Goal: Task Accomplishment & Management: Complete application form

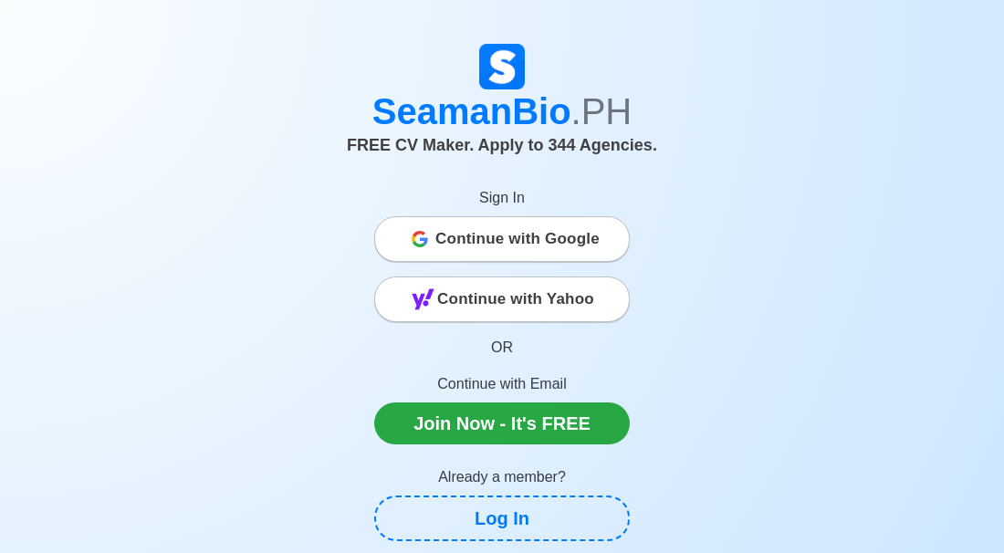
click at [509, 235] on span "Continue with Google" at bounding box center [517, 239] width 164 height 37
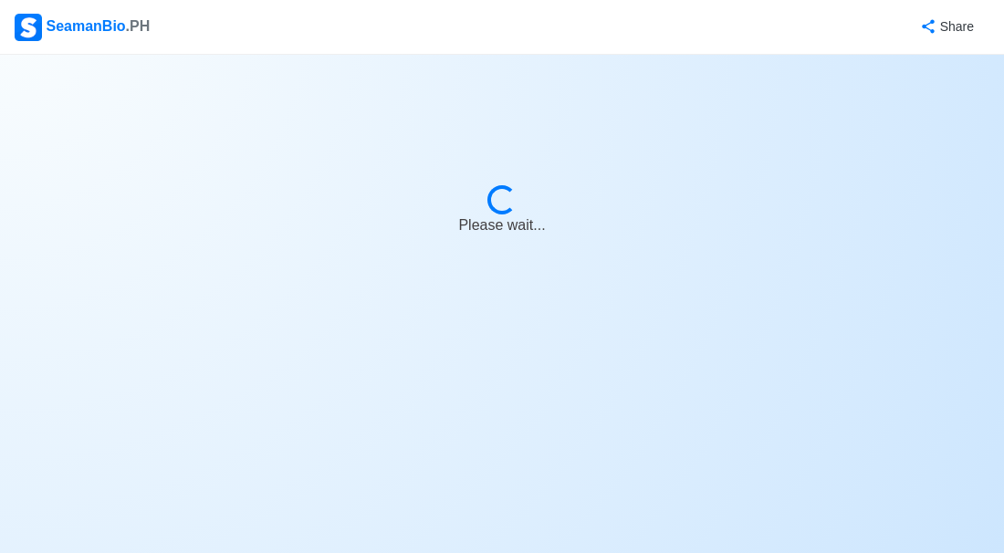
select select "Visible for Hiring"
select select "PH"
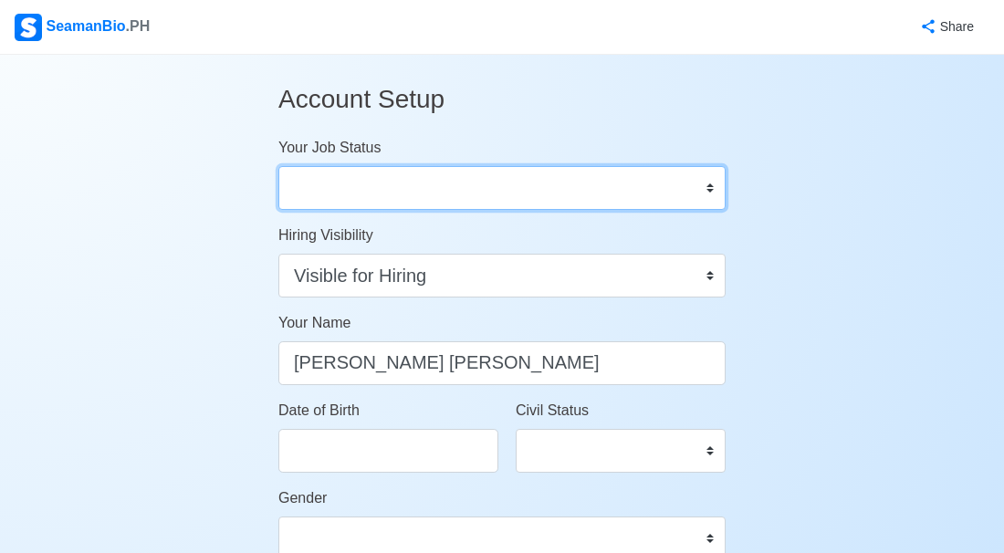
click at [708, 187] on select "Onboard Actively Looking for Job Not Looking for Job" at bounding box center [501, 188] width 447 height 44
select select "Actively Looking for Job"
click at [278, 166] on select "Onboard Actively Looking for Job Not Looking for Job" at bounding box center [501, 188] width 447 height 44
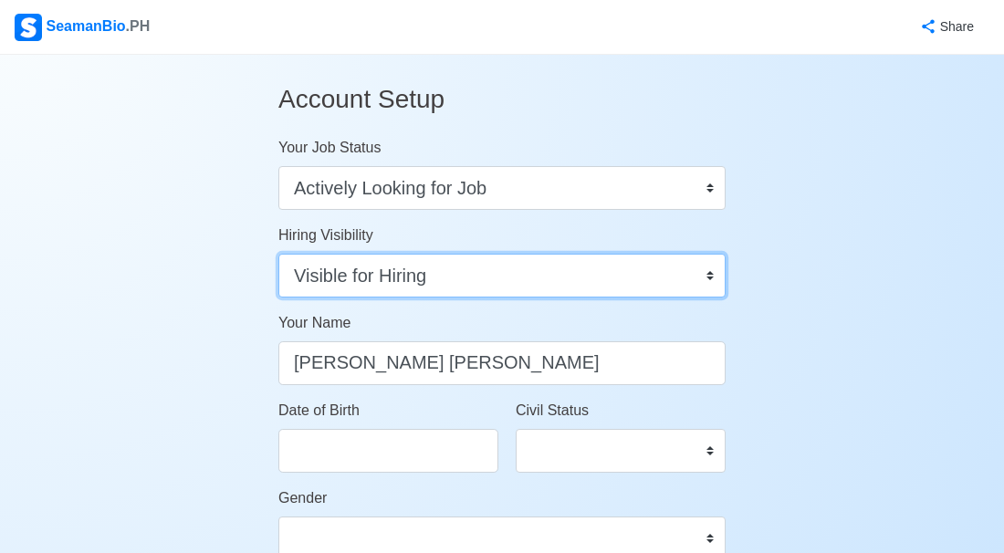
click at [711, 279] on select "Visible for Hiring Not Visible for Hiring" at bounding box center [501, 276] width 447 height 44
click at [278, 254] on select "Visible for Hiring Not Visible for Hiring" at bounding box center [501, 276] width 447 height 44
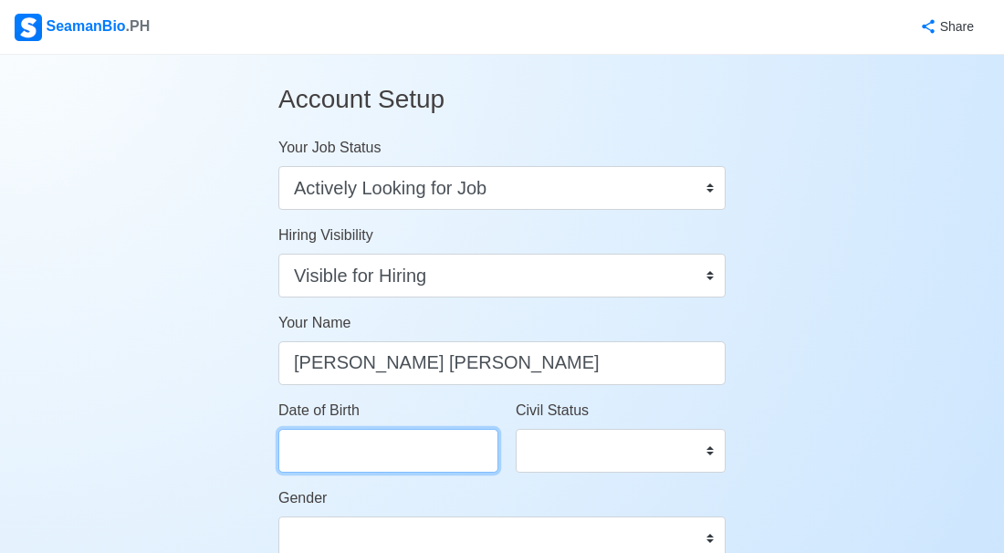
click at [470, 450] on input "Date of Birth" at bounding box center [388, 451] width 220 height 44
select select "****"
select select "*******"
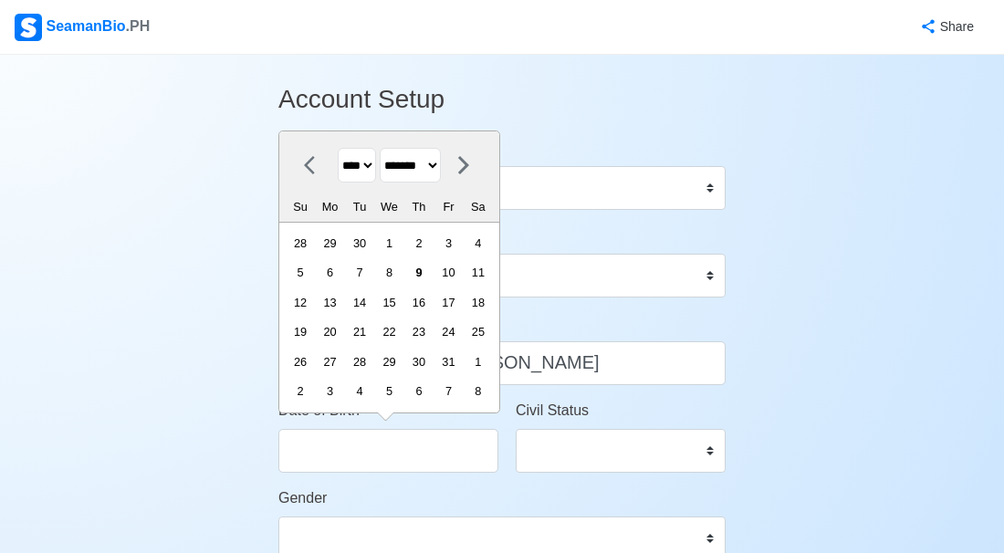
click at [363, 165] on select "**** **** **** **** **** **** **** **** **** **** **** **** **** **** **** ****…" at bounding box center [357, 166] width 38 height 36
select select "****"
click at [338, 148] on select "**** **** **** **** **** **** **** **** **** **** **** **** **** **** **** ****…" at bounding box center [357, 166] width 38 height 36
click at [441, 162] on select "******* ******** ***** ***** *** **** **** ****** ********* ******* ******** **…" at bounding box center [410, 166] width 61 height 36
select select "*****"
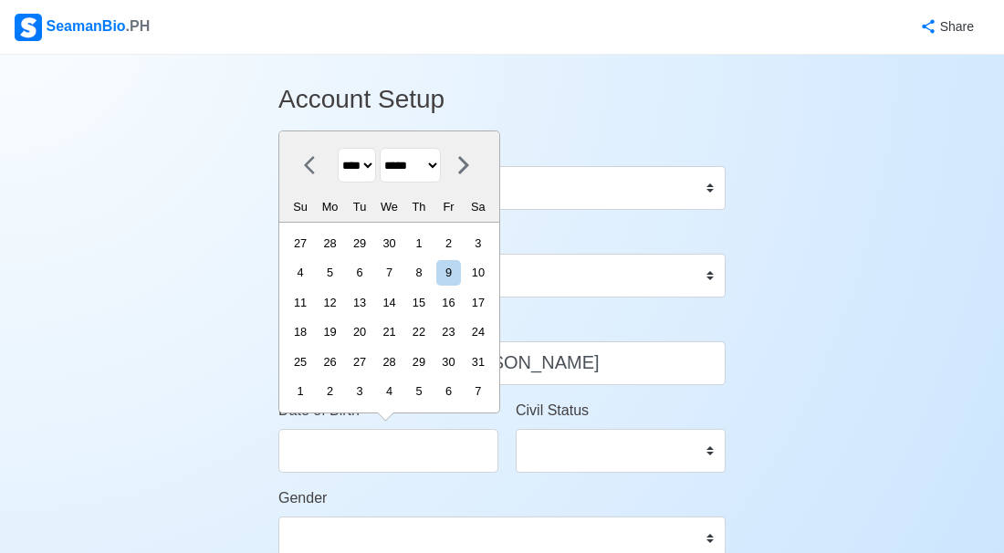
click at [380, 148] on select "******* ******** ***** ***** *** **** **** ****** ********* ******* ******** **…" at bounding box center [410, 166] width 61 height 36
click at [309, 251] on div "1" at bounding box center [300, 243] width 25 height 25
type input "03/01/1992"
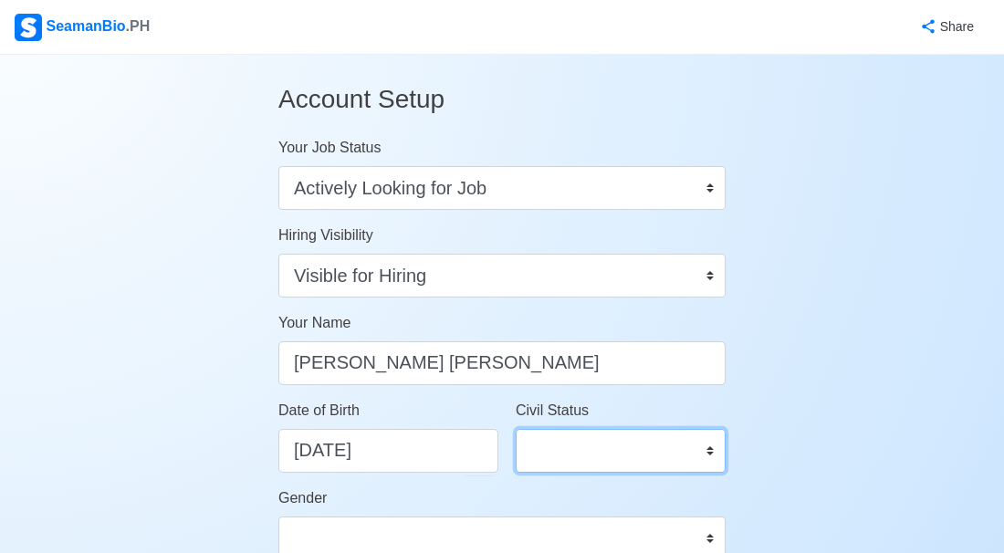
click at [712, 446] on select "Single Married Widowed Separated" at bounding box center [621, 451] width 210 height 44
select select "Single"
click at [516, 429] on select "Single Married Widowed Separated" at bounding box center [621, 451] width 210 height 44
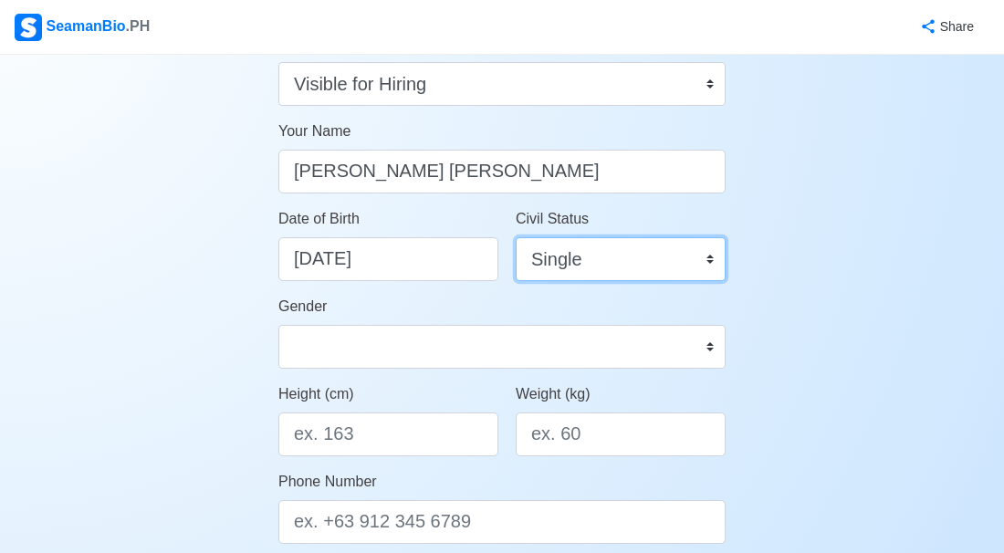
scroll to position [196, 0]
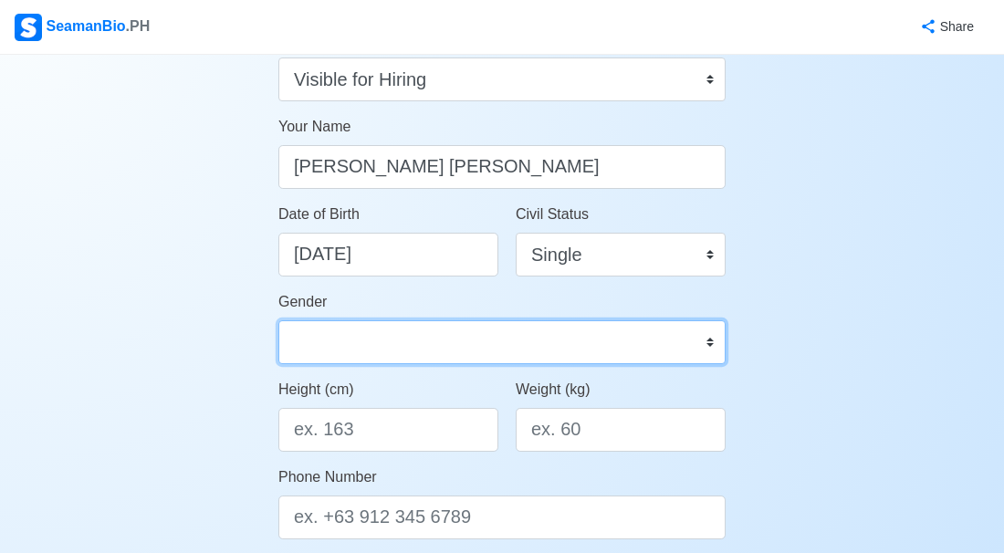
click at [713, 340] on select "Male Female" at bounding box center [501, 342] width 447 height 44
select select "Female"
click at [278, 320] on select "Male Female" at bounding box center [501, 342] width 447 height 44
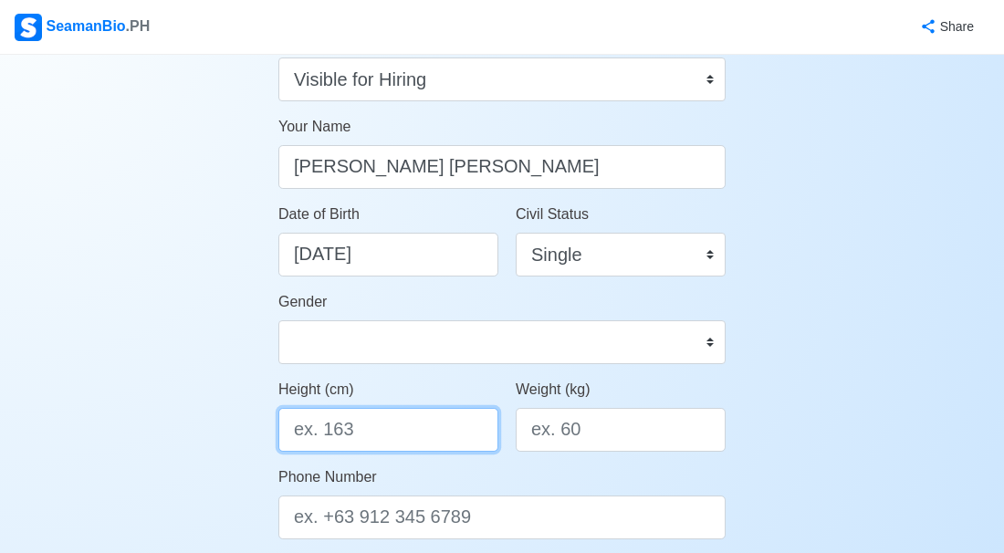
click at [358, 427] on input "Height (cm)" at bounding box center [388, 430] width 220 height 44
type input "176"
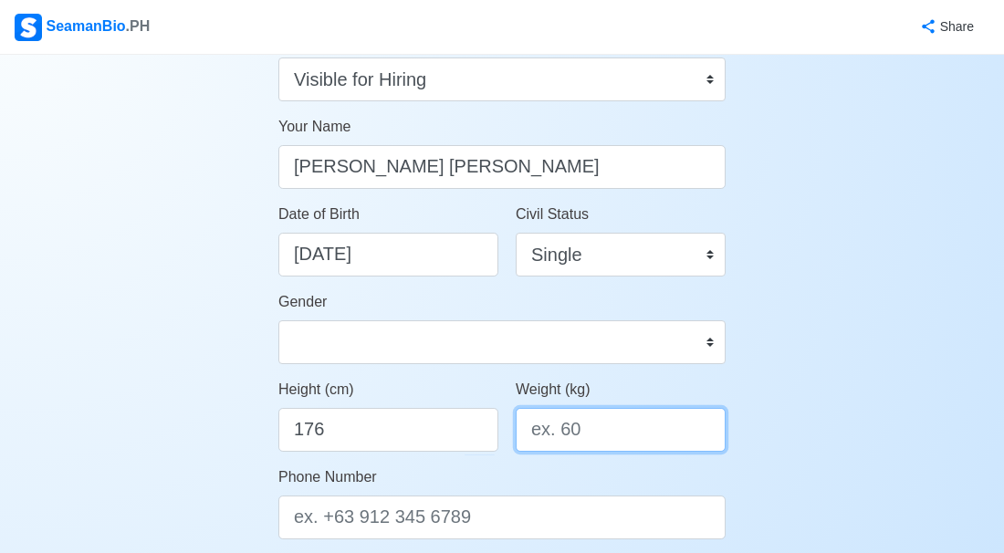
click at [576, 435] on input "Weight (kg)" at bounding box center [621, 430] width 210 height 44
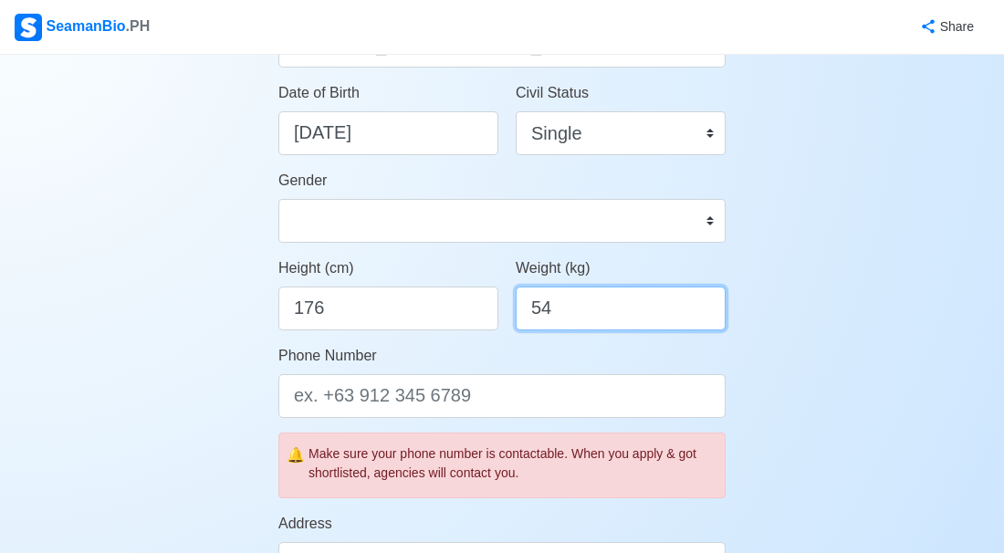
scroll to position [331, 0]
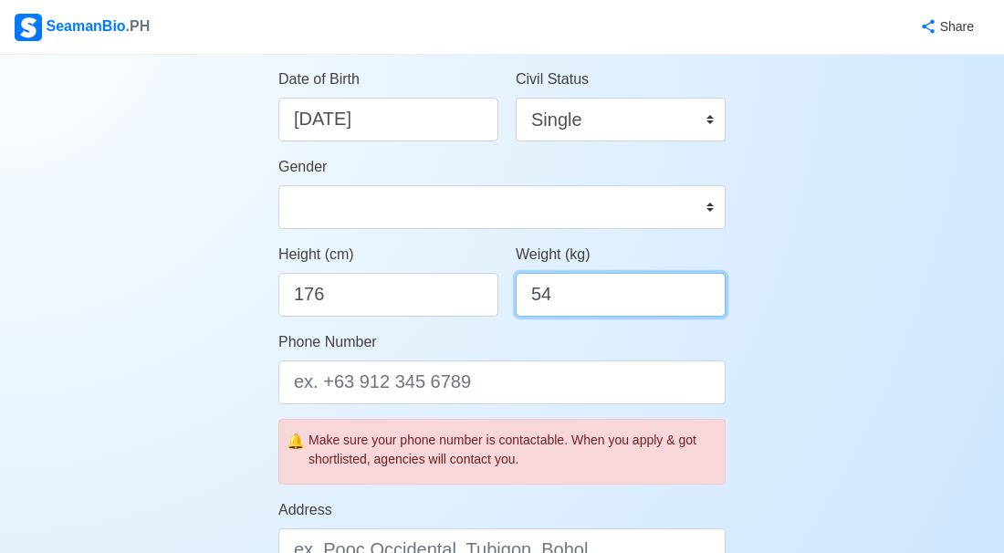
type input "54"
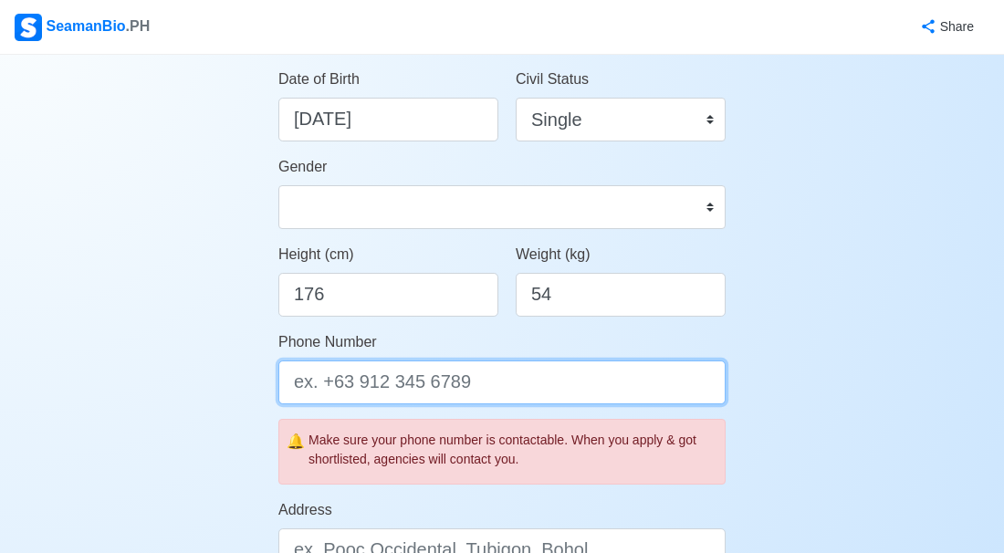
click at [470, 387] on input "Phone Number" at bounding box center [501, 383] width 447 height 44
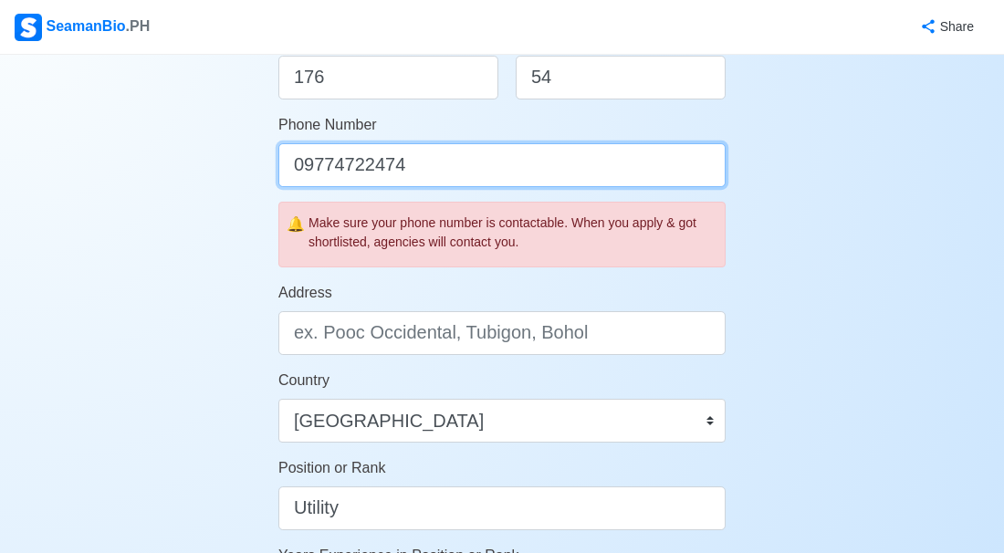
scroll to position [550, 0]
type input "09774722474"
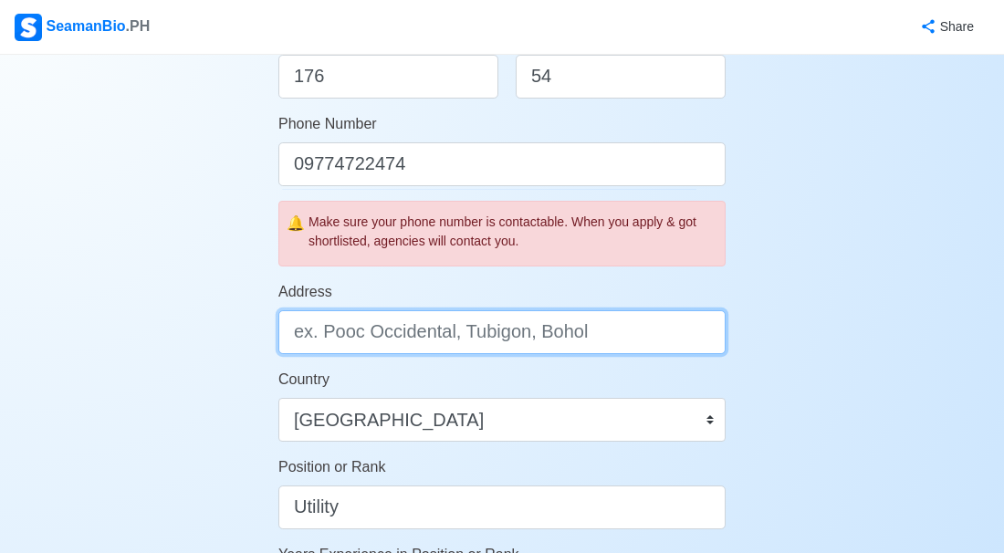
click at [611, 335] on input "Address" at bounding box center [501, 332] width 447 height 44
type input "a"
type input "s"
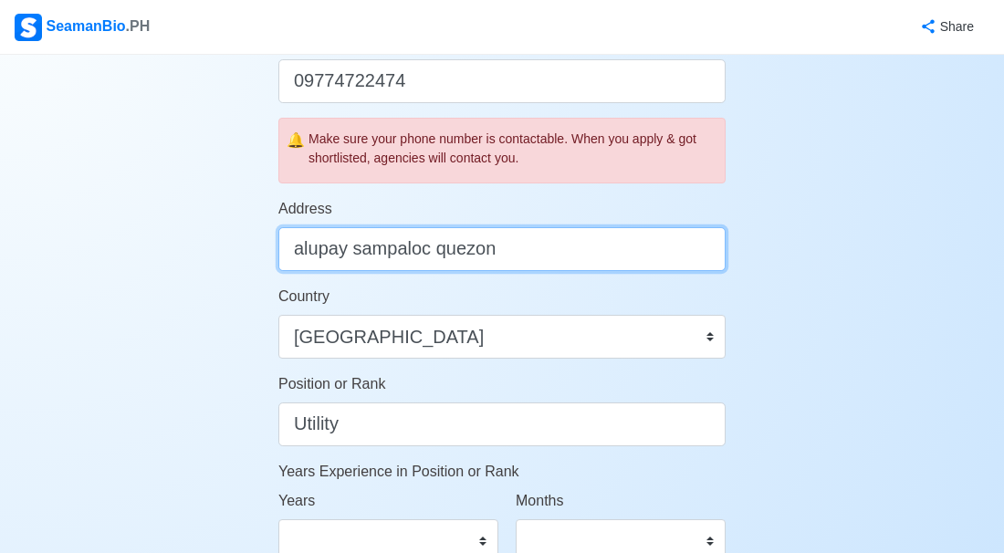
scroll to position [645, 0]
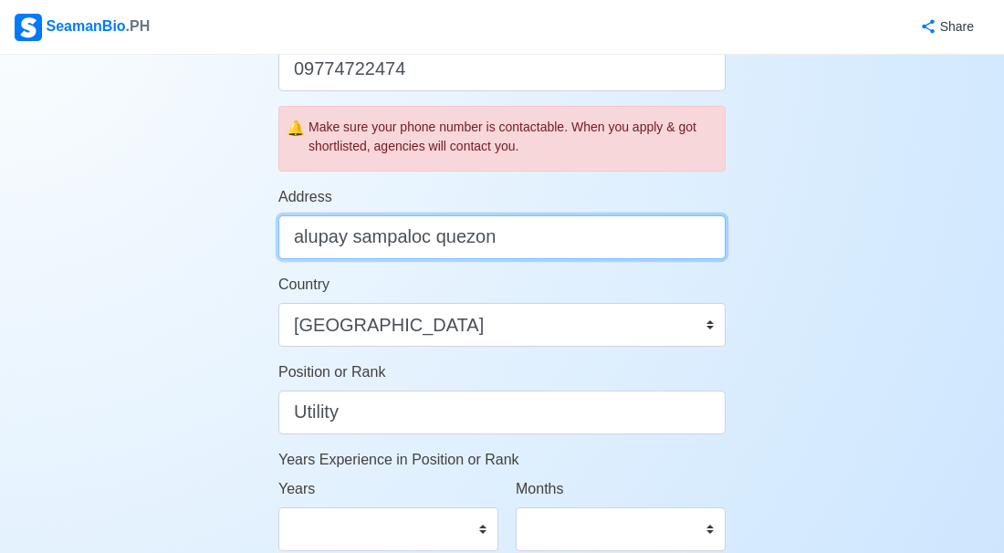
type input "alupay sampaloc quezon"
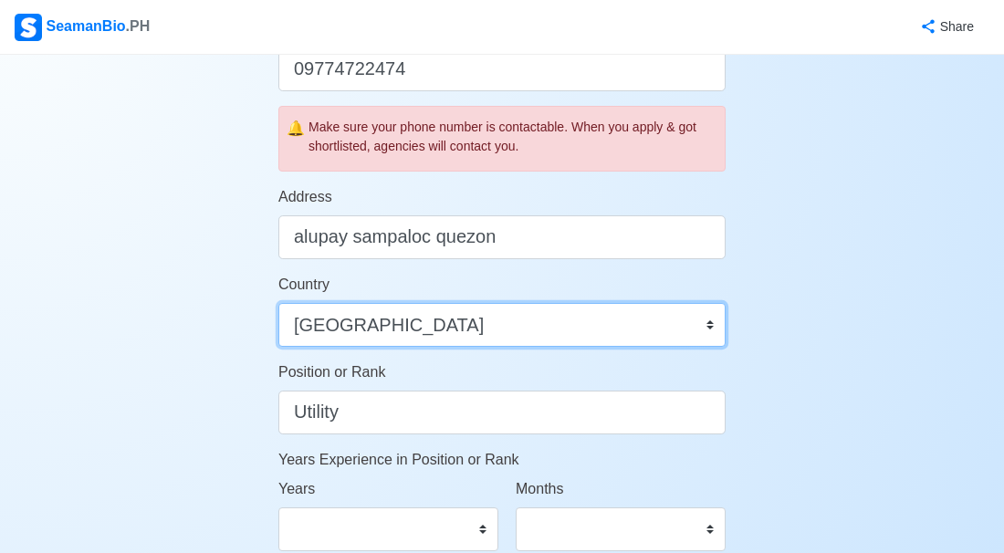
click at [709, 325] on select "Afghanistan Åland Islands Albania Algeria American Samoa Andorra Angola Anguill…" at bounding box center [501, 325] width 447 height 44
click at [690, 330] on select "Afghanistan Åland Islands Albania Algeria American Samoa Andorra Angola Anguill…" at bounding box center [501, 325] width 447 height 44
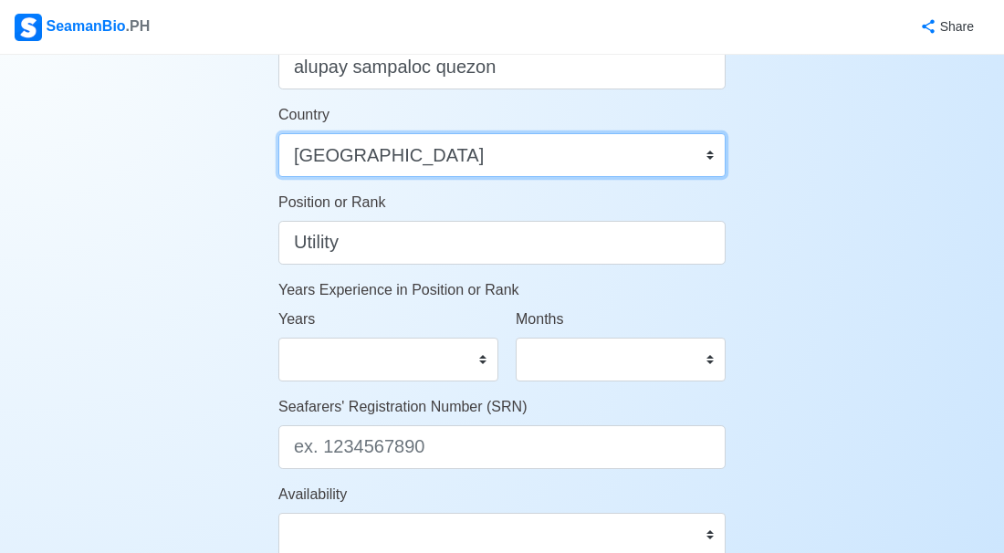
scroll to position [816, 0]
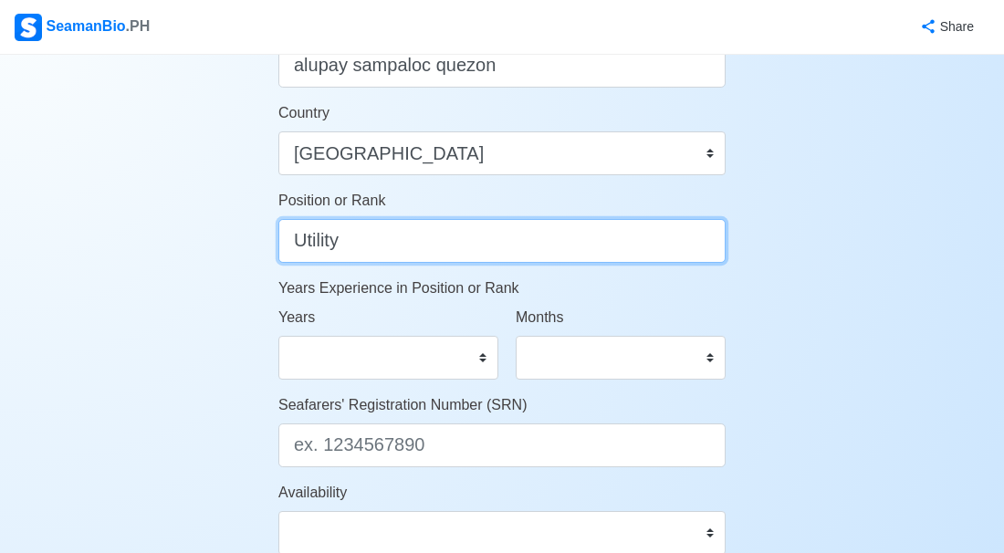
click at [443, 247] on input "Utility" at bounding box center [501, 241] width 447 height 44
type input "U"
type input "h"
type input "utility"
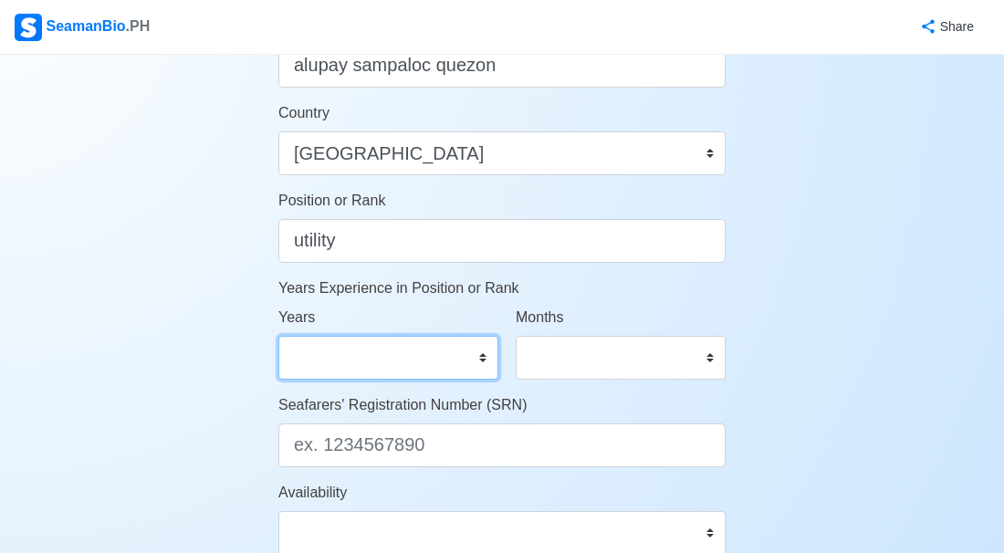
click at [482, 357] on select "0 1 2 3 4 5 6 7 8 9 10 11 12 13 14 15 16 17 18 19 20 21 22 23 24 25 26 27 28 29…" at bounding box center [388, 358] width 220 height 44
select select "4"
click at [278, 336] on select "0 1 2 3 4 5 6 7 8 9 10 11 12 13 14 15 16 17 18 19 20 21 22 23 24 25 26 27 28 29…" at bounding box center [388, 358] width 220 height 44
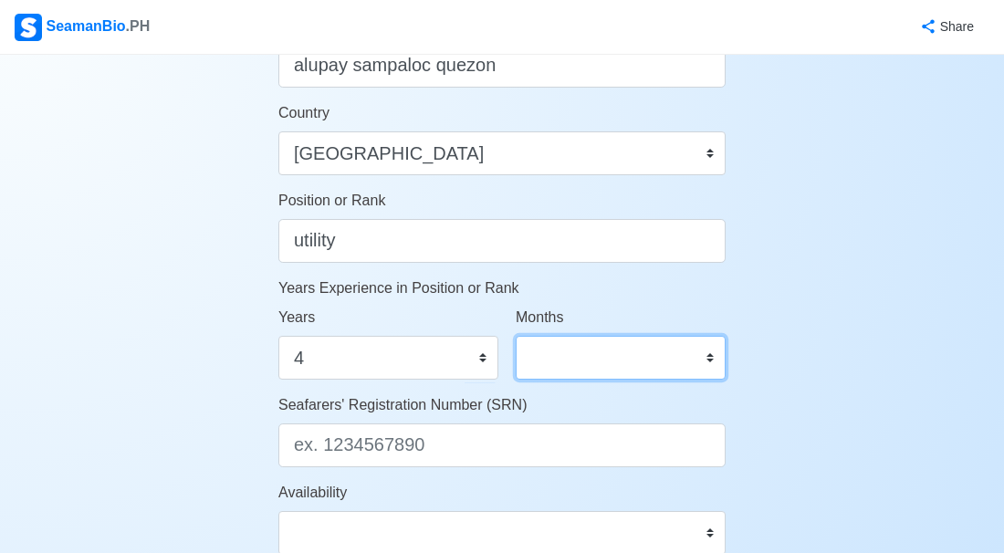
click at [715, 358] on select "0 1 2 3 4 5 6 7 8 9 10 11" at bounding box center [621, 358] width 210 height 44
select select "6"
click at [516, 336] on select "0 1 2 3 4 5 6 7 8 9 10 11" at bounding box center [621, 358] width 210 height 44
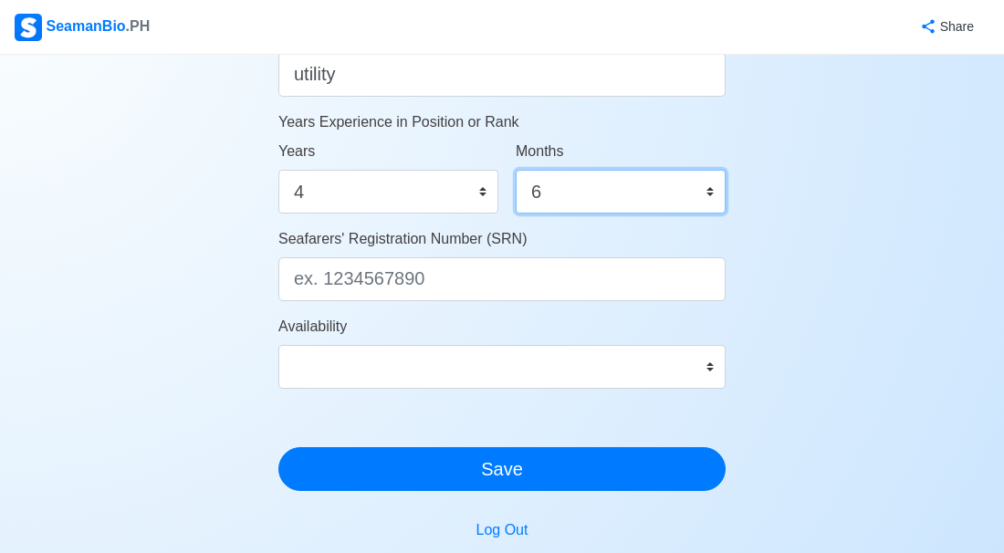
scroll to position [984, 0]
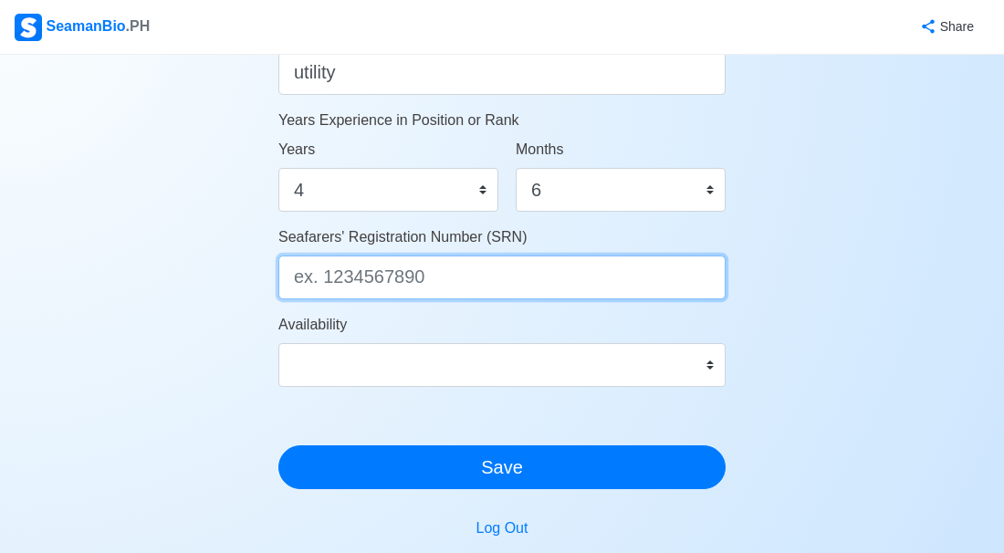
click at [464, 288] on input "Seafarers' Registration Number (SRN)" at bounding box center [501, 278] width 447 height 44
type input "9203010138"
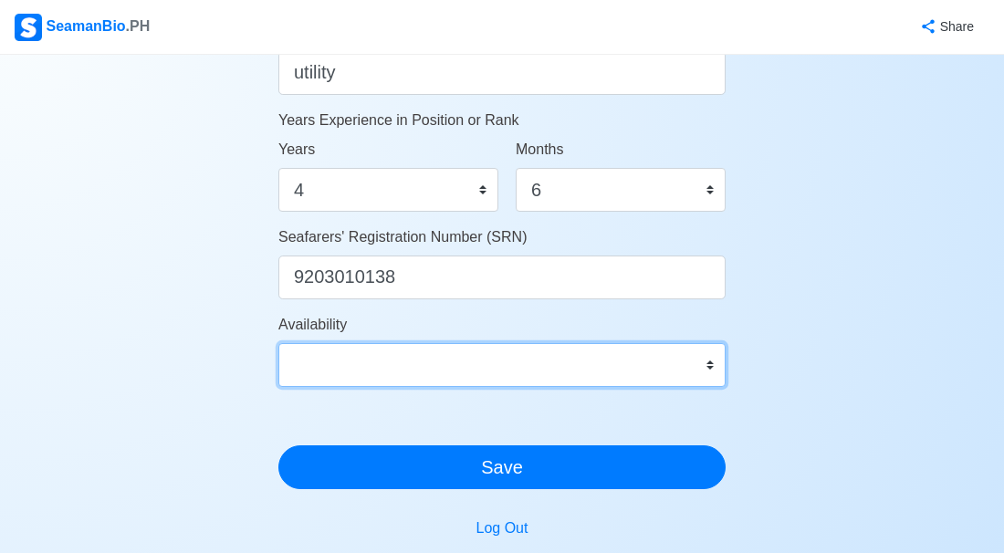
click at [707, 361] on select "Immediate Nov 2025 Dec 2025 Jan 2026 Feb 2026 Mar 2026 Apr 2026 May 2026 Jun 20…" at bounding box center [501, 365] width 447 height 44
select select "4102416000000"
click at [278, 343] on select "Immediate Nov 2025 Dec 2025 Jan 2026 Feb 2026 Mar 2026 Apr 2026 May 2026 Jun 20…" at bounding box center [501, 365] width 447 height 44
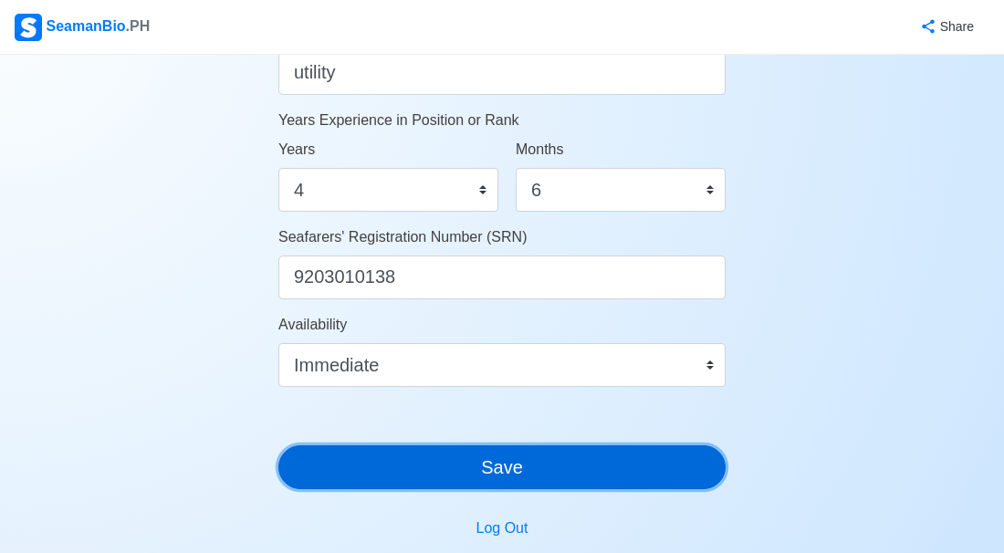
click at [489, 470] on button "Save" at bounding box center [501, 467] width 447 height 44
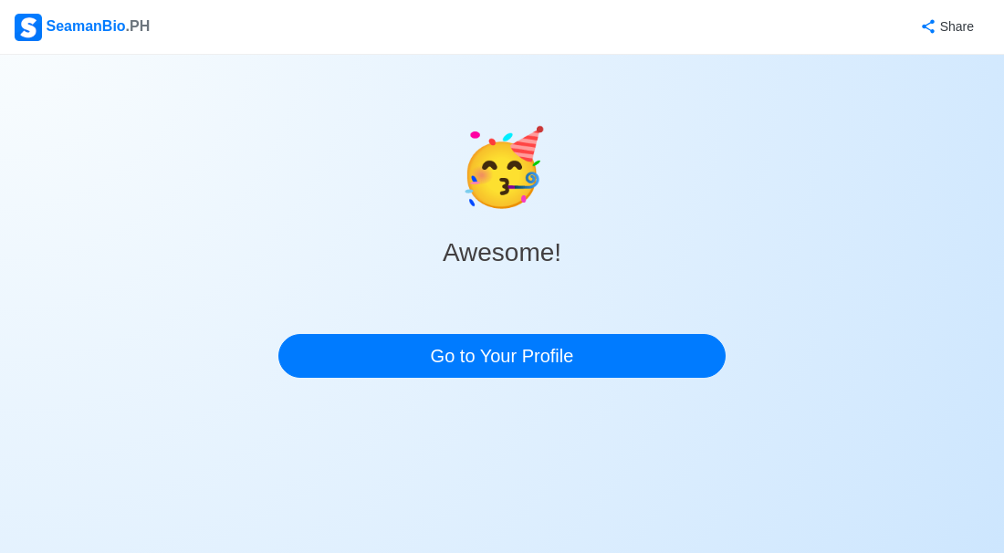
scroll to position [0, 0]
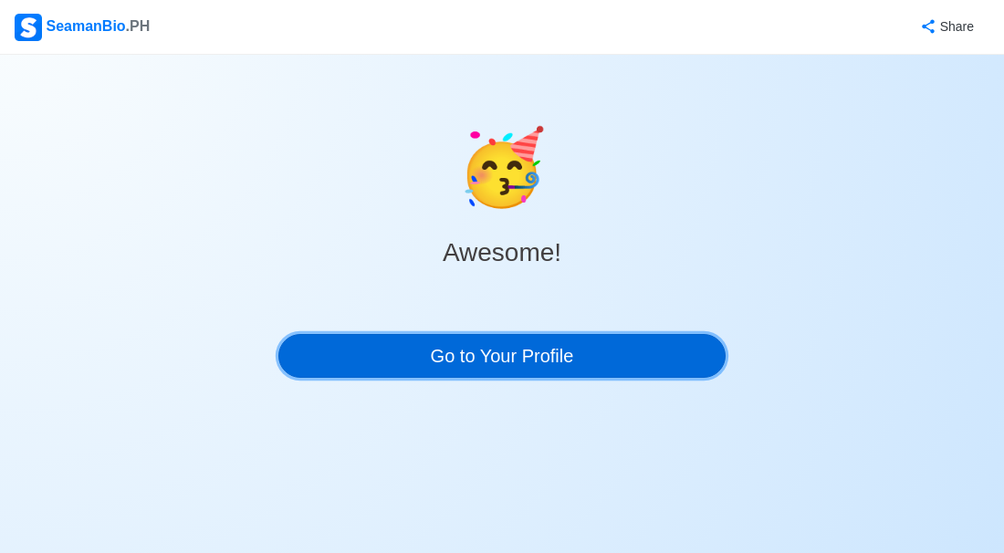
click at [489, 360] on link "Go to Your Profile" at bounding box center [501, 356] width 447 height 44
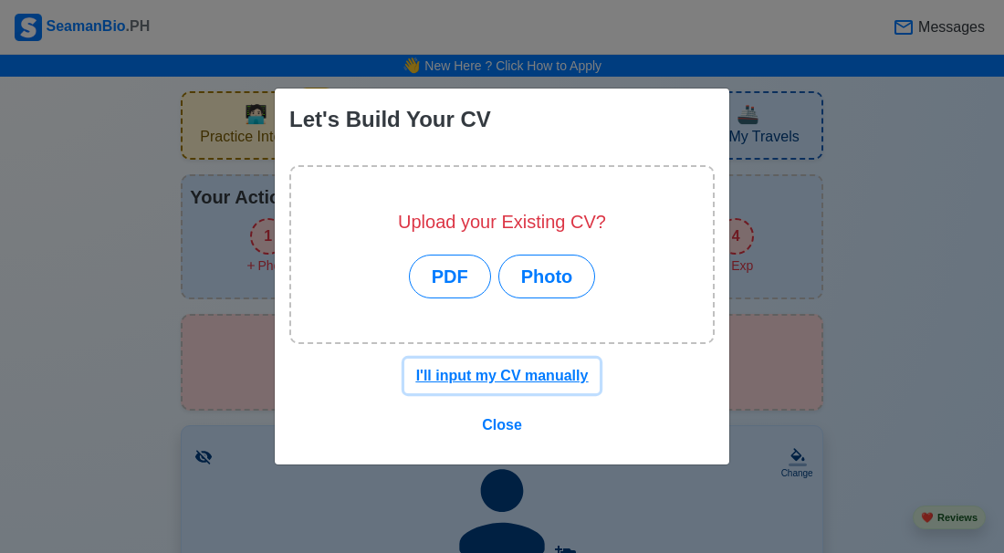
click at [504, 376] on u "I'll input my CV manually" at bounding box center [502, 376] width 173 height 16
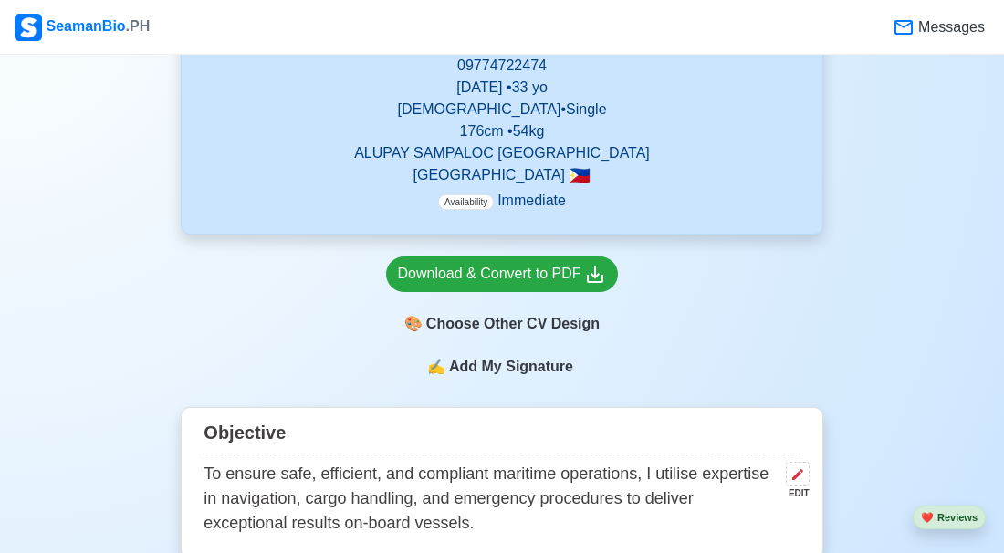
scroll to position [698, 0]
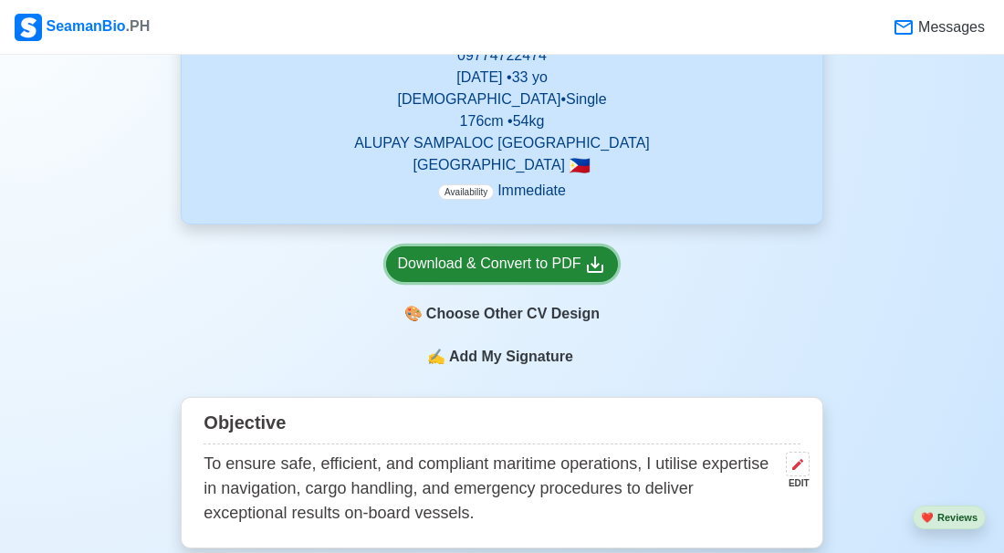
click at [594, 261] on icon at bounding box center [595, 265] width 22 height 22
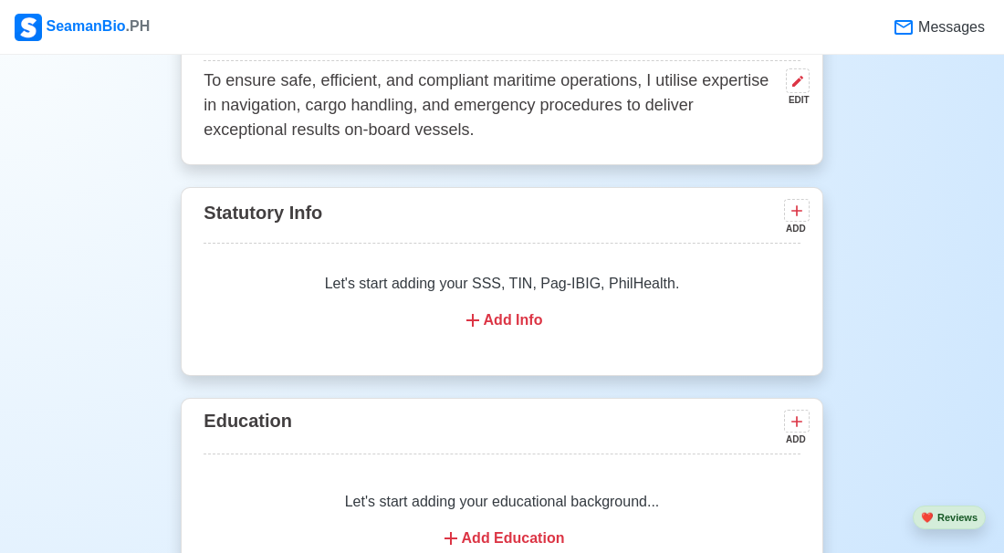
scroll to position [1084, 0]
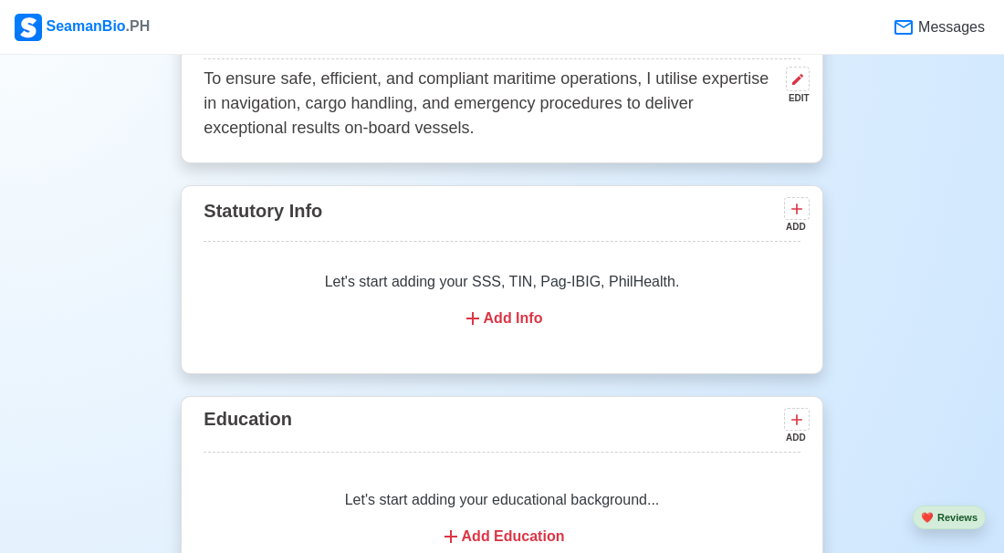
click at [494, 320] on div "Add Info" at bounding box center [501, 319] width 552 height 22
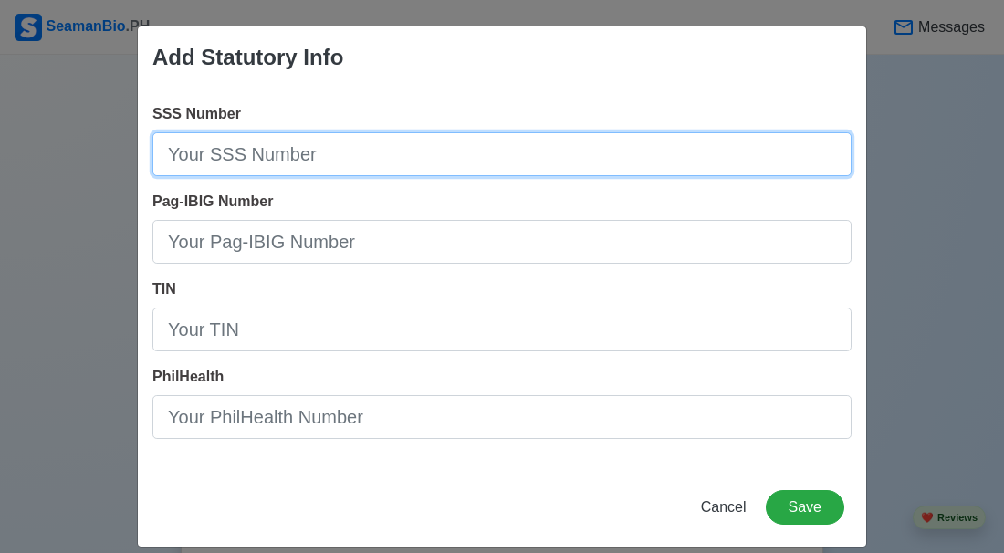
click at [488, 162] on input "SSS Number" at bounding box center [501, 154] width 699 height 44
type input "3500281999"
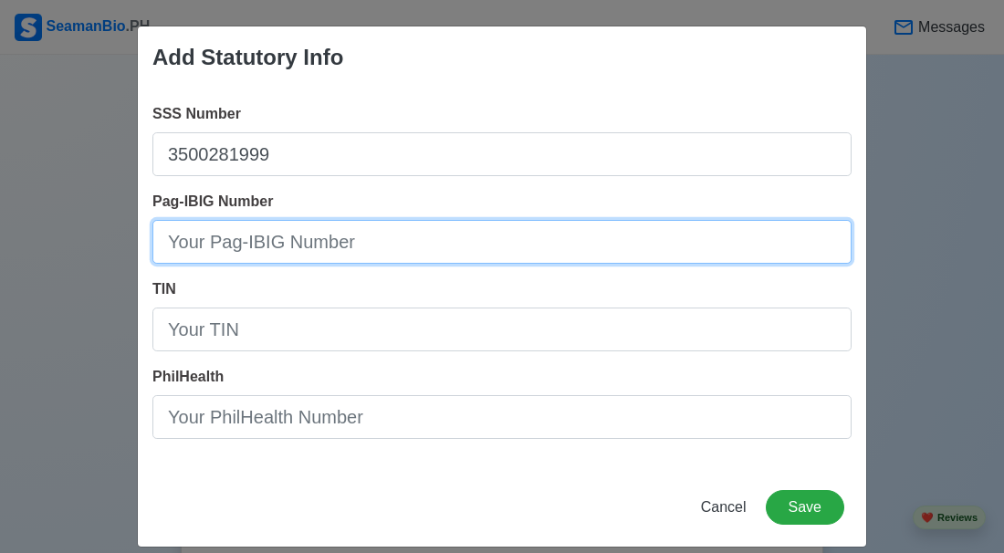
click at [423, 242] on input "Pag-IBIG Number" at bounding box center [501, 242] width 699 height 44
type input "121318290373"
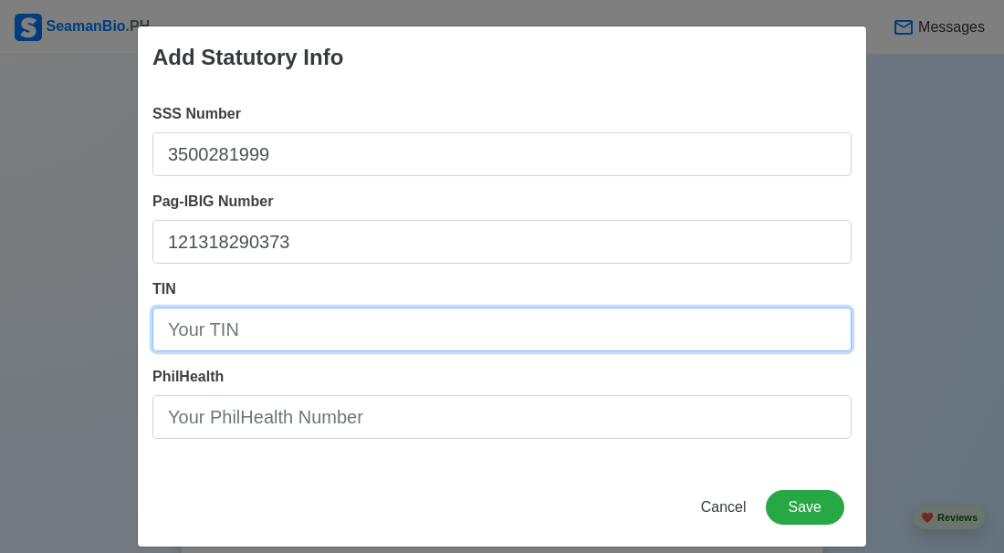
click at [366, 344] on input "TIN" at bounding box center [501, 330] width 699 height 44
type input "65378390500000"
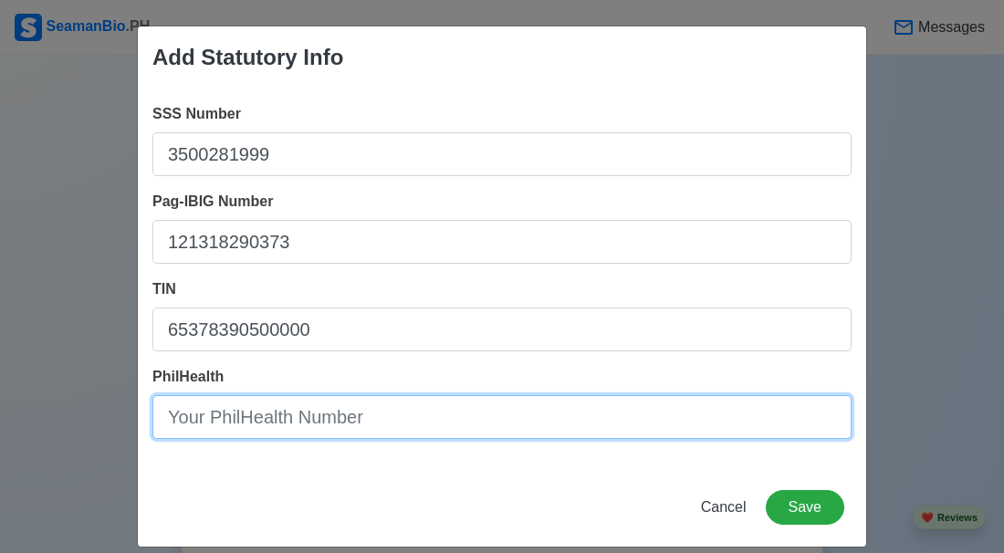
click at [339, 434] on input "PhilHealth" at bounding box center [501, 417] width 699 height 44
type input "08-201319560-5"
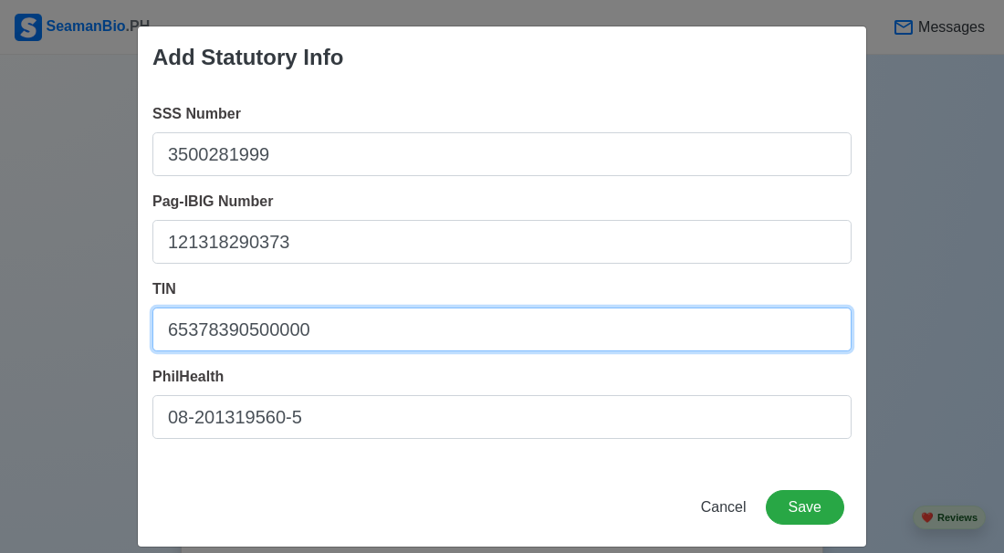
click at [200, 328] on input "65378390500000" at bounding box center [501, 330] width 699 height 44
click at [236, 329] on input "653-78390500000" at bounding box center [501, 330] width 699 height 44
click at [272, 330] on input "653-783-90500000" at bounding box center [501, 330] width 699 height 44
type input "653-783-905-00000"
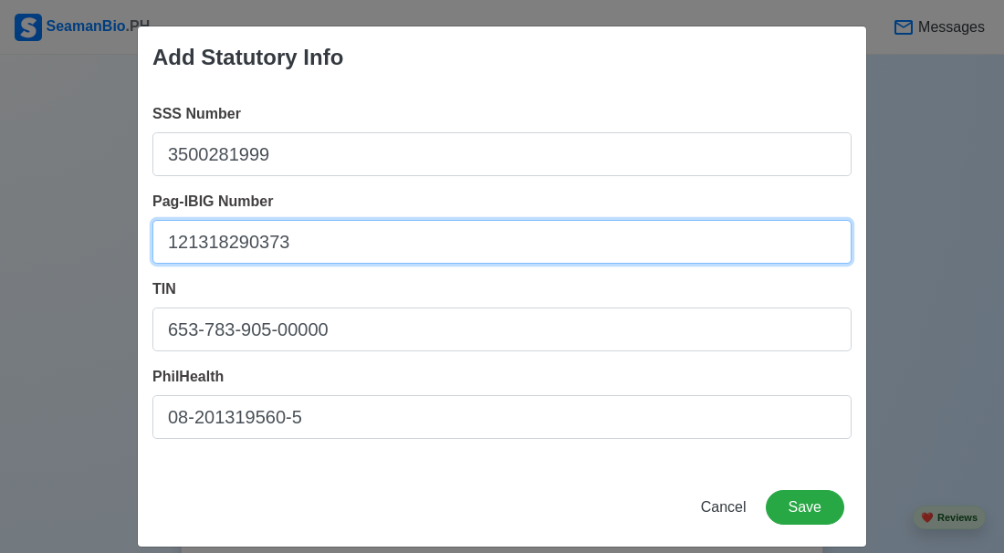
click at [296, 236] on input "121318290373" at bounding box center [501, 242] width 699 height 44
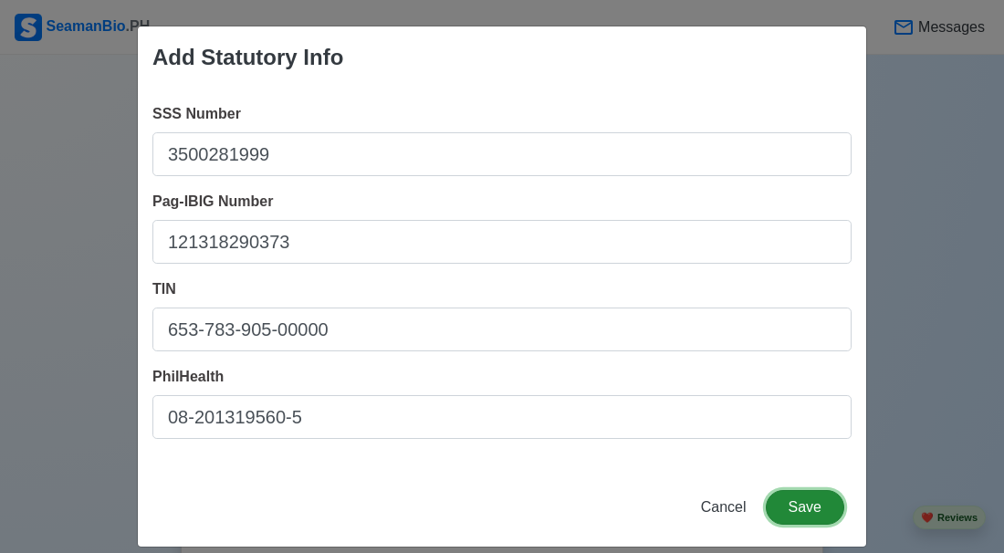
click at [795, 506] on button "Save" at bounding box center [805, 507] width 79 height 35
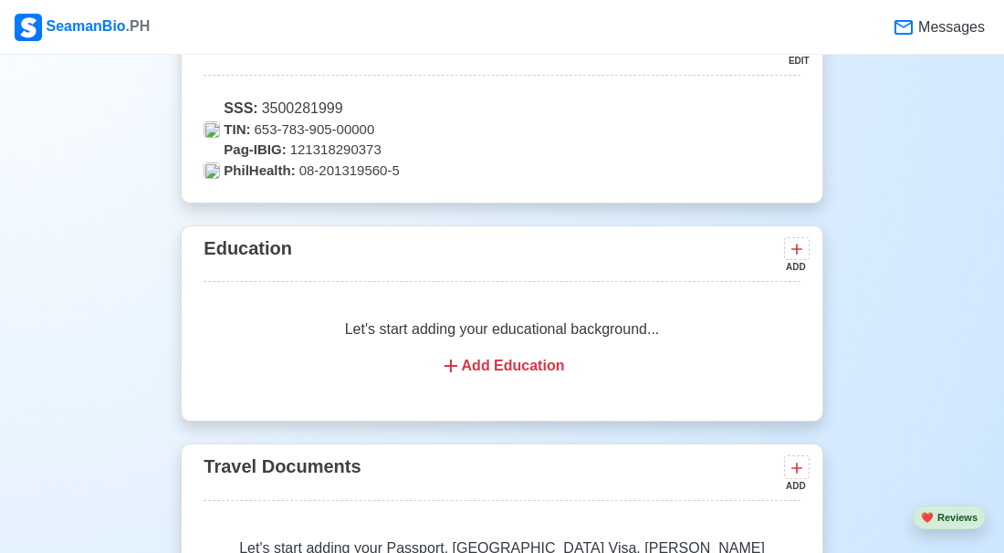
scroll to position [1253, 0]
click at [488, 359] on div "Add Education" at bounding box center [501, 365] width 552 height 22
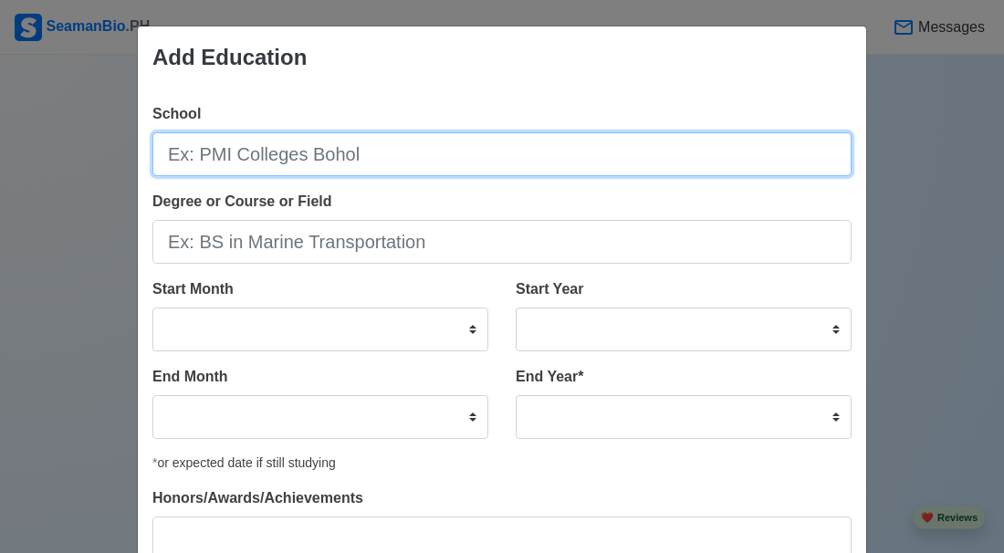
click at [408, 160] on input "School" at bounding box center [501, 154] width 699 height 44
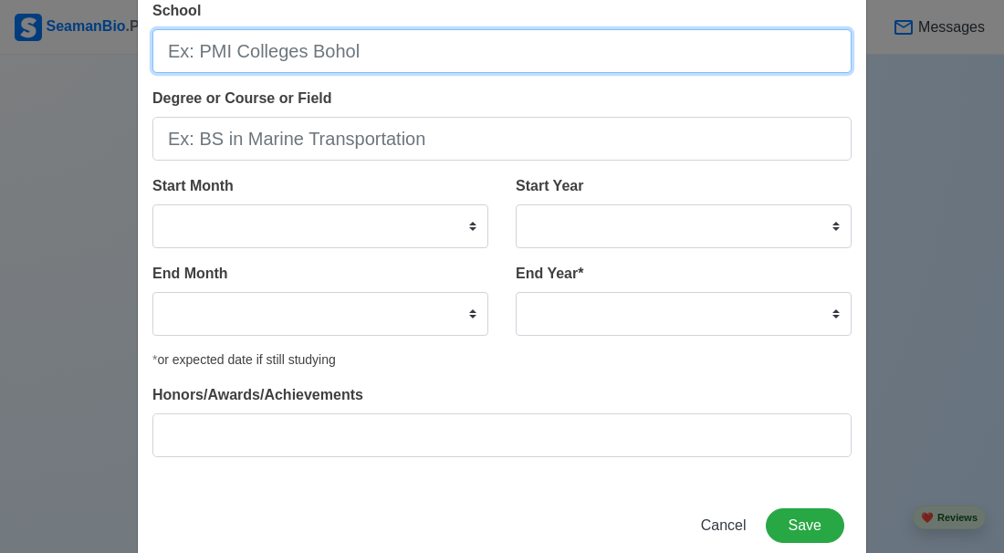
scroll to position [141, 0]
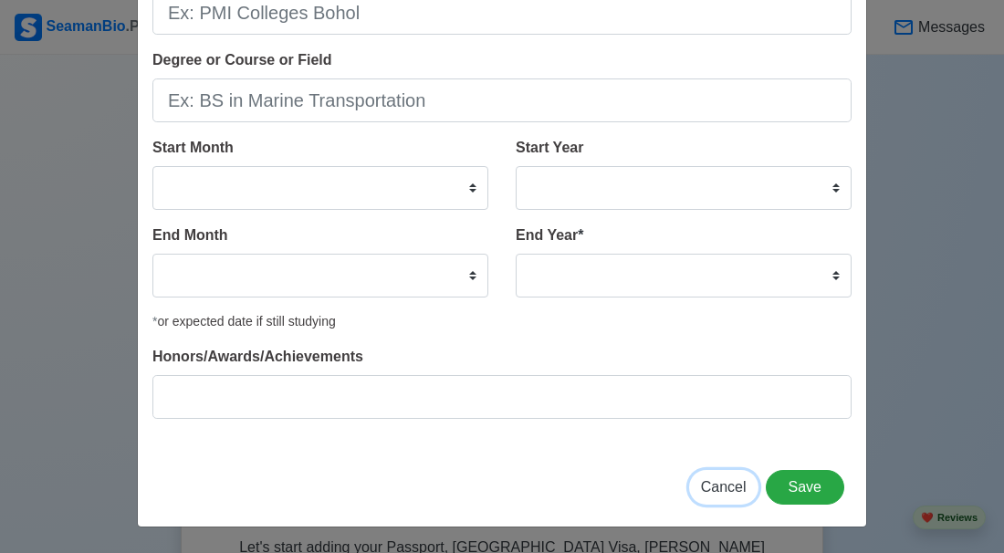
click at [735, 492] on span "Cancel" at bounding box center [724, 487] width 46 height 16
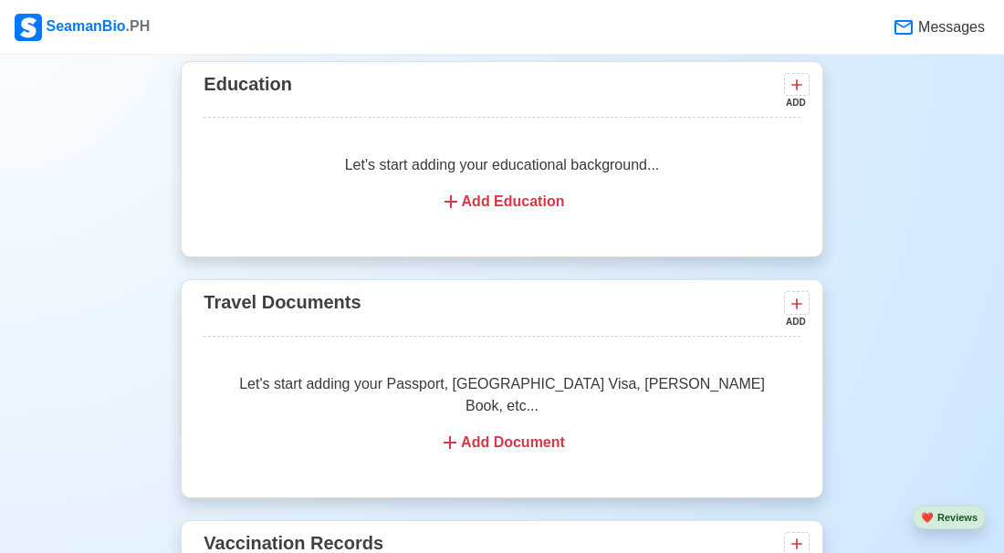
scroll to position [1440, 0]
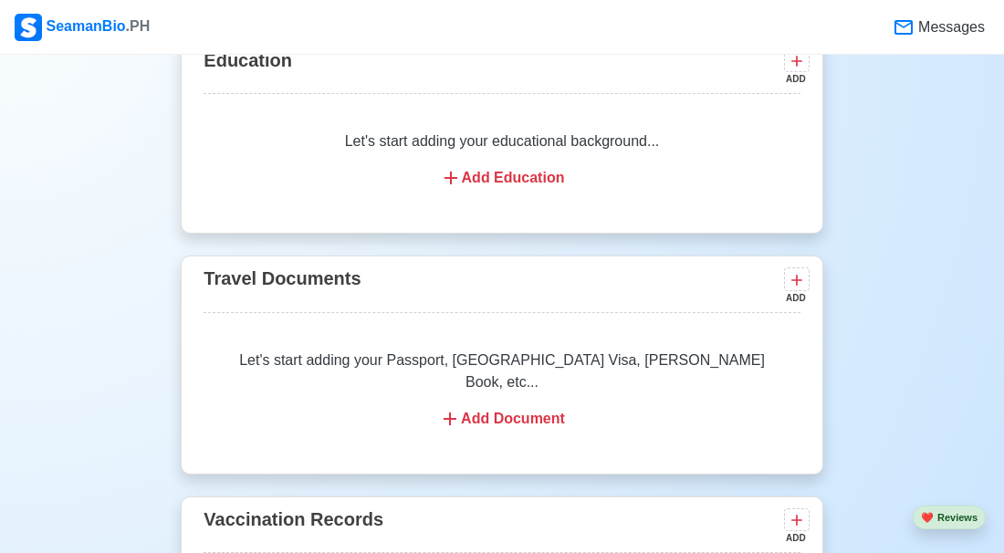
click at [477, 408] on div "Add Document" at bounding box center [501, 419] width 552 height 22
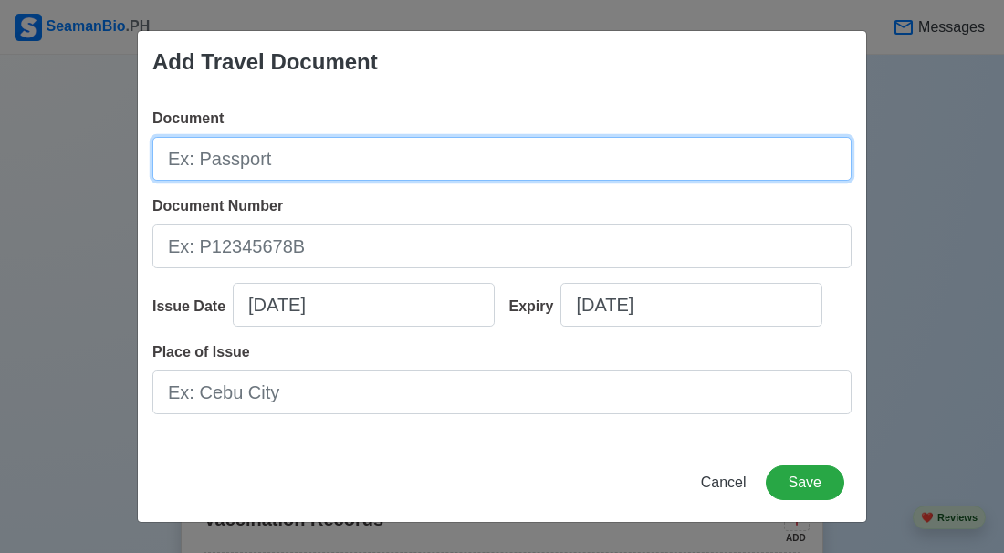
click at [393, 147] on input "Document" at bounding box center [501, 159] width 699 height 44
type input "passport"
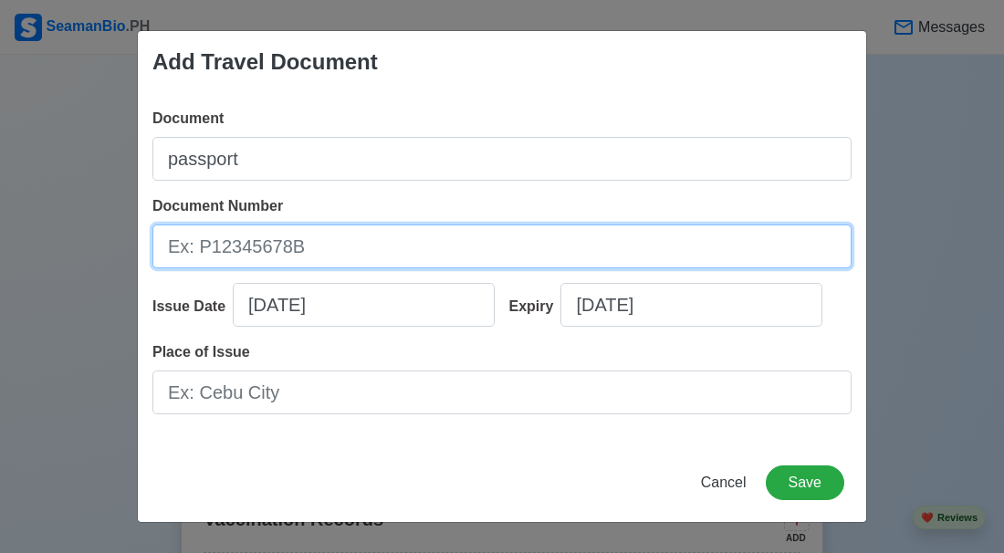
click at [282, 236] on input "Document Number" at bounding box center [501, 247] width 699 height 44
type input "p"
type input "P7299546C"
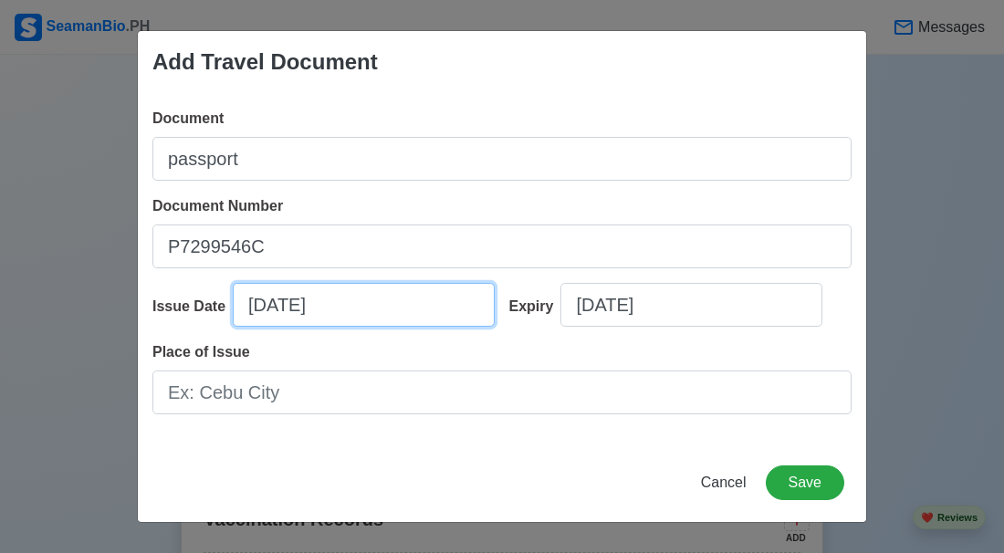
click at [233, 327] on input "10/09/2025" at bounding box center [364, 305] width 262 height 44
select select "****"
select select "*******"
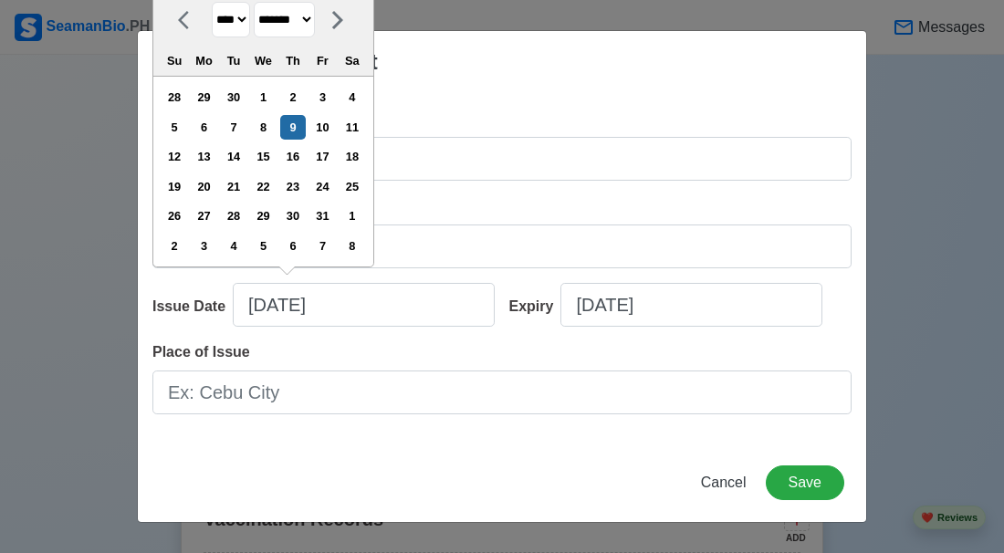
click at [242, 37] on select "**** **** **** **** **** **** **** **** **** **** **** **** **** **** **** ****…" at bounding box center [231, 20] width 38 height 36
select select "****"
click at [212, 2] on select "**** **** **** **** **** **** **** **** **** **** **** **** **** **** **** ****…" at bounding box center [231, 20] width 38 height 36
click at [315, 37] on select "******* ******** ***** ***** *** **** **** ****** ********* ******* ******** **…" at bounding box center [284, 20] width 61 height 36
select select "****"
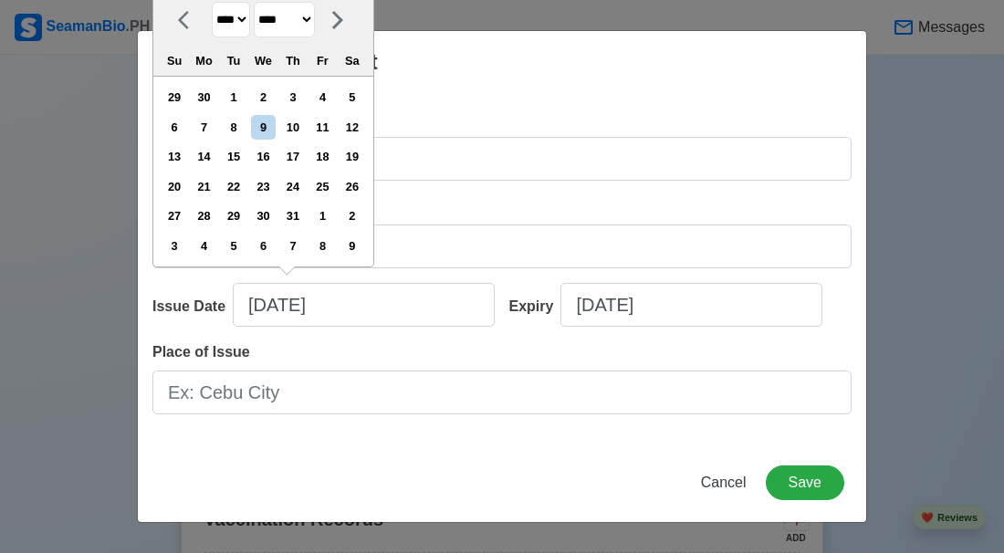
click at [254, 2] on select "******* ******** ***** ***** *** **** **** ****** ********* ******* ******** **…" at bounding box center [284, 20] width 61 height 36
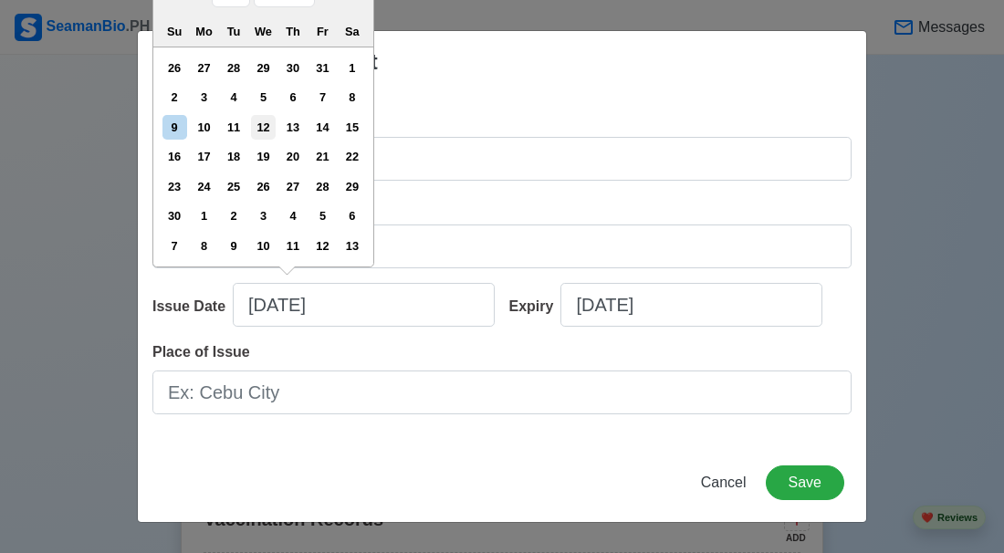
click at [270, 140] on div "12" at bounding box center [263, 127] width 25 height 25
type input "06/12/2024"
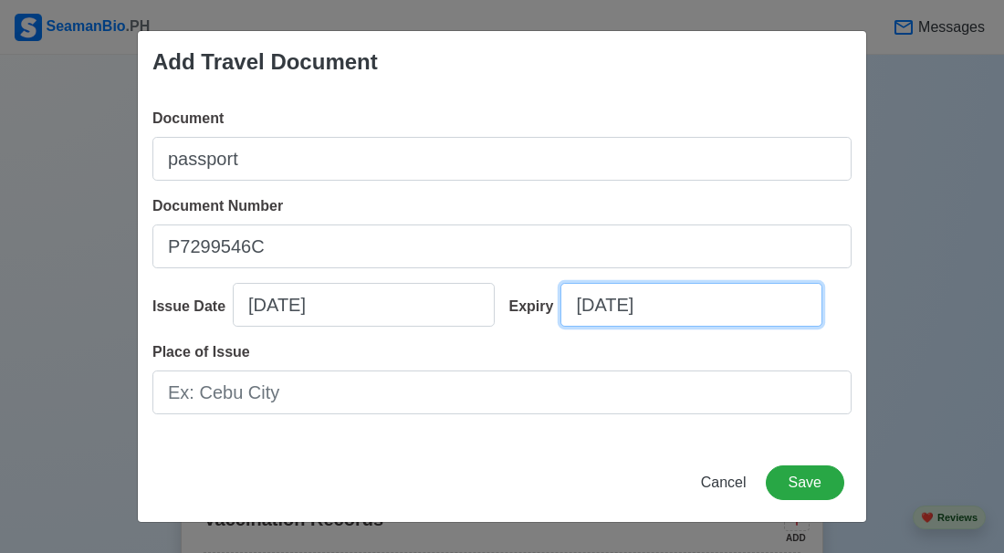
click at [575, 288] on input "10/09/2025" at bounding box center [692, 305] width 262 height 44
select select "****"
select select "*******"
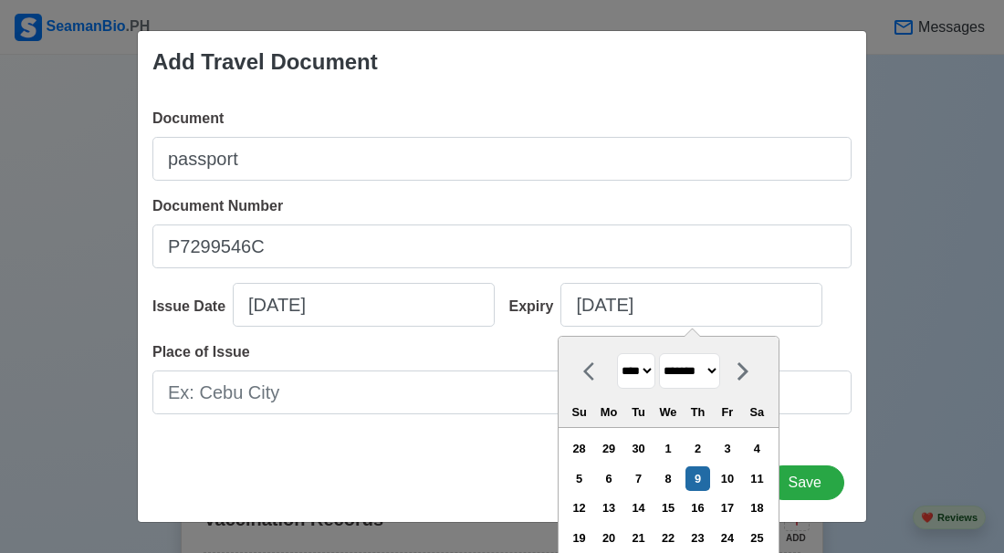
click at [648, 362] on select "**** **** **** **** **** **** **** **** **** **** **** **** **** **** **** ****…" at bounding box center [636, 371] width 38 height 36
select select "****"
click at [617, 353] on select "**** **** **** **** **** **** **** **** **** **** **** **** **** **** **** ****…" at bounding box center [636, 371] width 38 height 36
click at [720, 370] on select "******* ******** ***** ***** *** **** **** ****** ********* ******* ******** **…" at bounding box center [689, 371] width 61 height 36
select select "****"
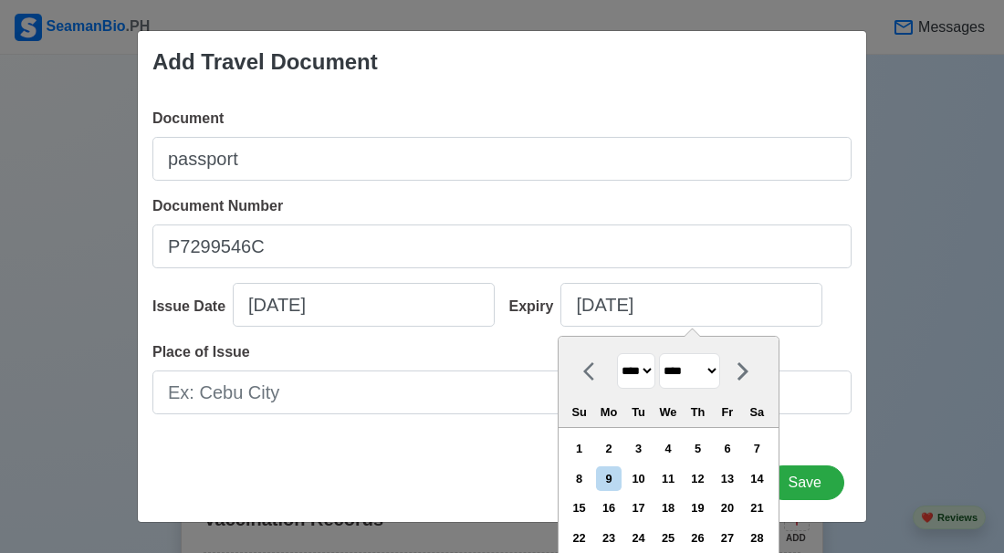
click at [659, 353] on select "******* ******** ***** ***** *** **** **** ****** ********* ******* ******** **…" at bounding box center [689, 371] width 61 height 36
click at [590, 507] on div "11" at bounding box center [579, 508] width 25 height 25
type input "06/11/2034"
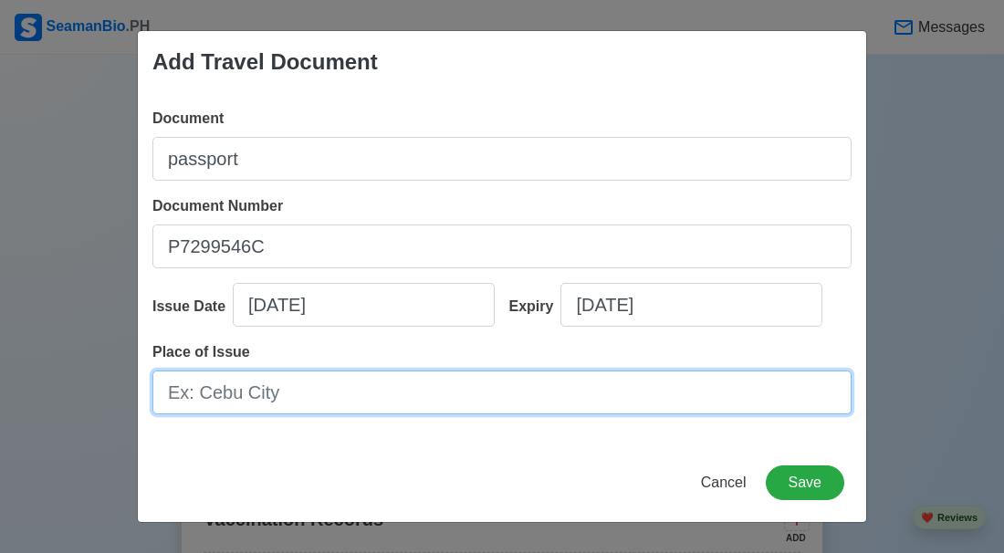
click at [632, 412] on input "Place of Issue" at bounding box center [501, 393] width 699 height 44
type input "DFA LUCENA"
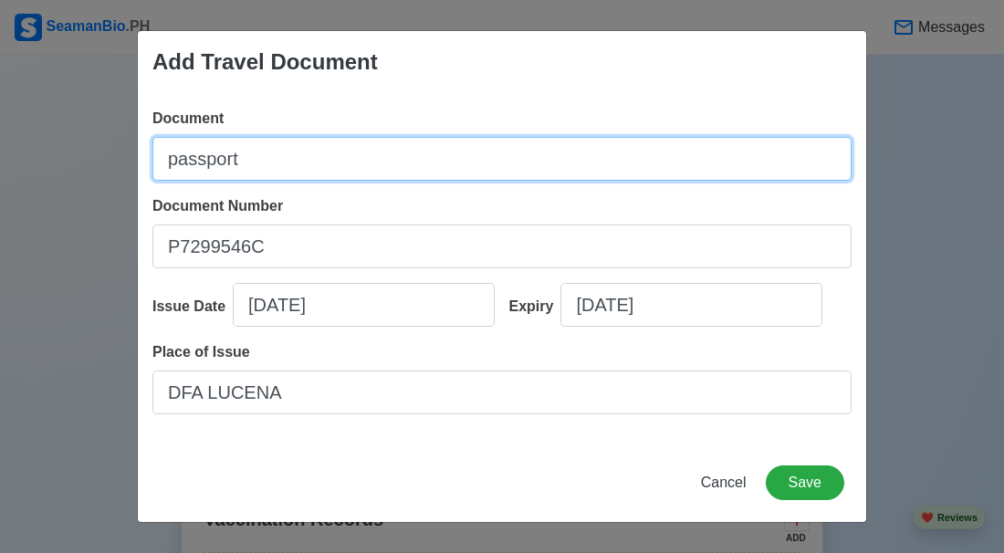
click at [659, 162] on input "passport" at bounding box center [501, 159] width 699 height 44
type input "p"
type input "O"
click at [195, 156] on input "Pasport" at bounding box center [501, 159] width 699 height 44
type input "Passport"
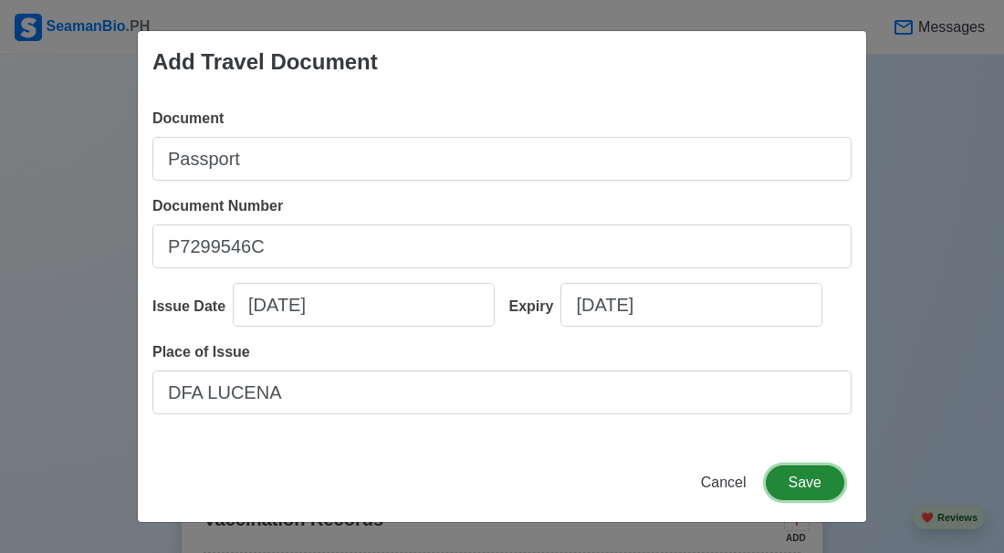
click at [826, 500] on button "Save" at bounding box center [805, 483] width 79 height 35
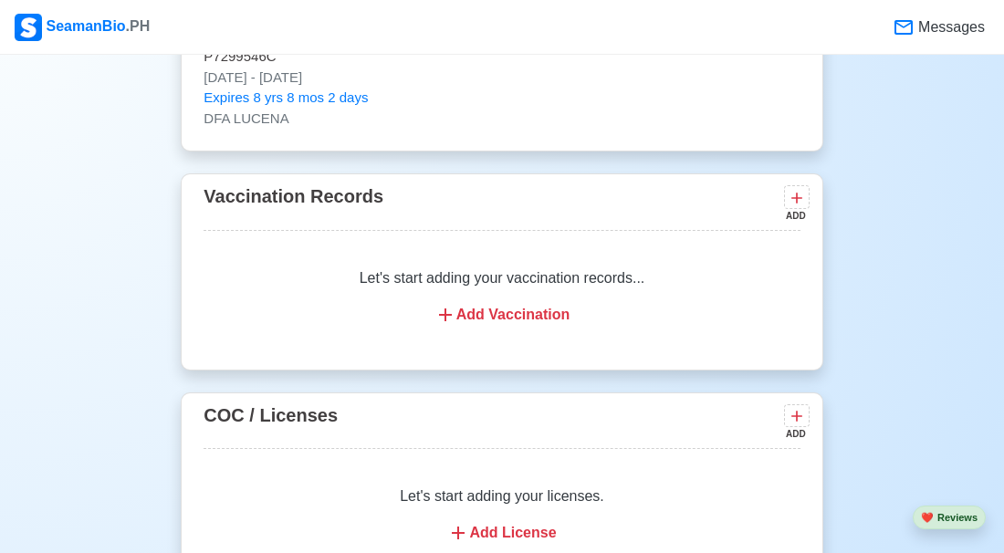
scroll to position [1794, 0]
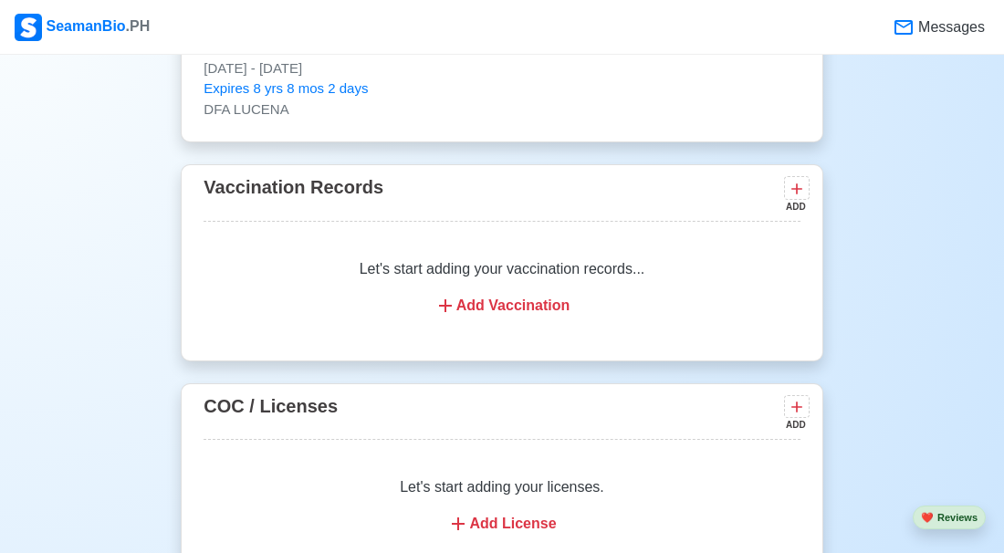
click at [483, 295] on div "Add Vaccination" at bounding box center [501, 306] width 552 height 22
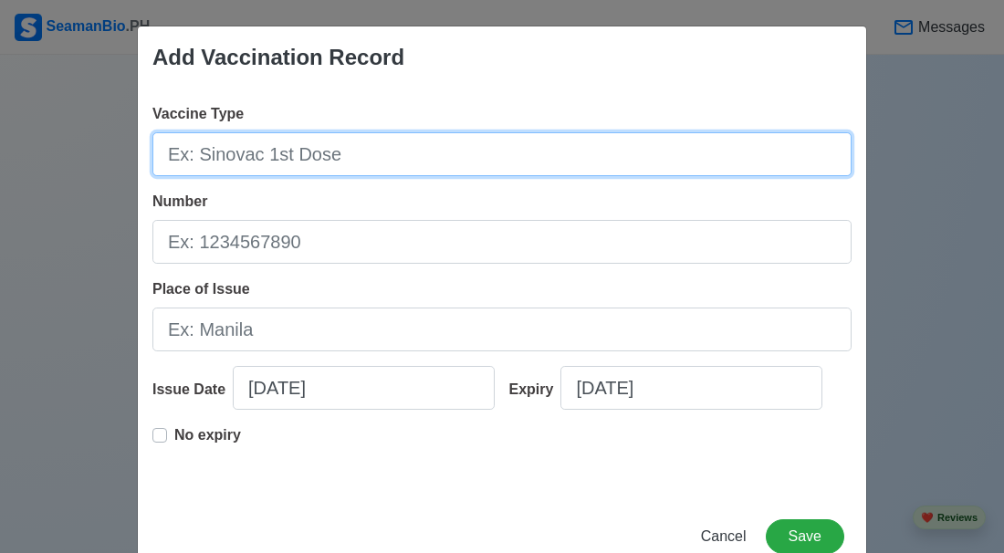
click at [303, 151] on input "Vaccine Type" at bounding box center [501, 154] width 699 height 44
type input "sinopharm"
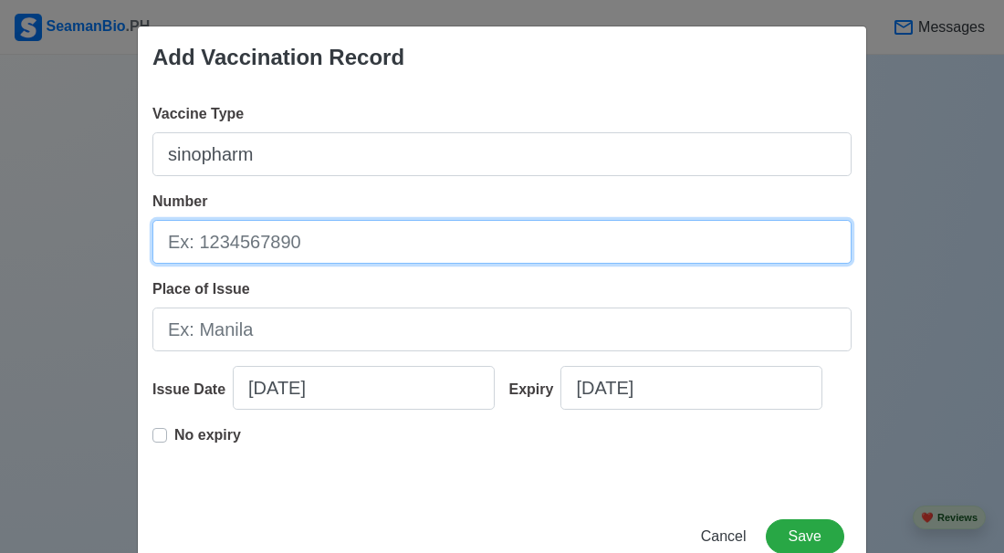
click at [288, 234] on input "Number" at bounding box center [501, 242] width 699 height 44
type input "202105130963"
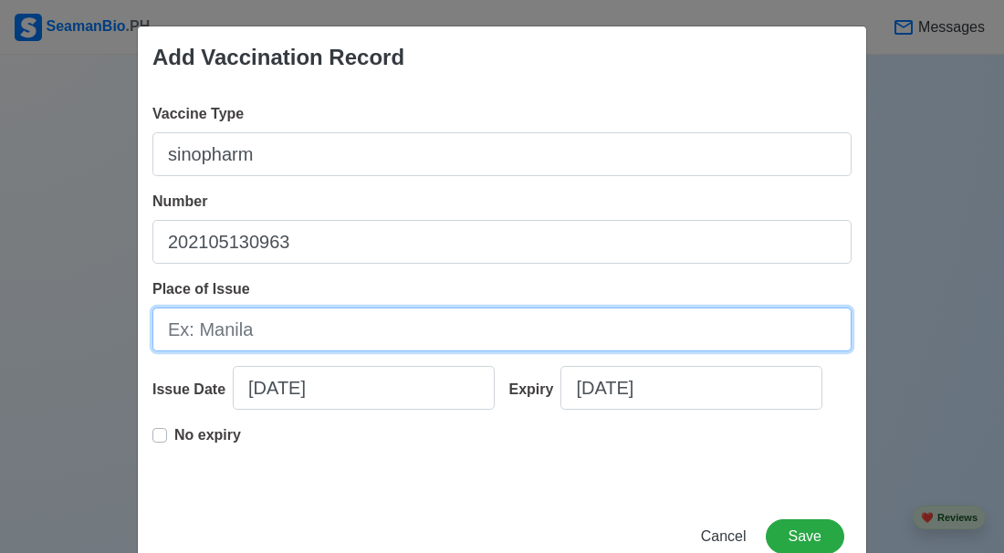
click at [228, 334] on input "Place of Issue" at bounding box center [501, 330] width 699 height 44
type input "united arab emirate"
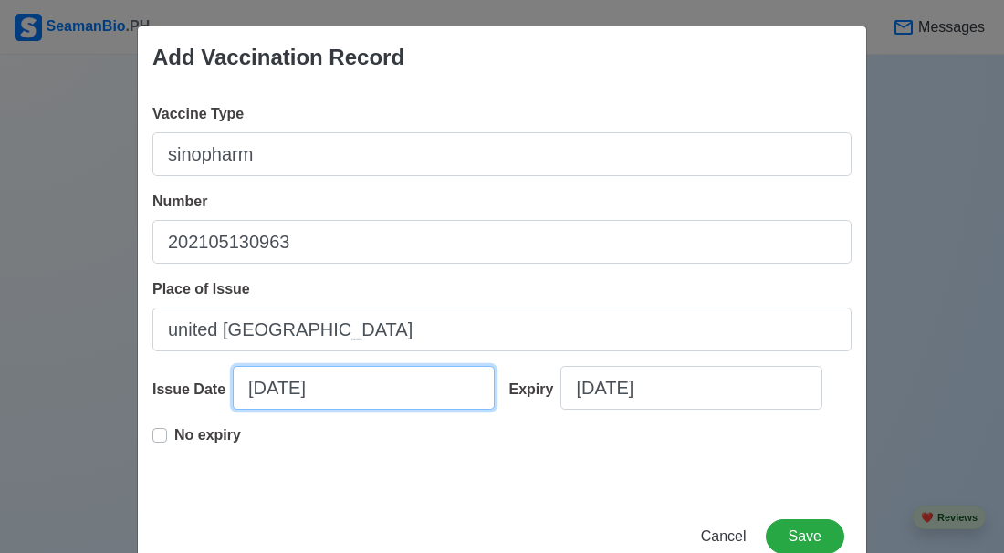
click at [233, 410] on input "10/09/2025" at bounding box center [364, 388] width 262 height 44
select select "****"
select select "*******"
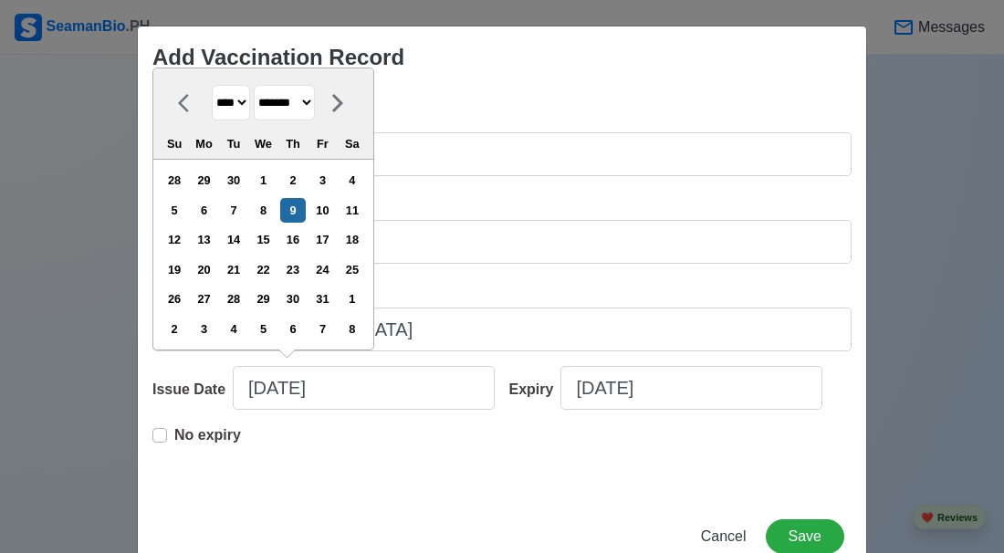
click at [236, 121] on select "**** **** **** **** **** **** **** **** **** **** **** **** **** **** **** ****…" at bounding box center [231, 103] width 38 height 36
select select "****"
click at [212, 85] on select "**** **** **** **** **** **** **** **** **** **** **** **** **** **** **** ****…" at bounding box center [231, 103] width 38 height 36
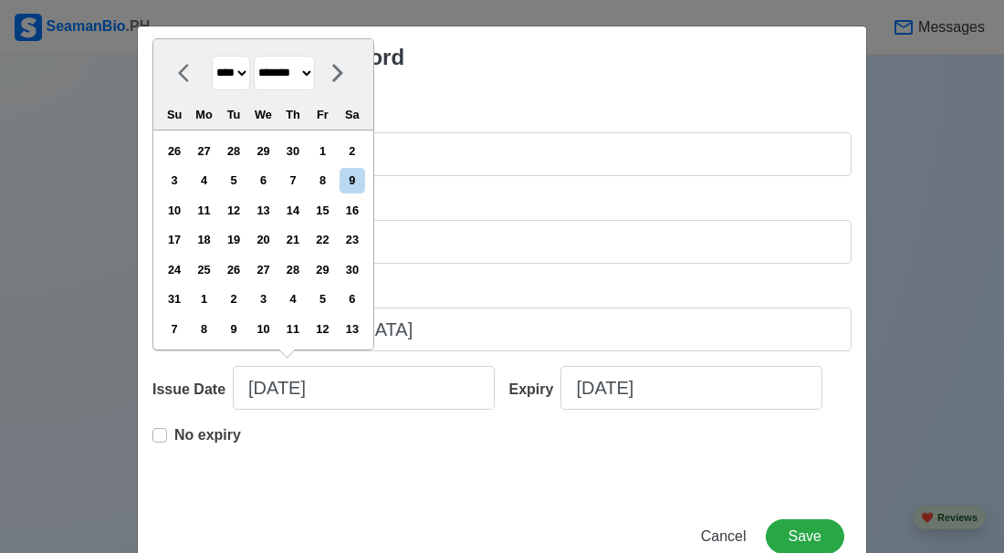
click at [298, 91] on select "******* ******** ***** ***** *** **** **** ****** ********* ******* ******** **…" at bounding box center [284, 74] width 61 height 36
select select "********"
click at [254, 56] on select "******* ******** ***** ***** *** **** **** ****** ********* ******* ******** **…" at bounding box center [284, 74] width 61 height 36
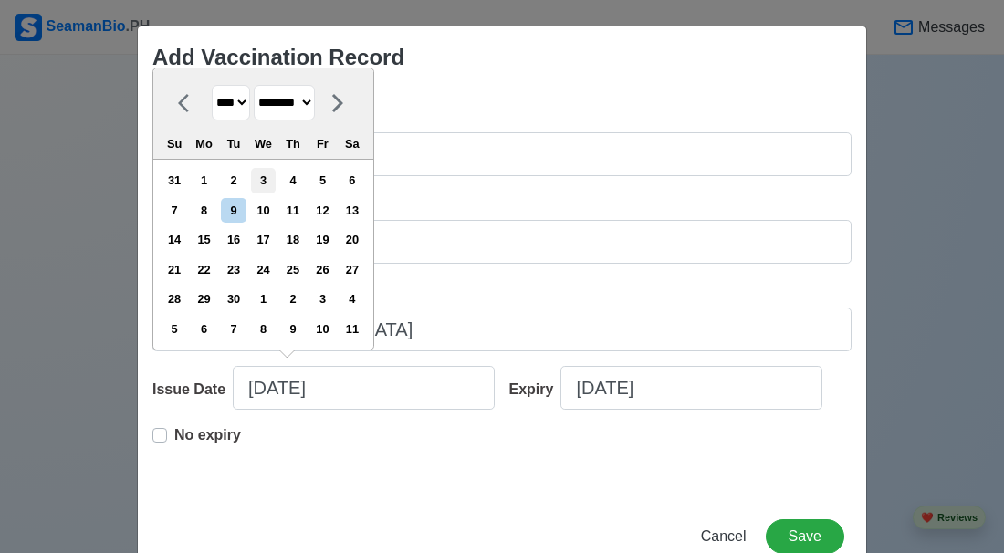
click at [268, 193] on div "3" at bounding box center [263, 180] width 25 height 25
type input "11/03/2021"
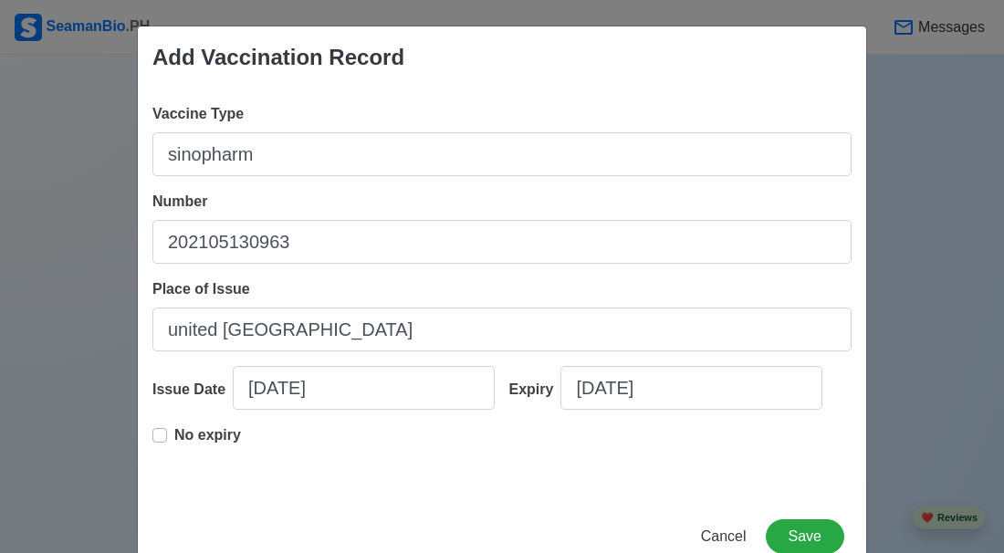
click at [174, 461] on label "No expiry" at bounding box center [207, 442] width 67 height 37
type input "11/03/2021"
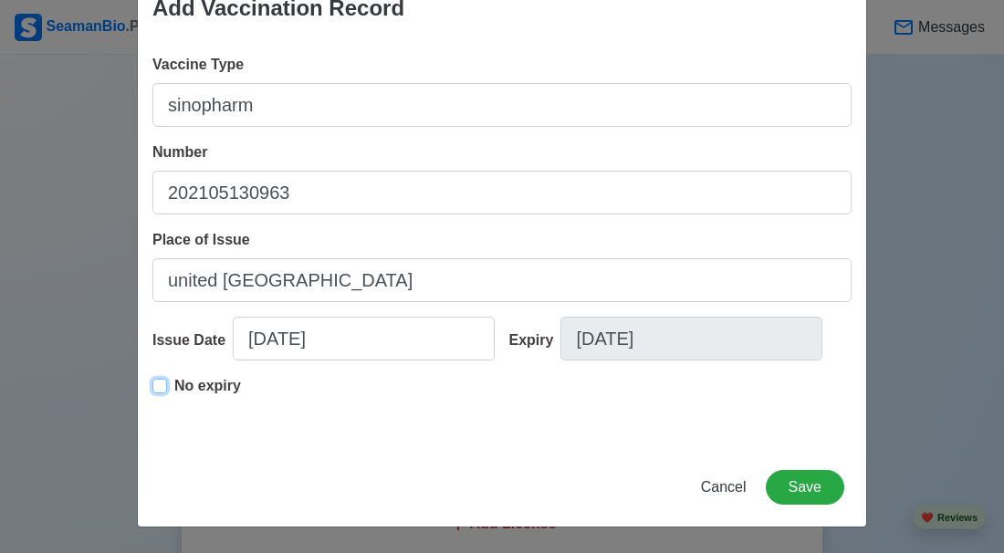
scroll to position [0, 0]
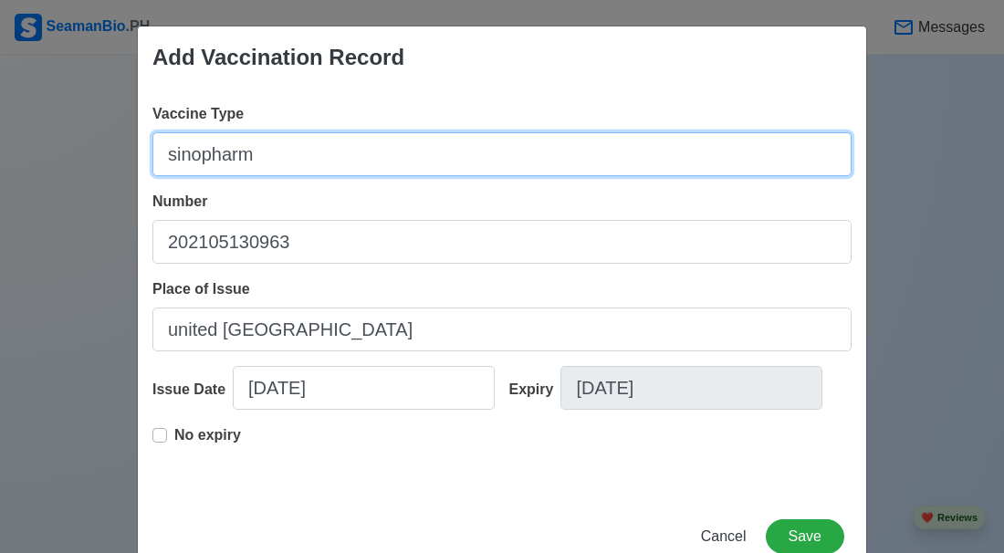
click at [382, 152] on input "sinopharm" at bounding box center [501, 154] width 699 height 44
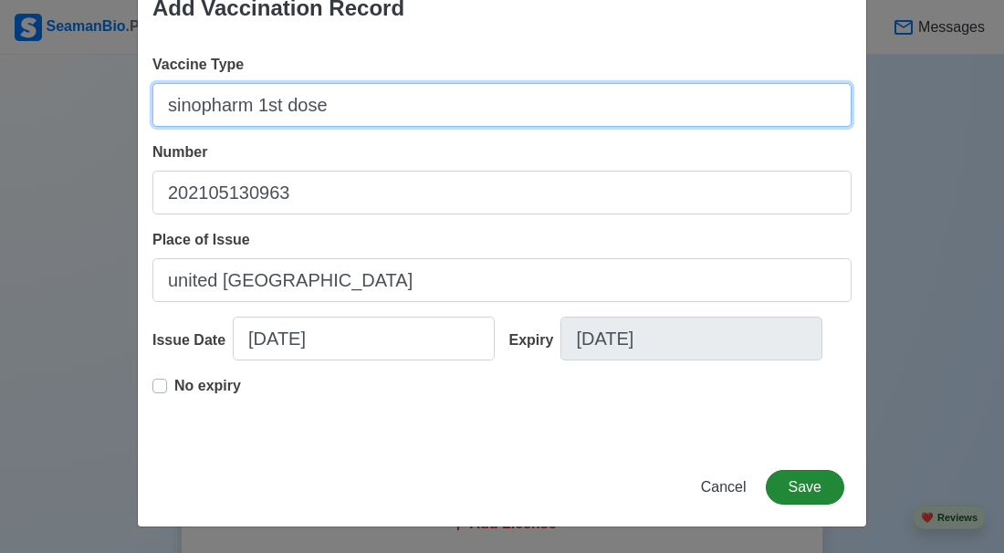
type input "sinopharm 1st dose"
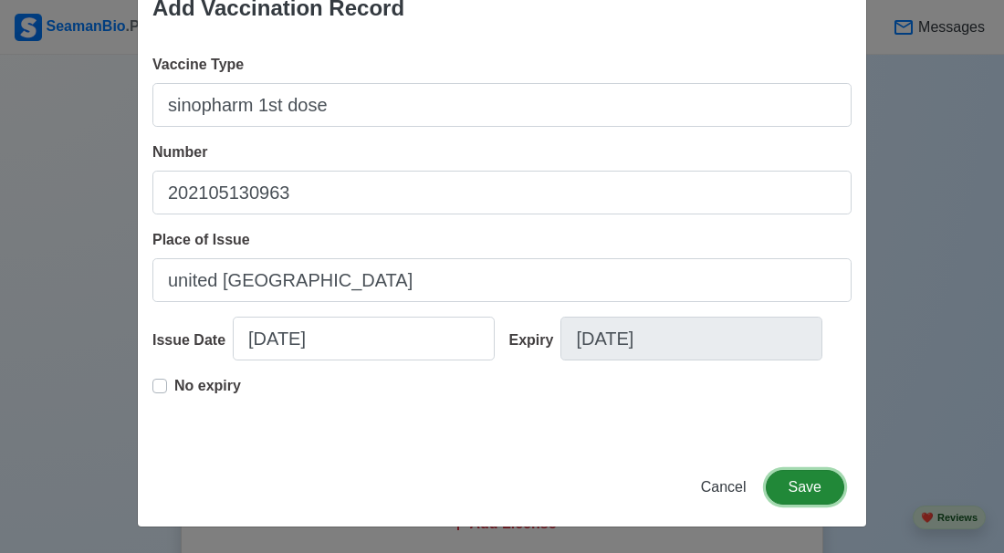
click at [793, 485] on button "Save" at bounding box center [805, 487] width 79 height 35
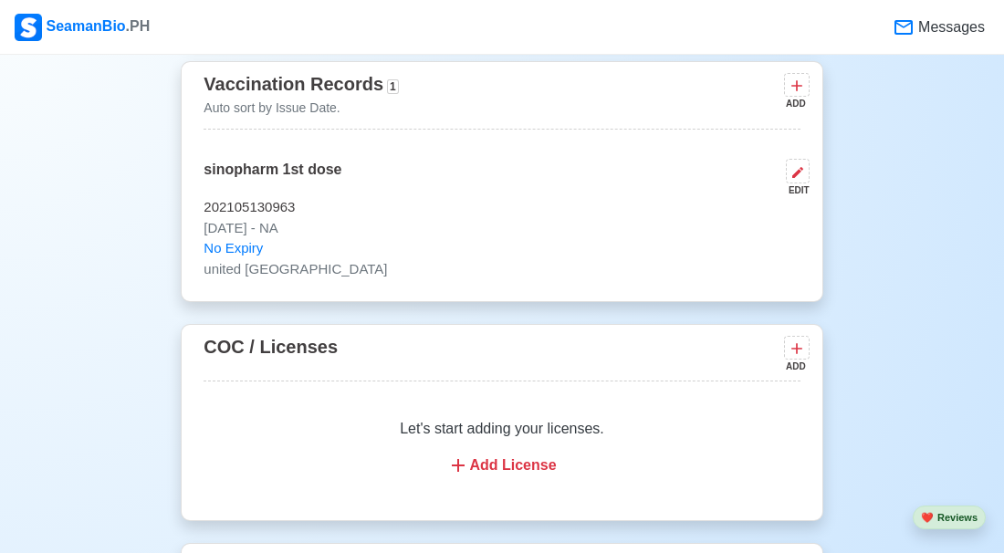
scroll to position [1909, 0]
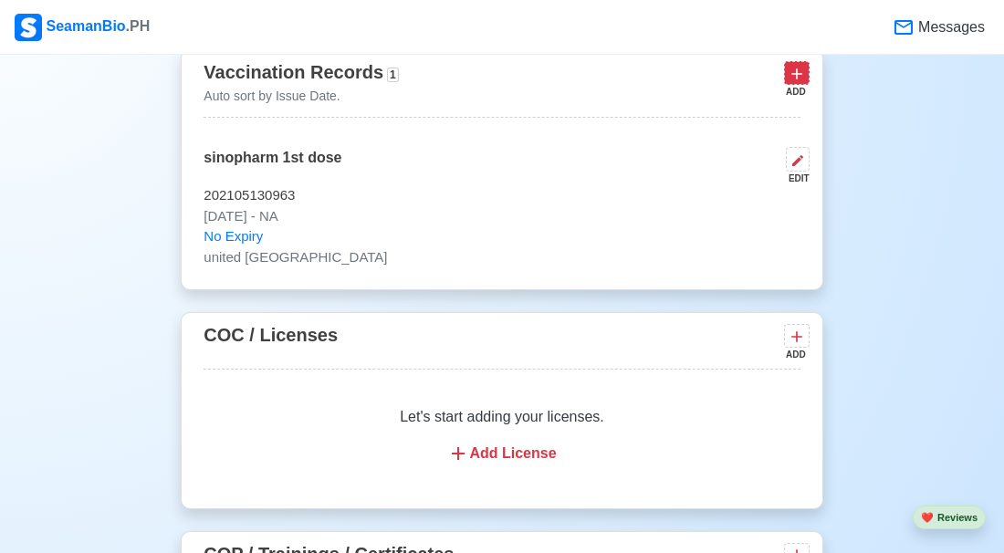
click at [799, 68] on icon at bounding box center [796, 73] width 11 height 11
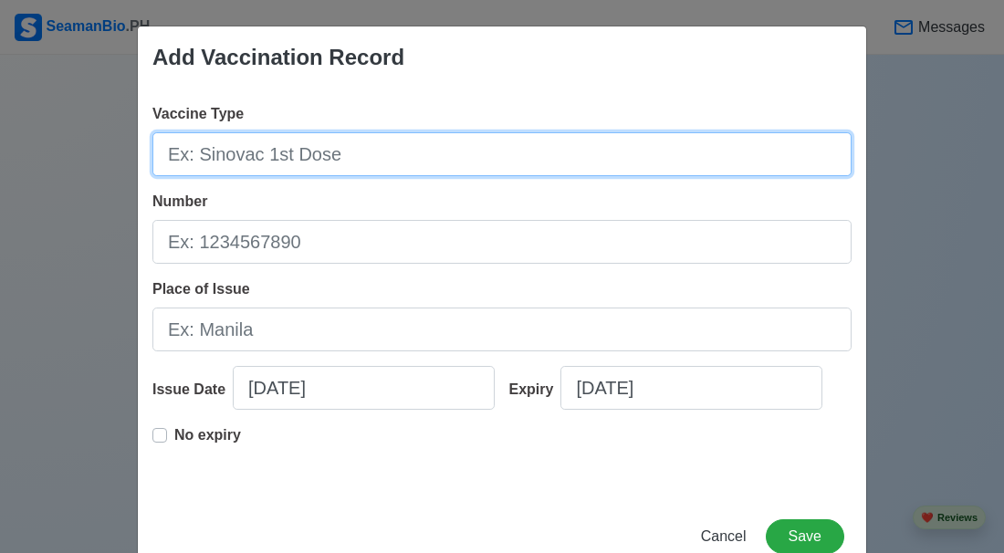
click at [515, 166] on input "Vaccine Type" at bounding box center [501, 154] width 699 height 44
type input "sinopharm 2nd dose"
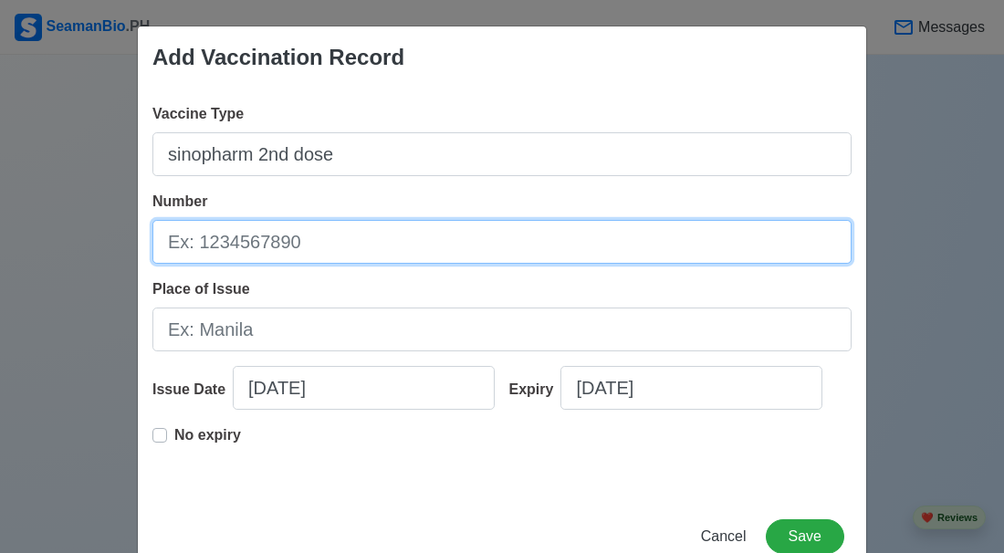
click at [430, 249] on input "Number" at bounding box center [501, 242] width 699 height 44
type input "202105B0964"
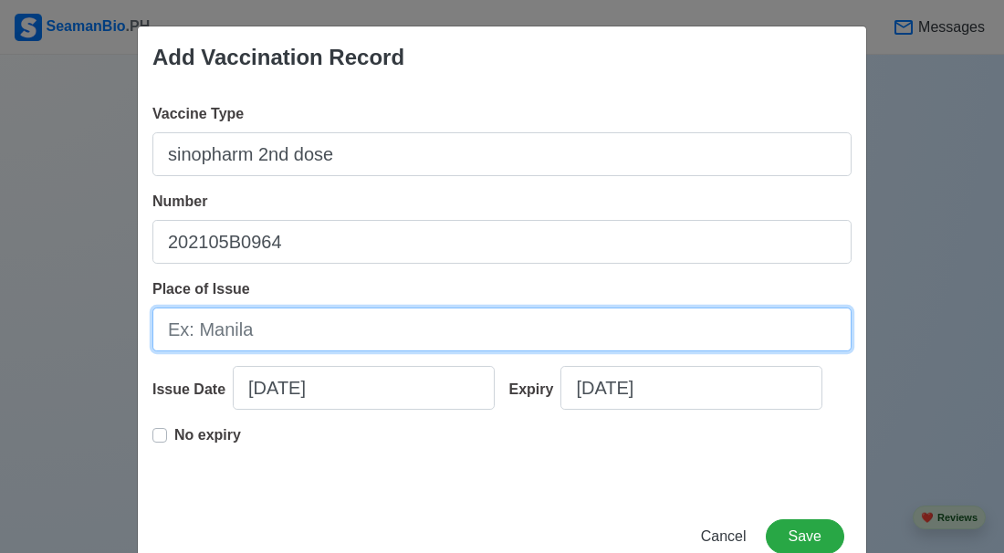
click at [380, 332] on input "Place of Issue" at bounding box center [501, 330] width 699 height 44
type input "united arab emirate"
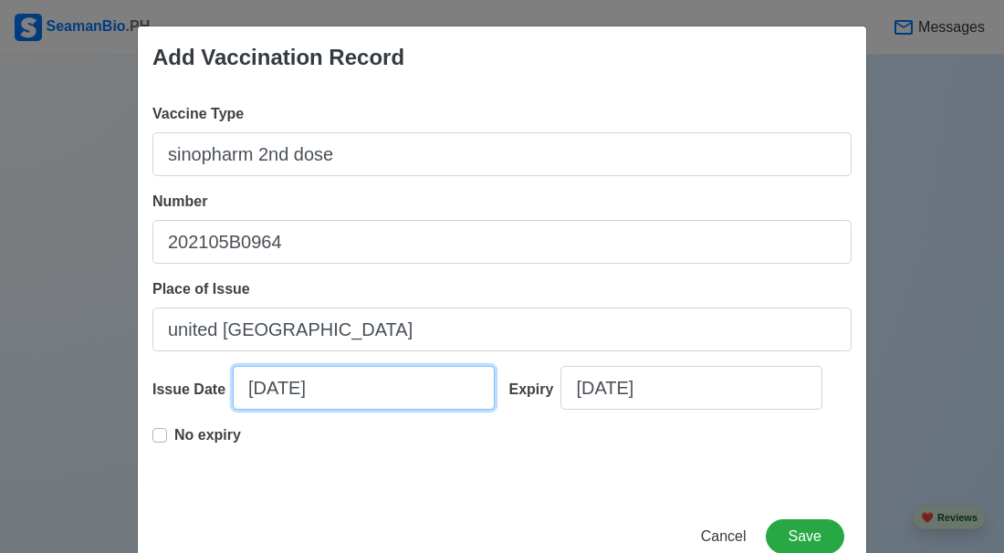
click at [233, 410] on input "10/09/2025" at bounding box center [364, 388] width 262 height 44
select select "****"
select select "*******"
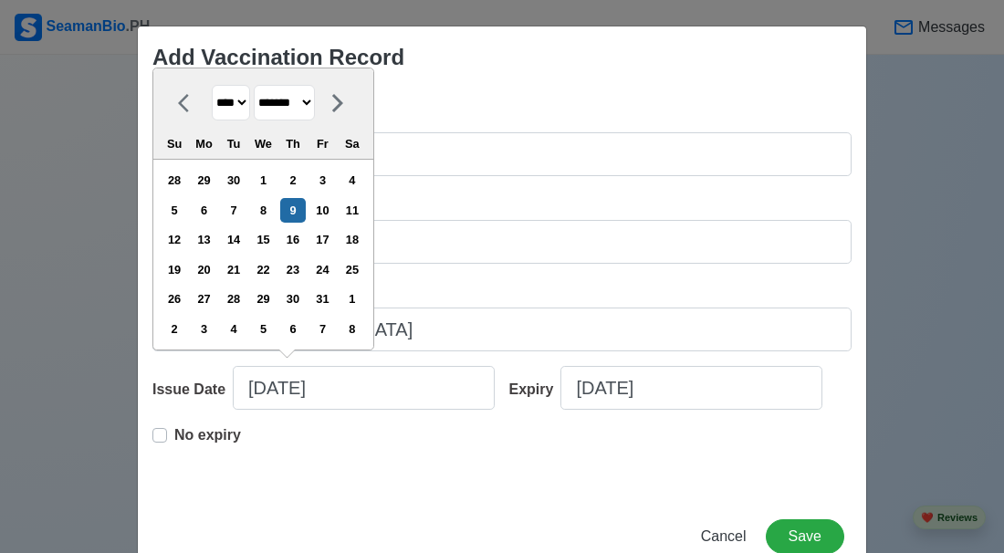
click at [248, 121] on select "**** **** **** **** **** **** **** **** **** **** **** **** **** **** **** ****…" at bounding box center [231, 103] width 38 height 36
select select "****"
click at [212, 85] on select "**** **** **** **** **** **** **** **** **** **** **** **** **** **** **** ****…" at bounding box center [231, 103] width 38 height 36
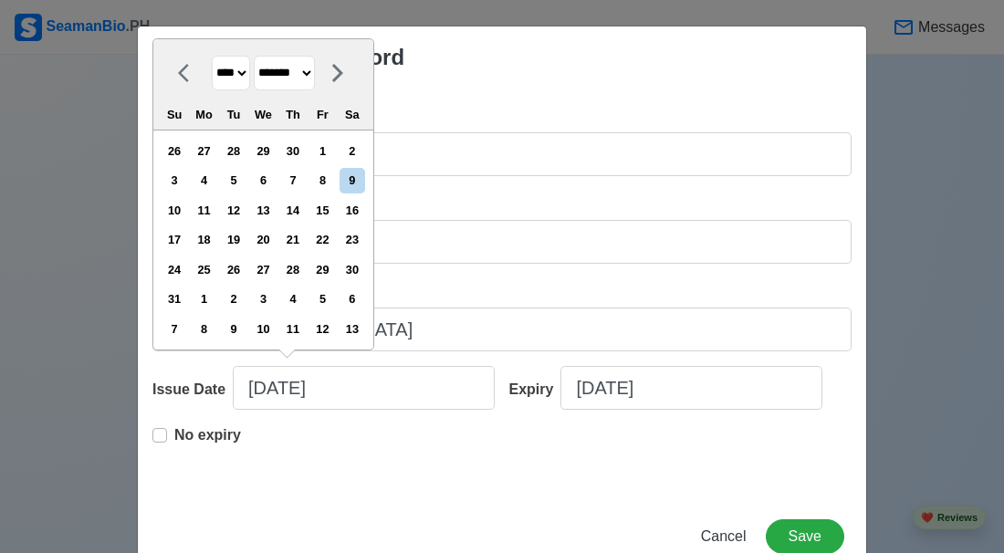
click at [316, 165] on div "26 27 28 29 30 1 2" at bounding box center [263, 150] width 208 height 29
click at [315, 91] on select "******* ******** ***** ***** *** **** **** ****** ********* ******* ******** **…" at bounding box center [284, 74] width 61 height 36
select select "********"
click at [254, 56] on select "******* ******** ***** ***** *** **** **** ****** ********* ******* ******** **…" at bounding box center [284, 74] width 61 height 36
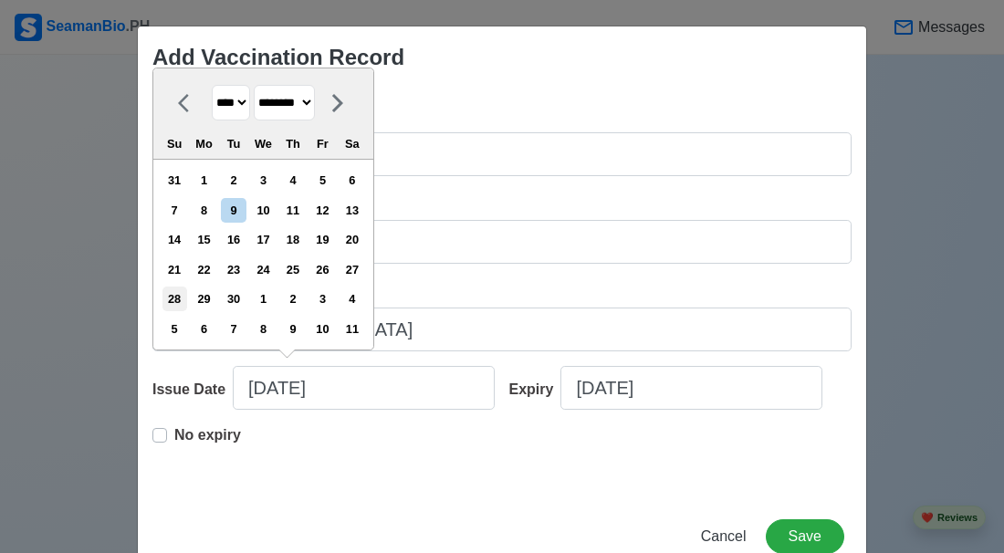
click at [183, 311] on div "28" at bounding box center [174, 299] width 25 height 25
type input "11/28/2021"
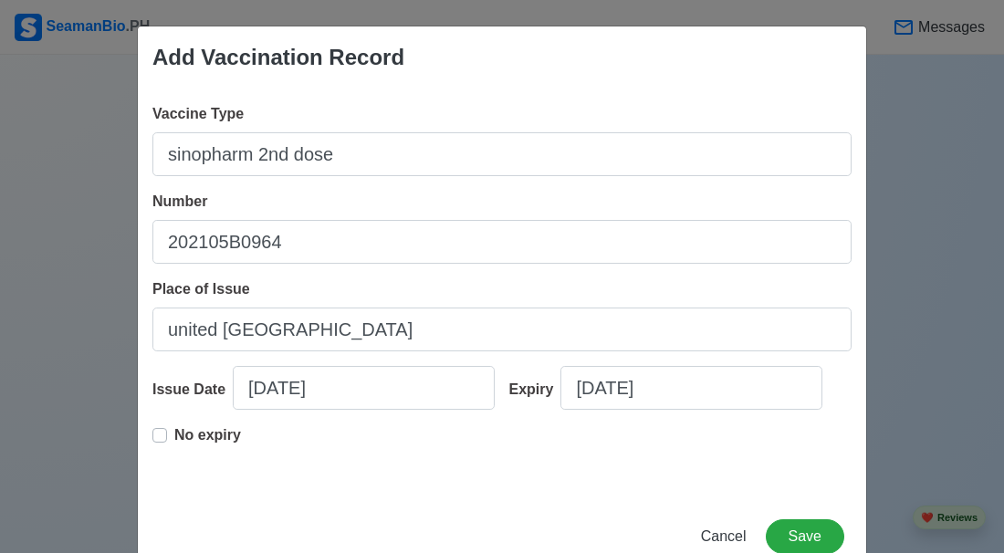
click at [174, 461] on label "No expiry" at bounding box center [207, 442] width 67 height 37
type input "11/28/2021"
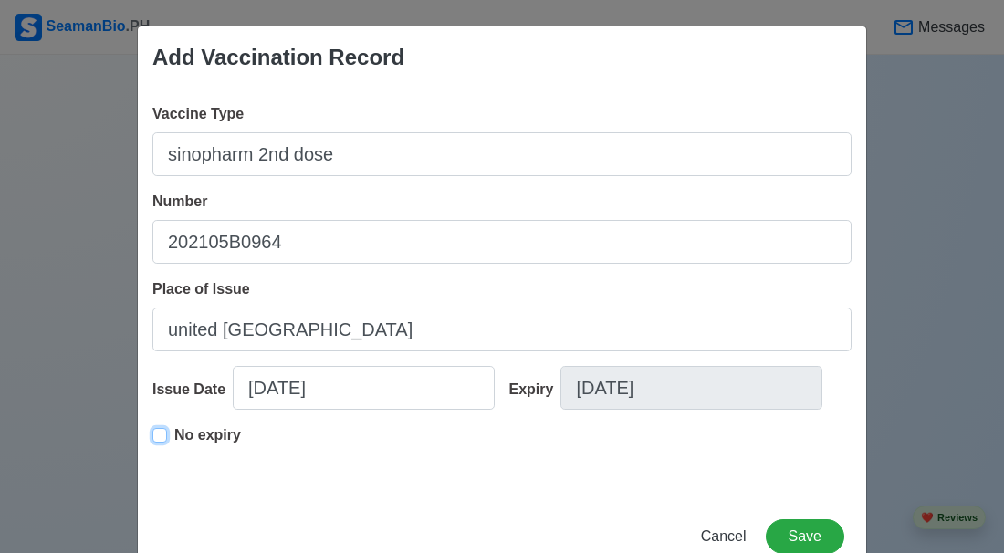
scroll to position [79, 0]
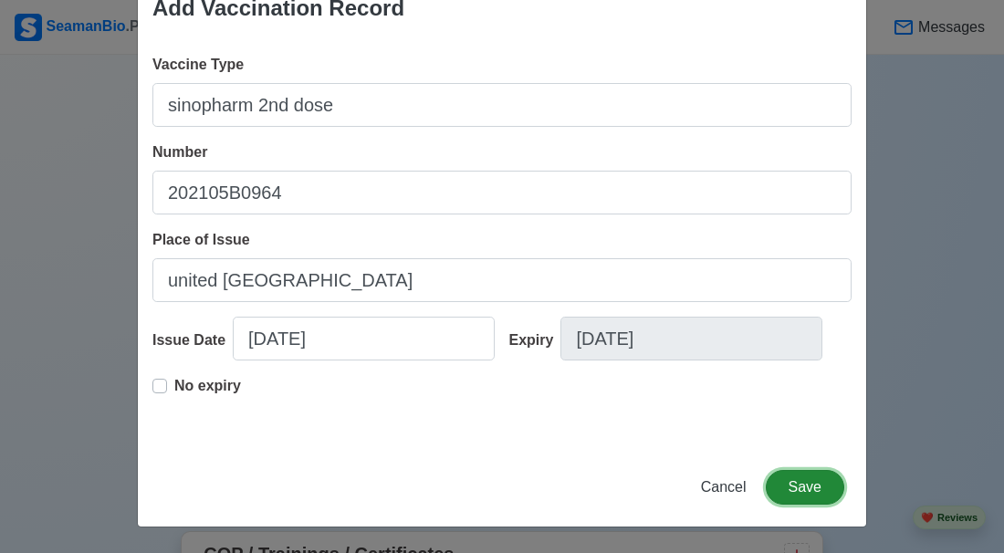
click at [810, 489] on button "Save" at bounding box center [805, 487] width 79 height 35
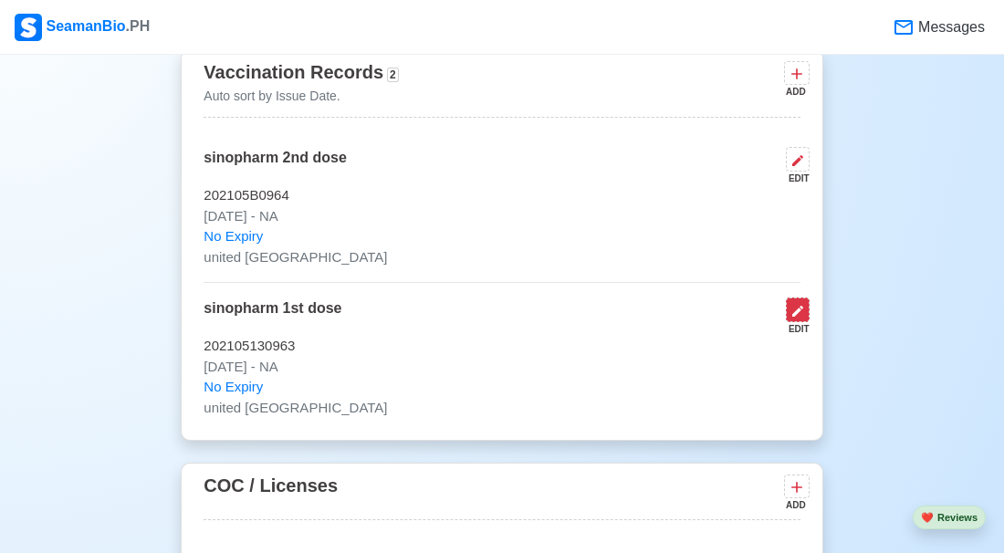
click at [794, 307] on icon at bounding box center [797, 311] width 11 height 11
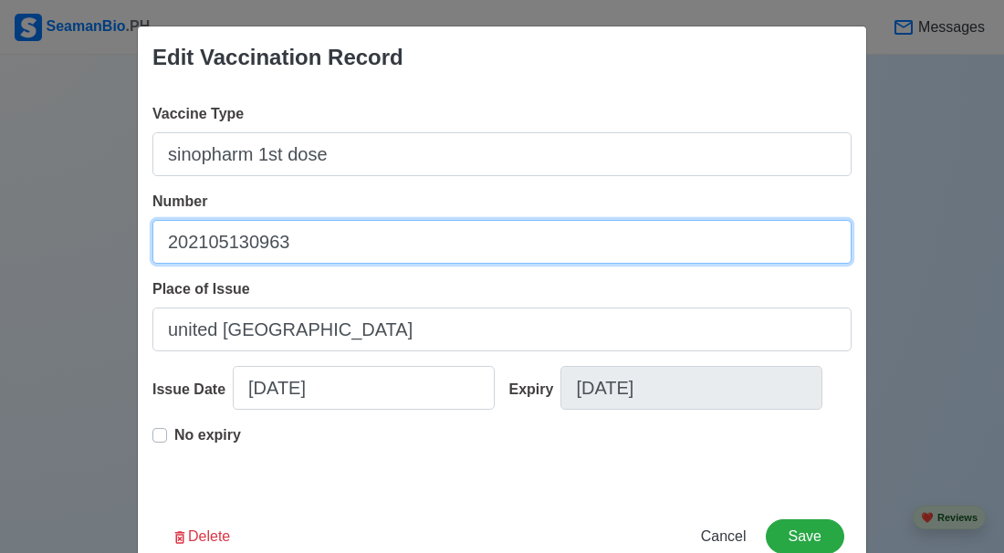
click at [251, 238] on input "202105130963" at bounding box center [501, 242] width 699 height 44
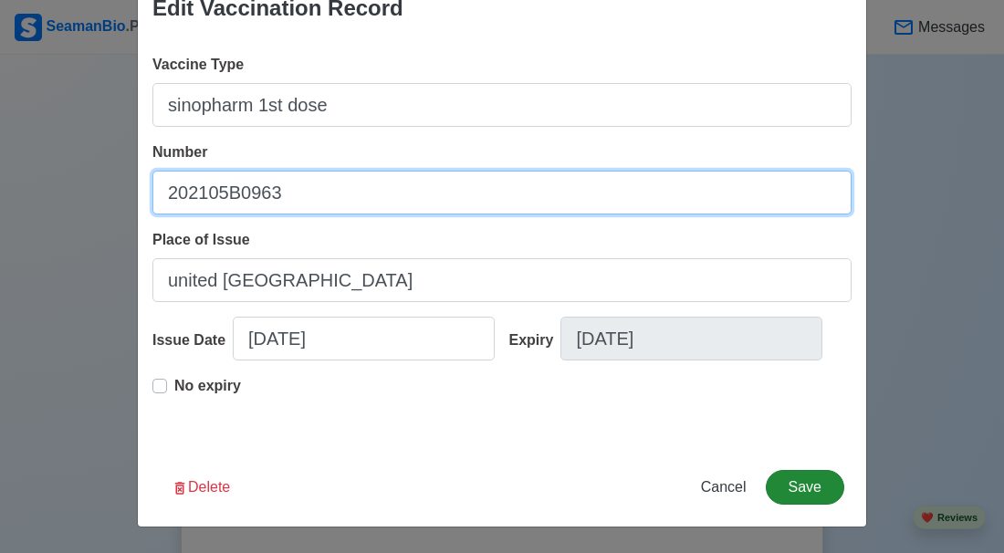
type input "202105B0963"
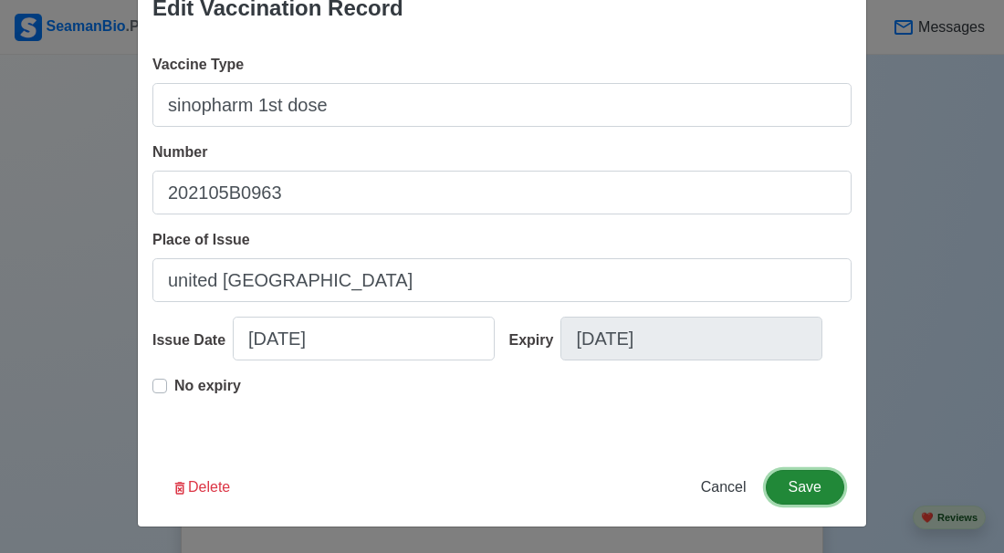
click at [817, 494] on button "Save" at bounding box center [805, 487] width 79 height 35
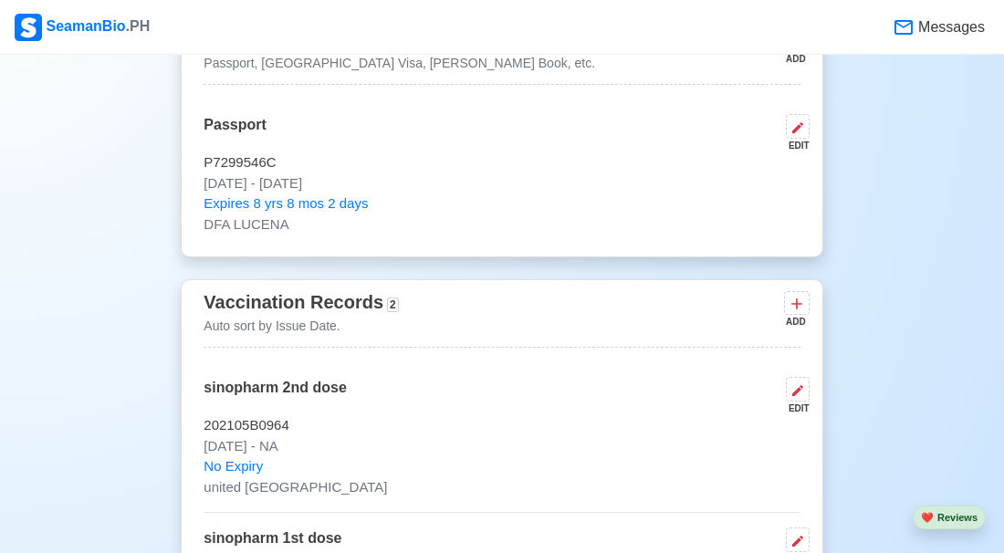
scroll to position [1671, 0]
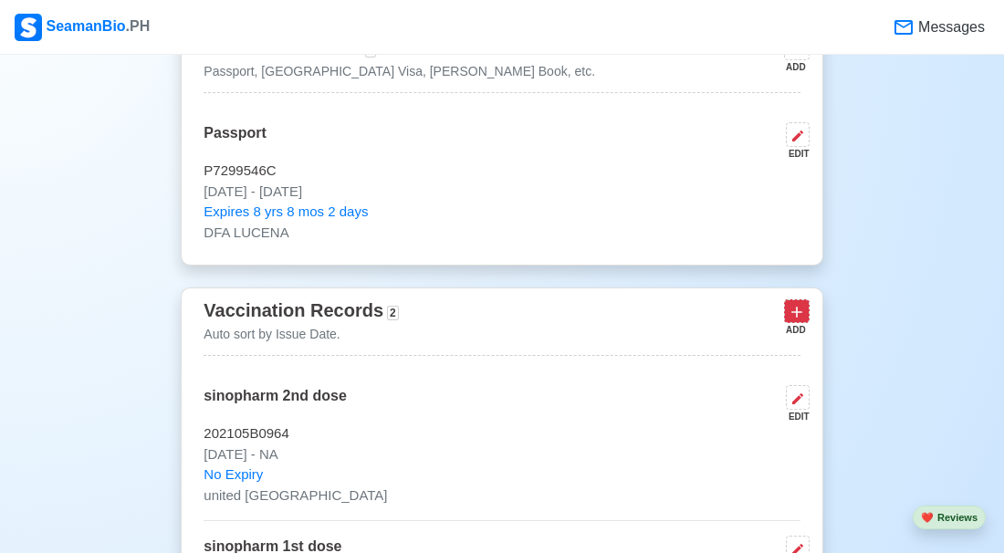
click at [800, 299] on button at bounding box center [797, 310] width 26 height 23
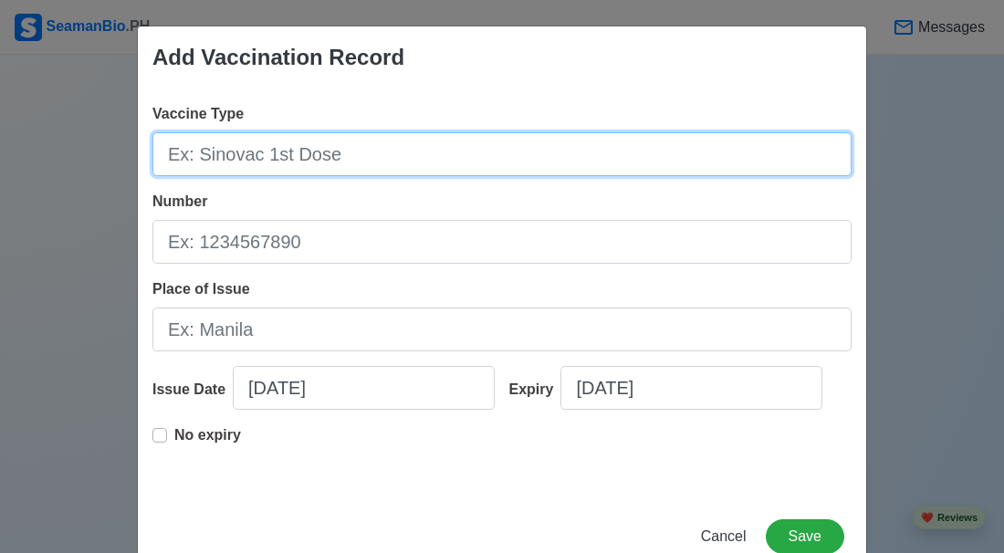
click at [528, 165] on input "Vaccine Type" at bounding box center [501, 154] width 699 height 44
type input "moderna"
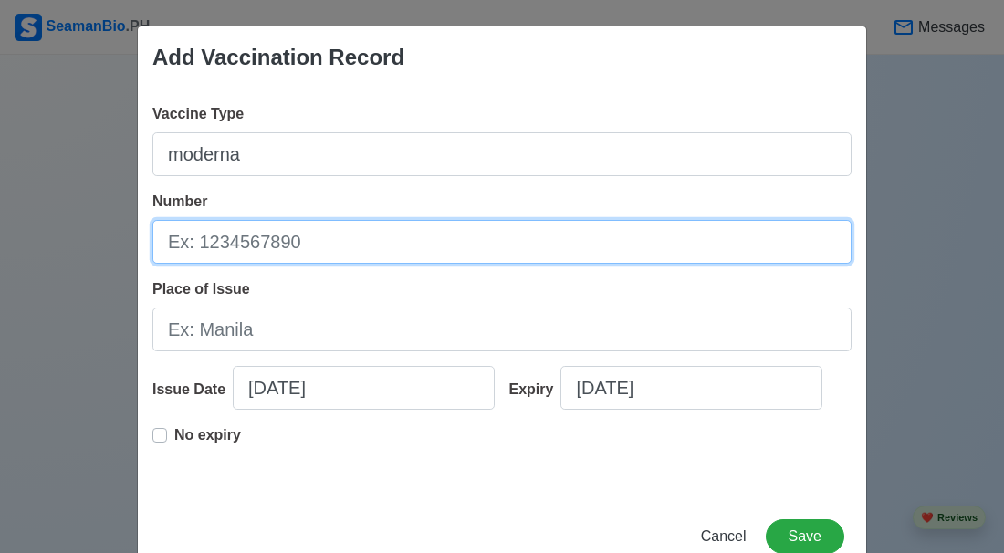
click at [485, 244] on input "Number" at bounding box center [501, 242] width 699 height 44
type input "710048A"
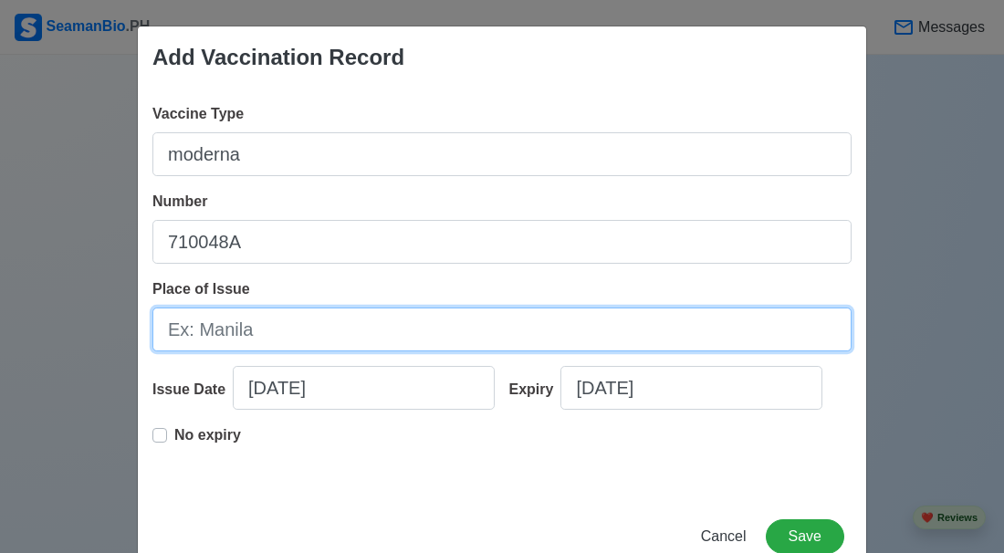
click at [464, 323] on input "Place of Issue" at bounding box center [501, 330] width 699 height 44
type input "singapore"
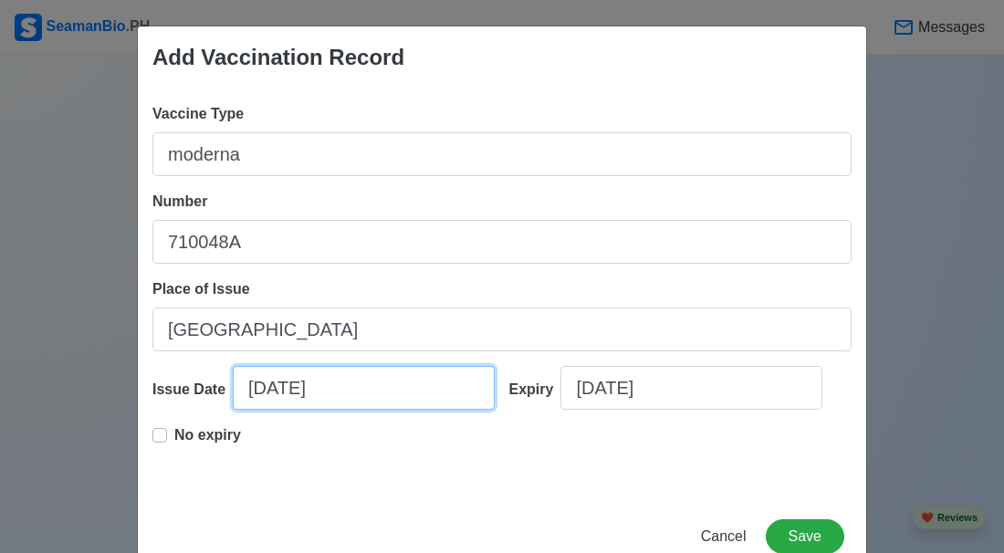
click at [233, 410] on input "10/09/2025" at bounding box center [364, 388] width 262 height 44
select select "****"
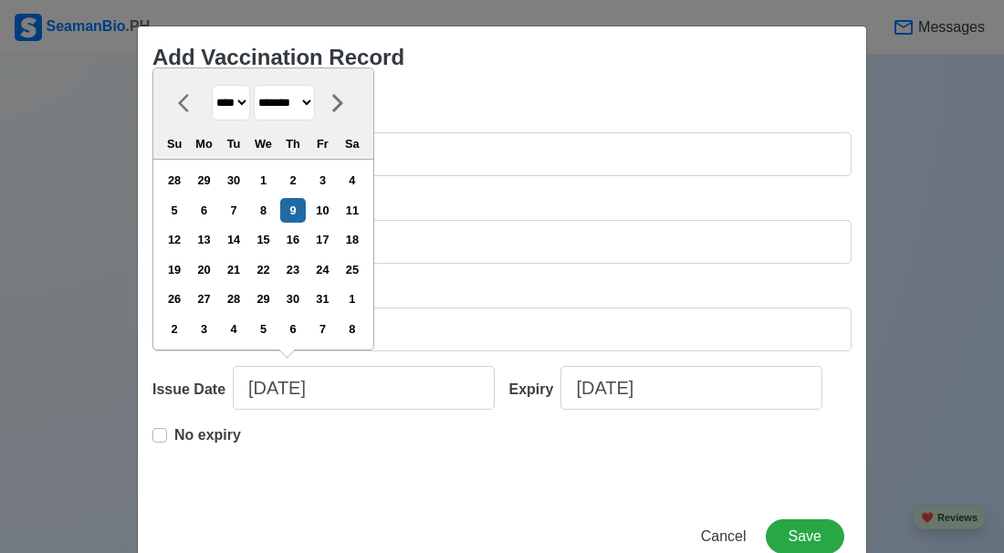
click at [314, 121] on select "******* ******** ***** ***** *** **** **** ****** ********* ******* ******** **…" at bounding box center [284, 103] width 61 height 36
select select "********"
click at [254, 85] on select "******* ******** ***** ***** *** **** **** ****** ********* ******* ******** **…" at bounding box center [284, 103] width 61 height 36
click at [236, 121] on select "**** **** **** **** **** **** **** **** **** **** **** **** **** **** **** ****…" at bounding box center [231, 103] width 38 height 36
select select "****"
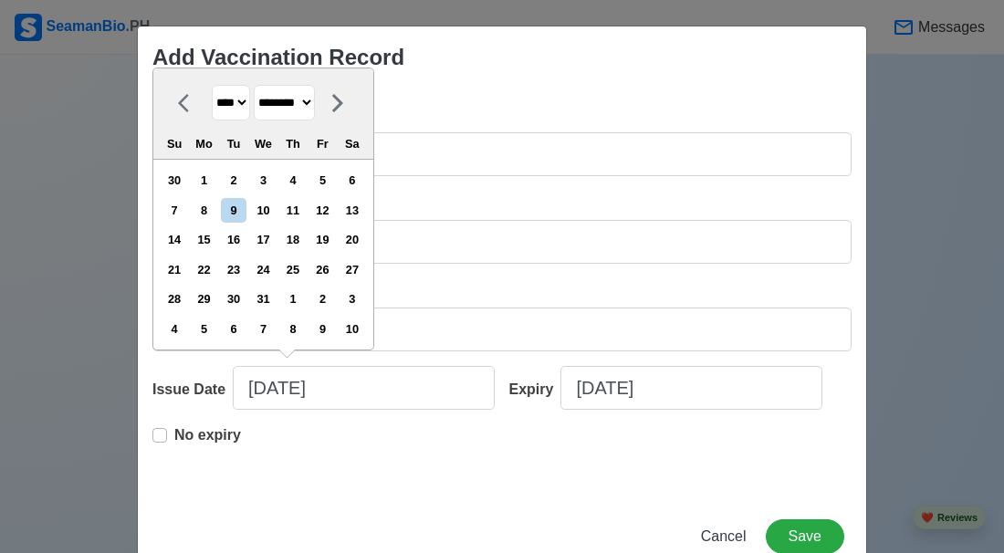
click at [212, 85] on select "**** **** **** **** **** **** **** **** **** **** **** **** **** **** **** ****…" at bounding box center [231, 103] width 38 height 36
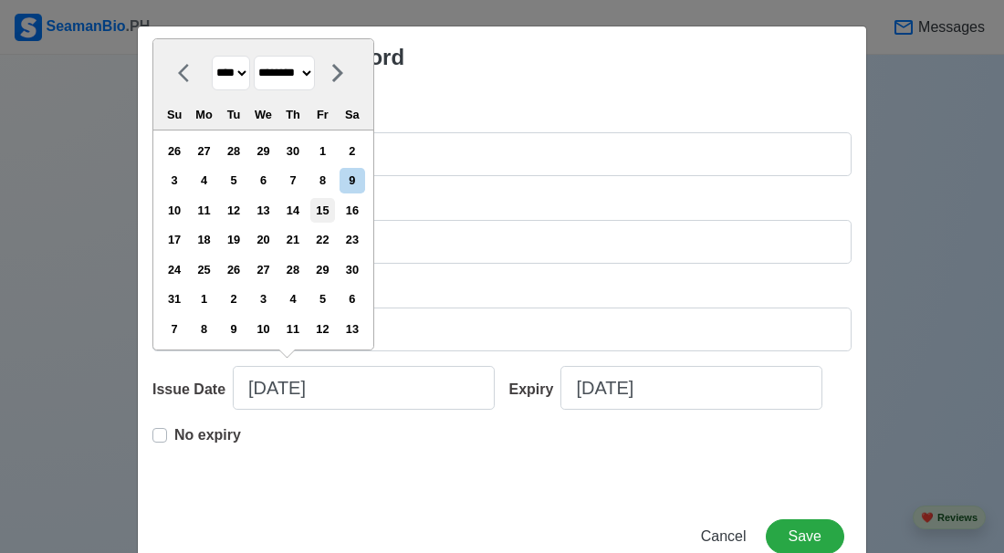
click at [327, 223] on div "15" at bounding box center [322, 210] width 25 height 25
type input "12/15/2023"
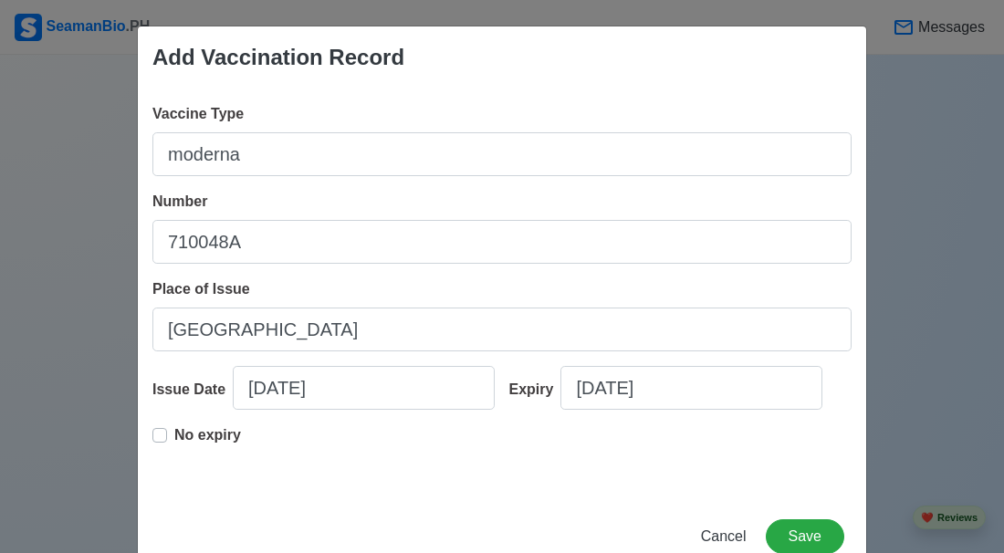
click at [174, 461] on label "No expiry" at bounding box center [207, 442] width 67 height 37
type input "12/15/2023"
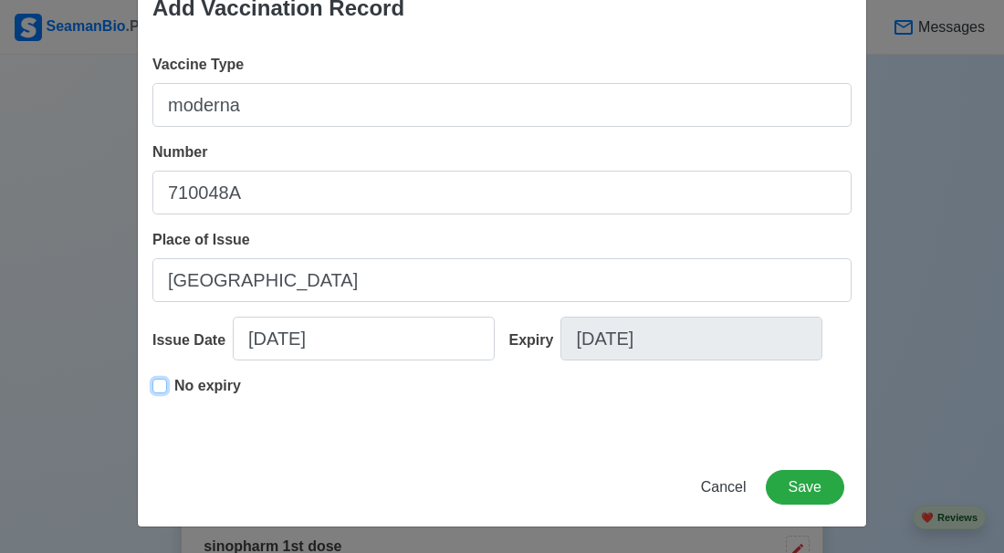
scroll to position [79, 0]
click at [830, 480] on button "Save" at bounding box center [805, 487] width 79 height 35
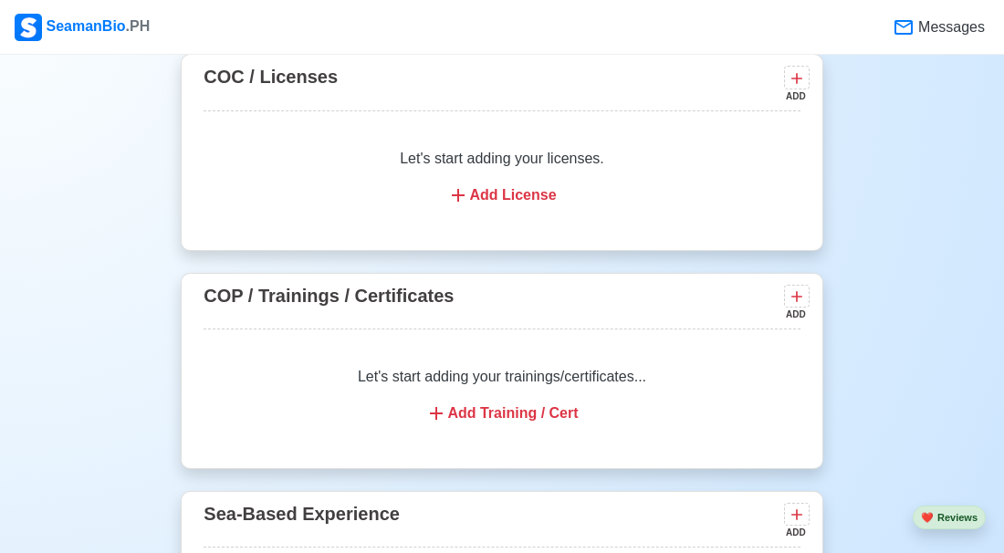
scroll to position [2470, 0]
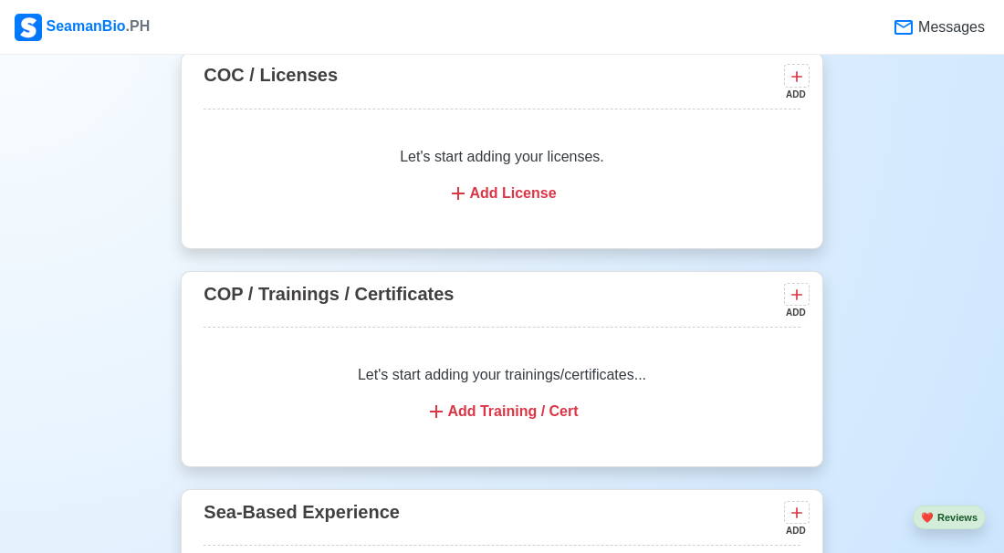
click at [447, 404] on icon at bounding box center [436, 412] width 22 height 22
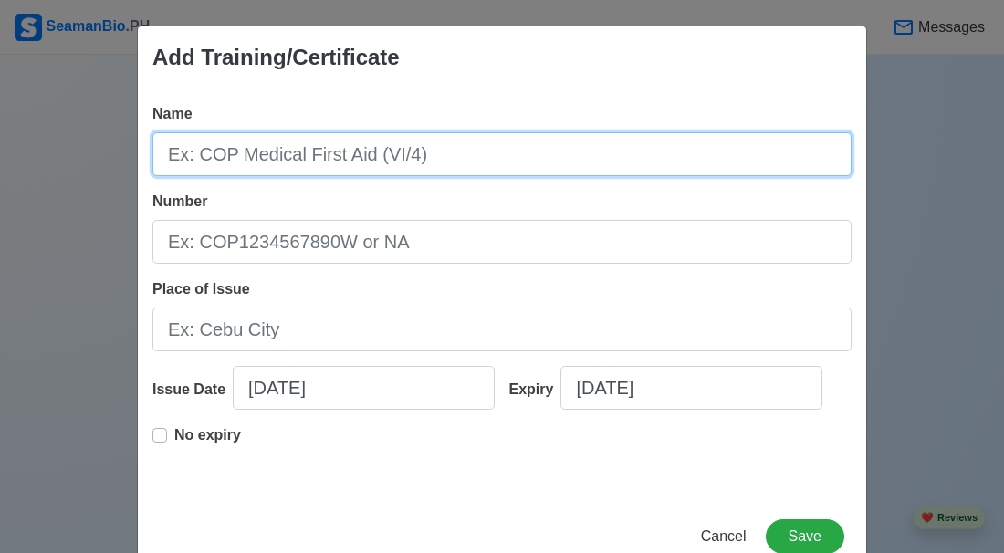
click at [404, 152] on input "Name" at bounding box center [501, 154] width 699 height 44
type input "s"
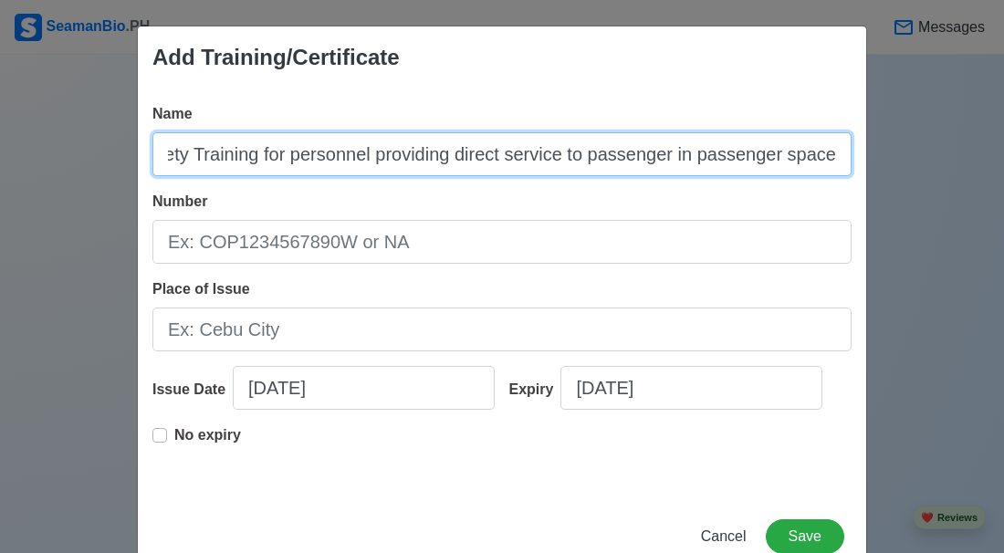
scroll to position [0, 40]
type input "Safety Training for personnel providing direct service to passenger in passenge…"
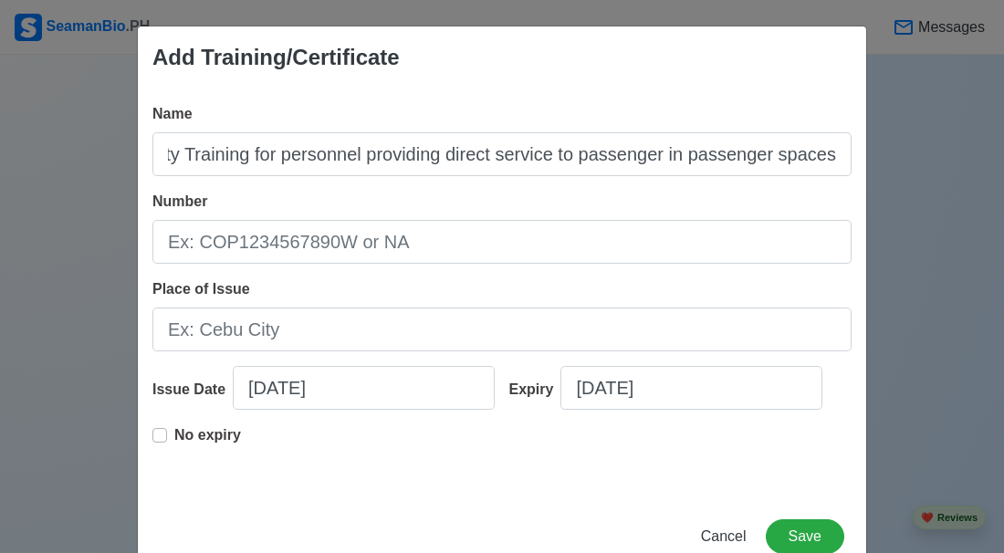
click at [304, 212] on div "Number" at bounding box center [501, 227] width 699 height 73
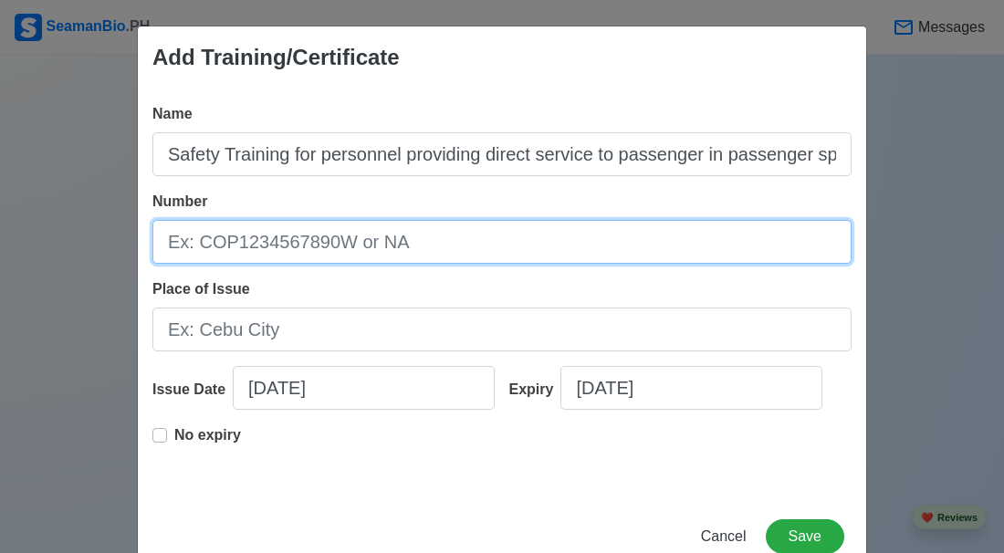
click at [280, 246] on input "Number" at bounding box center [501, 242] width 699 height 44
type input "25-506-045"
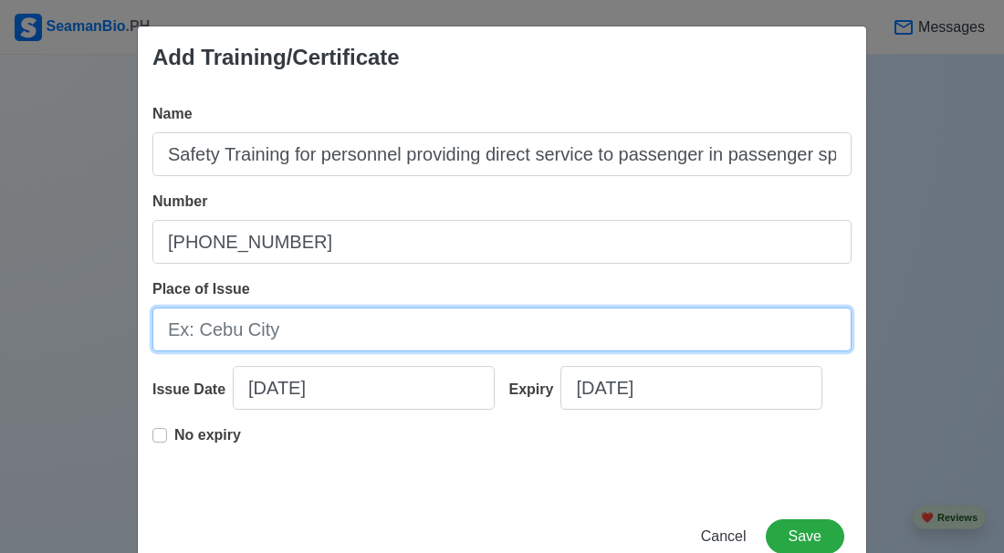
click at [215, 328] on input "Place of Issue" at bounding box center [501, 330] width 699 height 44
click at [268, 330] on input "Magsaysay learning resources,inc." at bounding box center [501, 330] width 699 height 44
click at [349, 332] on input "Magsaysay Learning resources,inc." at bounding box center [501, 330] width 699 height 44
click at [459, 328] on input "Magsaysay Learning Resources,inc." at bounding box center [501, 330] width 699 height 44
type input "Magsaysay Learning Resources, INC."
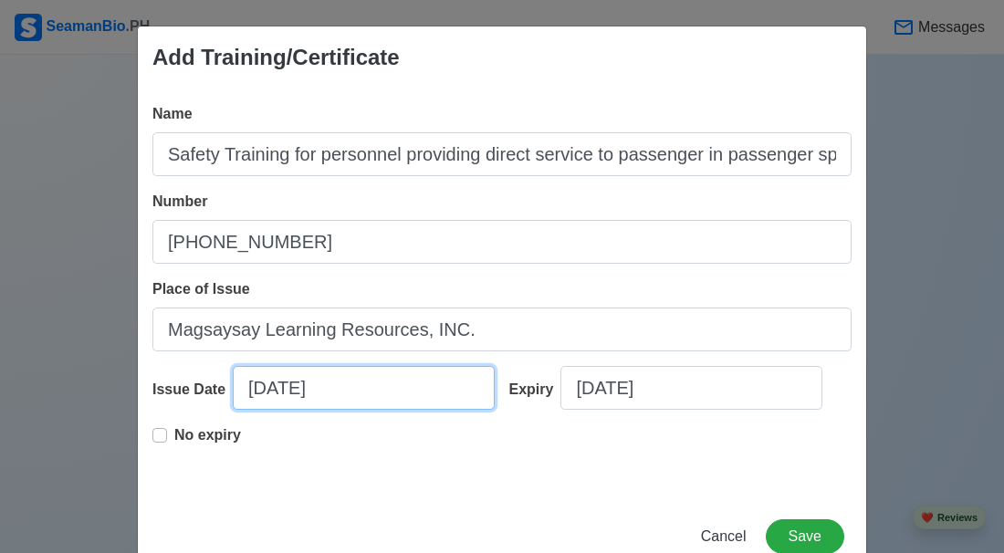
click at [233, 410] on input "10/09/2025" at bounding box center [364, 388] width 262 height 44
select select "****"
select select "*******"
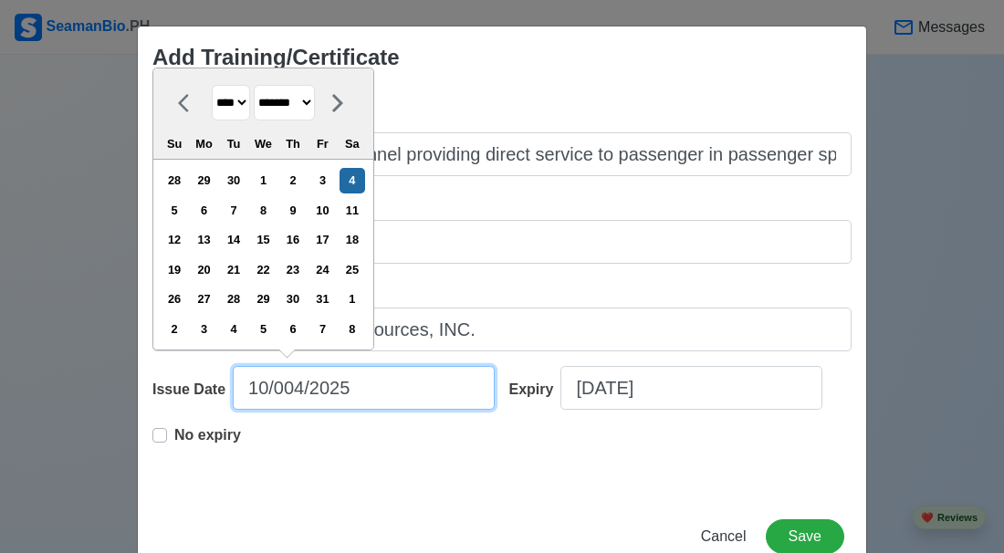
click at [233, 410] on input "10/004/2025" at bounding box center [364, 388] width 262 height 44
type input "10/04/2025"
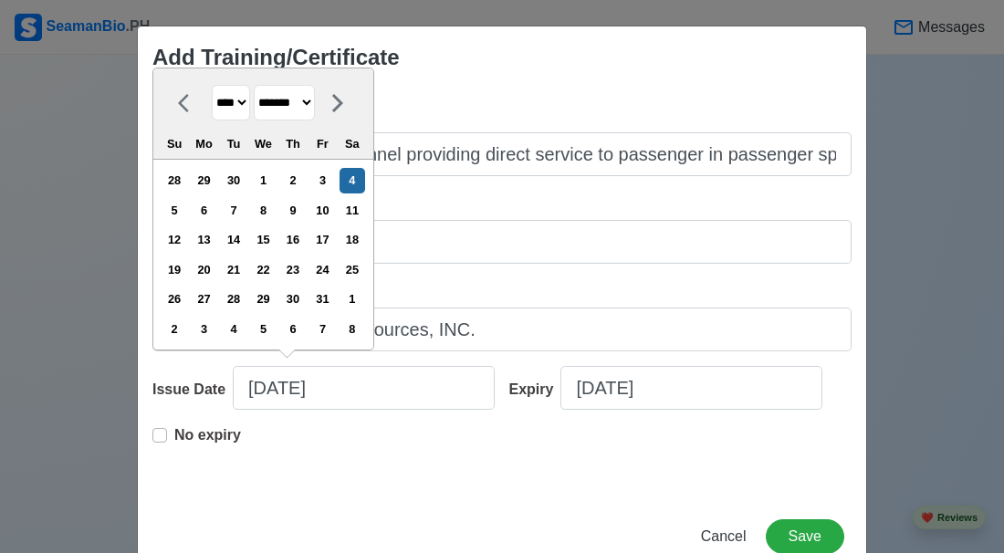
click at [358, 458] on div "No expiry" at bounding box center [501, 453] width 699 height 58
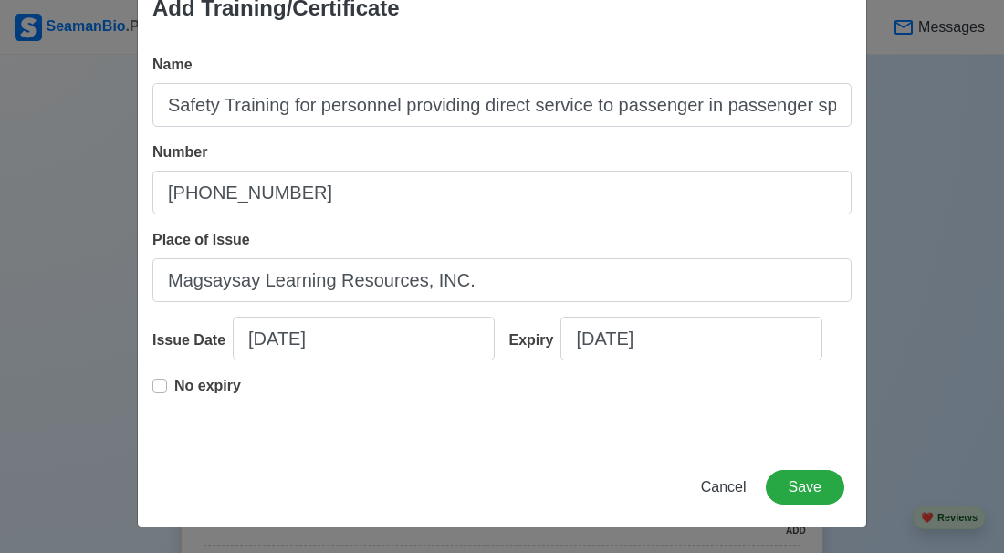
scroll to position [79, 0]
click at [792, 483] on button "Save" at bounding box center [805, 487] width 79 height 35
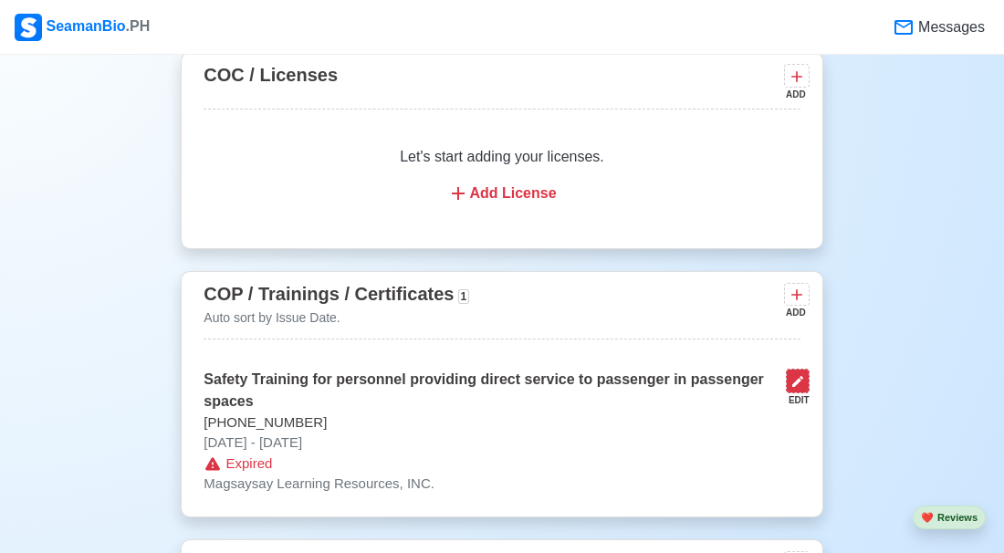
click at [796, 374] on icon at bounding box center [798, 381] width 15 height 15
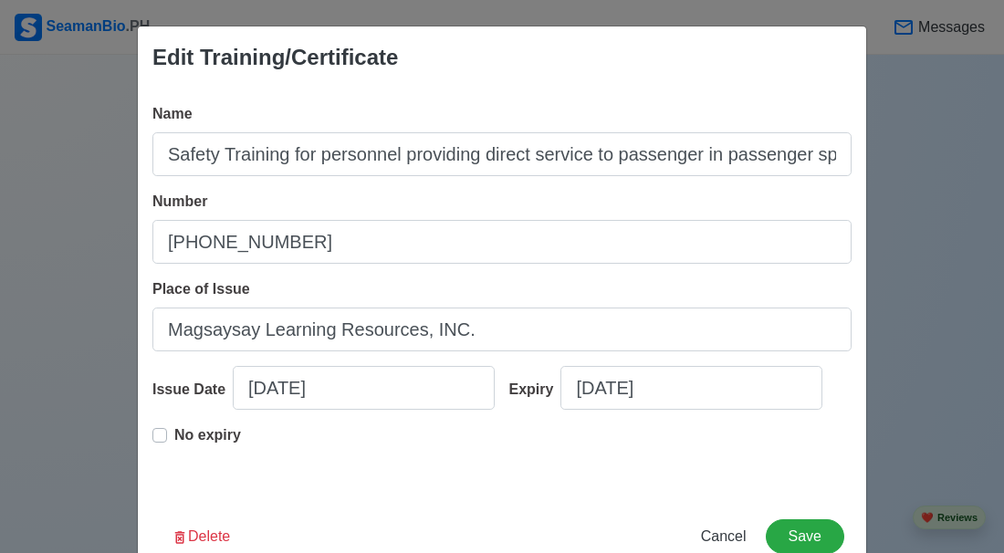
click at [174, 461] on label "No expiry" at bounding box center [207, 442] width 67 height 37
type input "10/04/2025"
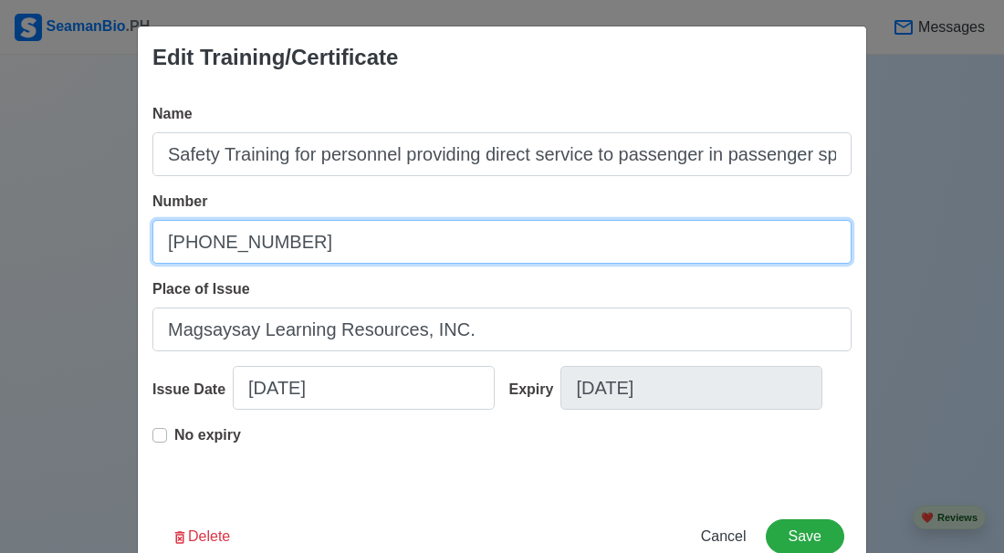
click at [267, 246] on input "25-506-045" at bounding box center [501, 242] width 699 height 44
type input "2"
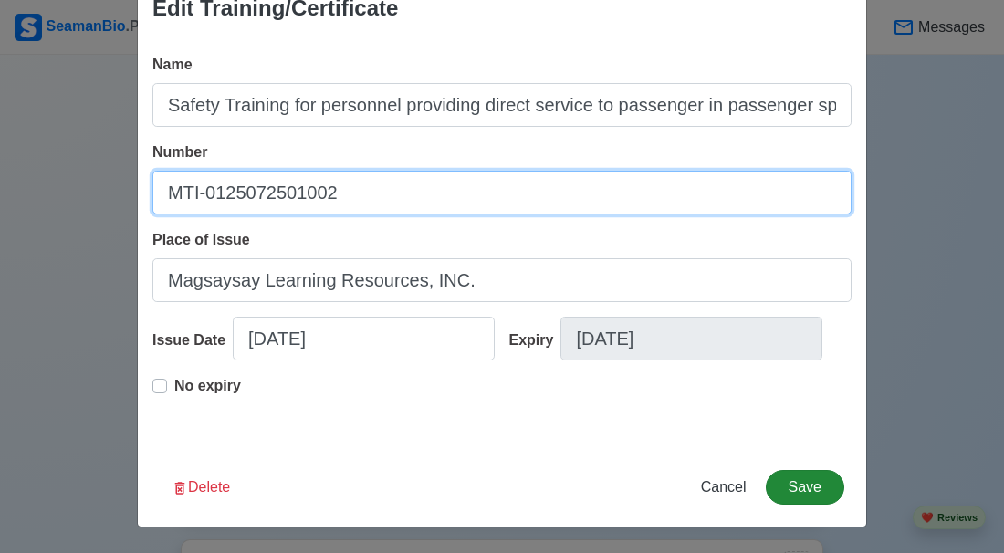
type input "MTI-0125072501002"
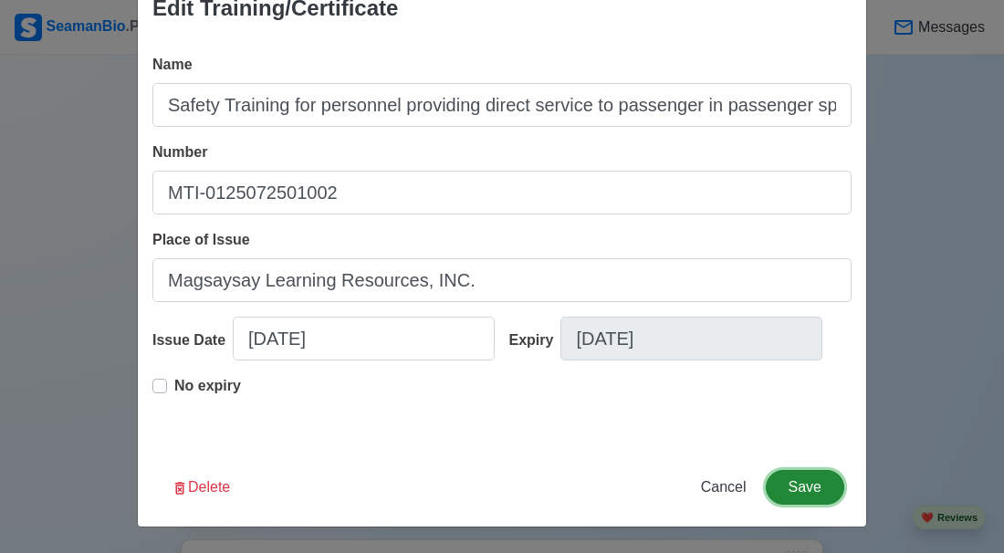
click at [795, 488] on button "Save" at bounding box center [805, 487] width 79 height 35
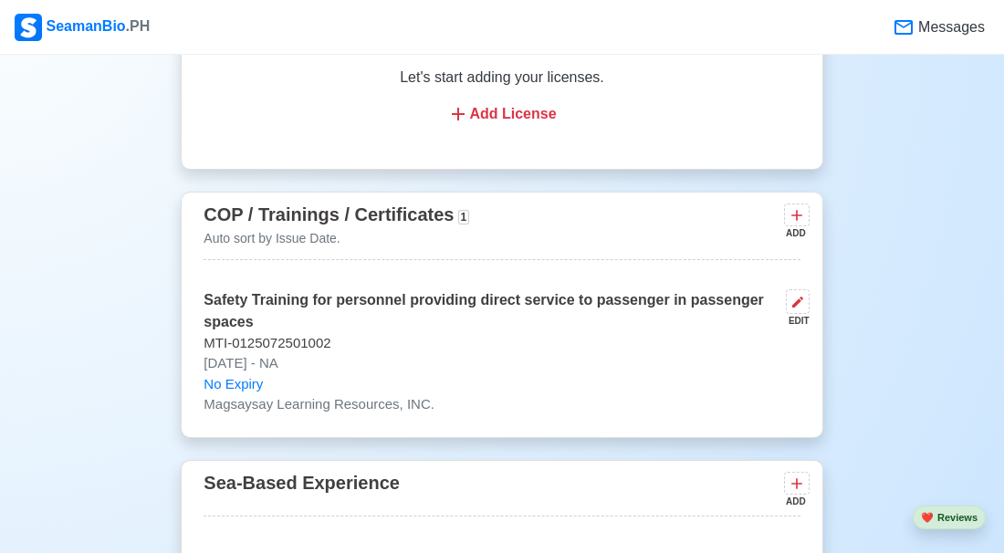
scroll to position [2551, 0]
click at [800, 205] on icon at bounding box center [797, 214] width 18 height 18
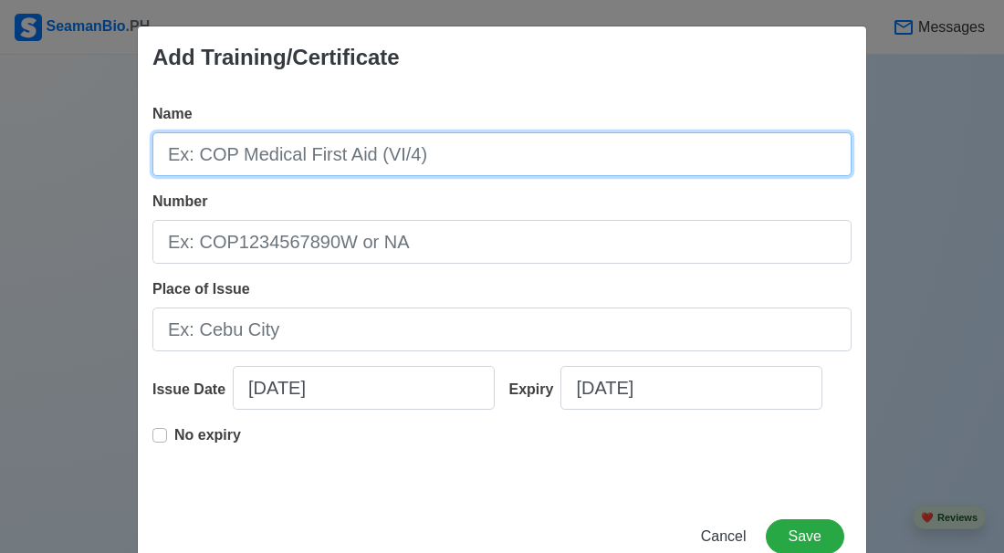
click at [529, 158] on input "Name" at bounding box center [501, 154] width 699 height 44
type input "Passenger ship crowd management training"
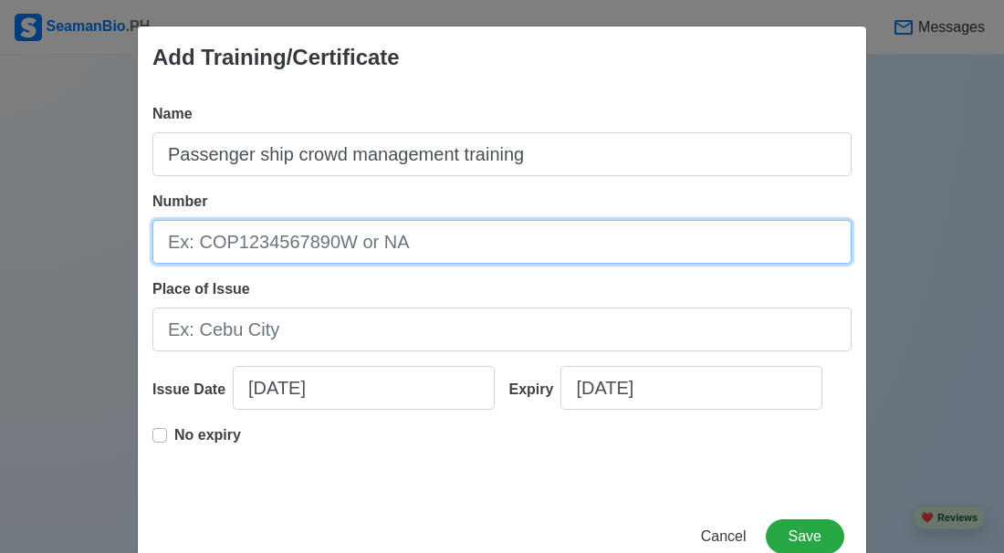
click at [401, 229] on input "Number" at bounding box center [501, 242] width 699 height 44
type input "MTI-0125072501002"
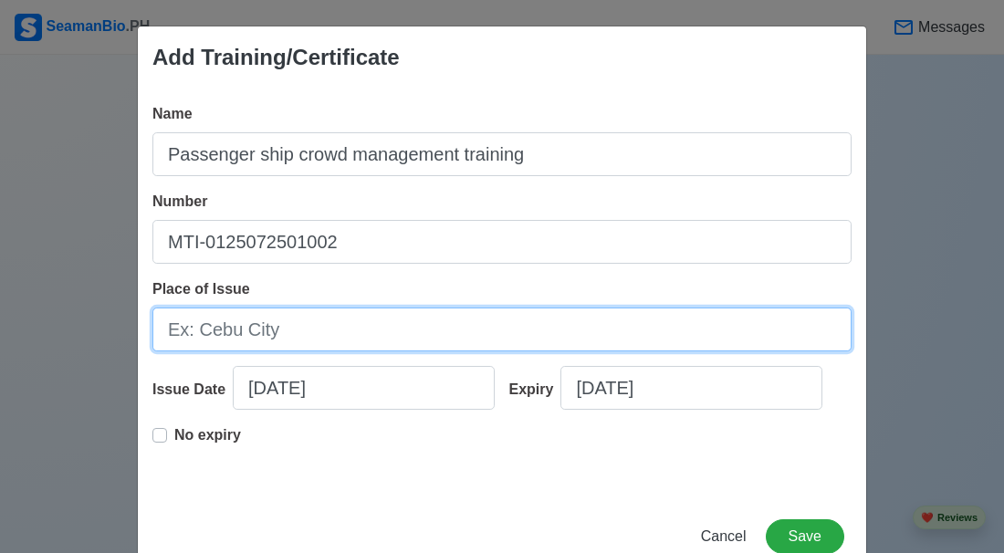
click at [259, 333] on input "Place of Issue" at bounding box center [501, 330] width 699 height 44
type input "Magsaysay Learning Resources, INC."
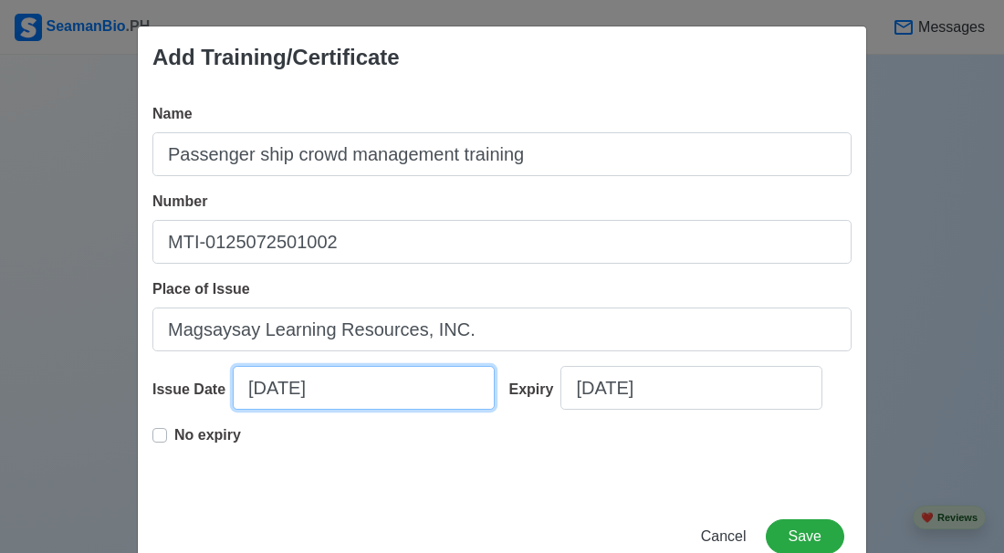
click at [233, 410] on input "10/09/2025" at bounding box center [364, 388] width 262 height 44
select select "****"
select select "*******"
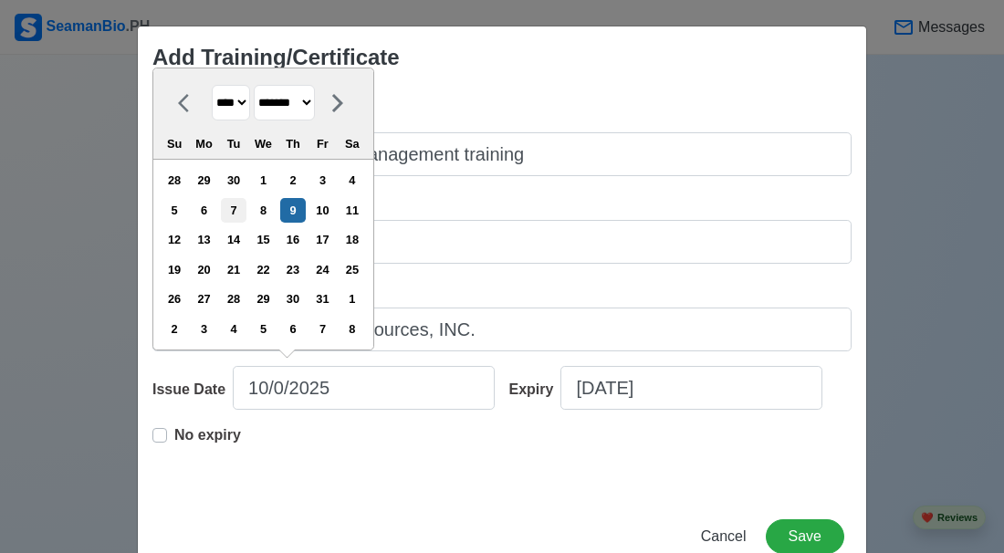
click at [234, 223] on div "7" at bounding box center [233, 210] width 25 height 25
type input "10/07/2025"
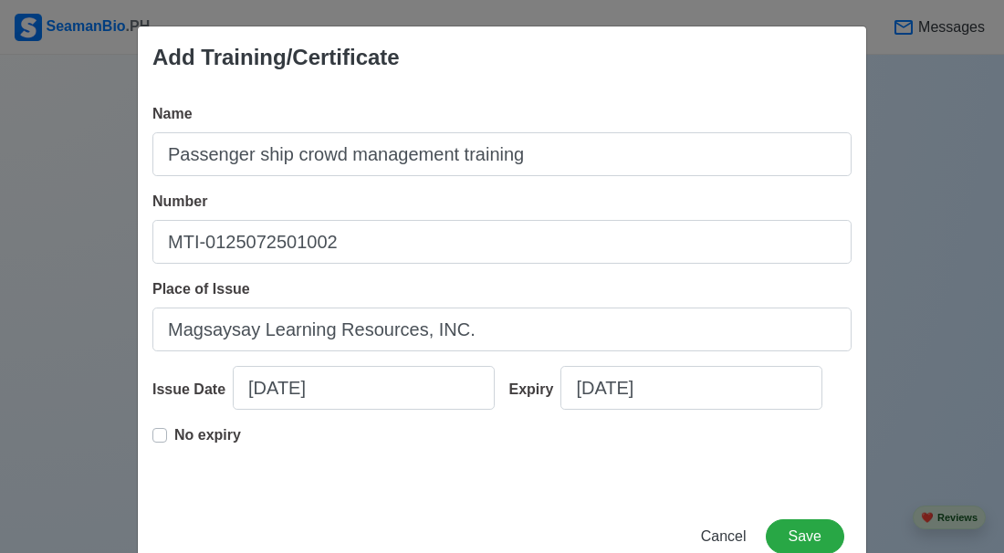
click at [174, 461] on label "No expiry" at bounding box center [207, 442] width 67 height 37
type input "10/07/2025"
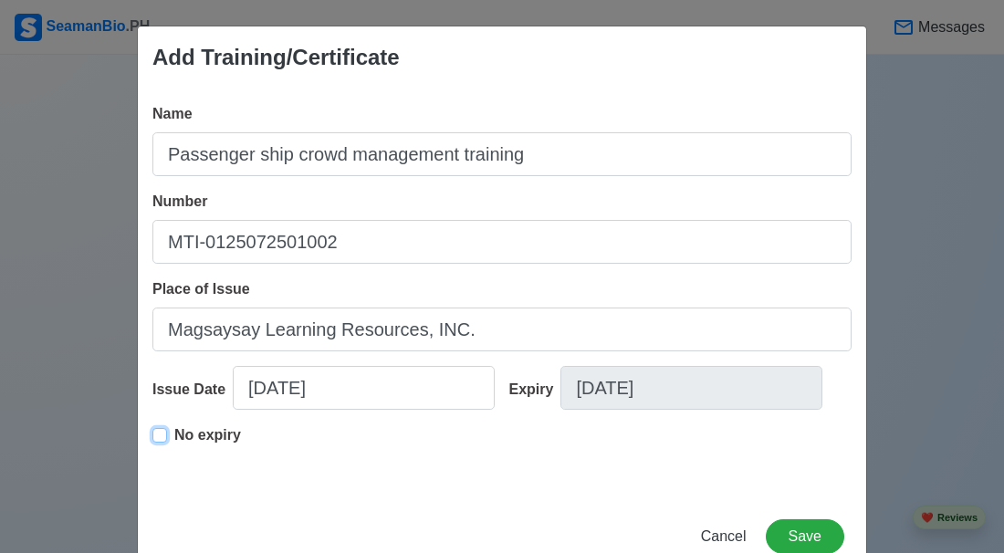
scroll to position [79, 0]
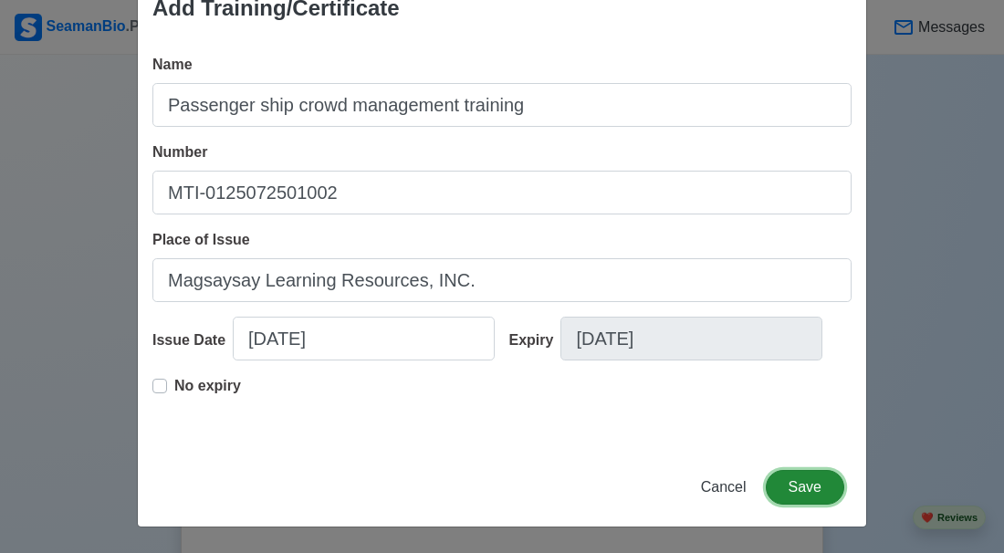
click at [812, 483] on button "Save" at bounding box center [805, 487] width 79 height 35
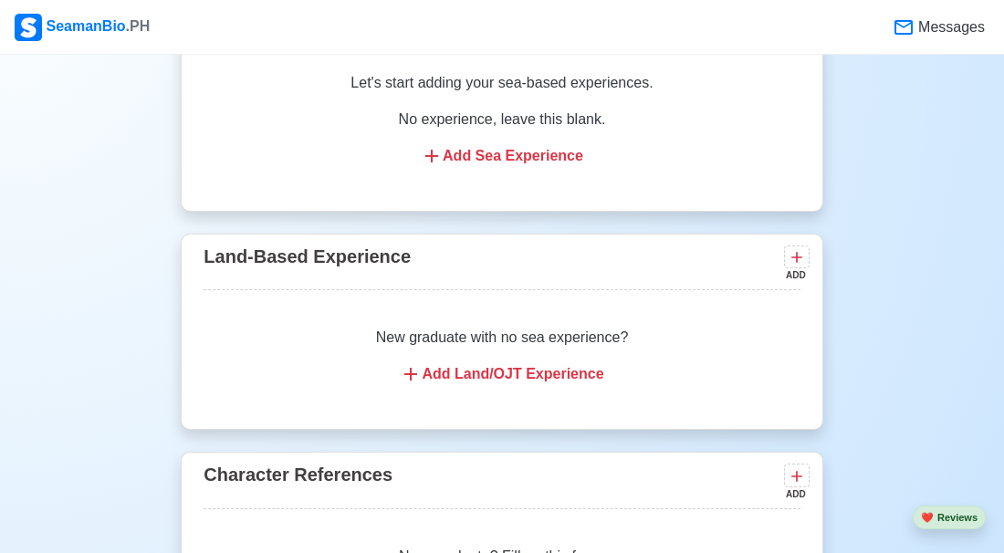
scroll to position [3182, 0]
click at [540, 362] on div "Add Land/OJT Experience" at bounding box center [501, 373] width 552 height 22
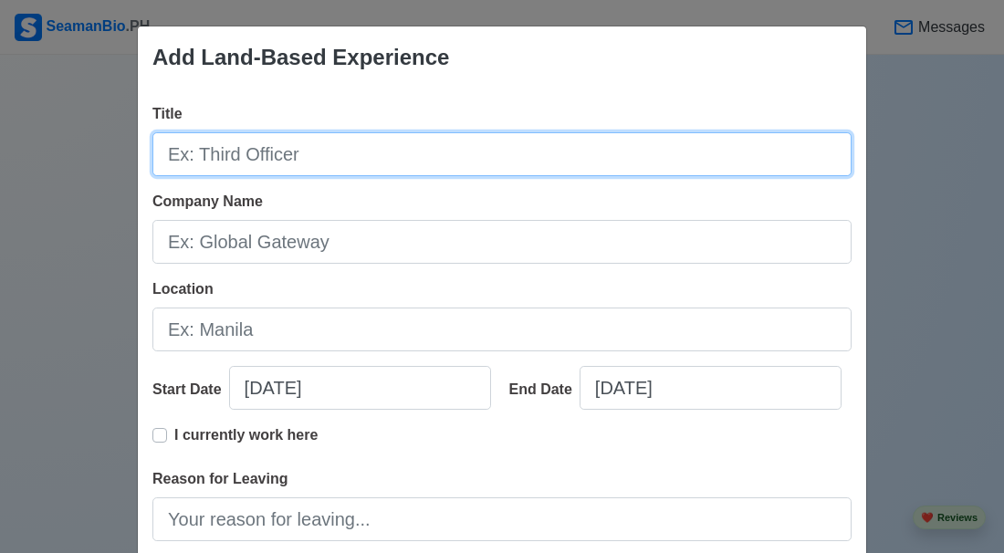
click at [381, 170] on input "Title" at bounding box center [501, 154] width 699 height 44
type input "domestic helper"
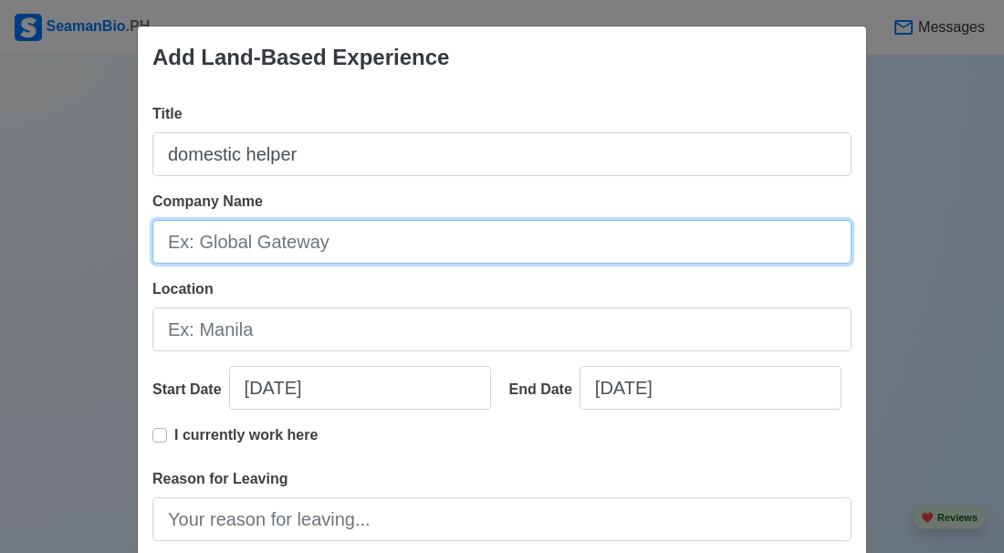
click at [307, 246] on input "Company Name" at bounding box center [501, 242] width 699 height 44
type input "t"
type input "Bionic manpower Agency"
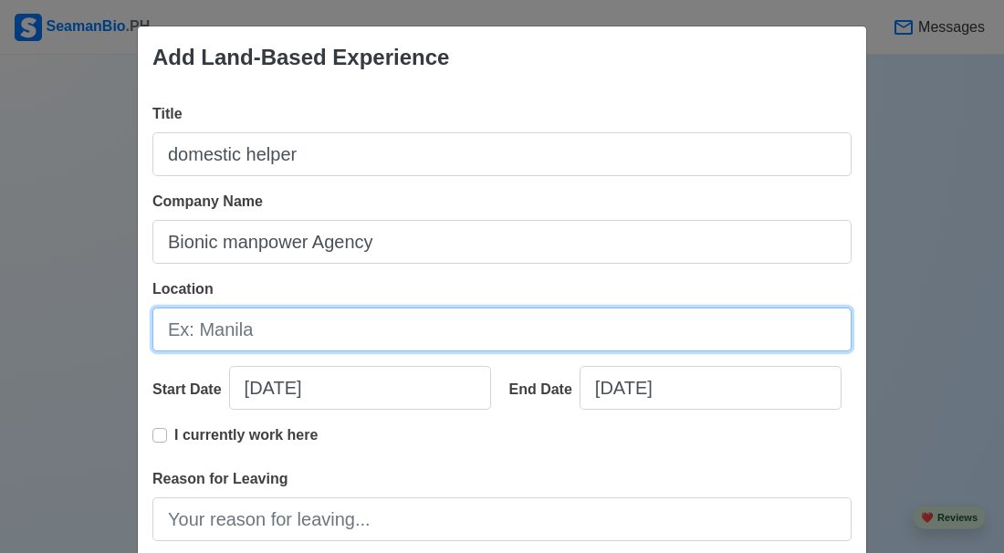
click at [240, 332] on input "Location" at bounding box center [501, 330] width 699 height 44
type input "d"
type input "saudi arabia"
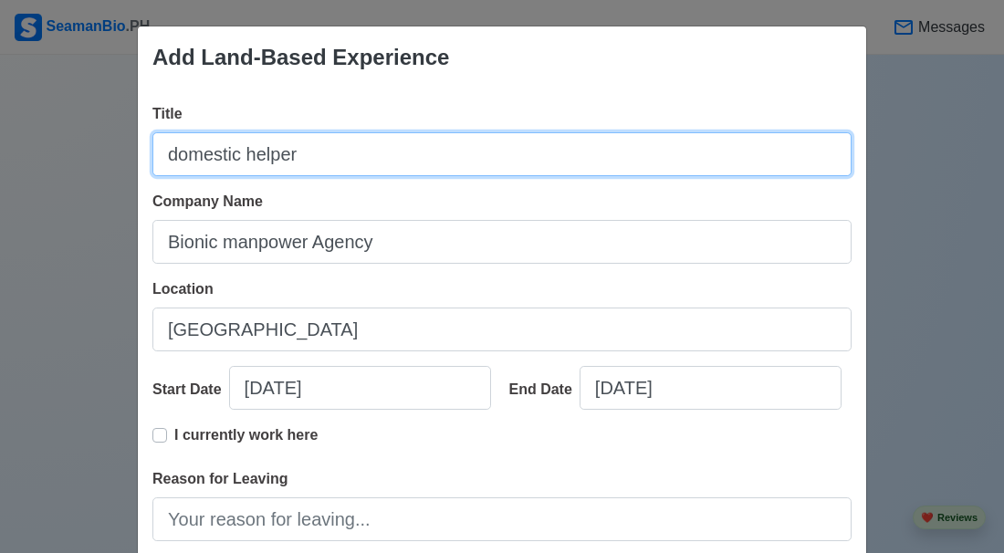
click at [299, 162] on input "domestic helper" at bounding box center [501, 154] width 699 height 44
type input "d"
type input "h"
type input "domestic helper"
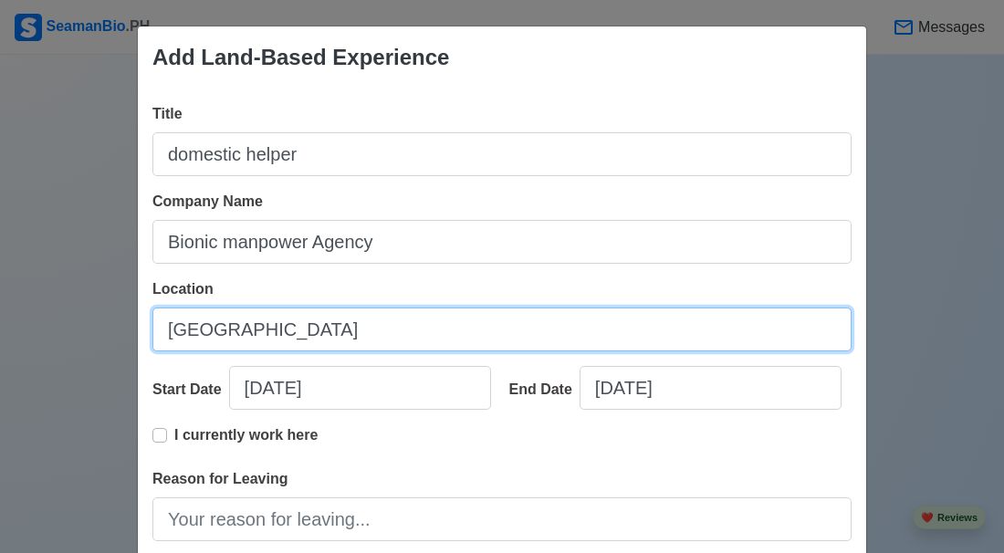
click at [279, 331] on input "saudi arabia" at bounding box center [501, 330] width 699 height 44
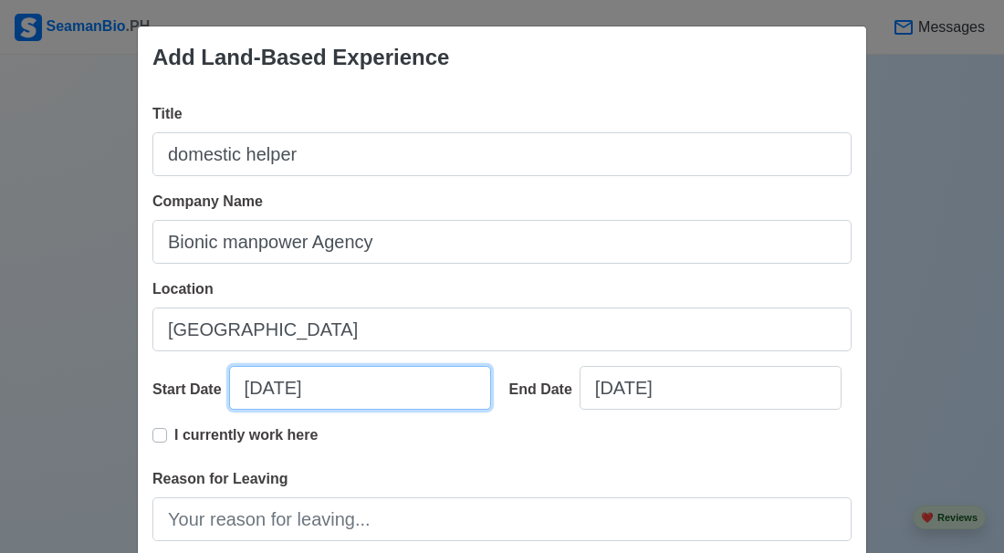
click at [229, 410] on input "10/09/2025" at bounding box center [360, 388] width 262 height 44
select select "****"
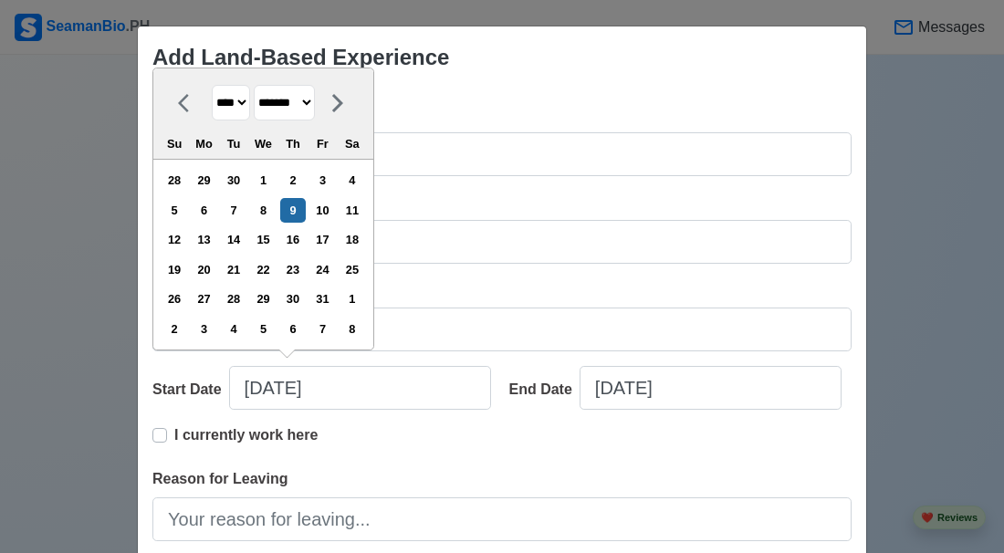
click at [293, 121] on select "******* ******** ***** ***** *** **** **** ****** ********* ******* ******** **…" at bounding box center [284, 103] width 61 height 36
select select "********"
click at [254, 85] on select "******* ******** ***** ***** *** **** **** ****** ********* ******* ******** **…" at bounding box center [284, 103] width 61 height 36
click at [298, 252] on div "13" at bounding box center [292, 239] width 25 height 25
type input "02/13/2025"
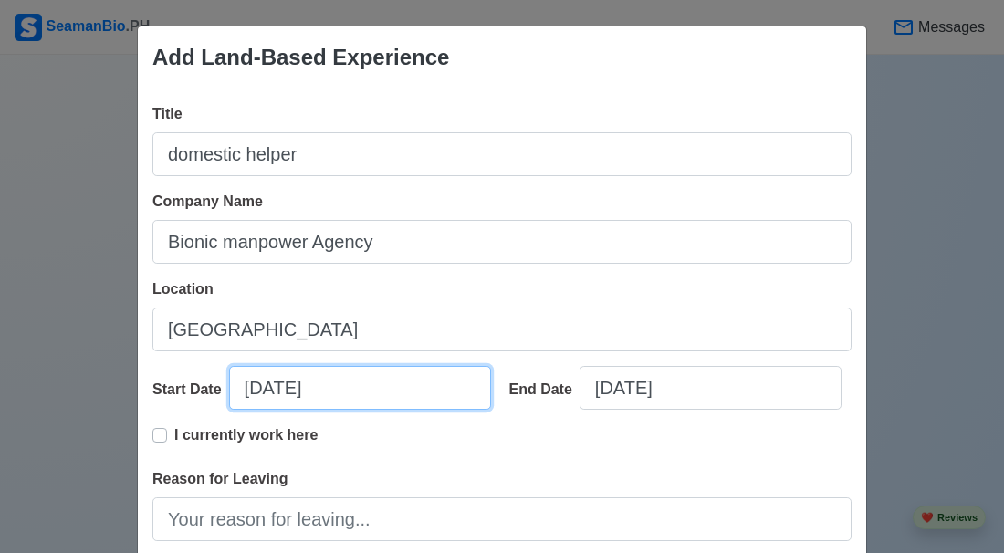
click at [242, 410] on input "02/13/2025" at bounding box center [360, 388] width 262 height 44
select select "****"
select select "********"
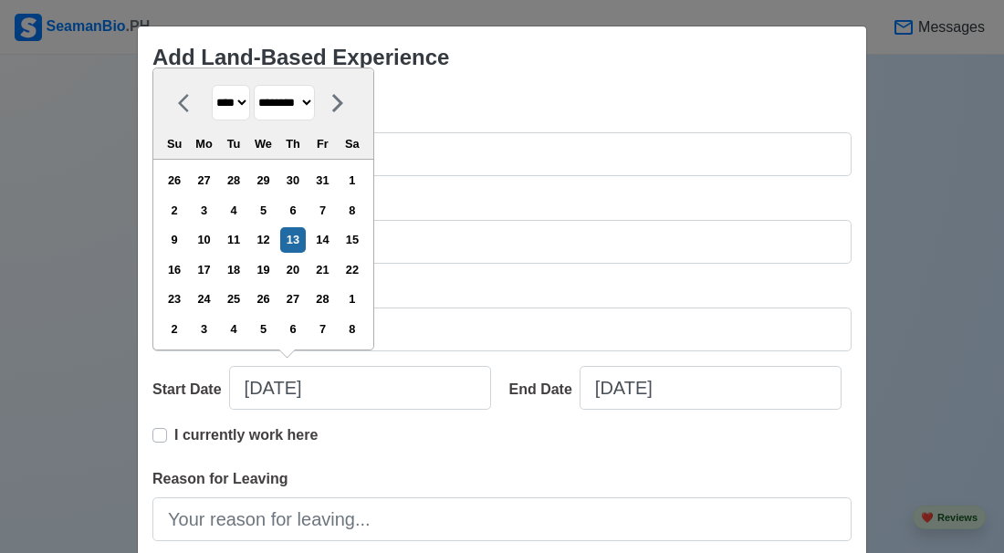
click at [239, 121] on select "**** **** **** **** **** **** **** **** **** **** **** **** **** **** **** ****…" at bounding box center [231, 103] width 38 height 36
select select "****"
click at [212, 85] on select "**** **** **** **** **** **** **** **** **** **** **** **** **** **** **** ****…" at bounding box center [231, 103] width 38 height 36
click at [245, 252] on div "13" at bounding box center [233, 239] width 25 height 25
type input "02/13/2018"
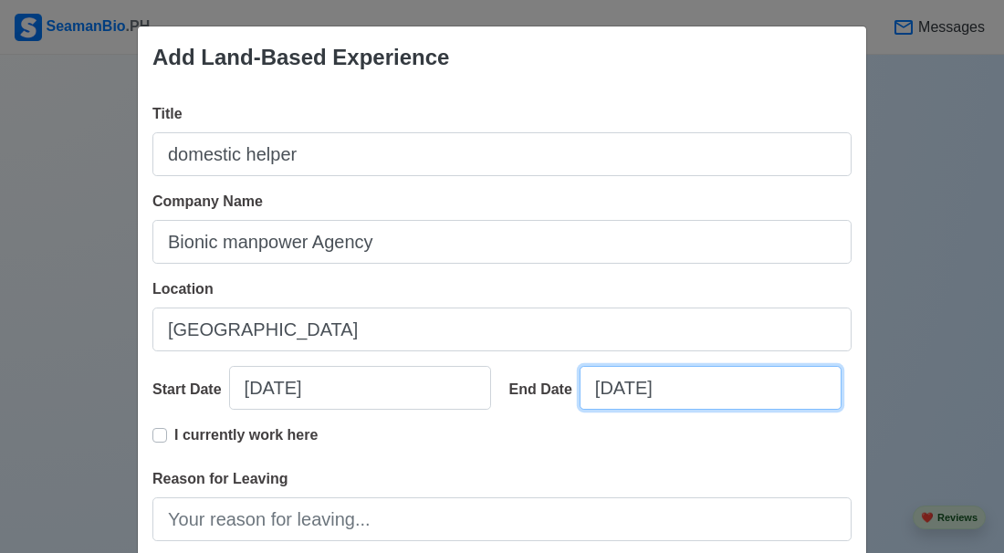
click at [687, 394] on input "10/09/2025" at bounding box center [711, 388] width 262 height 44
select select "****"
select select "*******"
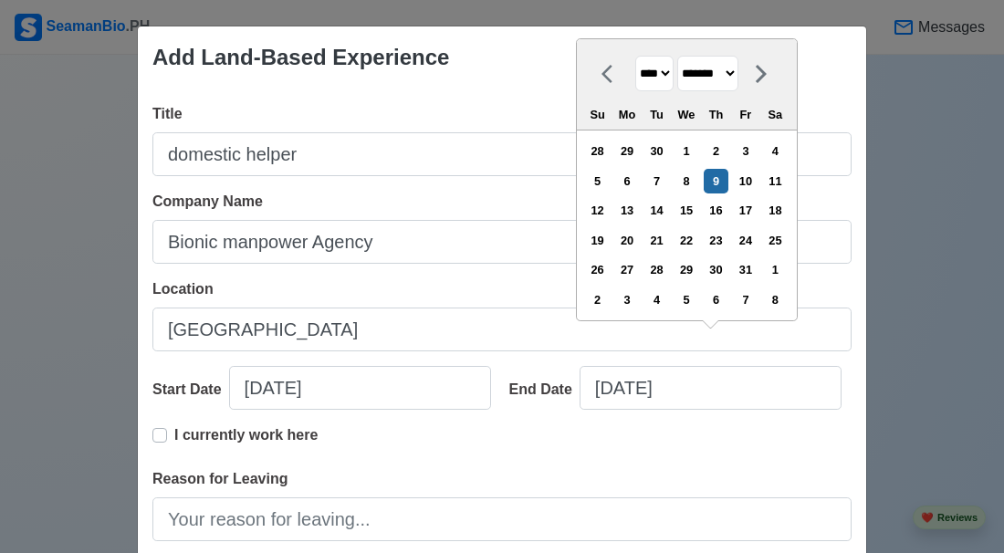
click at [668, 90] on select "**** **** **** **** **** **** **** **** **** **** **** **** **** **** **** ****…" at bounding box center [654, 74] width 38 height 36
select select "****"
click at [635, 56] on select "**** **** **** **** **** **** **** **** **** **** **** **** **** **** **** ****…" at bounding box center [654, 74] width 38 height 36
click at [717, 91] on select "******* ******** ***** ***** *** **** **** ****** ********* ******* ******** **…" at bounding box center [707, 74] width 61 height 36
select select "*******"
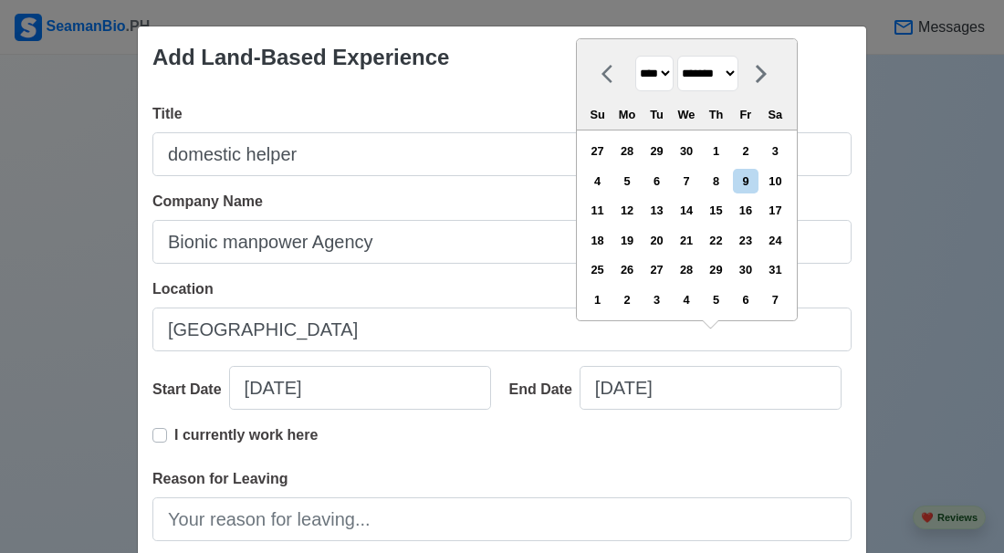
click at [677, 56] on select "******* ******** ***** ***** *** **** **** ****** ********* ******* ******** **…" at bounding box center [707, 74] width 61 height 36
click at [785, 253] on div "25" at bounding box center [775, 240] width 25 height 25
type input "01/25/2020"
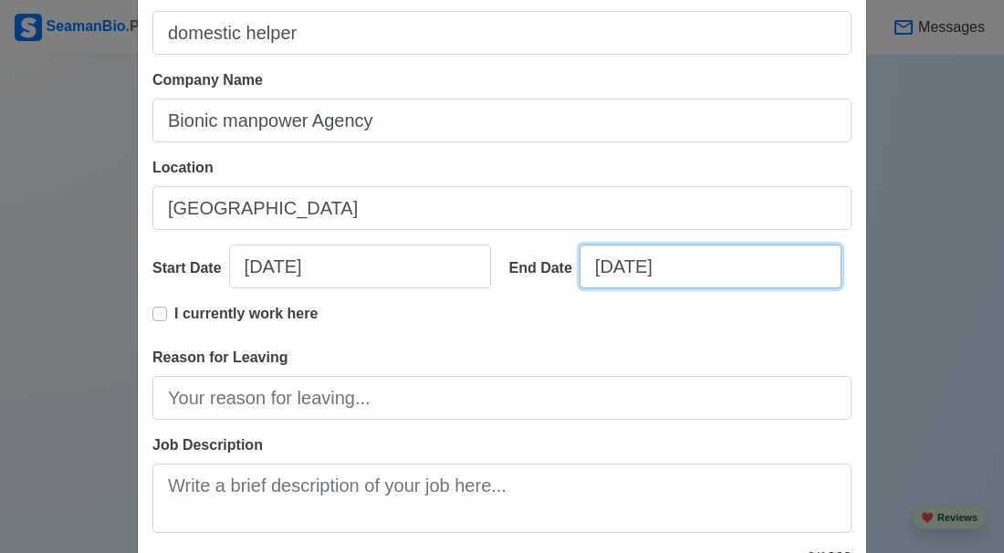
scroll to position [123, 0]
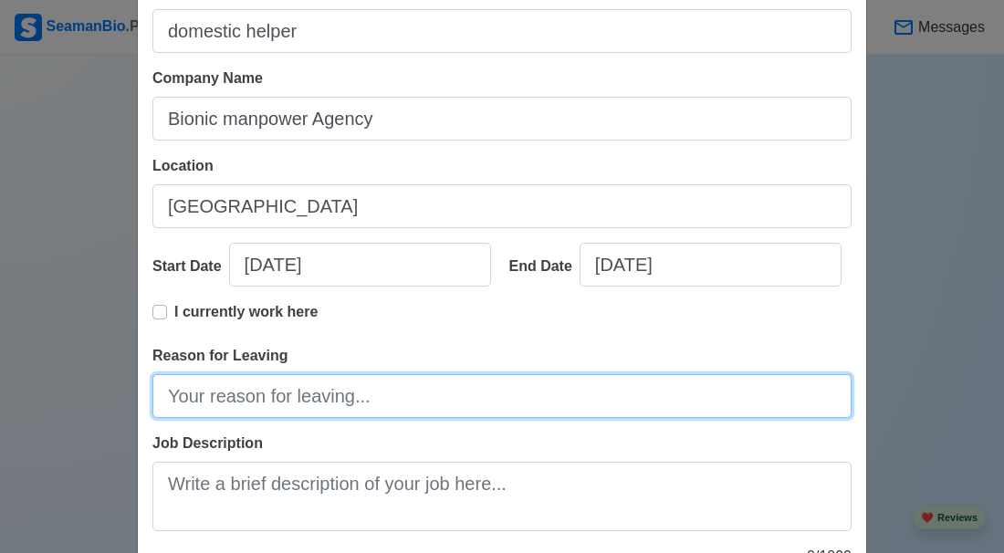
click at [287, 416] on input "Reason for Leaving" at bounding box center [501, 396] width 699 height 44
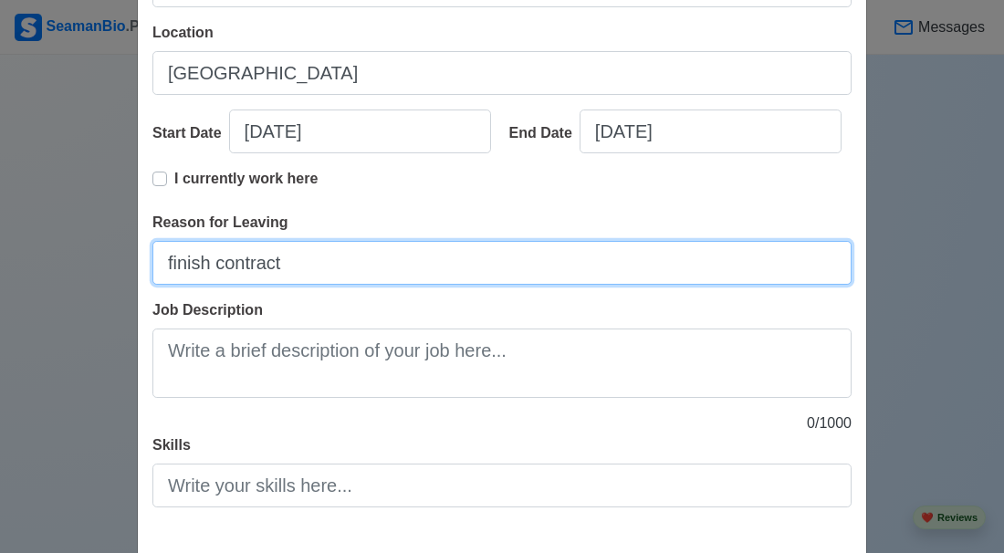
scroll to position [278, 0]
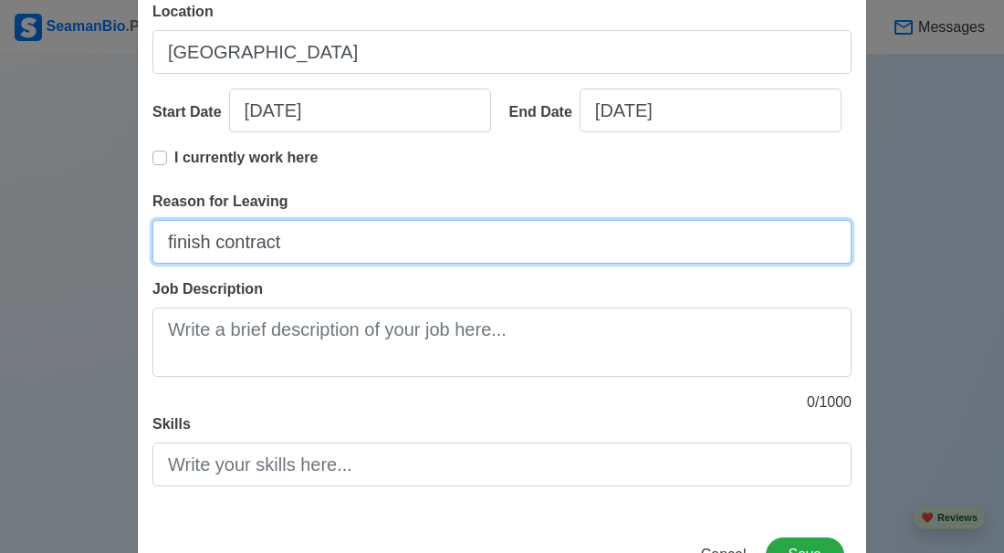
type input "finish contract"
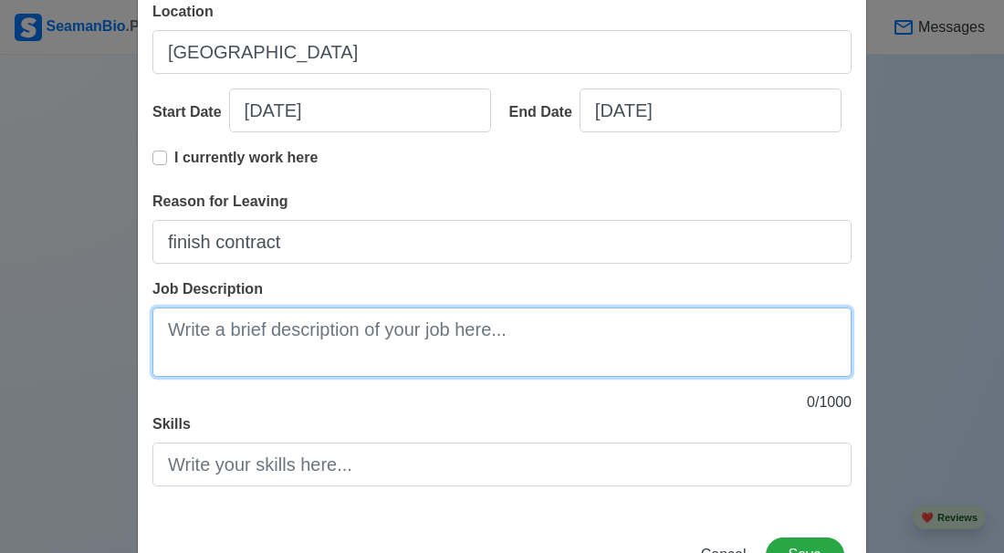
click at [283, 372] on textarea "Job Description" at bounding box center [501, 342] width 699 height 69
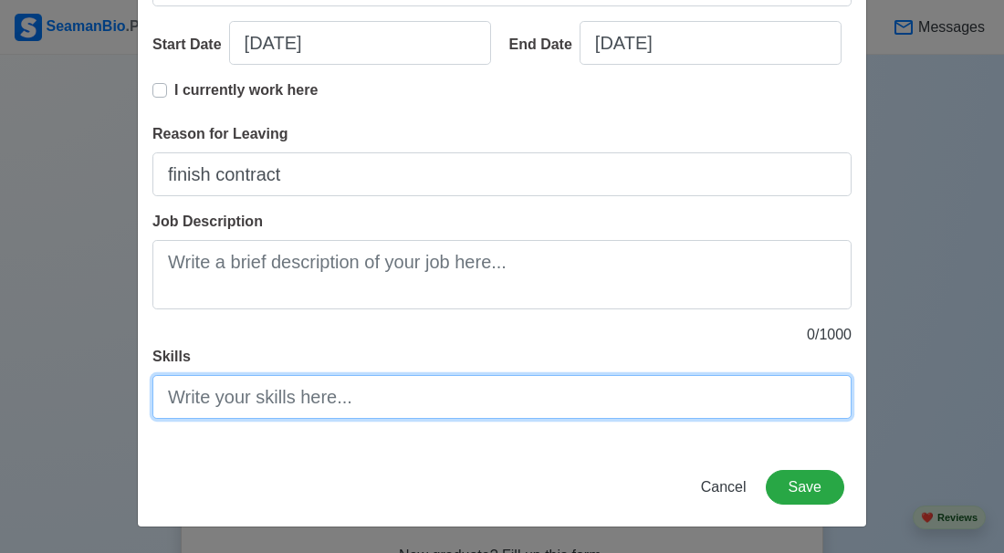
click at [277, 393] on input "Skills" at bounding box center [501, 397] width 699 height 44
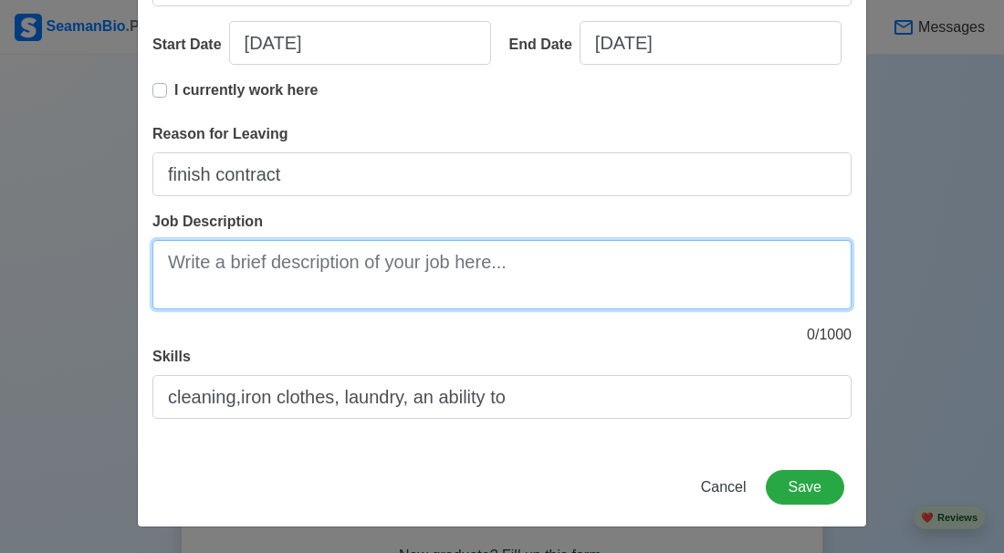
click at [293, 258] on textarea "Job Description" at bounding box center [501, 274] width 699 height 69
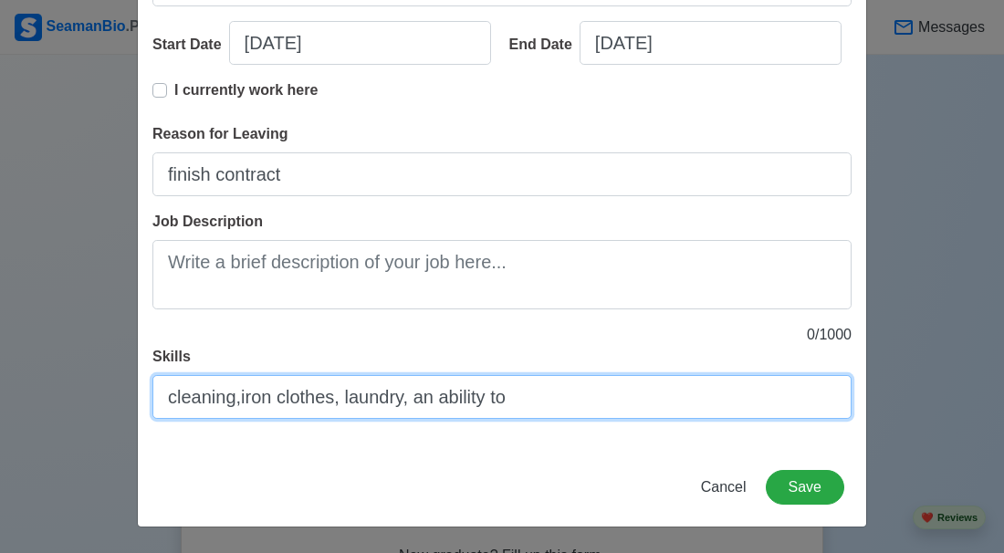
click at [513, 399] on input "cleaning,iron clothes, laundry, an ability to" at bounding box center [501, 397] width 699 height 44
type input "c"
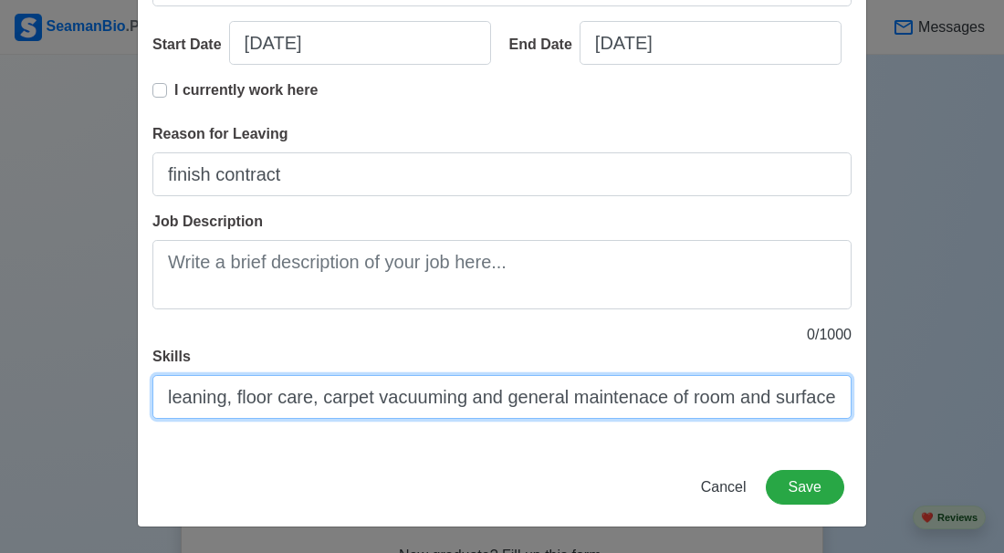
scroll to position [0, 64]
click at [643, 399] on input "deep cleaning, floor care, carpet vacuuming and general maintenace of room and …" at bounding box center [501, 397] width 699 height 44
type input "deep cleaning, floor care, carpet vacuuming and general maintenance of room and…"
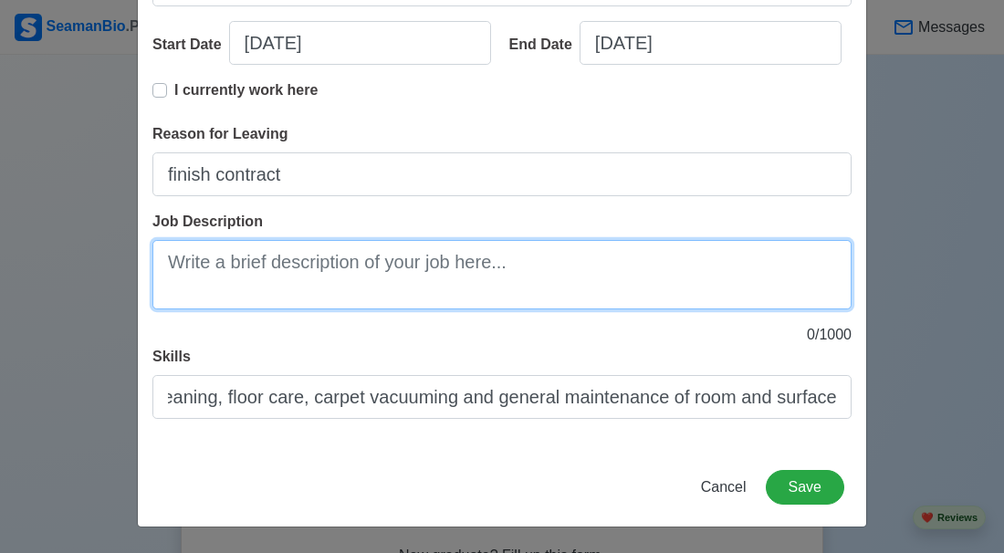
click at [592, 283] on textarea "Job Description" at bounding box center [501, 274] width 699 height 69
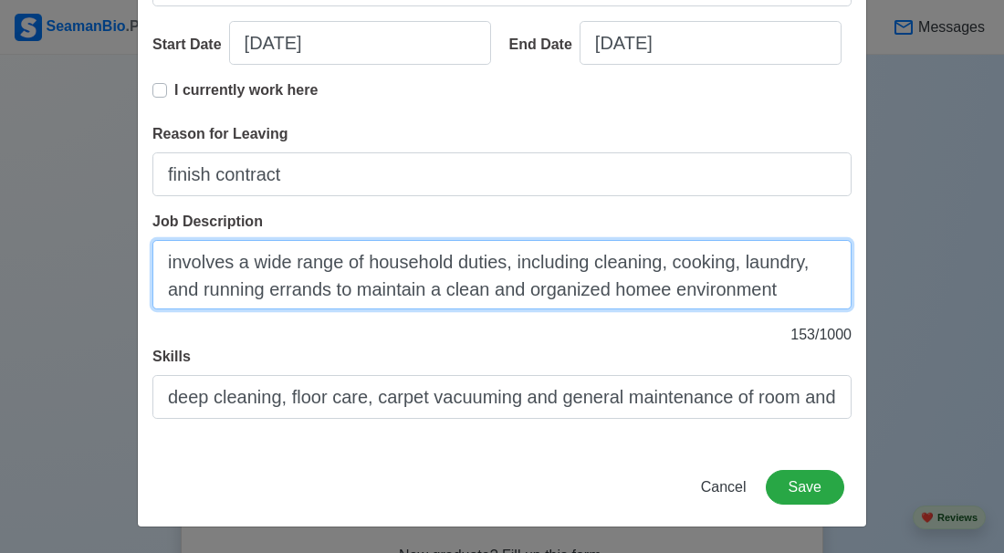
click at [637, 292] on textarea "involves a wide range of household duties, including cleaning, cooking, laundry…" at bounding box center [501, 274] width 699 height 69
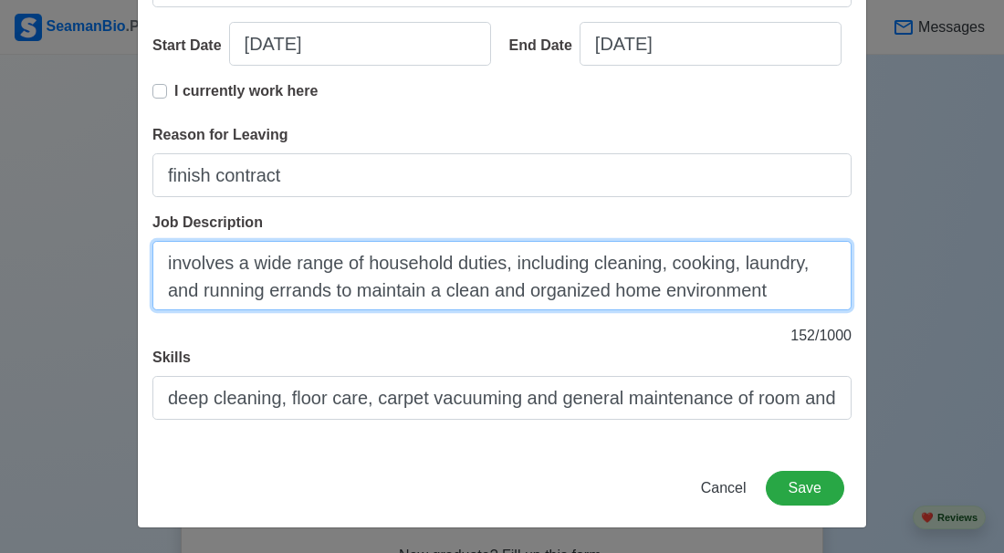
scroll to position [374, 0]
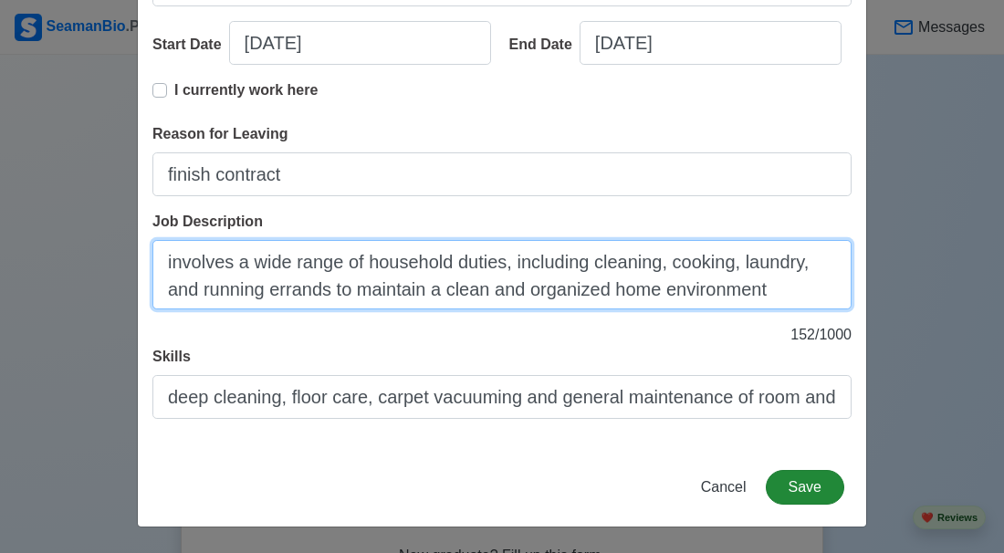
type textarea "involves a wide range of household duties, including cleaning, cooking, laundry…"
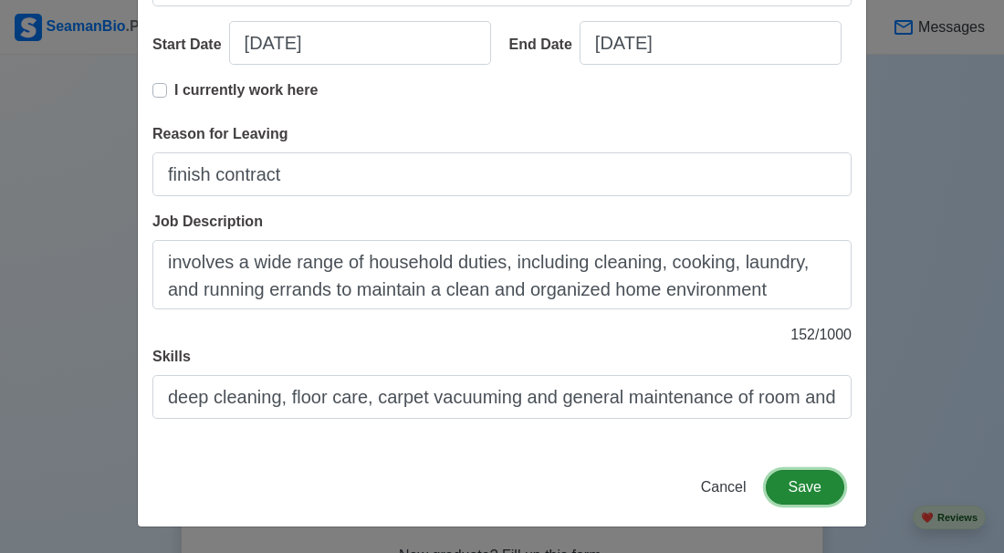
click at [819, 496] on button "Save" at bounding box center [805, 487] width 79 height 35
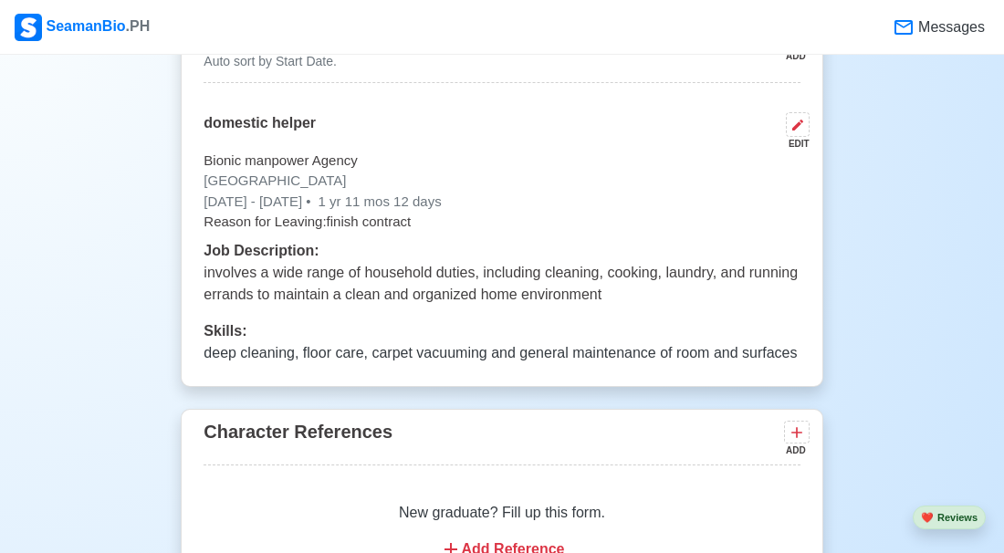
scroll to position [3401, 0]
click at [799, 118] on button at bounding box center [798, 123] width 24 height 25
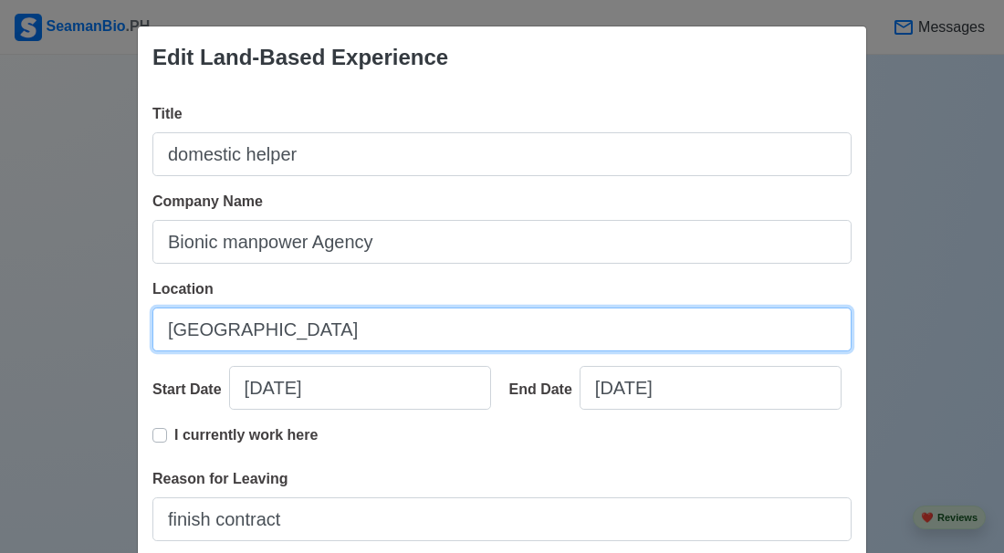
click at [284, 326] on input "saudi arabia" at bounding box center [501, 330] width 699 height 44
type input "s"
type input "SAUDI ARABIA"
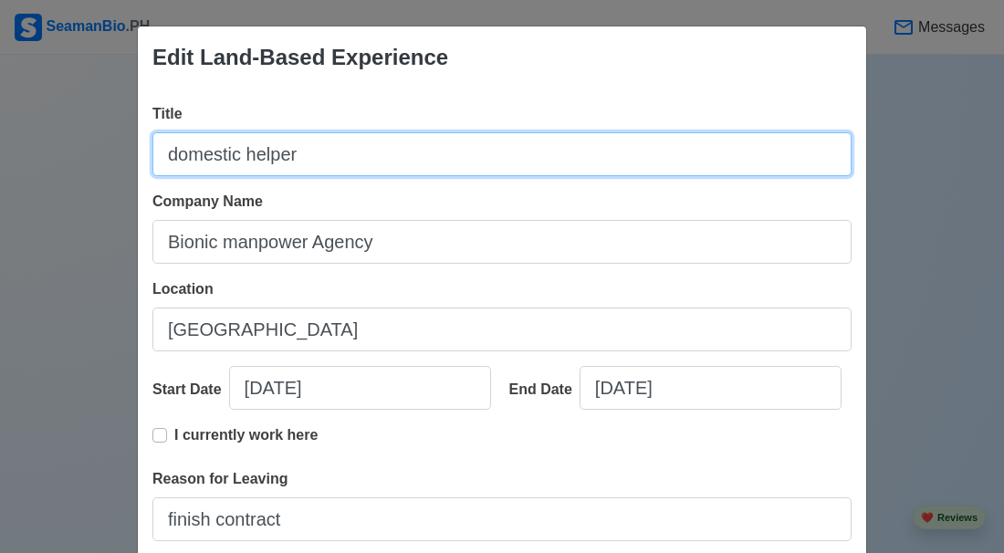
click at [176, 154] on input "domestic helper" at bounding box center [501, 154] width 699 height 44
click at [257, 157] on input "Domestic helper" at bounding box center [501, 154] width 699 height 44
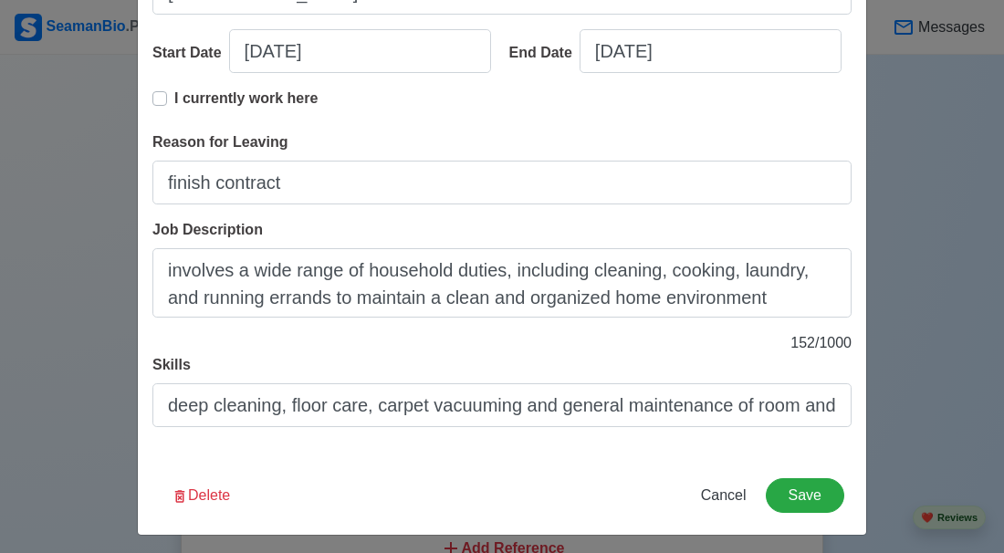
scroll to position [374, 0]
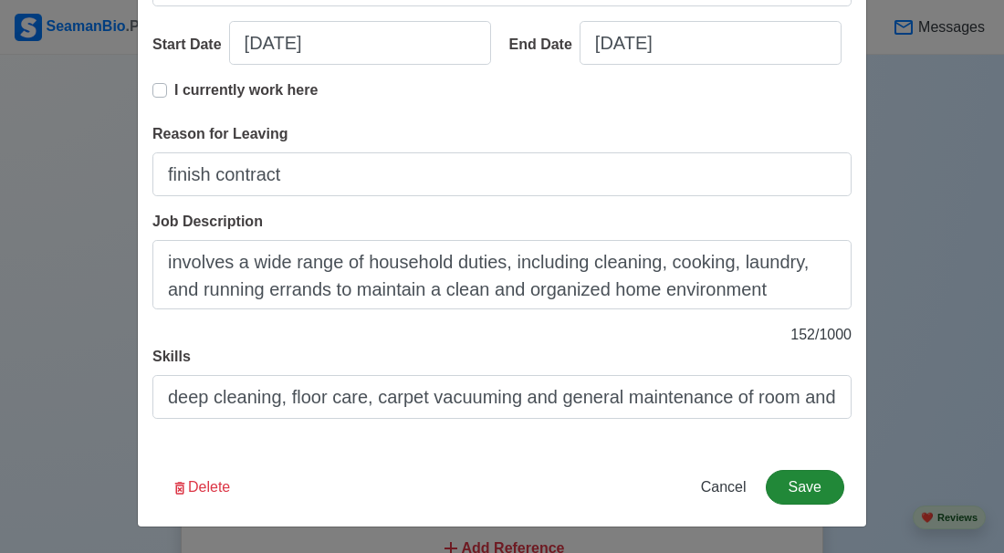
type input "Domestic Helper"
click at [798, 494] on button "Save" at bounding box center [805, 487] width 79 height 35
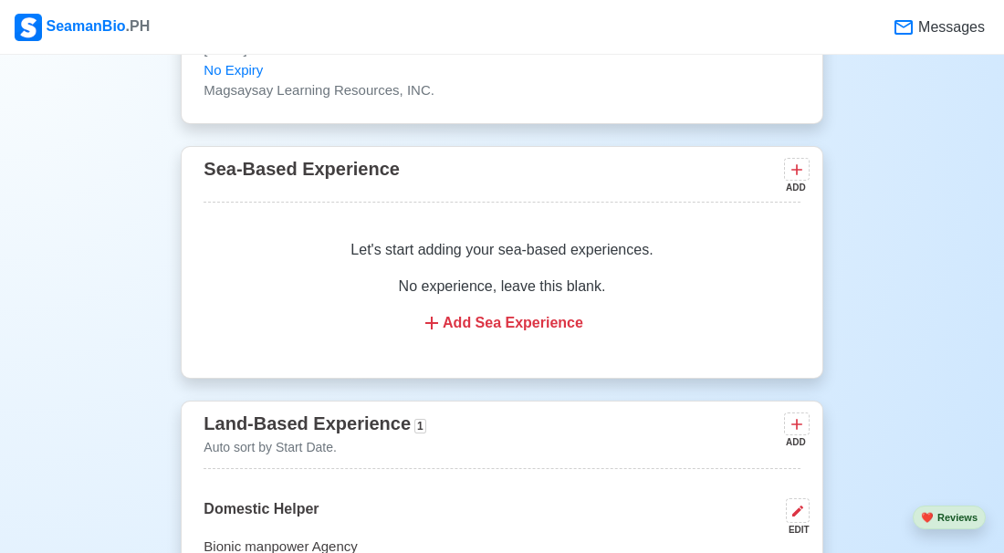
scroll to position [3016, 0]
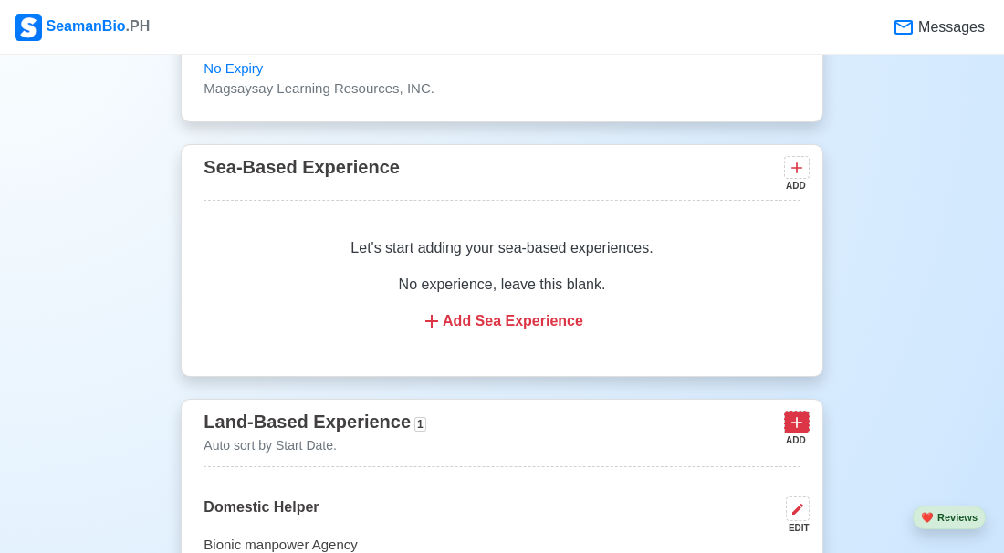
click at [805, 414] on icon at bounding box center [797, 423] width 18 height 18
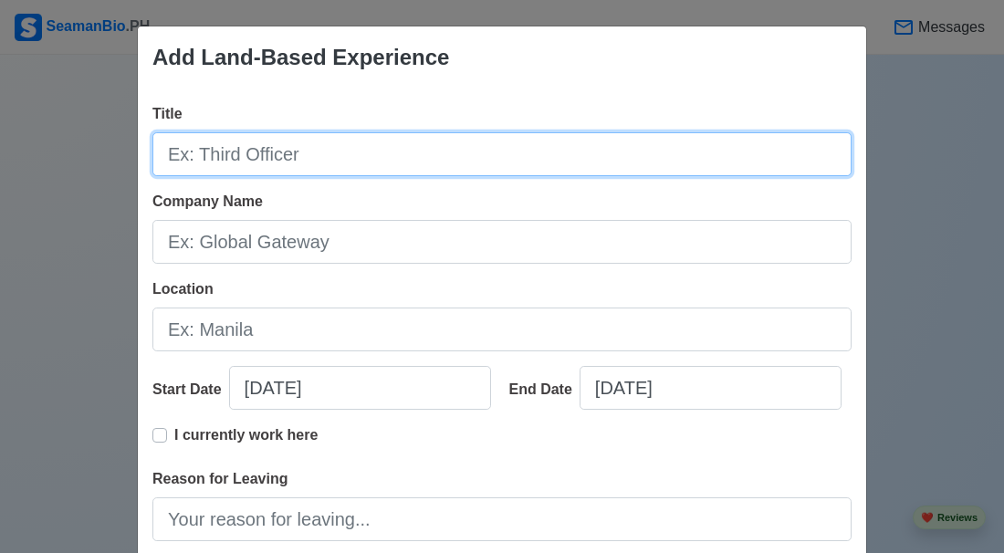
click at [585, 164] on input "Title" at bounding box center [501, 154] width 699 height 44
type input "d"
type input "Domestic Helper"
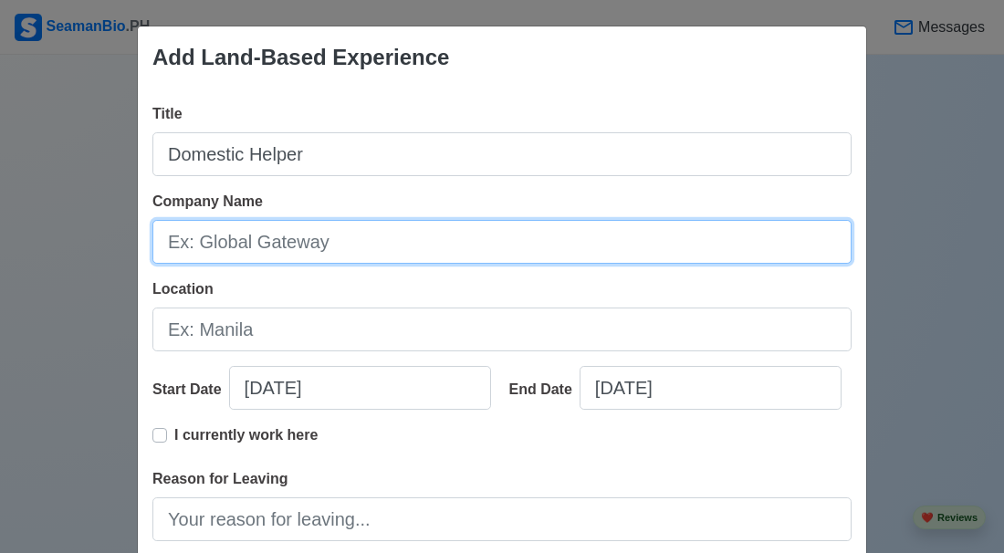
click at [387, 230] on input "Company Name" at bounding box center [501, 242] width 699 height 44
type input "Tadbeer Agency"
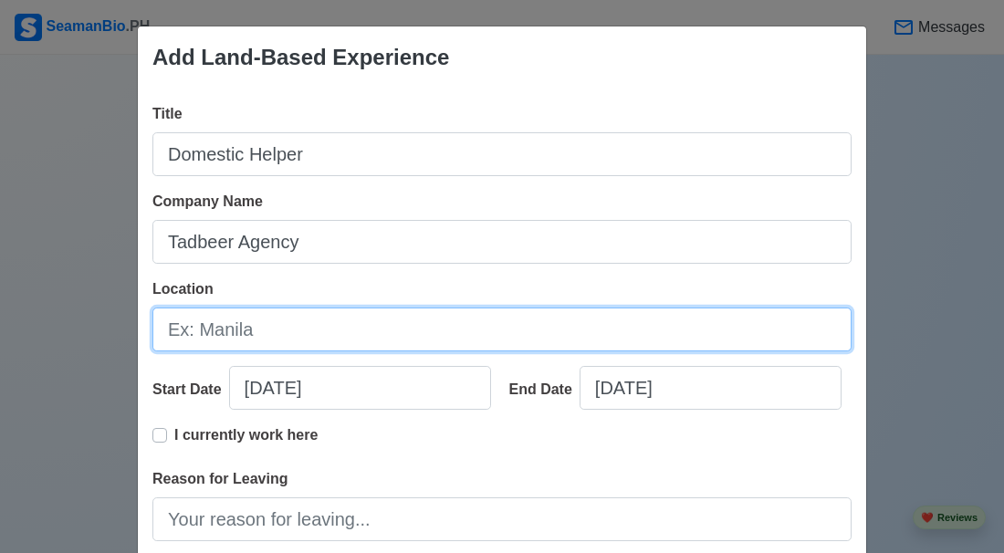
click at [328, 341] on input "Location" at bounding box center [501, 330] width 699 height 44
type input "UNITED ARAB EMIRATES"
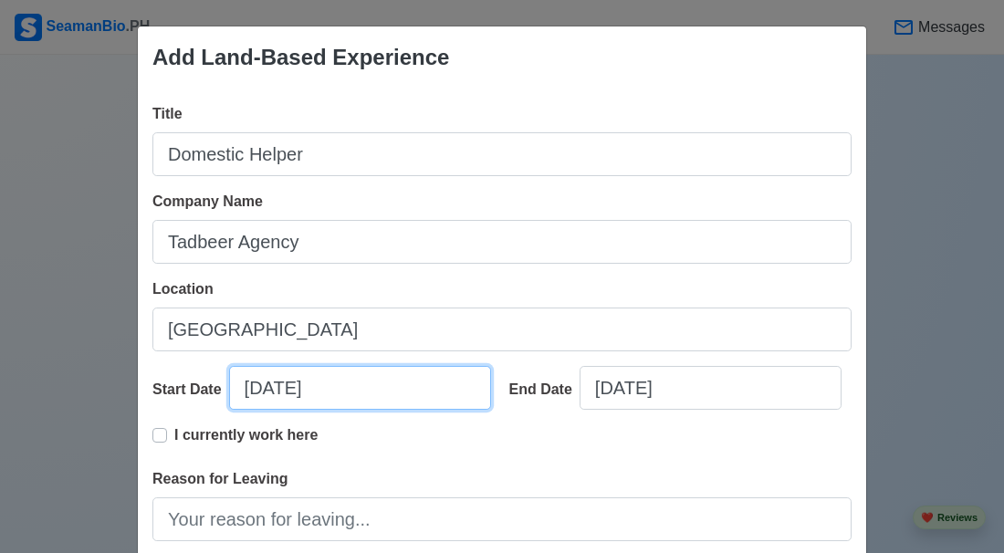
click at [229, 410] on input "10/09/2025" at bounding box center [360, 388] width 262 height 44
select select "****"
select select "*******"
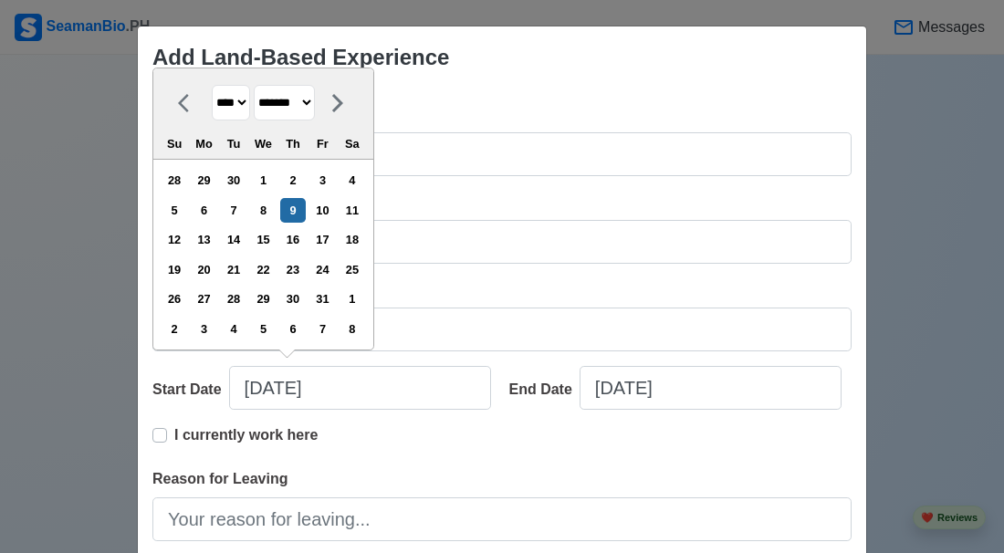
click at [240, 121] on select "**** **** **** **** **** **** **** **** **** **** **** **** **** **** **** ****…" at bounding box center [231, 103] width 38 height 36
select select "****"
click at [212, 85] on select "**** **** **** **** **** **** **** **** **** **** **** **** **** **** **** ****…" at bounding box center [231, 103] width 38 height 36
click at [309, 121] on select "******* ******** ***** ***** *** **** **** ****** ********* ******* ******** **…" at bounding box center [284, 103] width 61 height 36
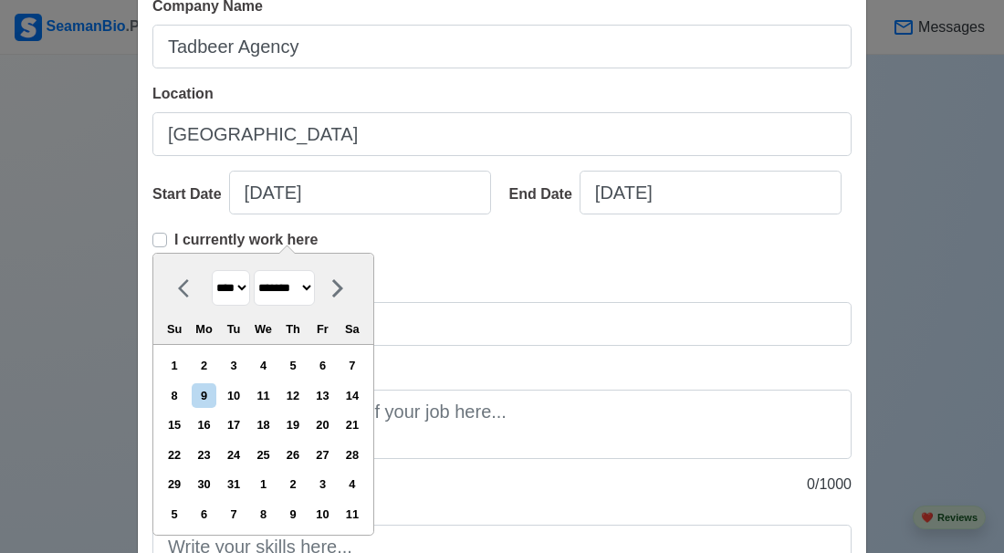
scroll to position [215, 0]
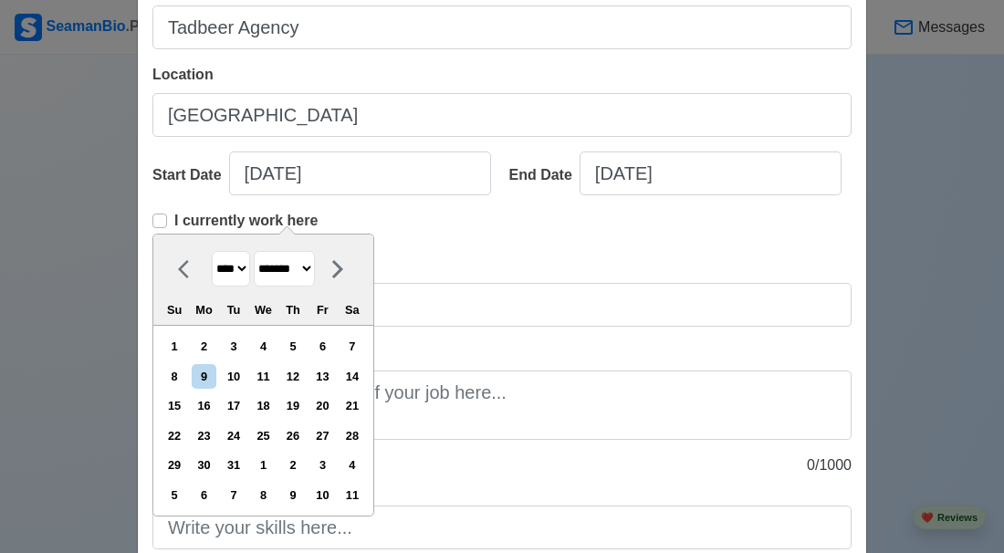
click at [315, 261] on select "******* ******** ***** ***** *** **** **** ****** ********* ******* ******** **…" at bounding box center [284, 269] width 61 height 36
select select "****"
click at [254, 251] on select "******* ******** ***** ***** *** **** **** ****** ********* ******* ******** **…" at bounding box center [284, 269] width 61 height 36
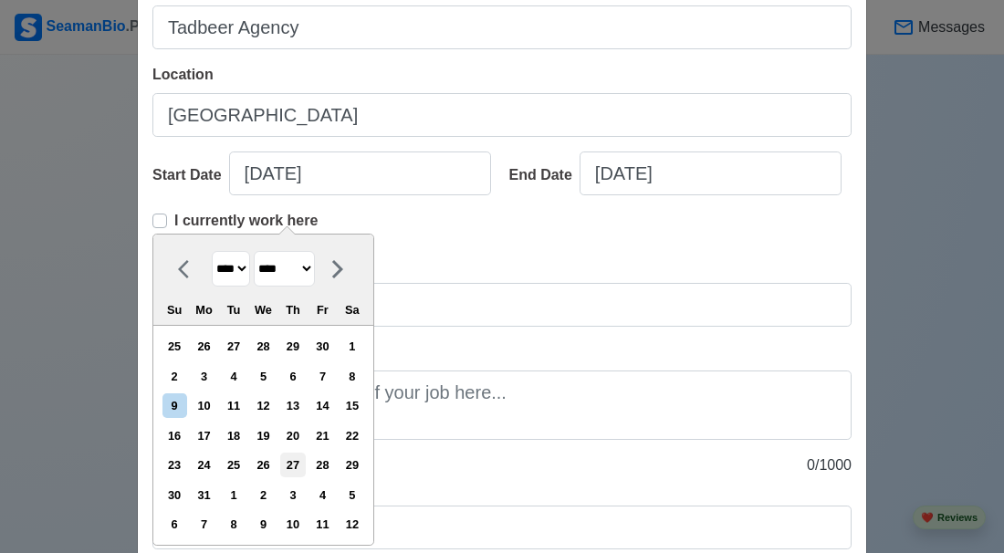
click at [305, 467] on div "27" at bounding box center [292, 465] width 25 height 25
type input "07/27/2023"
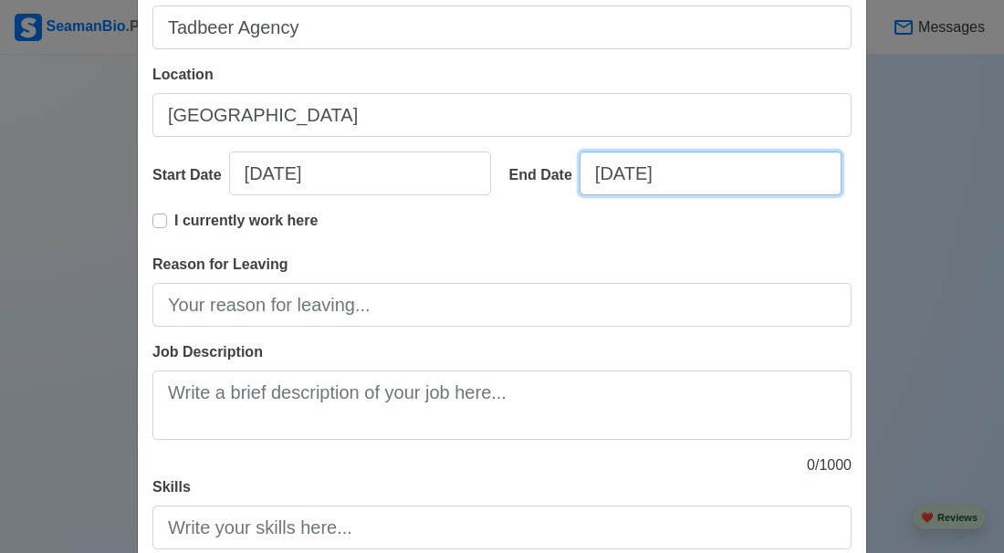
click at [672, 170] on input "10/09/2025" at bounding box center [711, 174] width 262 height 44
select select "****"
select select "*******"
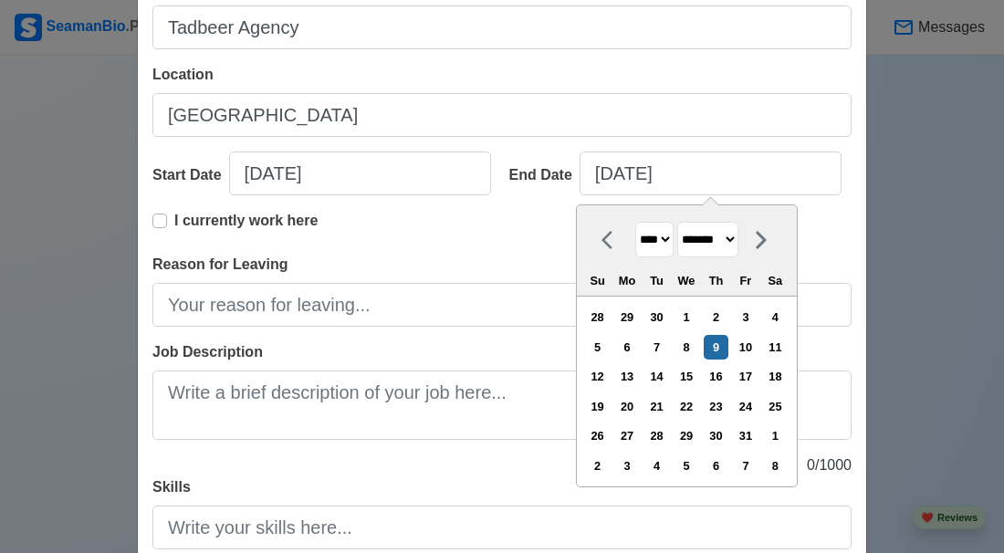
click at [665, 241] on select "**** **** **** **** **** **** **** **** **** **** **** **** **** **** **** ****…" at bounding box center [654, 240] width 38 height 36
select select "****"
click at [635, 222] on select "**** **** **** **** **** **** **** **** **** **** **** **** **** **** **** ****…" at bounding box center [654, 240] width 38 height 36
click at [736, 240] on select "******* ******** ***** ***** *** **** **** ****** ********* ******* ******** **…" at bounding box center [707, 240] width 61 height 36
select select "****"
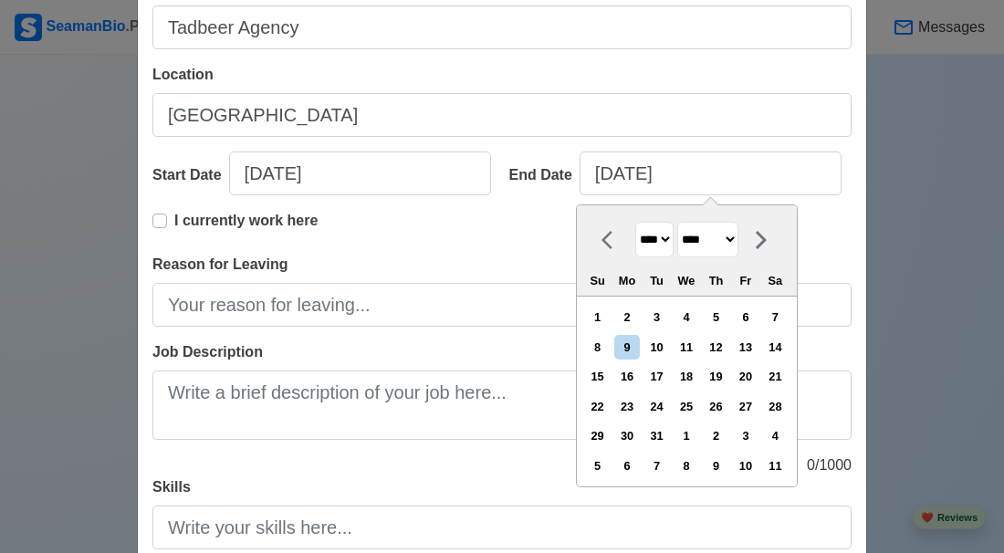
click at [677, 222] on select "******* ******** ***** ***** *** **** **** ****** ********* ******* ******** **…" at bounding box center [707, 240] width 61 height 36
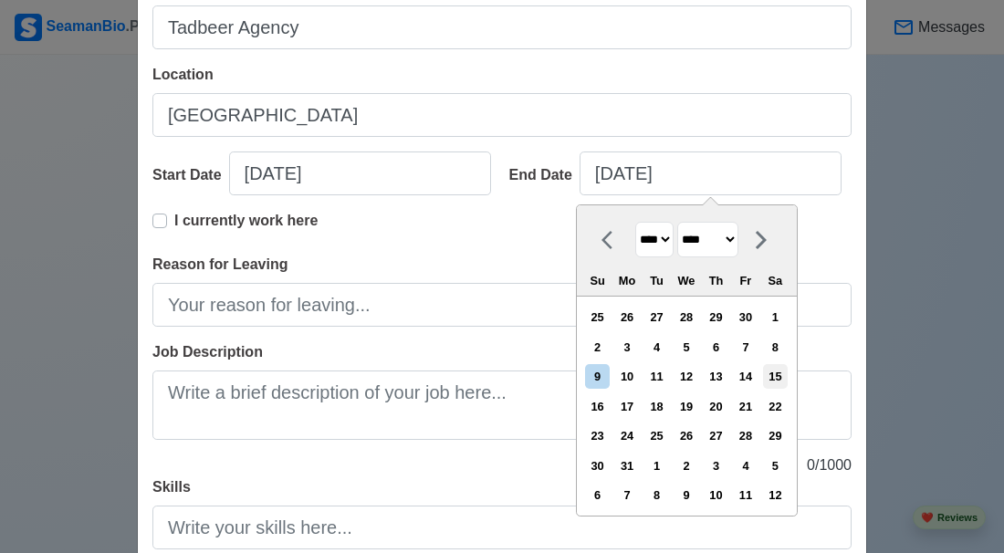
click at [780, 381] on div "15" at bounding box center [775, 376] width 25 height 25
type input "07/15/2023"
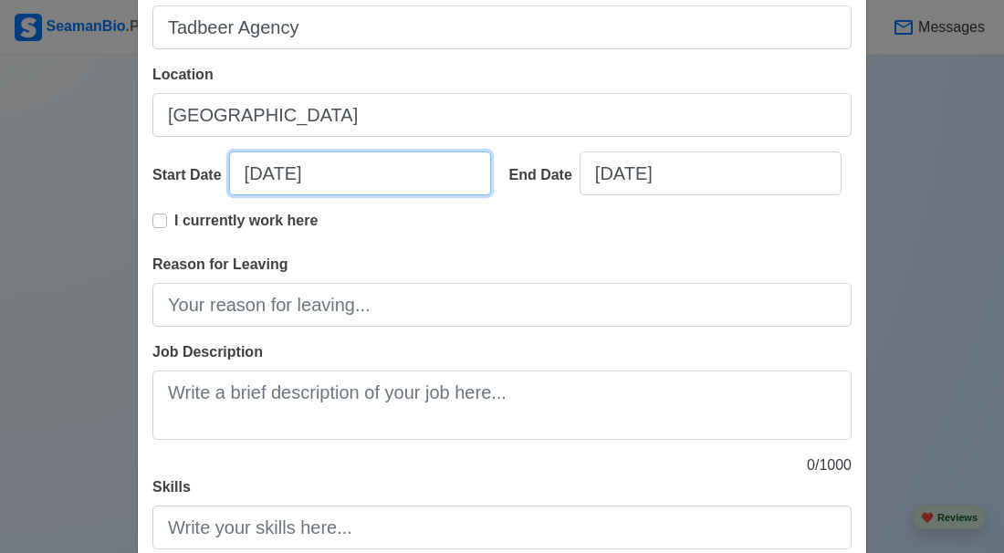
click at [243, 195] on input "07/27/2023" at bounding box center [360, 174] width 262 height 44
select select "****"
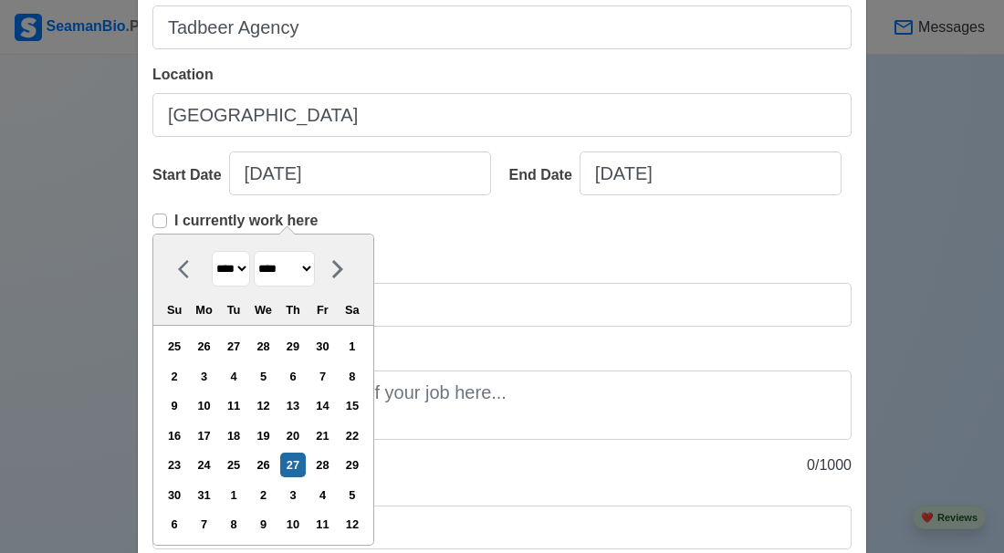
click at [241, 267] on select "**** **** **** **** **** **** **** **** **** **** **** **** **** **** **** ****…" at bounding box center [231, 269] width 38 height 36
select select "****"
click at [212, 251] on select "**** **** **** **** **** **** **** **** **** **** **** **** **** **** **** ****…" at bounding box center [231, 269] width 38 height 36
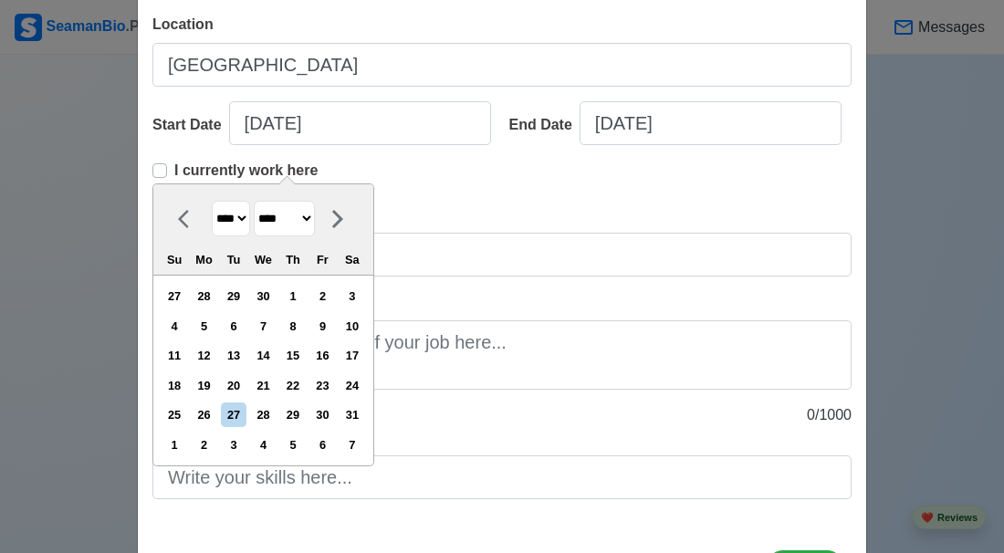
scroll to position [374, 0]
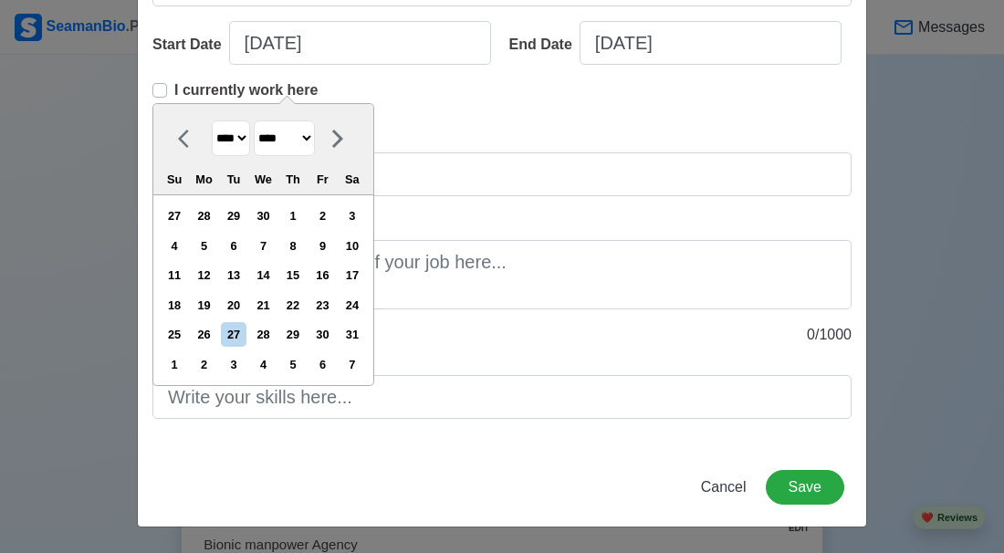
click at [311, 121] on select "******* ******** ***** ***** *** **** **** ****** ********* ******* ******** **…" at bounding box center [284, 139] width 61 height 36
click at [244, 322] on div "27" at bounding box center [233, 334] width 25 height 25
type input "07/27/2021"
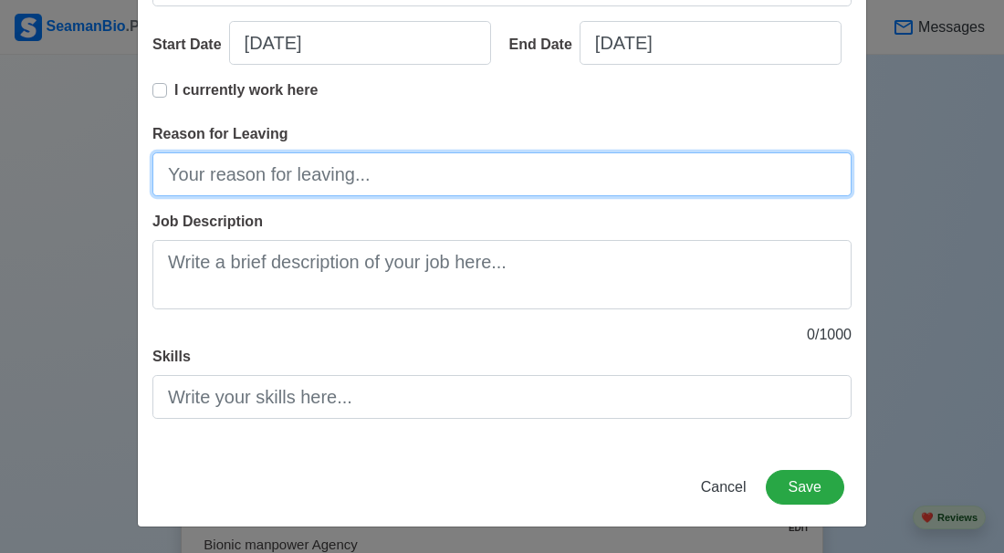
click at [236, 178] on input "Reason for Leaving" at bounding box center [501, 174] width 699 height 44
type input "finish contract"
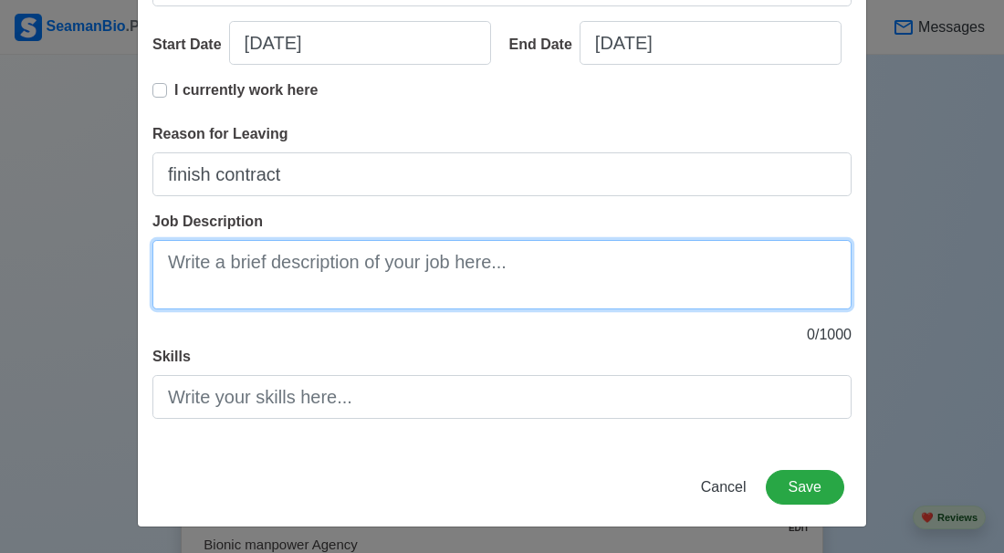
click at [214, 268] on textarea "Job Description" at bounding box center [501, 274] width 699 height 69
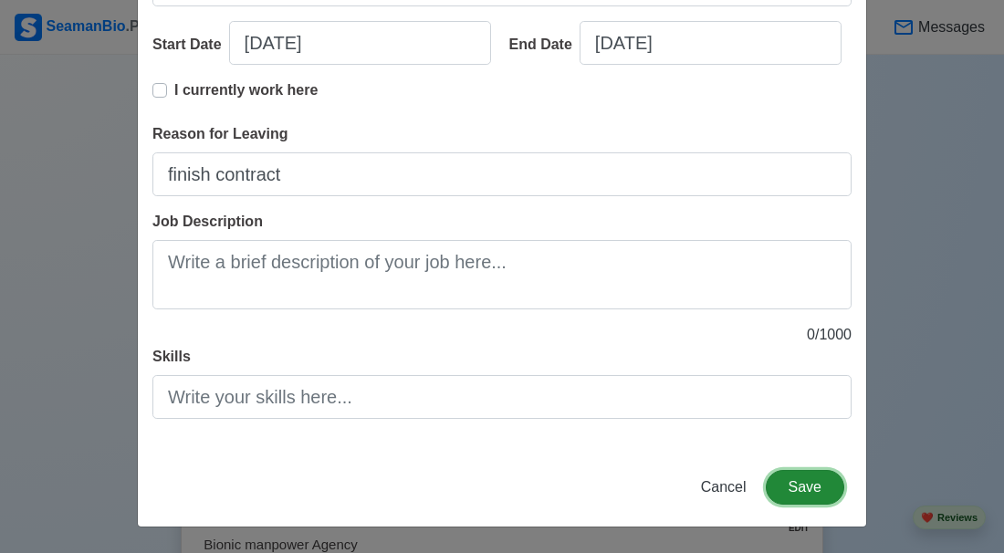
click at [828, 487] on button "Save" at bounding box center [805, 487] width 79 height 35
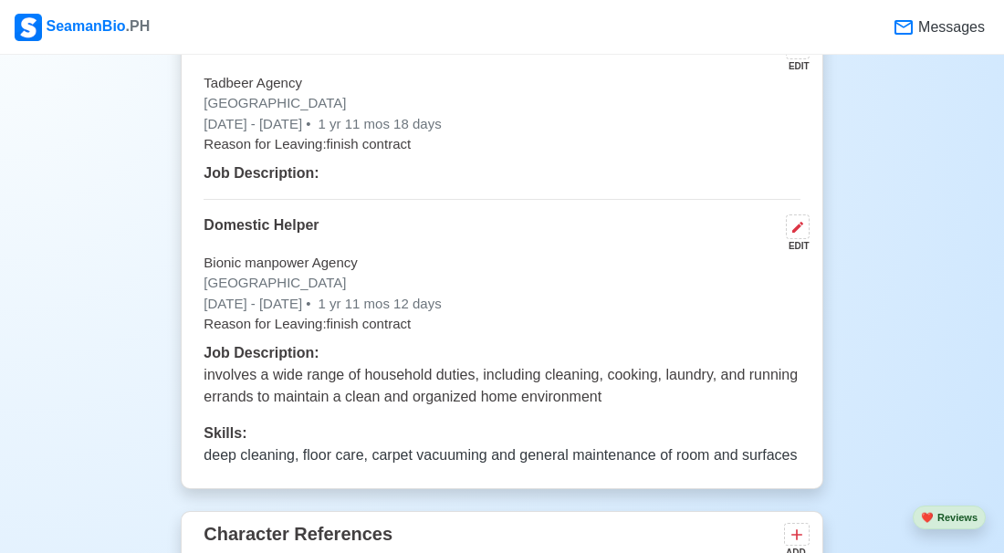
scroll to position [3497, 0]
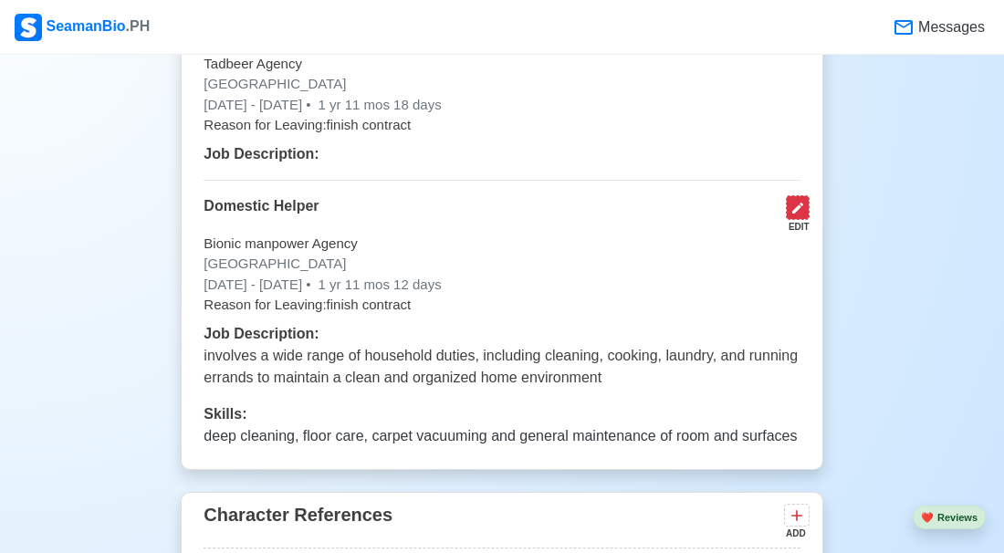
click at [791, 201] on icon at bounding box center [798, 208] width 15 height 15
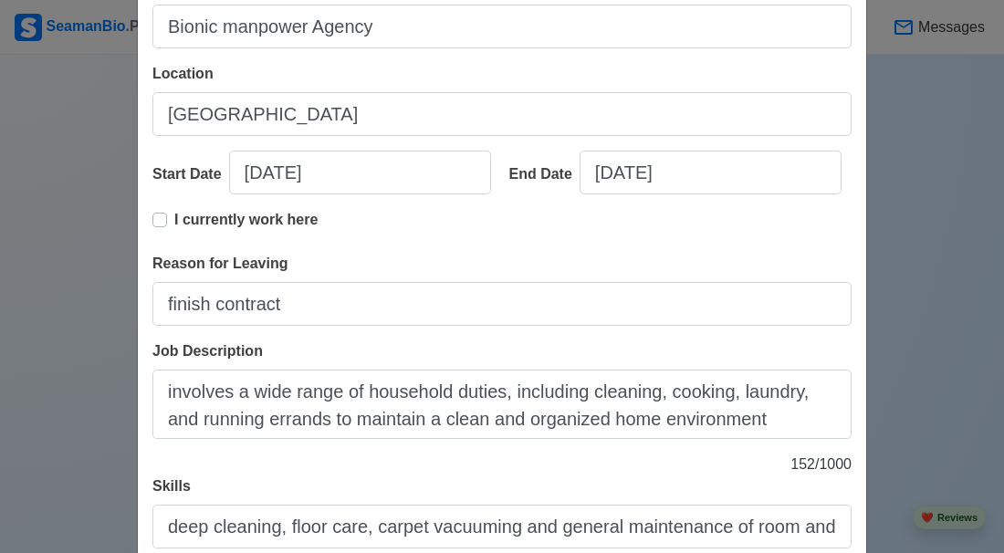
scroll to position [226, 0]
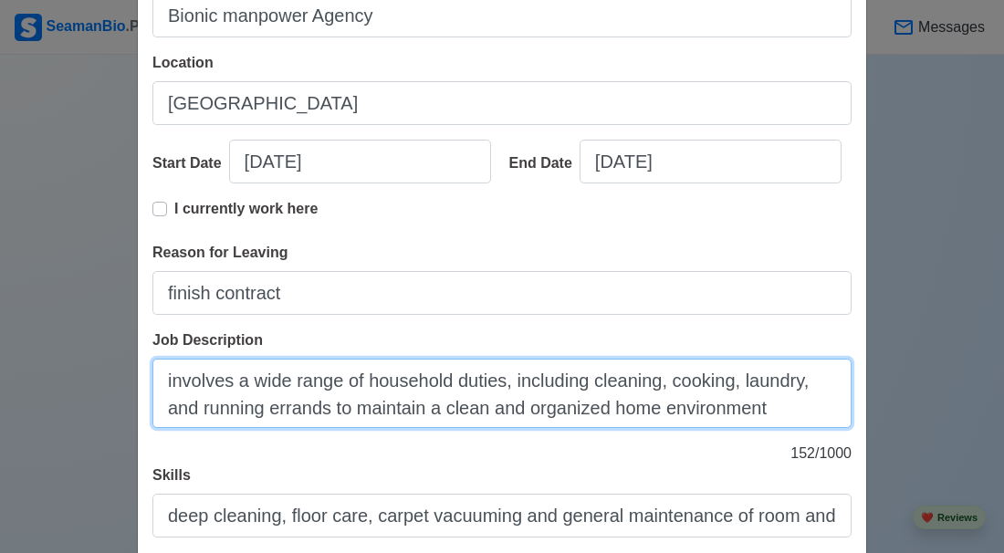
click at [268, 420] on textarea "involves a wide range of household duties, including cleaning, cooking, laundry…" at bounding box center [501, 393] width 699 height 69
click at [737, 428] on textarea "involves a wide range of household duties, including cleaning, cooking, laundry…" at bounding box center [501, 393] width 699 height 69
click at [761, 428] on textarea "involves a wide range of household duties, including cleaning, cooking, laundry…" at bounding box center [501, 393] width 699 height 69
click at [770, 428] on textarea "involves a wide range of household duties, including cleaning, cooking, laundry…" at bounding box center [501, 393] width 699 height 69
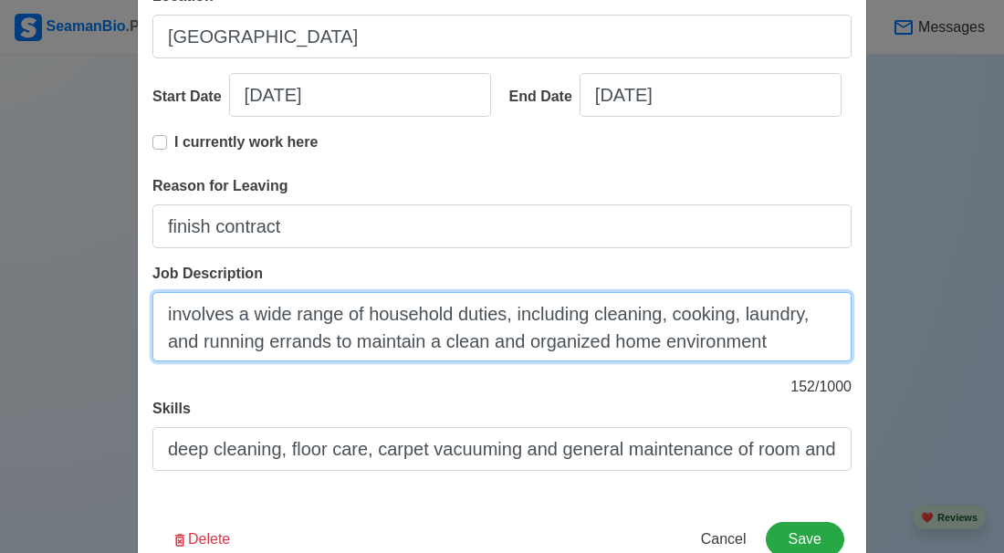
scroll to position [296, 0]
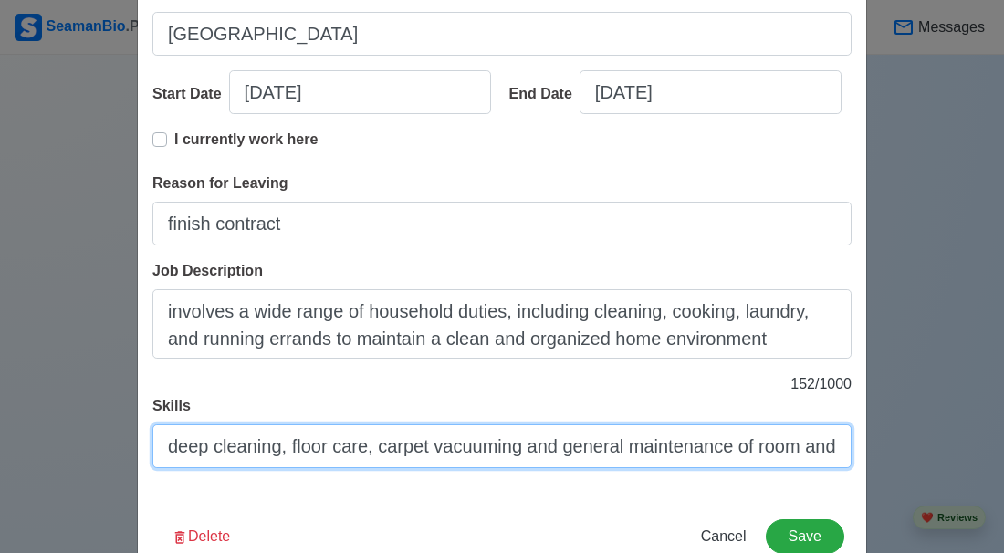
click at [841, 466] on input "deep cleaning, floor care, carpet vacuuming and general maintenance of room and…" at bounding box center [501, 446] width 699 height 44
click at [829, 468] on input "deep cleaning, floor care, carpet vacuuming and general maintenance of room and…" at bounding box center [501, 446] width 699 height 44
click at [842, 468] on input "deep cleaning, floor care, carpet vacuuming and general maintenance of room and…" at bounding box center [501, 446] width 699 height 44
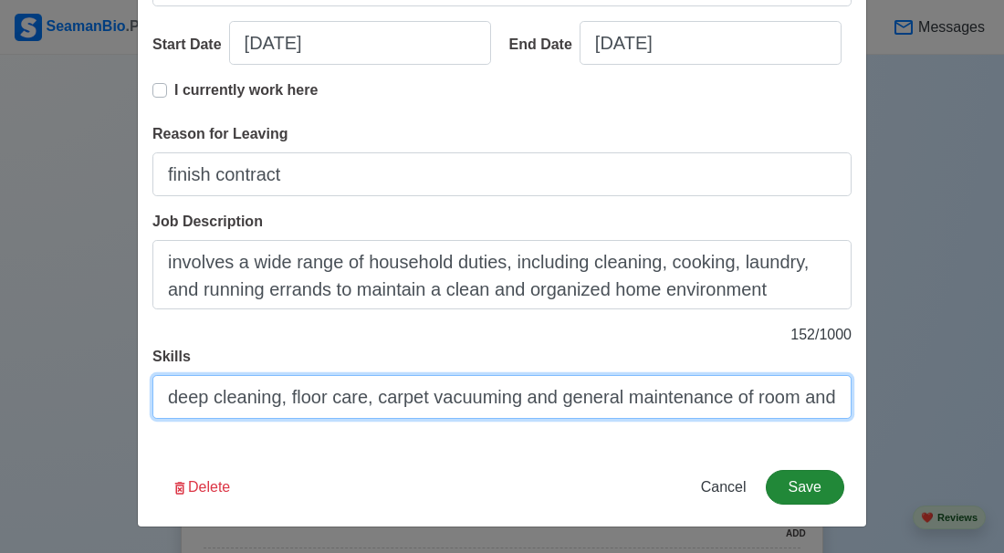
type input "deep cleaning, floor care, carpet vacuuming and general maintenance of room and…"
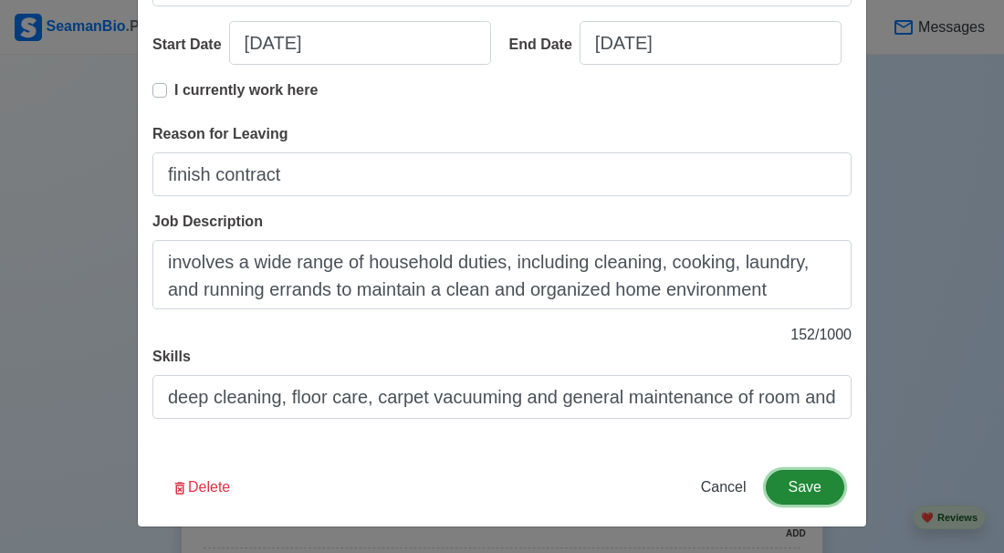
click at [814, 483] on button "Save" at bounding box center [805, 487] width 79 height 35
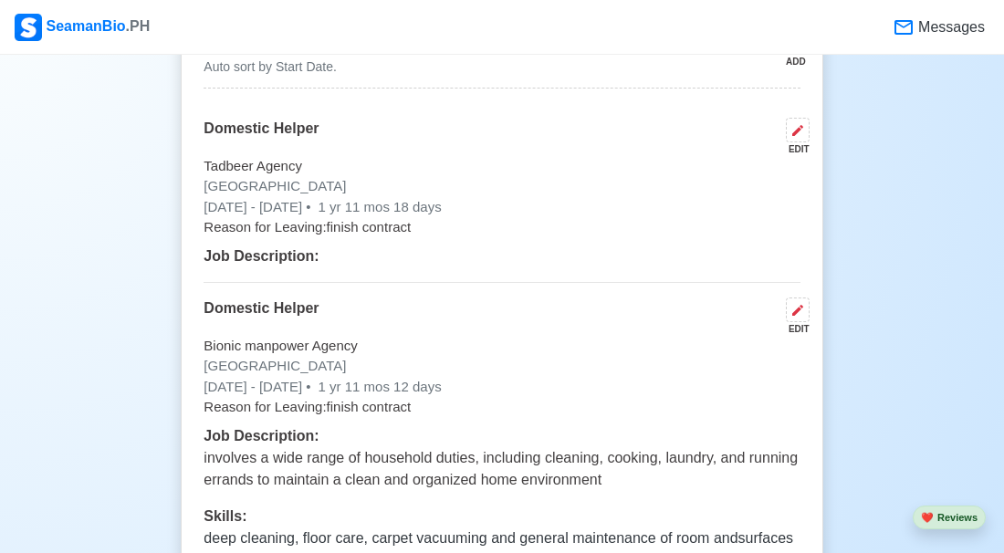
scroll to position [3390, 0]
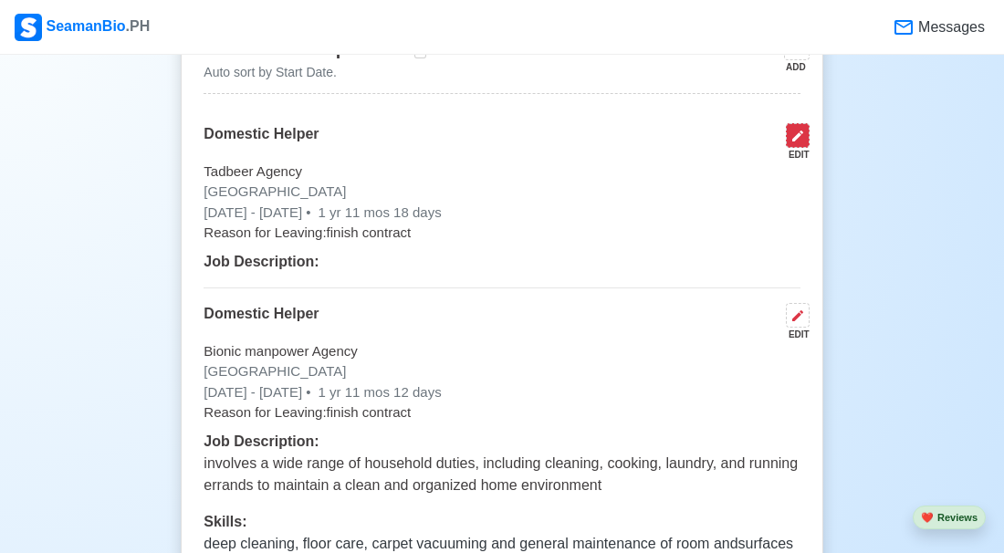
click at [794, 129] on icon at bounding box center [798, 136] width 15 height 15
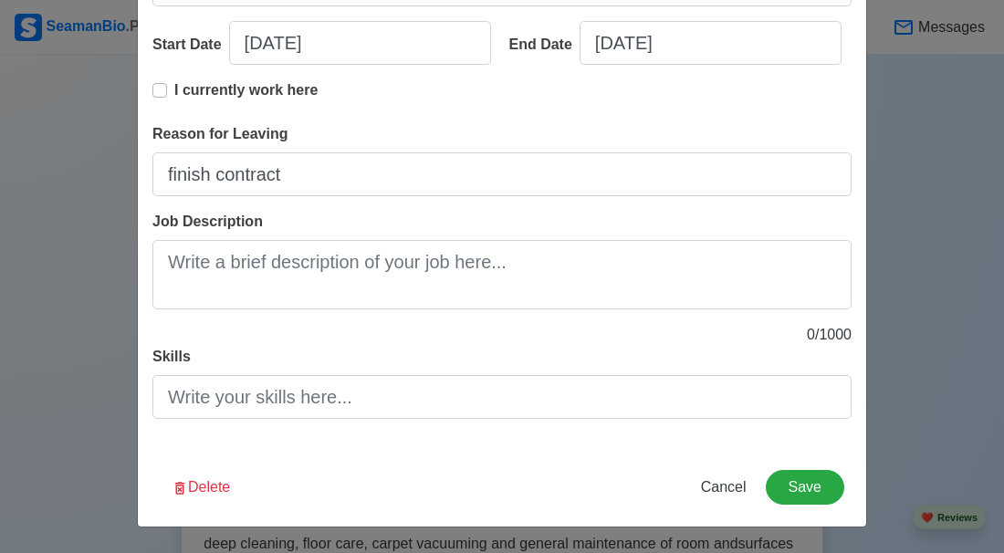
scroll to position [374, 0]
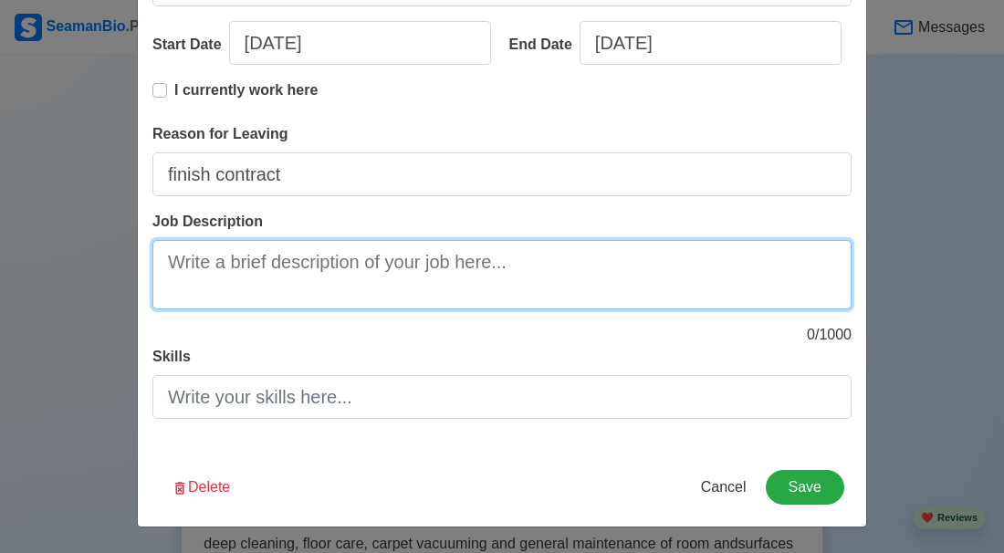
click at [548, 266] on textarea "Job Description" at bounding box center [501, 274] width 699 height 69
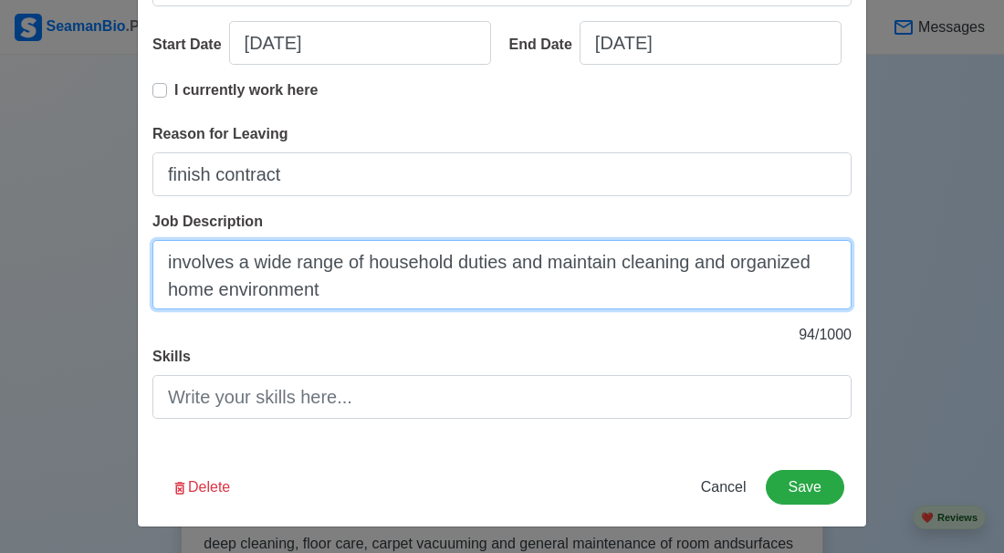
type textarea "involves a wide range of household duties and maintain cleaning and organized h…"
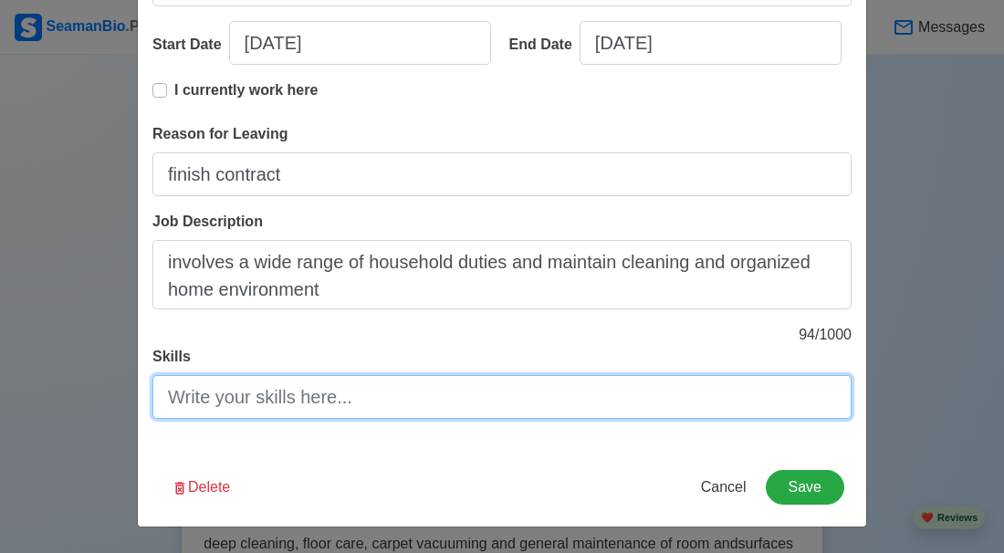
click at [381, 390] on input "Skills" at bounding box center [501, 397] width 699 height 44
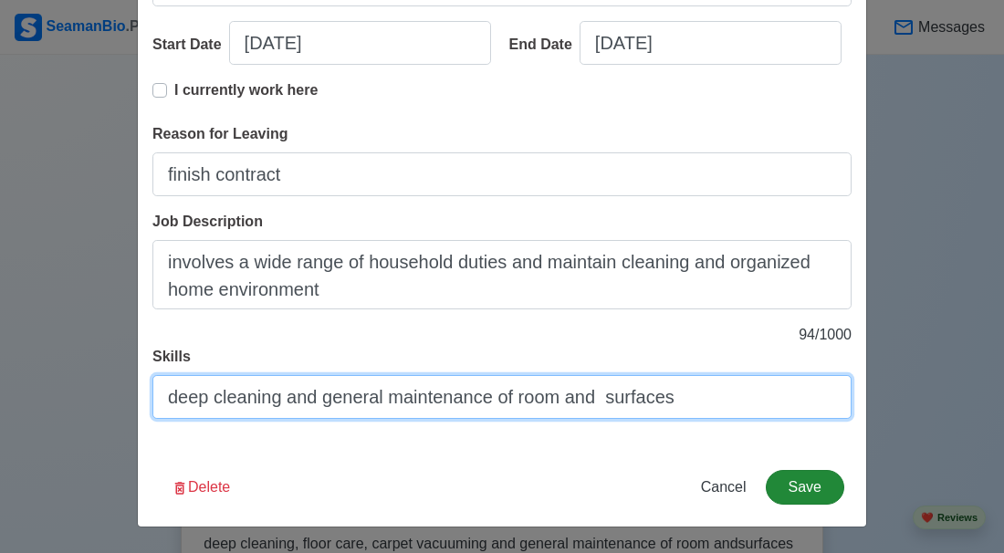
type input "deep cleaning and general maintenance of room and surfaces"
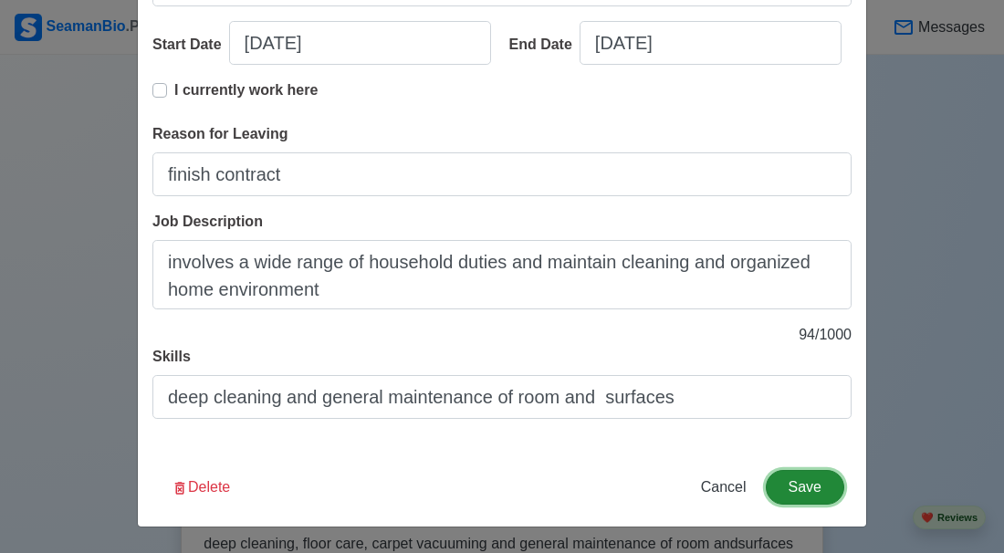
click at [808, 486] on button "Save" at bounding box center [805, 487] width 79 height 35
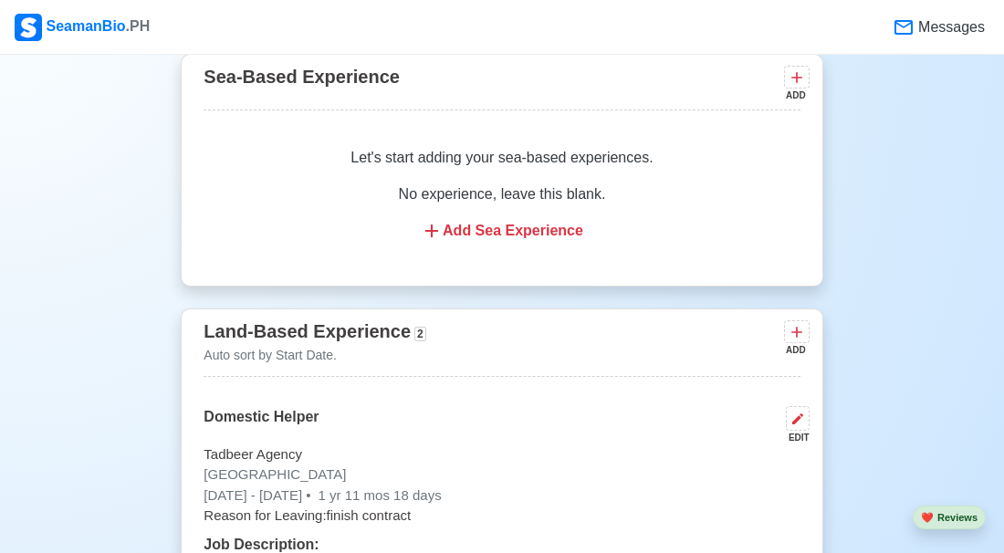
scroll to position [3104, 0]
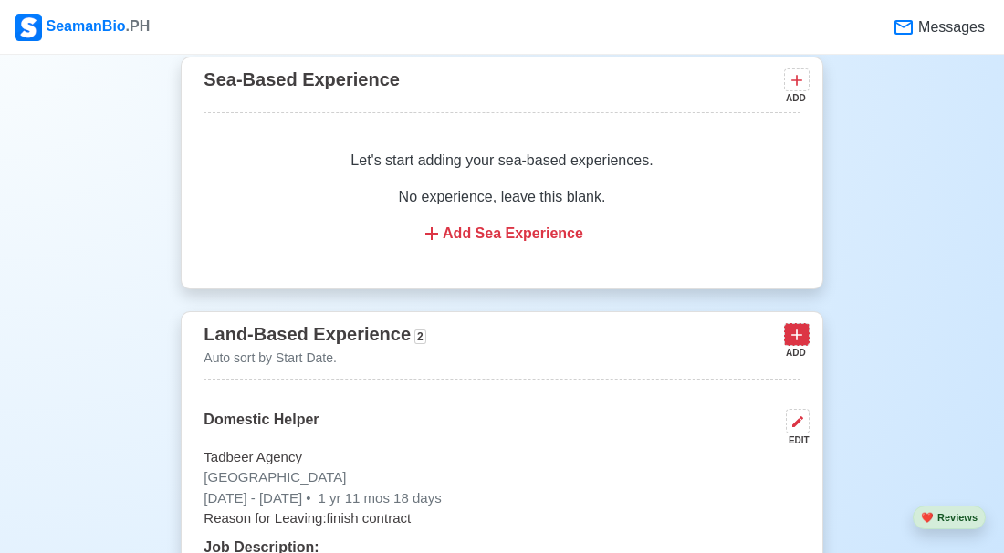
click at [789, 326] on icon at bounding box center [797, 335] width 18 height 18
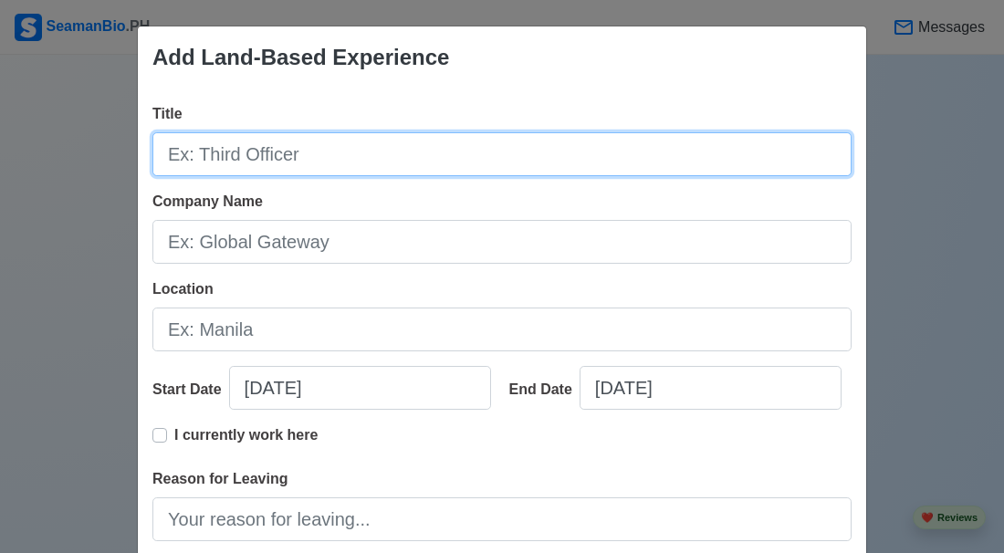
click at [664, 160] on input "Title" at bounding box center [501, 154] width 699 height 44
type input "t"
type input "Massage Therapist"
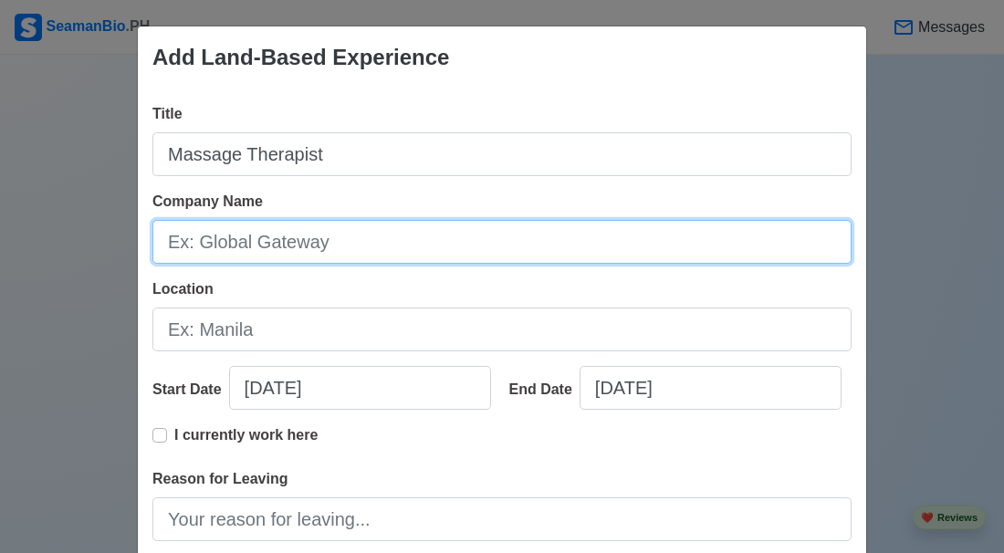
click at [578, 243] on input "Company Name" at bounding box center [501, 242] width 699 height 44
type input "Balay Masaje"
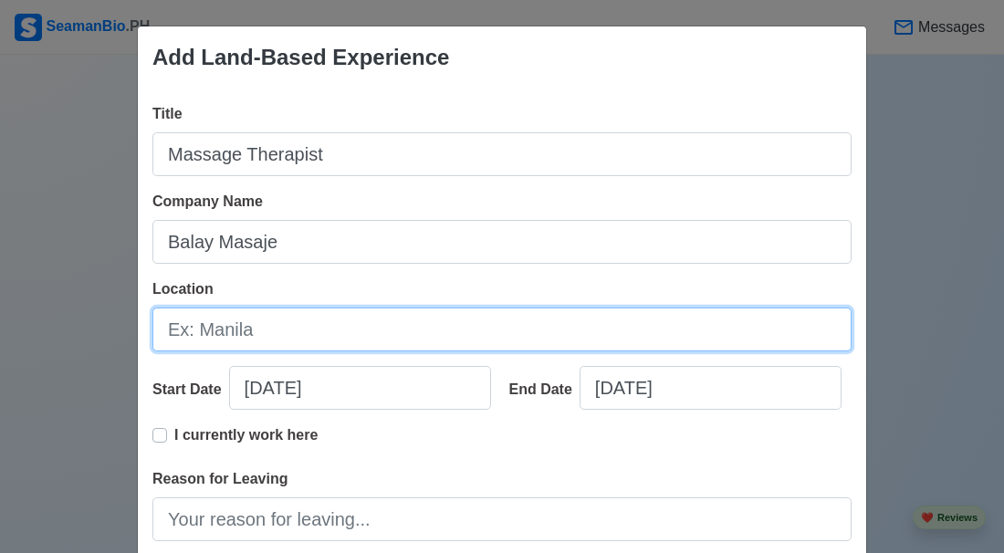
click at [552, 318] on input "Location" at bounding box center [501, 330] width 699 height 44
type input "q"
type input "Quezon City"
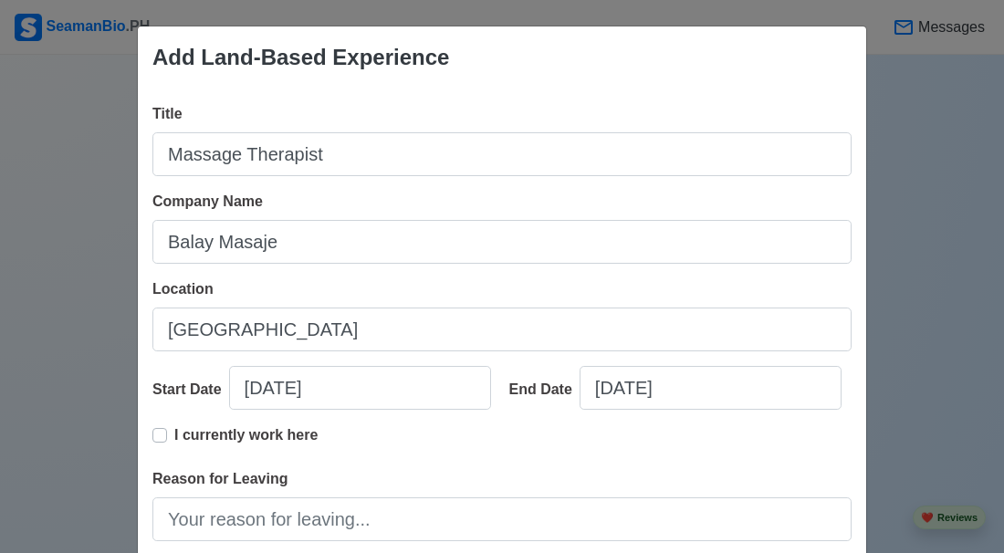
click at [366, 366] on div "Start Date 10/09/2025" at bounding box center [323, 395] width 343 height 58
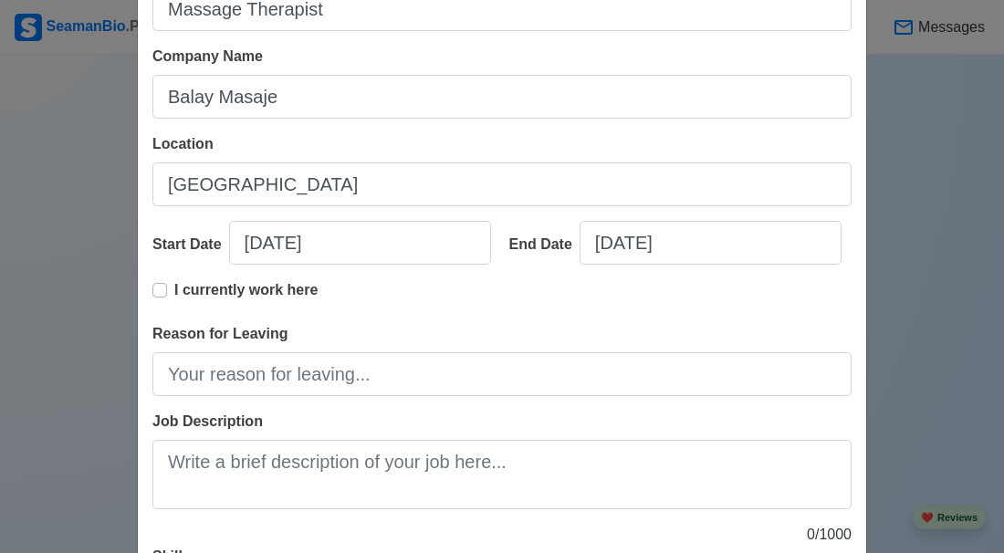
scroll to position [153, 0]
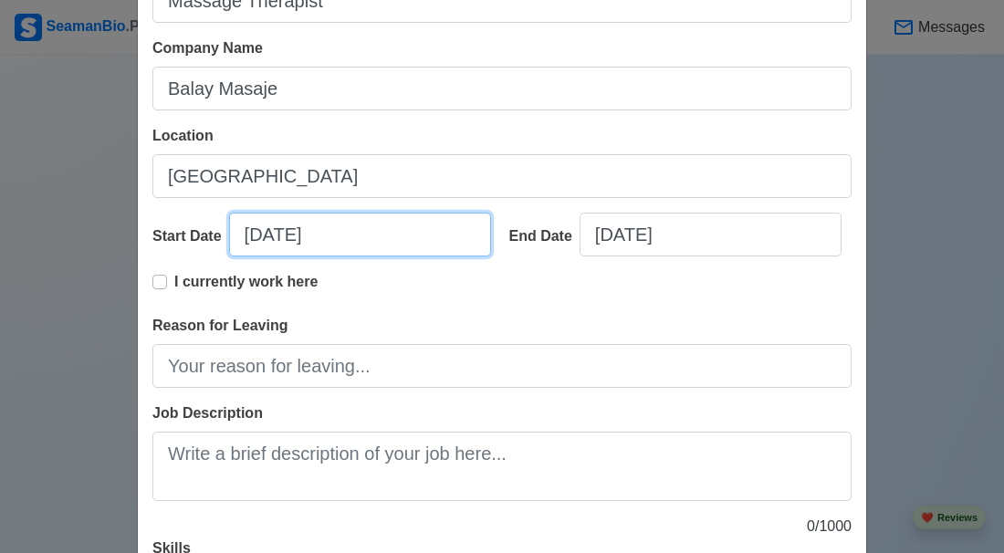
click at [229, 257] on input "10/09/2025" at bounding box center [360, 235] width 262 height 44
select select "****"
select select "*******"
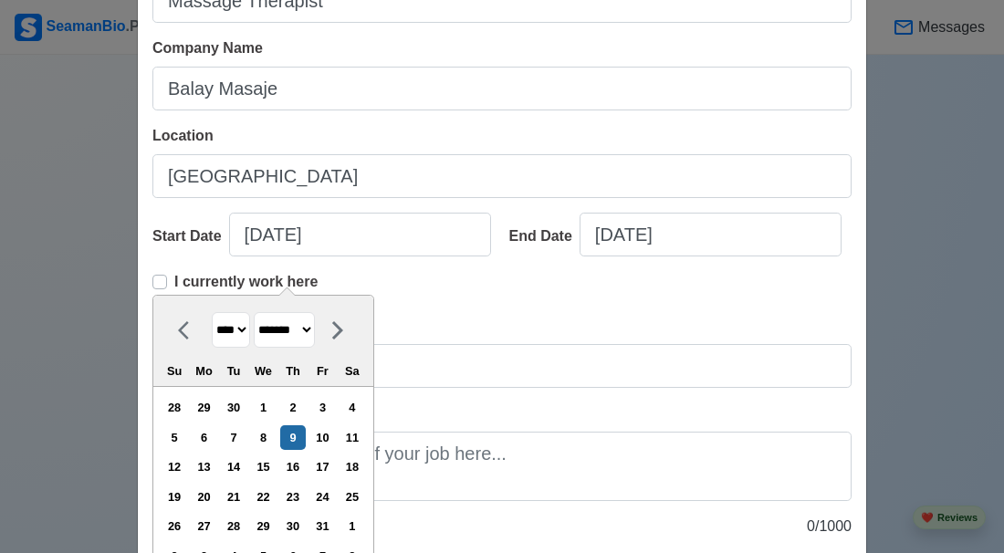
click at [242, 317] on select "**** **** **** **** **** **** **** **** **** **** **** **** **** **** **** ****…" at bounding box center [231, 330] width 38 height 36
select select "****"
click at [212, 312] on select "**** **** **** **** **** **** **** **** **** **** **** **** **** **** **** ****…" at bounding box center [231, 330] width 38 height 36
click at [310, 334] on select "******* ******** ***** ***** *** **** **** ****** ********* ******* ******** **…" at bounding box center [284, 330] width 61 height 36
select select "*******"
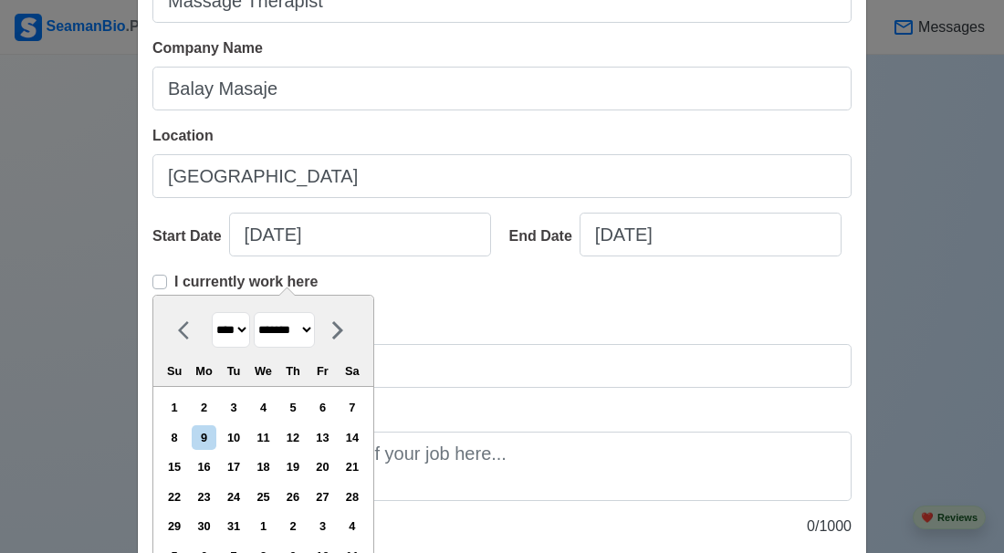
click at [254, 312] on select "******* ******** ***** ***** *** **** **** ****** ********* ******* ******** **…" at bounding box center [284, 330] width 61 height 36
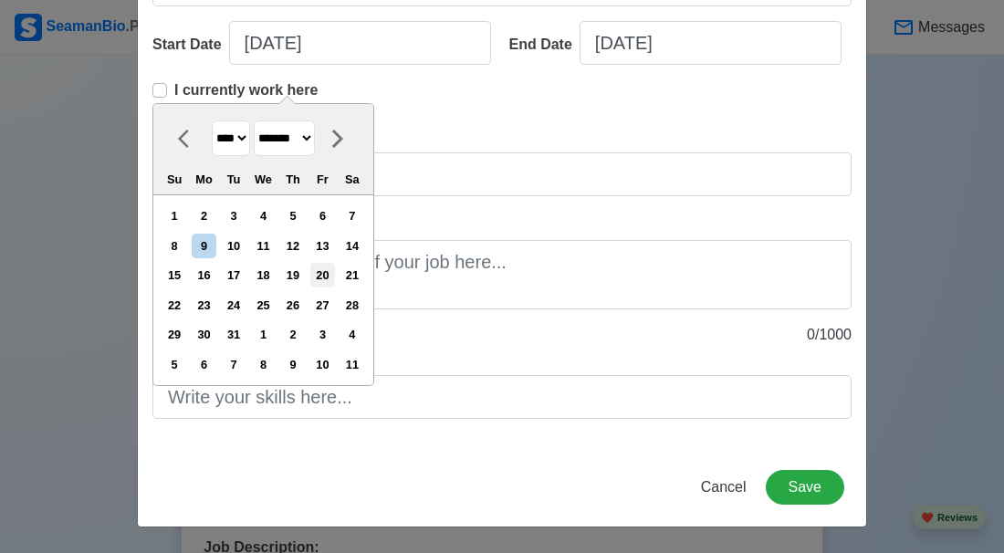
click at [326, 263] on div "20" at bounding box center [322, 275] width 25 height 25
type input "01/20/2017"
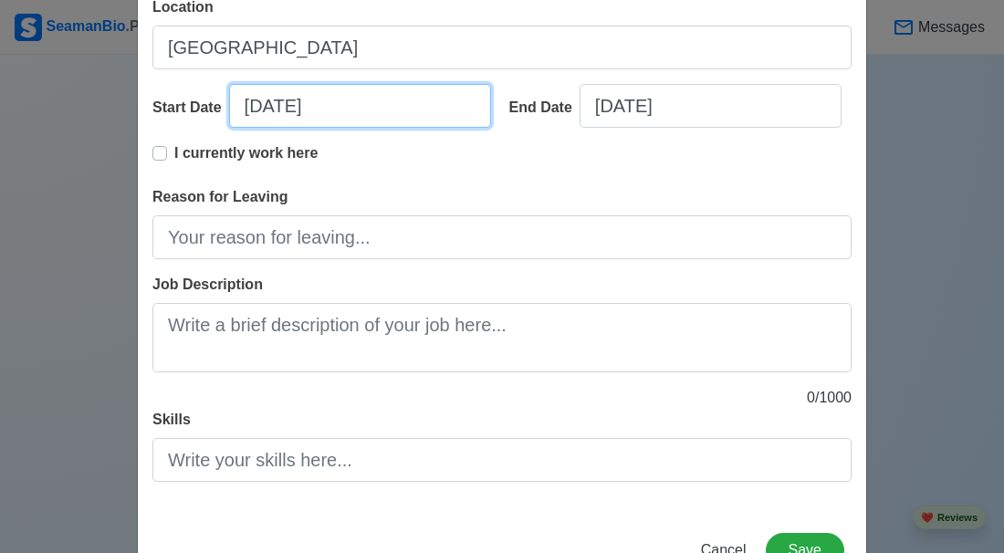
scroll to position [281, 0]
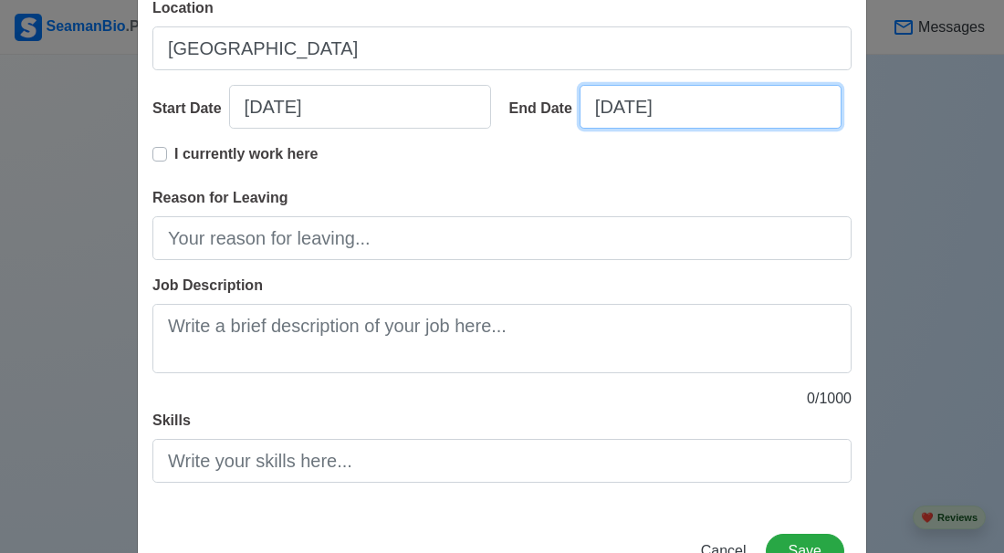
click at [599, 106] on input "10/09/2025" at bounding box center [711, 107] width 262 height 44
select select "****"
select select "*******"
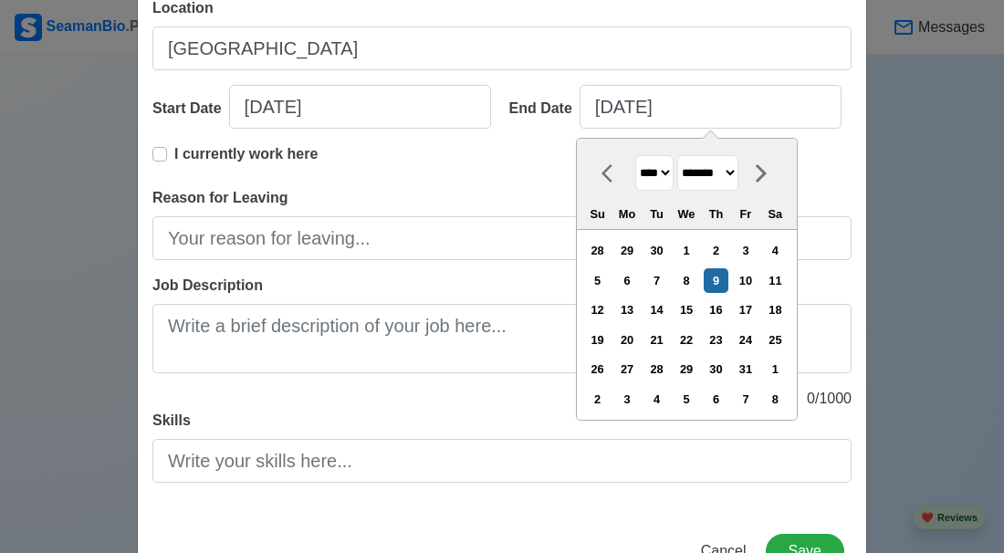
click at [662, 170] on select "**** **** **** **** **** **** **** **** **** **** **** **** **** **** **** ****…" at bounding box center [654, 173] width 38 height 36
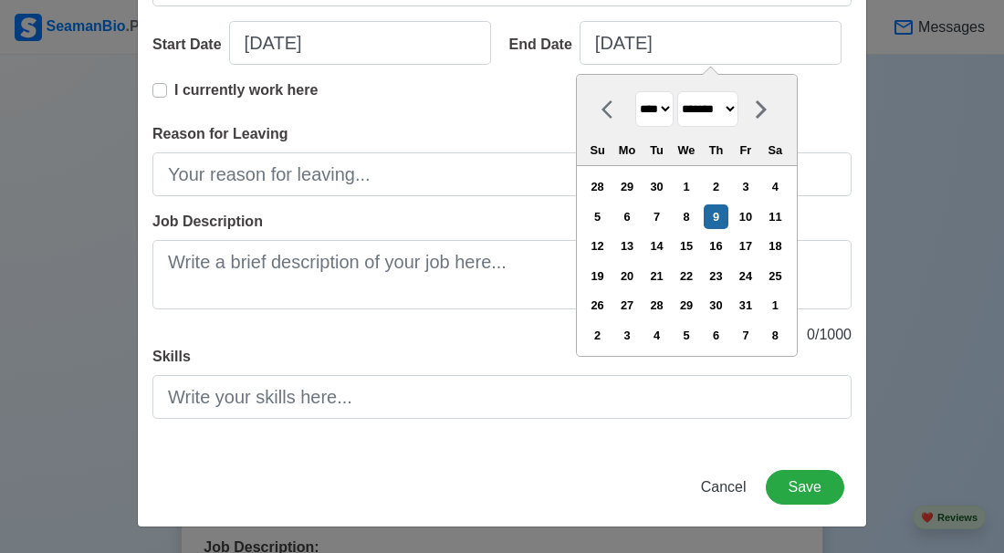
click at [672, 91] on select "**** **** **** **** **** **** **** **** **** **** **** **** **** **** **** ****…" at bounding box center [654, 109] width 38 height 36
select select "****"
click at [635, 91] on select "**** **** **** **** **** **** **** **** **** **** **** **** **** **** **** ****…" at bounding box center [654, 109] width 38 height 36
click at [739, 91] on select "******* ******** ***** ***** *** **** **** ****** ********* ******* ******** **…" at bounding box center [707, 109] width 61 height 36
select select "*******"
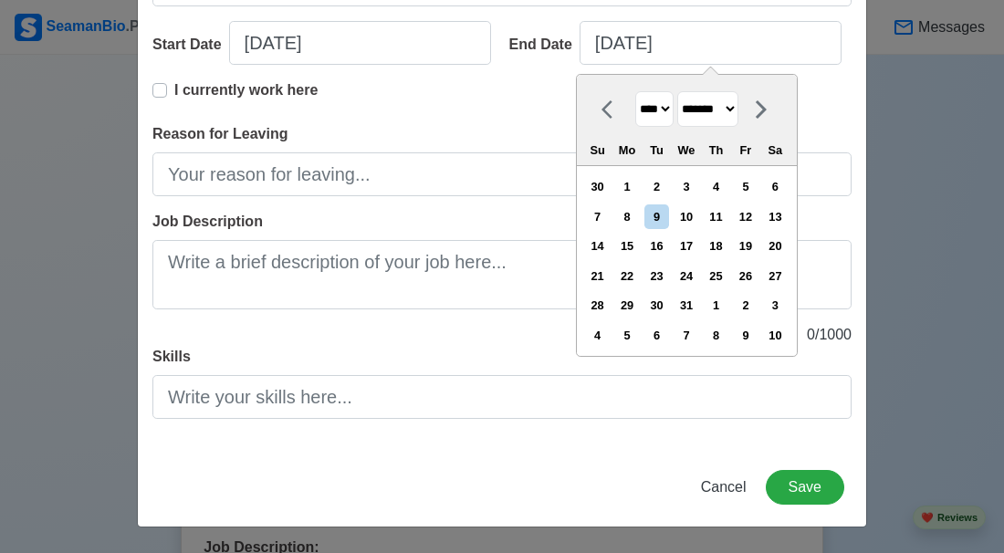
click at [677, 91] on select "******* ******** ***** ***** *** **** **** ****** ********* ******* ******** **…" at bounding box center [707, 109] width 61 height 36
click at [698, 204] on div "10" at bounding box center [686, 216] width 25 height 25
type input "01/10/2018"
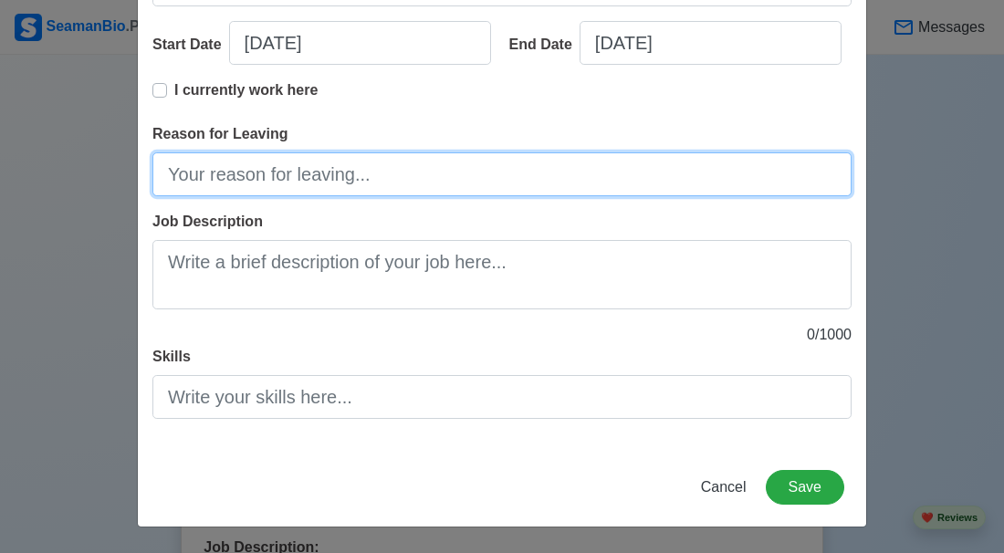
click at [664, 182] on input "Reason for Leaving" at bounding box center [501, 174] width 699 height 44
click at [187, 176] on input "work Abroad" at bounding box center [501, 174] width 699 height 44
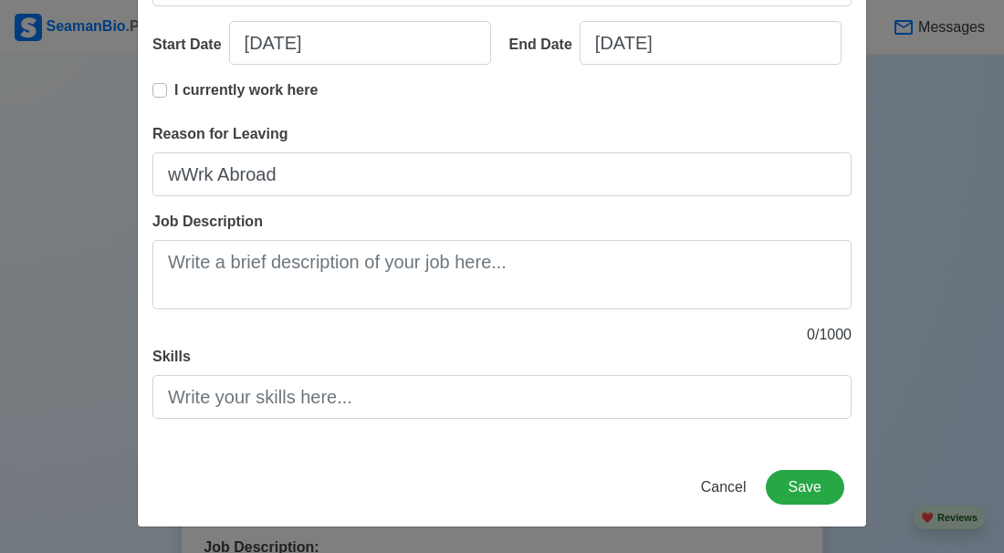
click at [178, 214] on label "Job Description" at bounding box center [207, 222] width 110 height 22
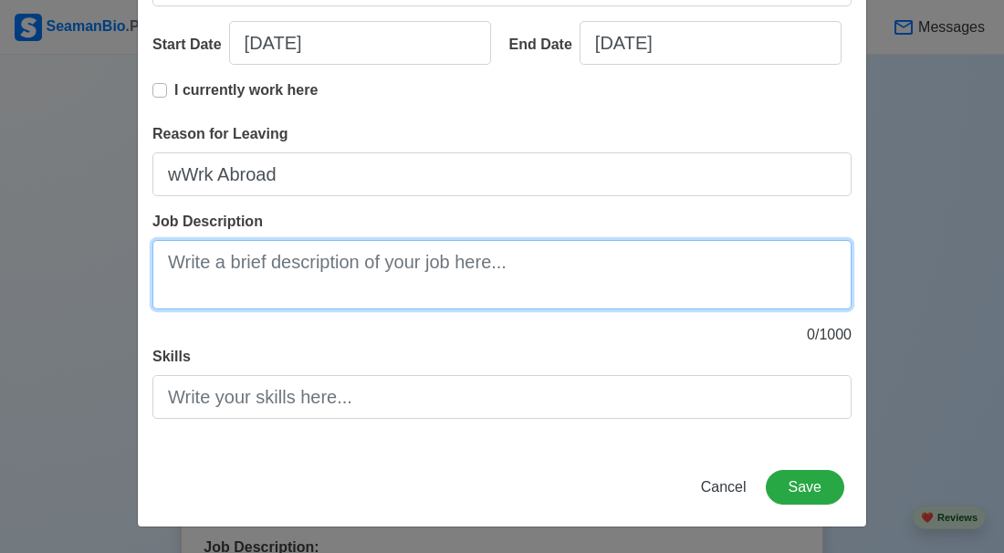
click at [178, 240] on textarea "Job Description" at bounding box center [501, 274] width 699 height 69
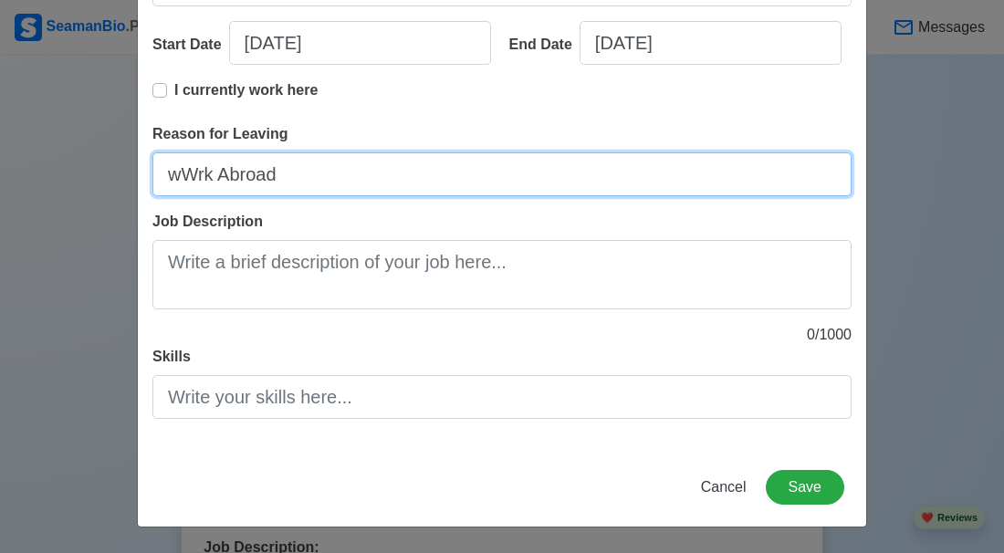
click at [178, 172] on input "wWrk Abroad" at bounding box center [501, 174] width 699 height 44
click at [183, 173] on input "Wrk Abroad" at bounding box center [501, 174] width 699 height 44
type input "Work Abroad"
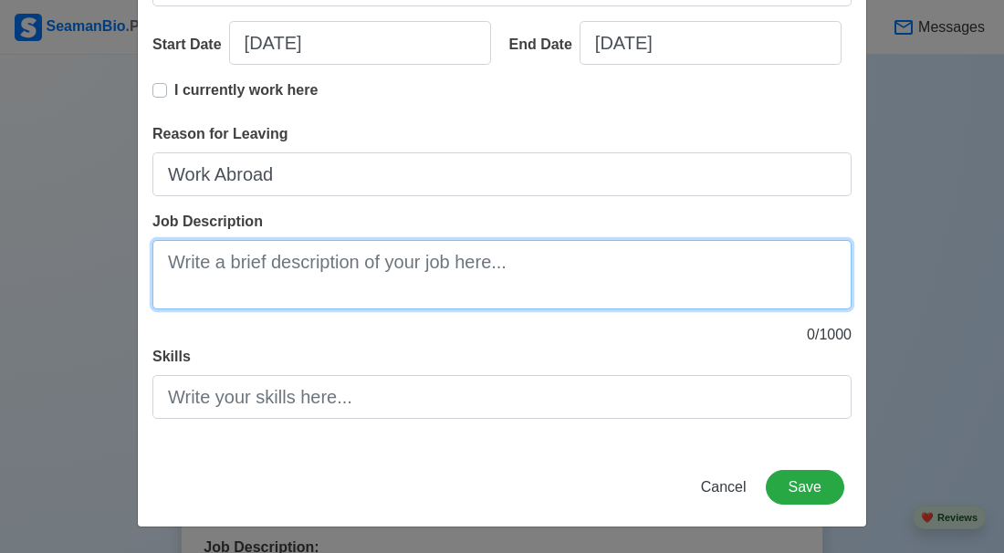
click at [173, 273] on textarea "Job Description" at bounding box center [501, 274] width 699 height 69
click at [285, 268] on textarea "Perform therapeuthic" at bounding box center [501, 274] width 699 height 69
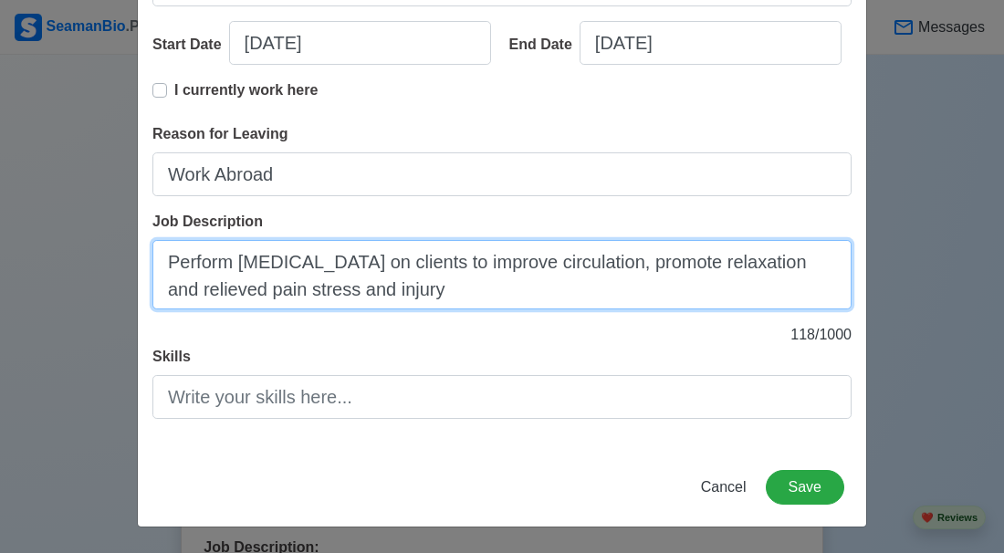
type textarea "Perform therapeutic massage on clients to improve circulation, promote relaxati…"
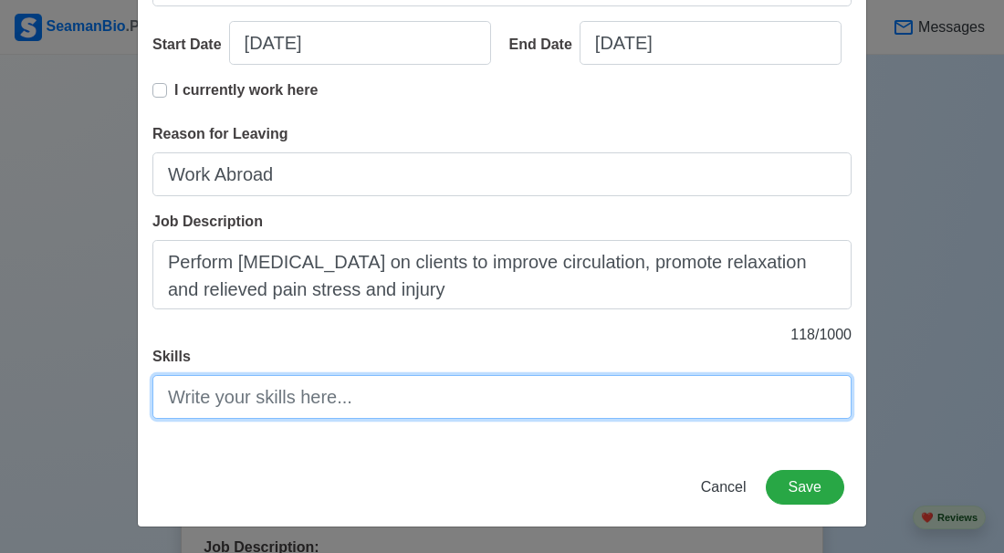
click at [265, 400] on input "Skills" at bounding box center [501, 397] width 699 height 44
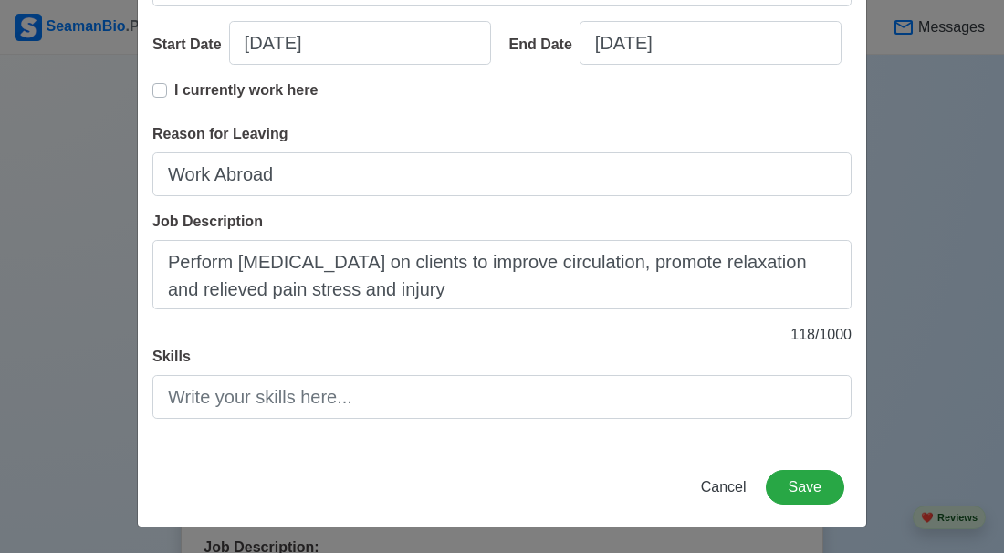
click at [591, 347] on div "Skills" at bounding box center [501, 382] width 699 height 73
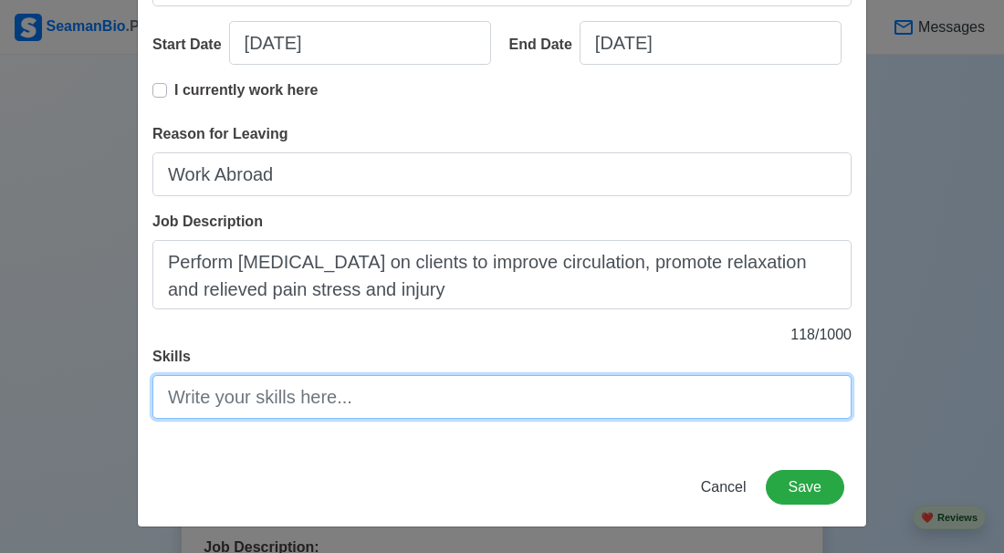
click at [286, 410] on input "Skills" at bounding box center [501, 397] width 699 height 44
type input "t"
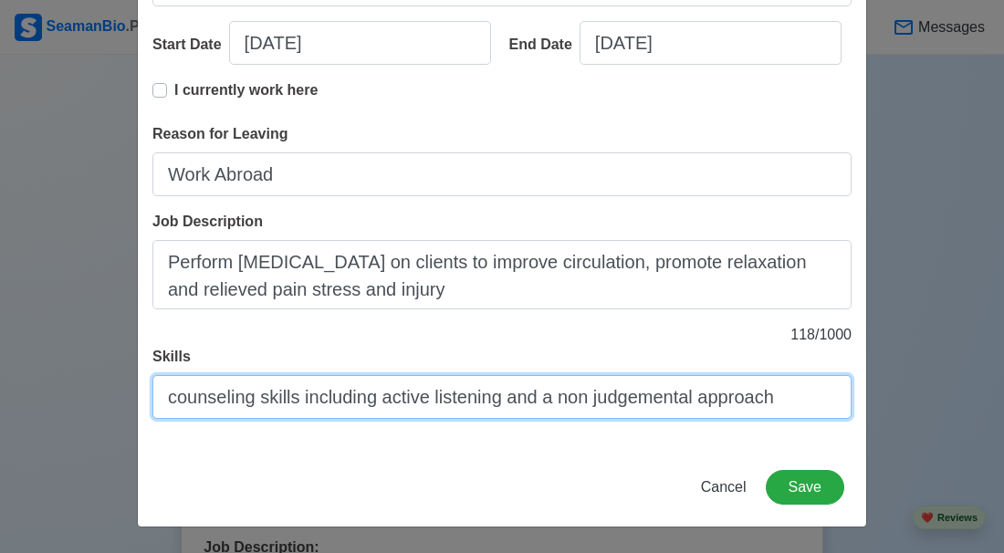
type input "counseling skills including active listening and a non judgemental approach"
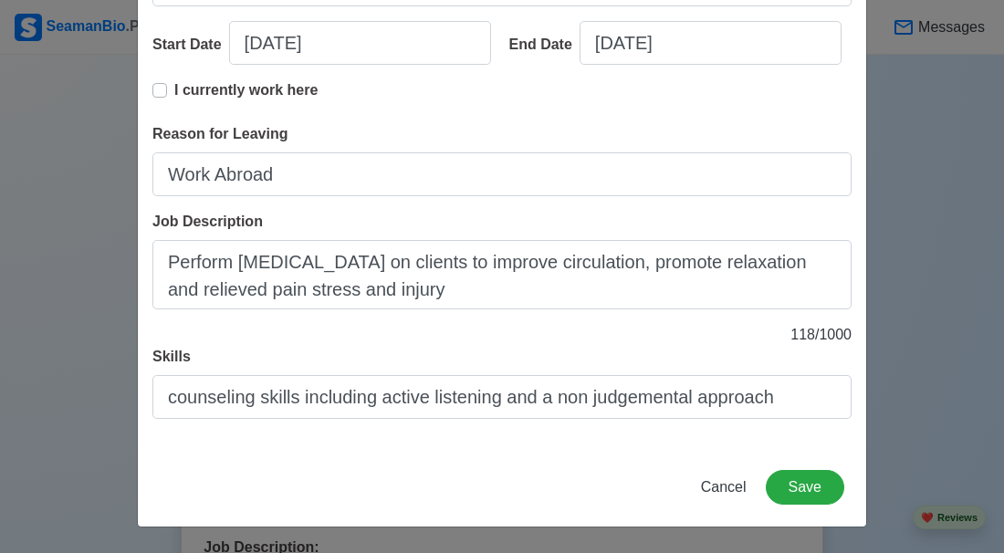
click at [542, 140] on div "Reason for Leaving Work Abroad" at bounding box center [501, 159] width 699 height 73
click at [804, 472] on button "Save" at bounding box center [805, 487] width 79 height 35
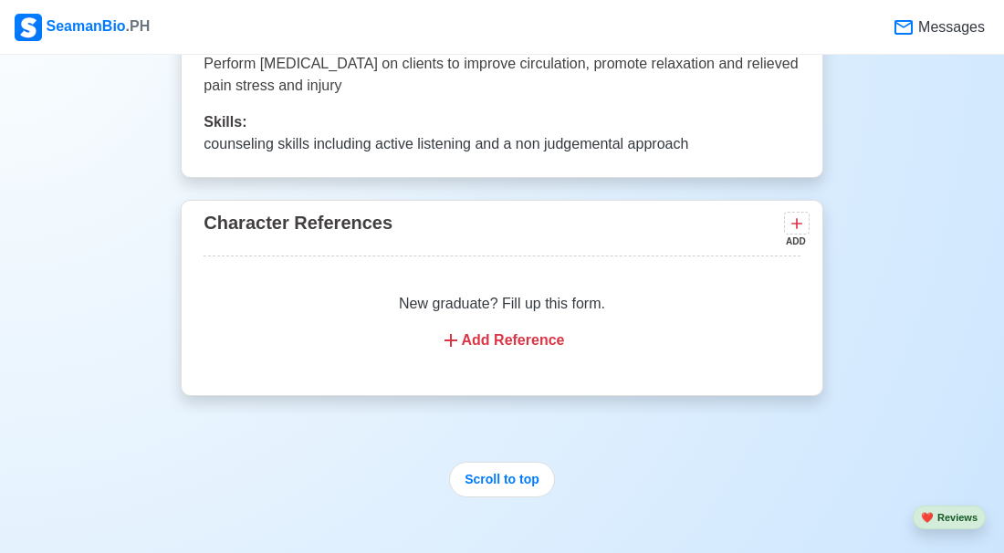
scroll to position [4178, 0]
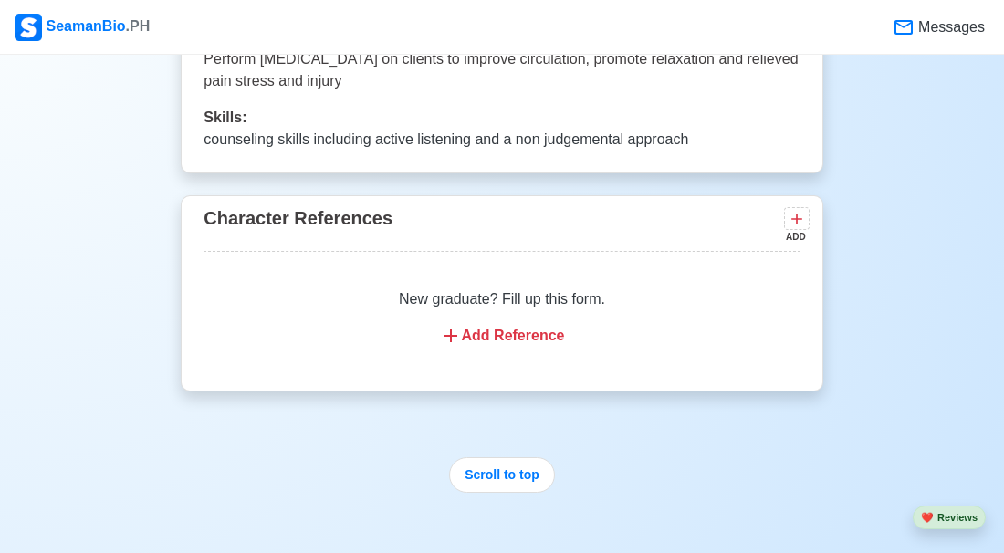
click at [492, 325] on div "Add Reference" at bounding box center [501, 336] width 552 height 22
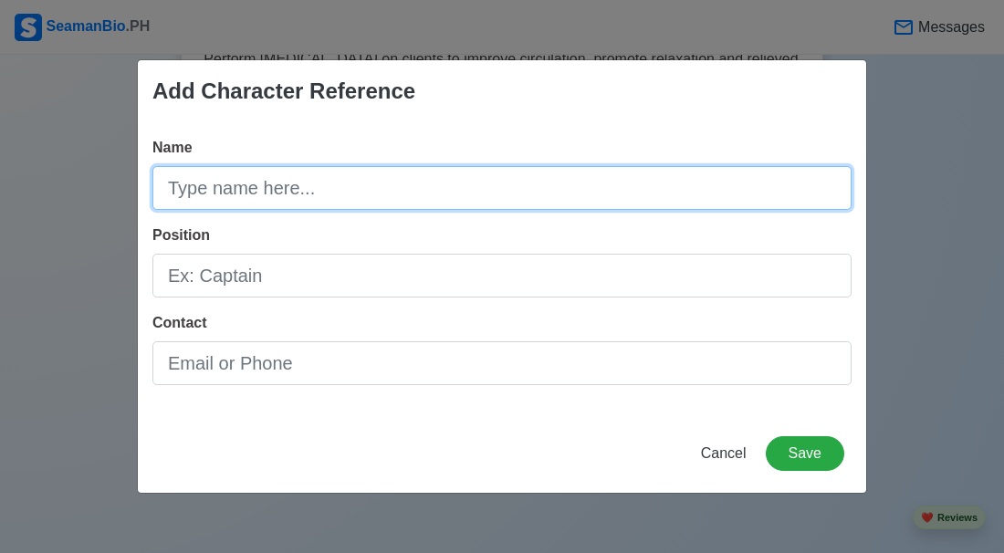
click at [447, 183] on input "Name" at bounding box center [501, 188] width 699 height 44
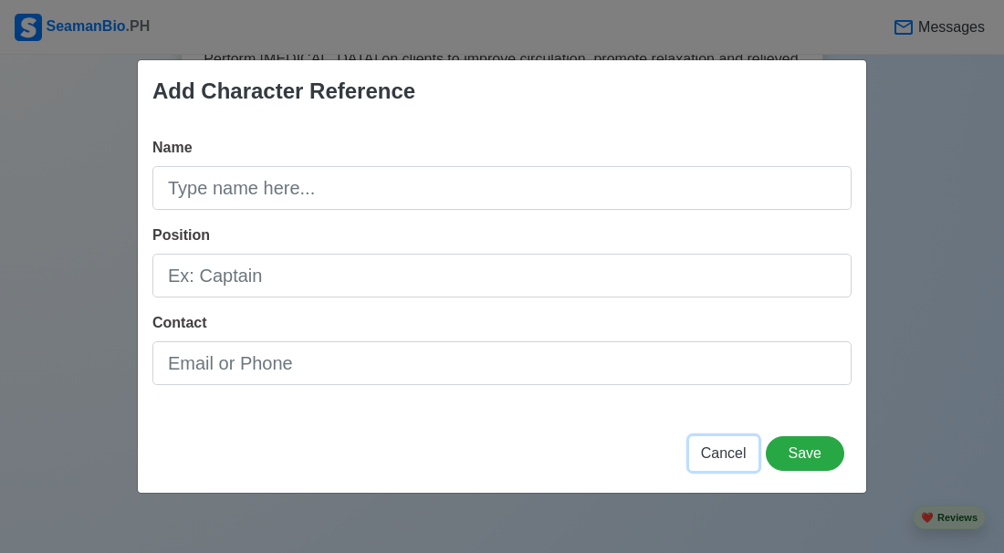
click at [728, 450] on span "Cancel" at bounding box center [724, 453] width 46 height 16
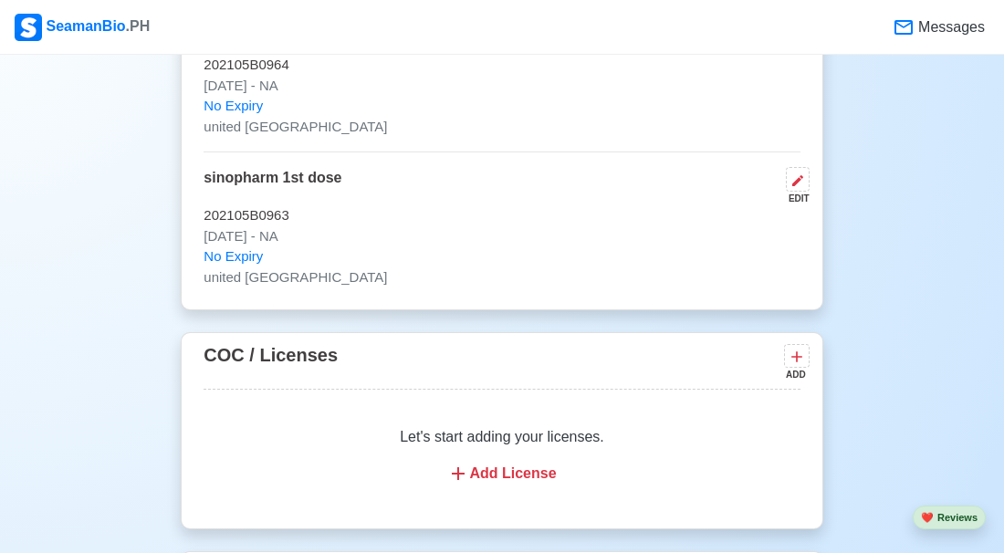
scroll to position [2193, 0]
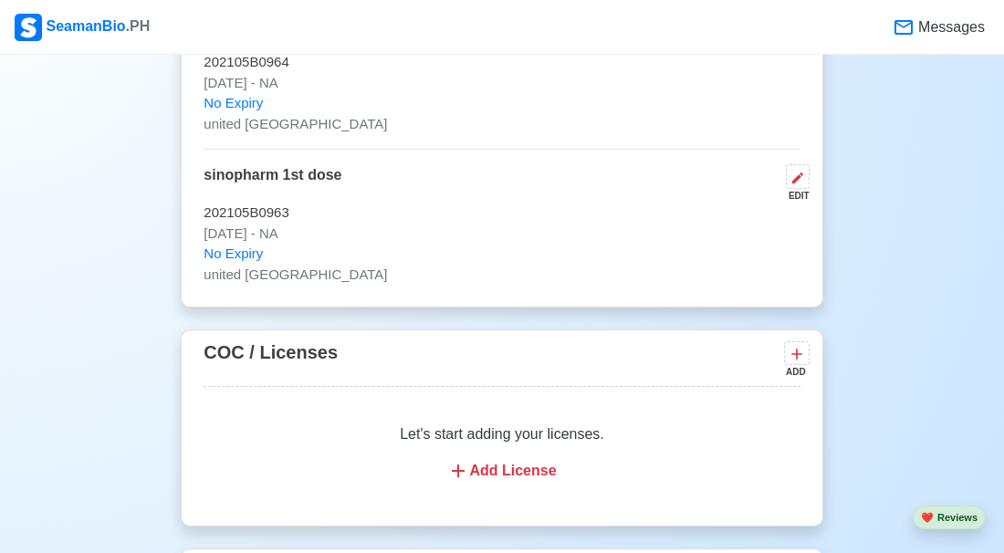
click at [526, 460] on div "Add License" at bounding box center [501, 471] width 552 height 22
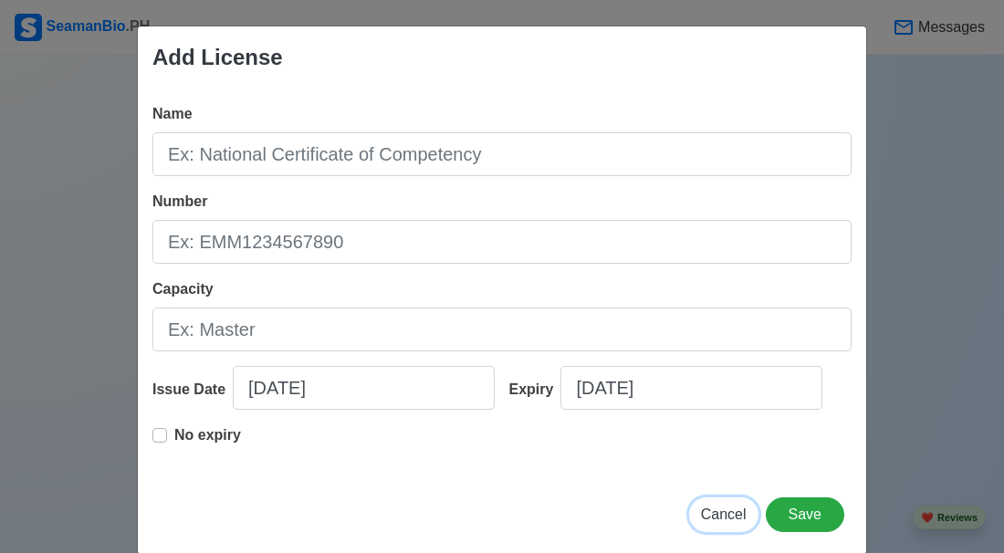
click at [712, 522] on span "Cancel" at bounding box center [724, 515] width 46 height 16
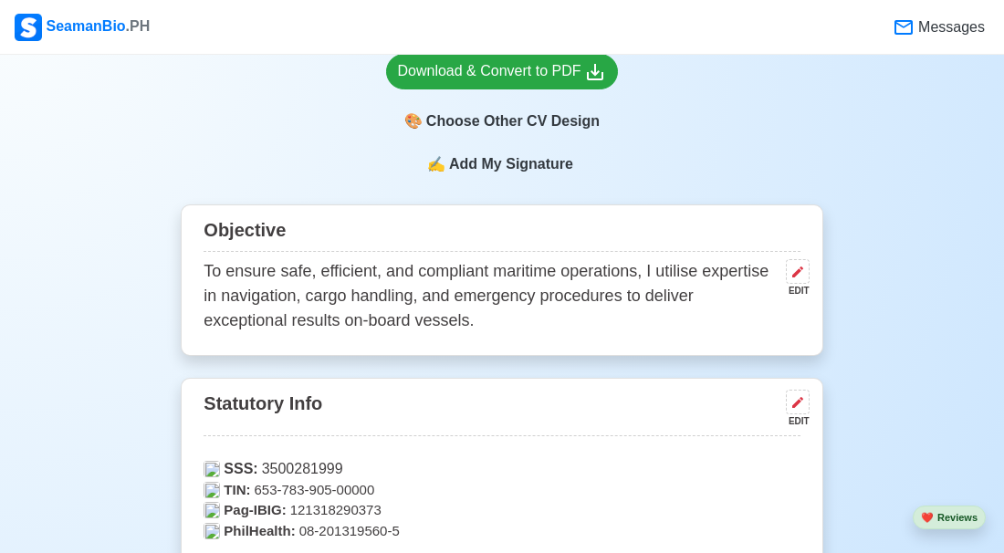
scroll to position [884, 0]
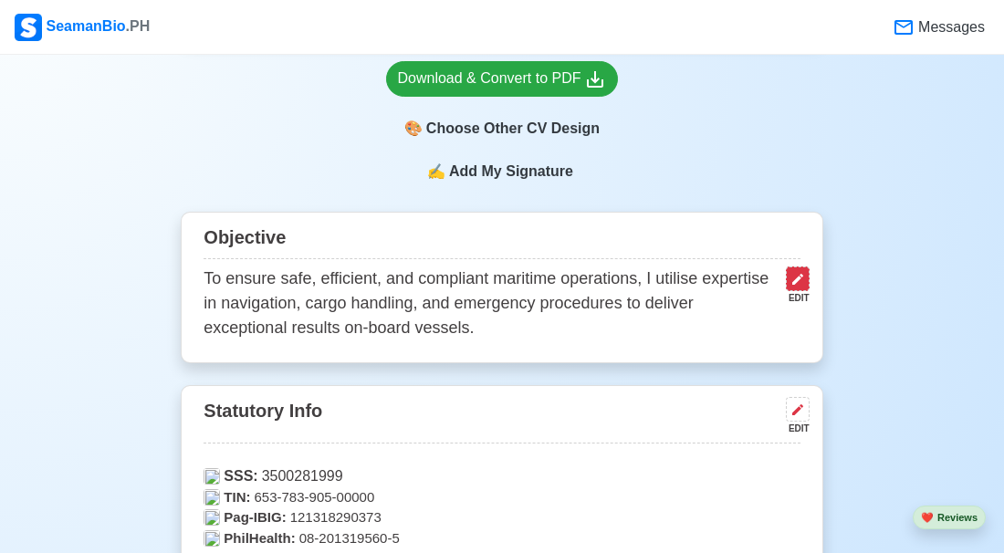
click at [794, 276] on icon at bounding box center [798, 279] width 15 height 15
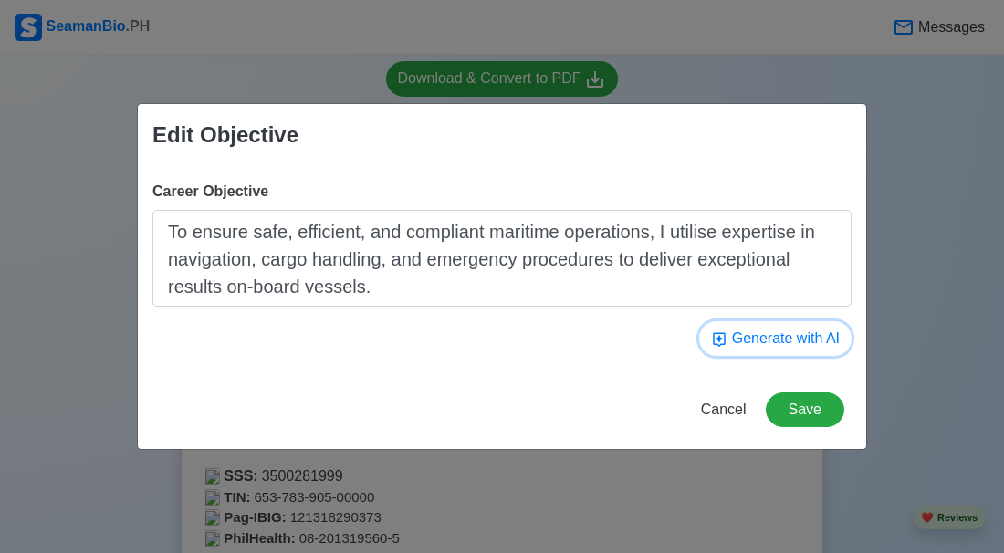
click at [763, 332] on button "Generate with AI" at bounding box center [775, 338] width 152 height 35
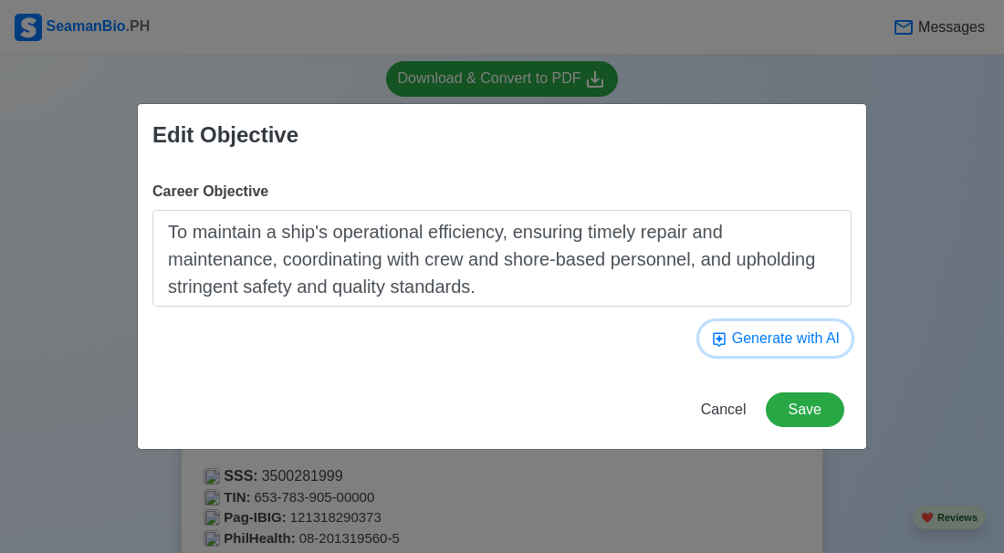
click at [763, 332] on button "Generate with AI" at bounding box center [775, 338] width 152 height 35
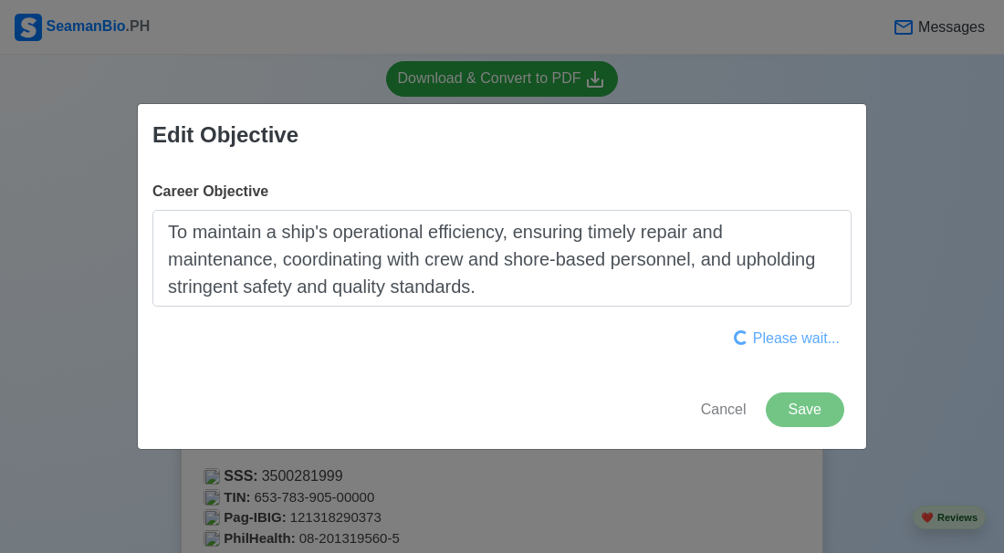
type textarea "To contribute to a dynamic maritime team as a seafarer utilizing strong navigat…"
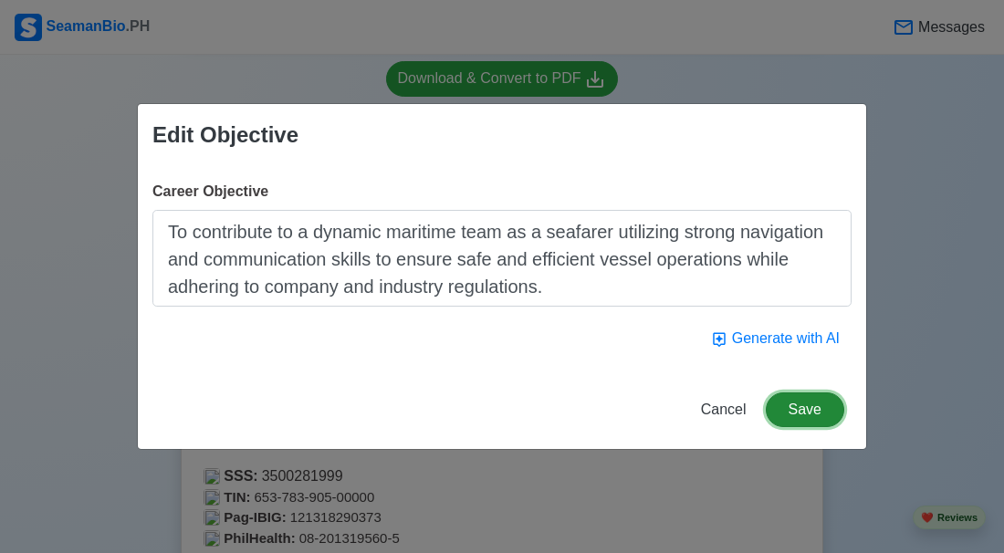
click at [821, 413] on button "Save" at bounding box center [805, 410] width 79 height 35
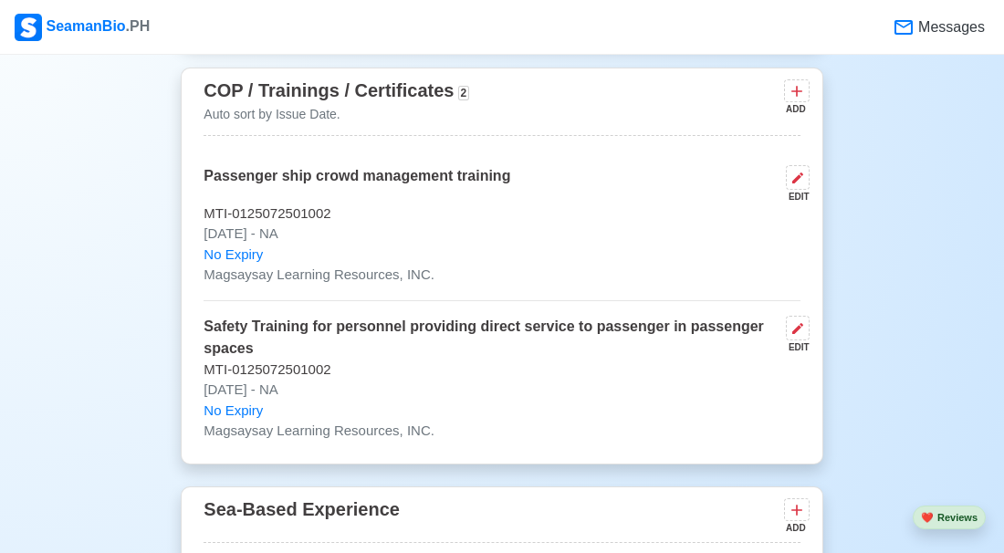
scroll to position [2673, 0]
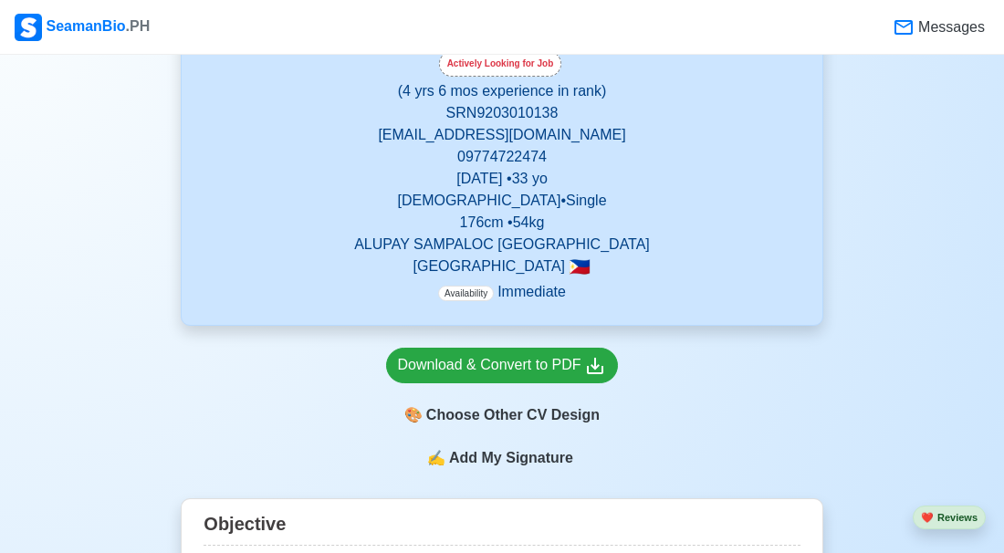
scroll to position [602, 0]
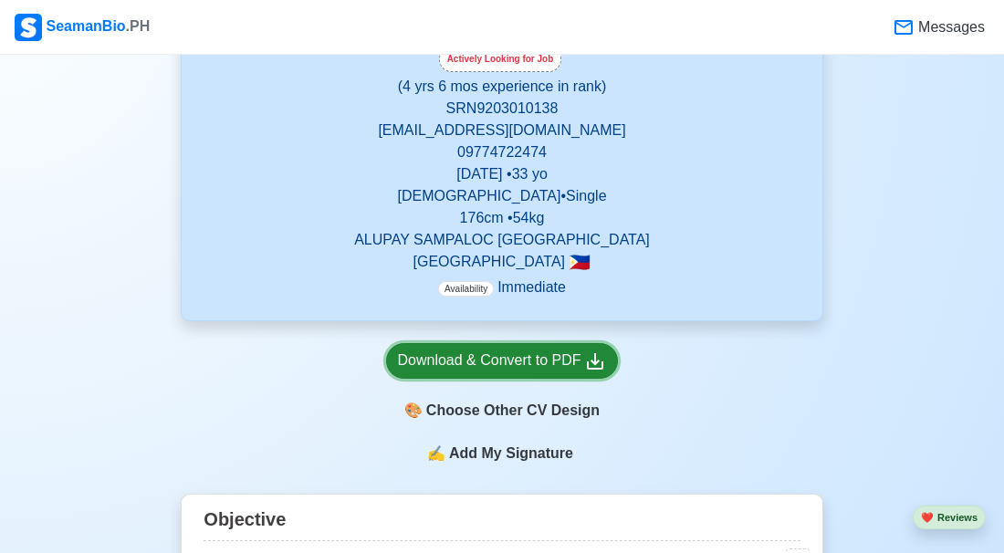
click at [555, 353] on div "Download & Convert to PDF" at bounding box center [502, 361] width 209 height 23
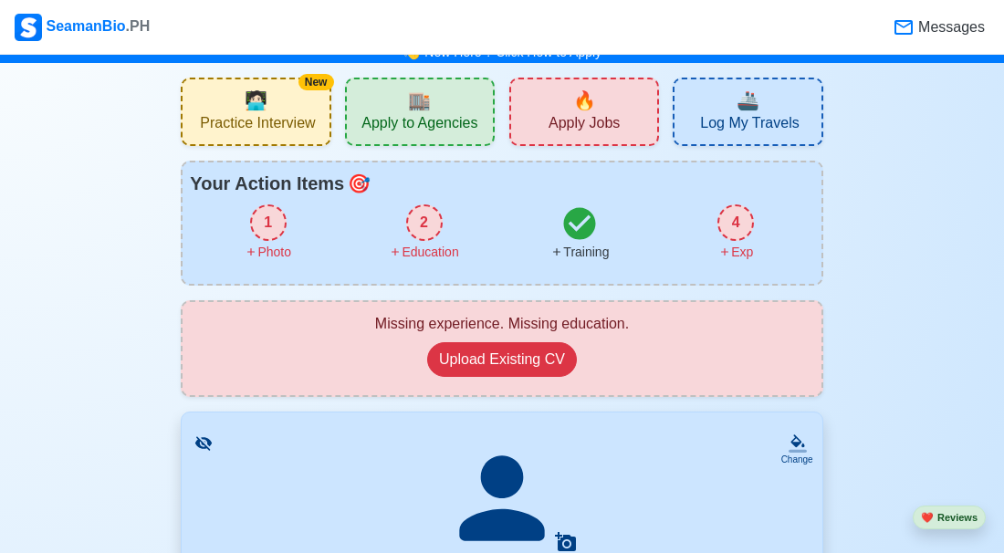
scroll to position [0, 0]
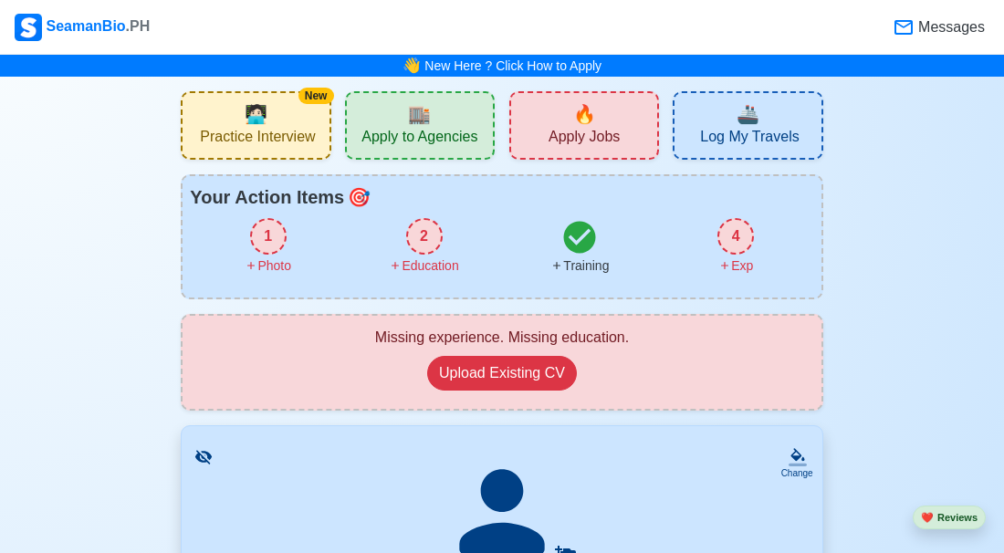
click at [390, 123] on div "🏬 Apply to Agencies" at bounding box center [420, 125] width 150 height 68
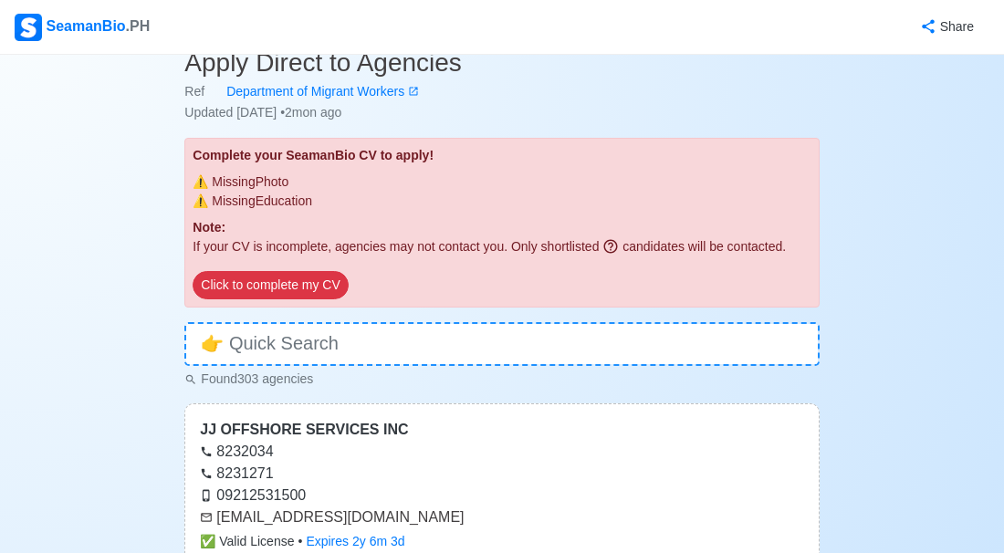
scroll to position [57, 0]
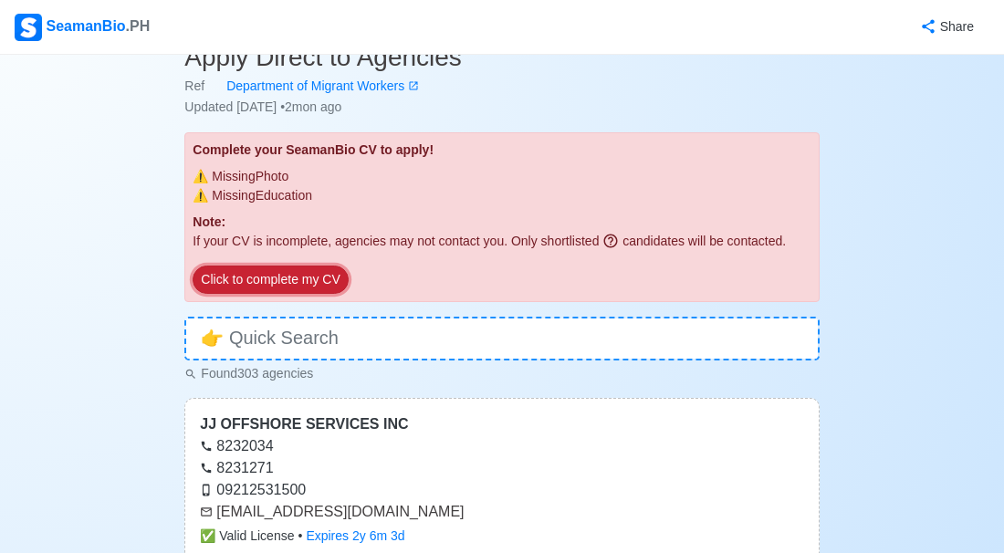
click at [299, 272] on button "Click to complete my CV" at bounding box center [270, 280] width 155 height 28
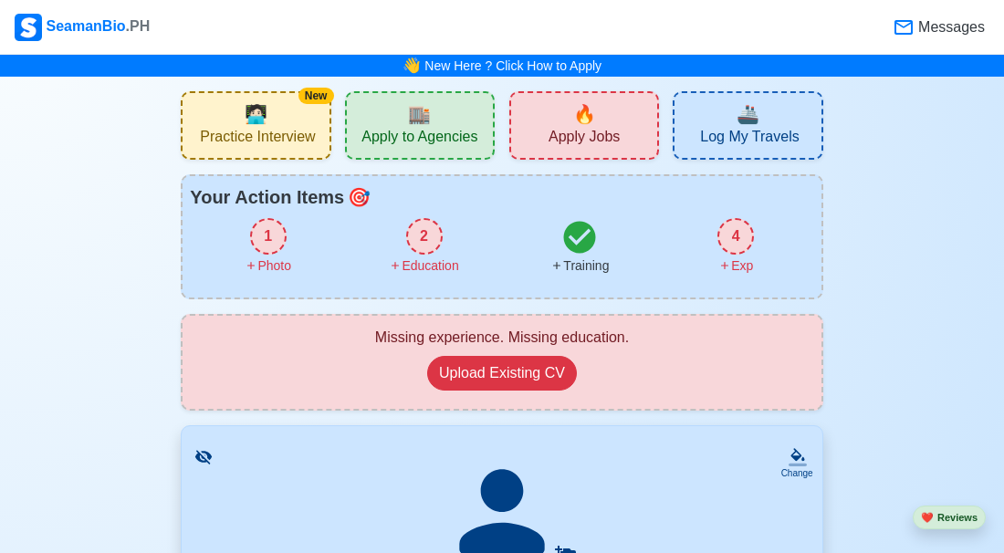
click at [720, 236] on div "4" at bounding box center [736, 236] width 37 height 37
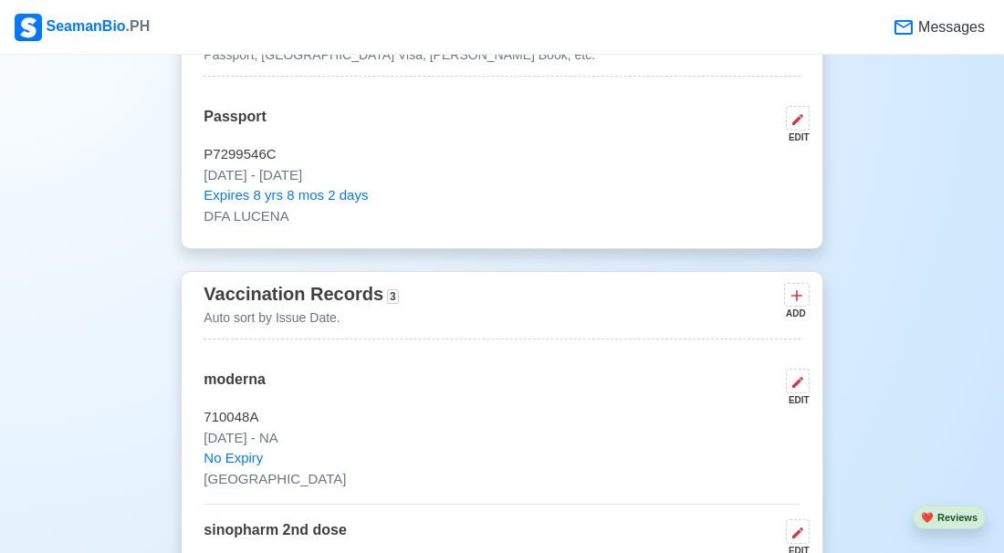
scroll to position [1686, 0]
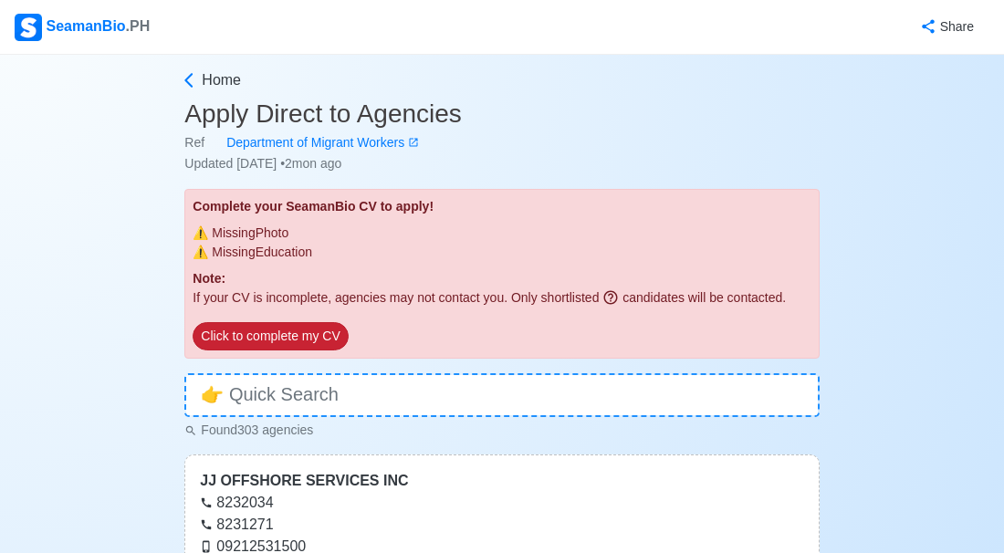
scroll to position [157, 0]
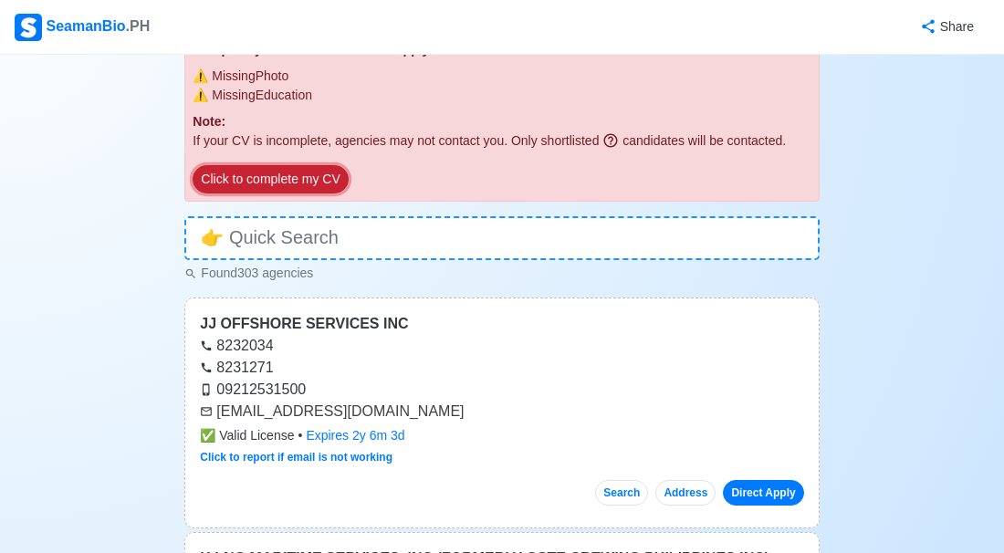
click at [302, 180] on button "Click to complete my CV" at bounding box center [270, 179] width 155 height 28
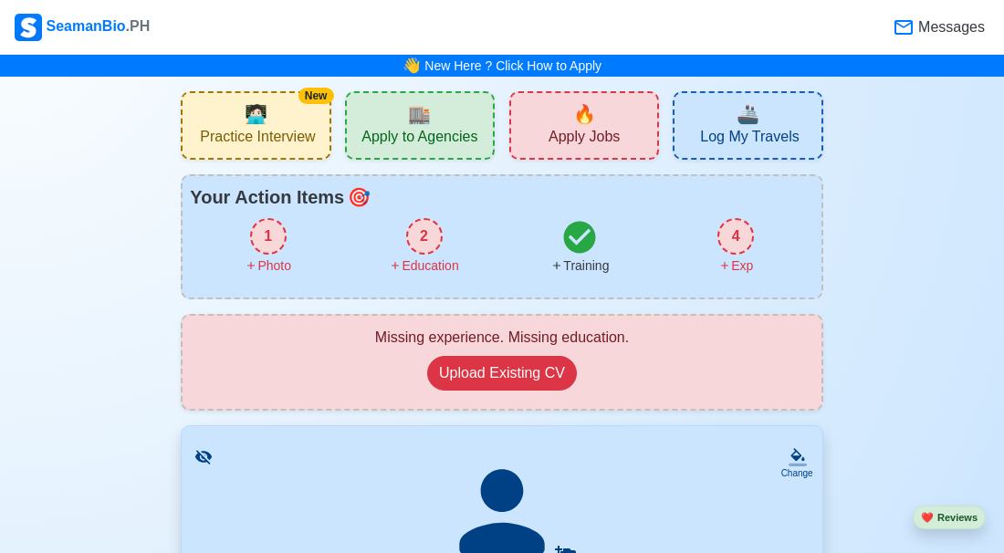
click at [417, 241] on div "2" at bounding box center [424, 236] width 37 height 37
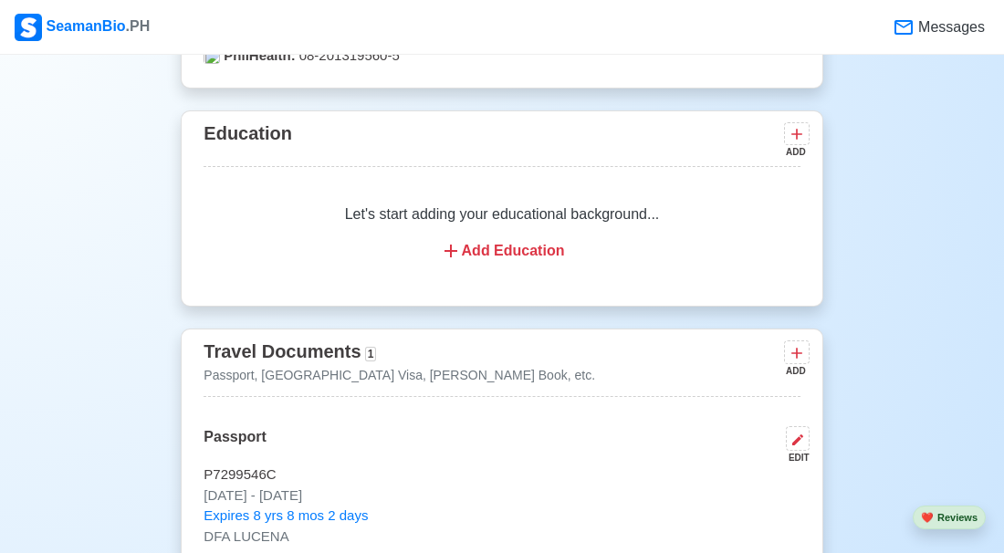
scroll to position [1398, 0]
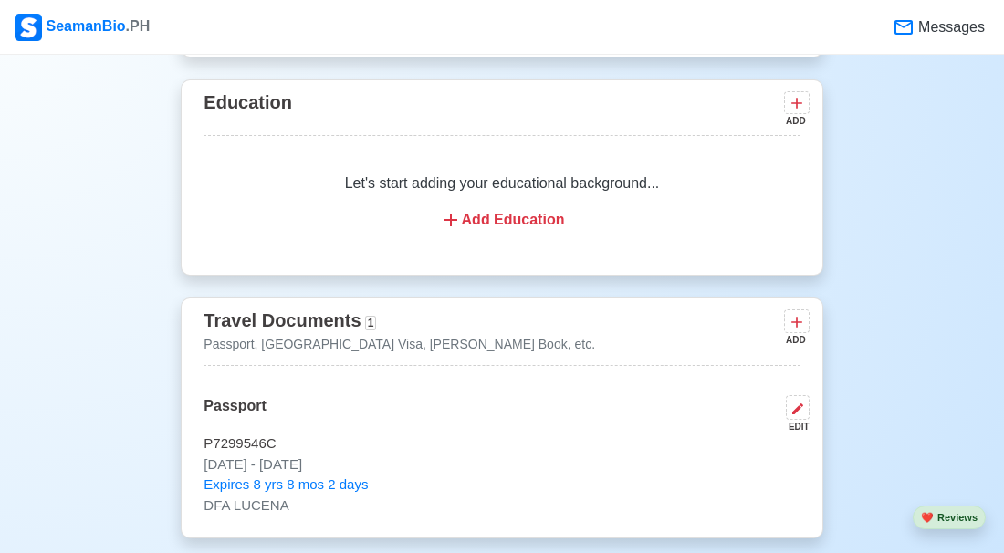
click at [467, 213] on div "Add Education" at bounding box center [501, 220] width 552 height 22
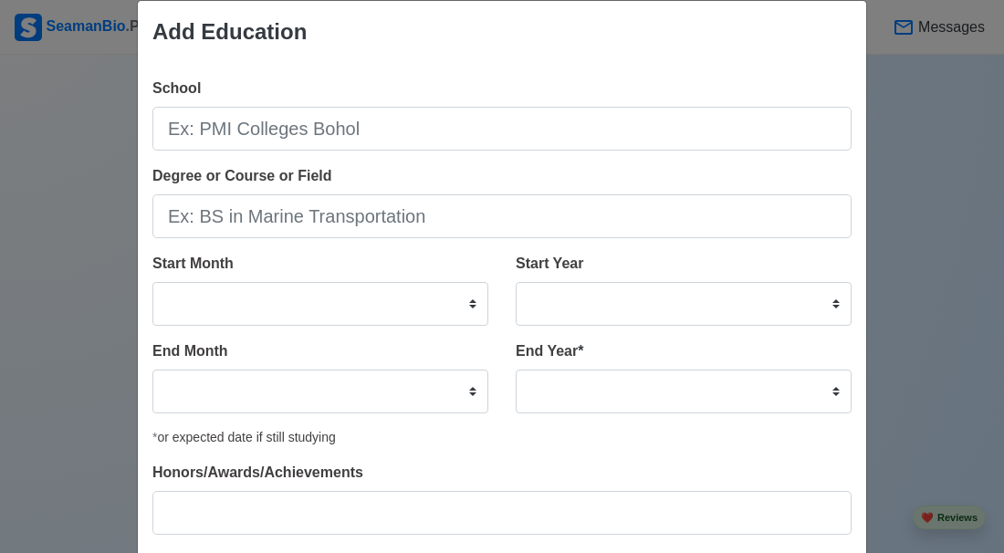
scroll to position [0, 0]
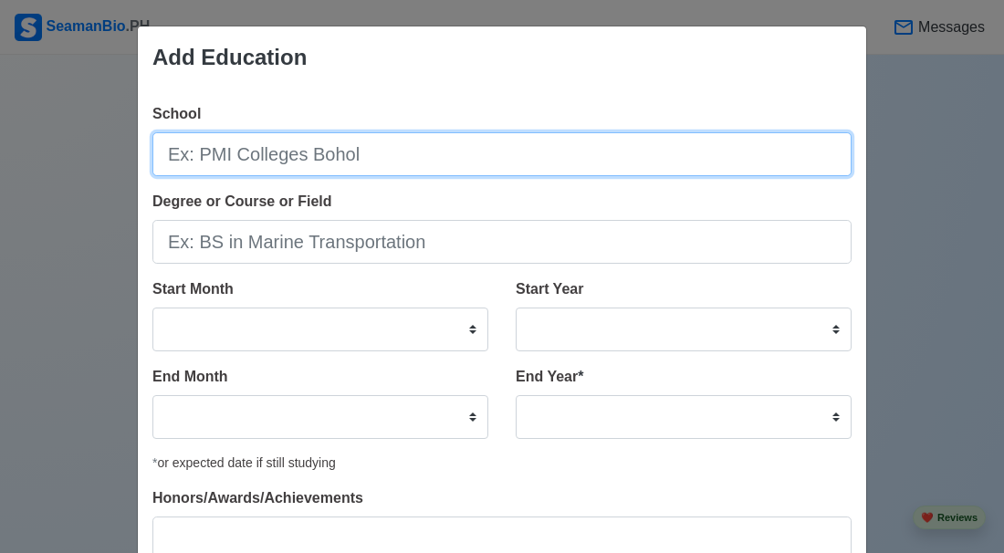
click at [382, 150] on input "School" at bounding box center [501, 154] width 699 height 44
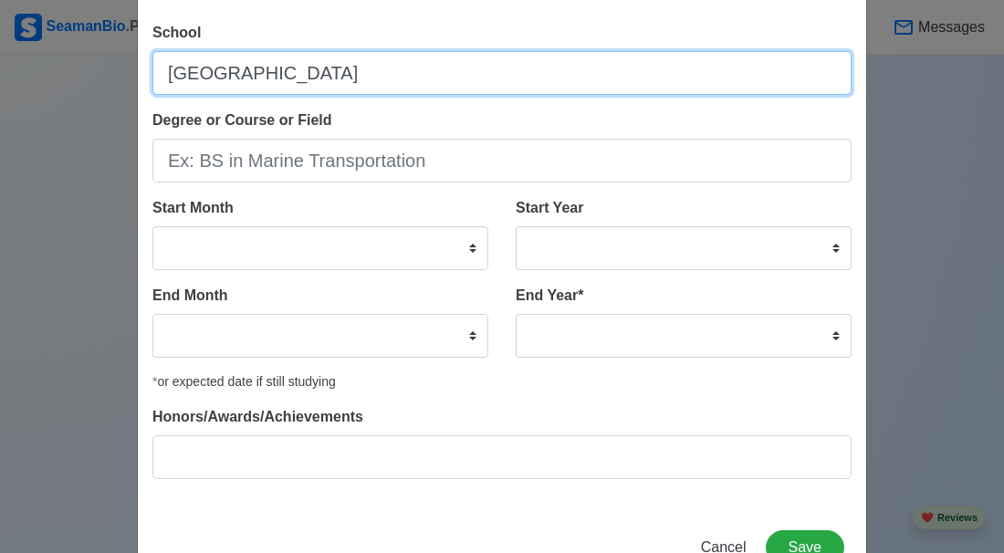
scroll to position [82, 0]
type input "Sampaloc National High School"
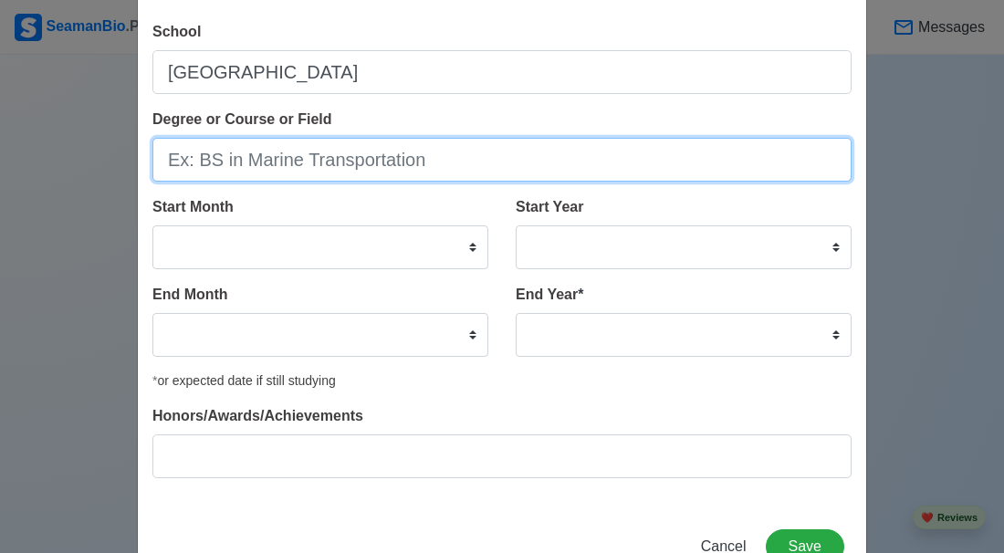
click at [333, 167] on input "Degree or Course or Field" at bounding box center [501, 160] width 699 height 44
type input "4th year"
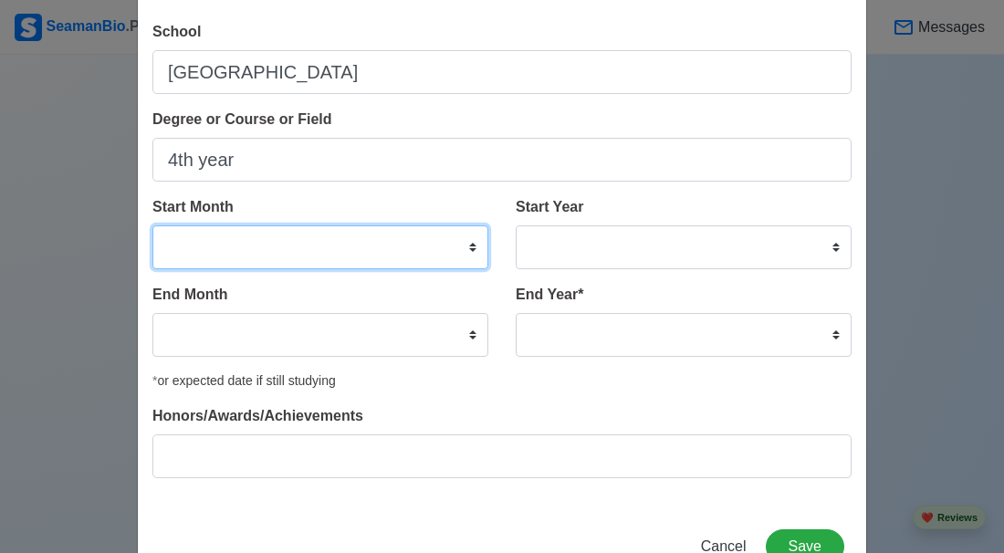
click at [472, 245] on select "January February March April May June July August September October November De…" at bounding box center [320, 247] width 336 height 44
select select "June"
click at [152, 225] on select "January February March April May June July August September October November De…" at bounding box center [320, 247] width 336 height 44
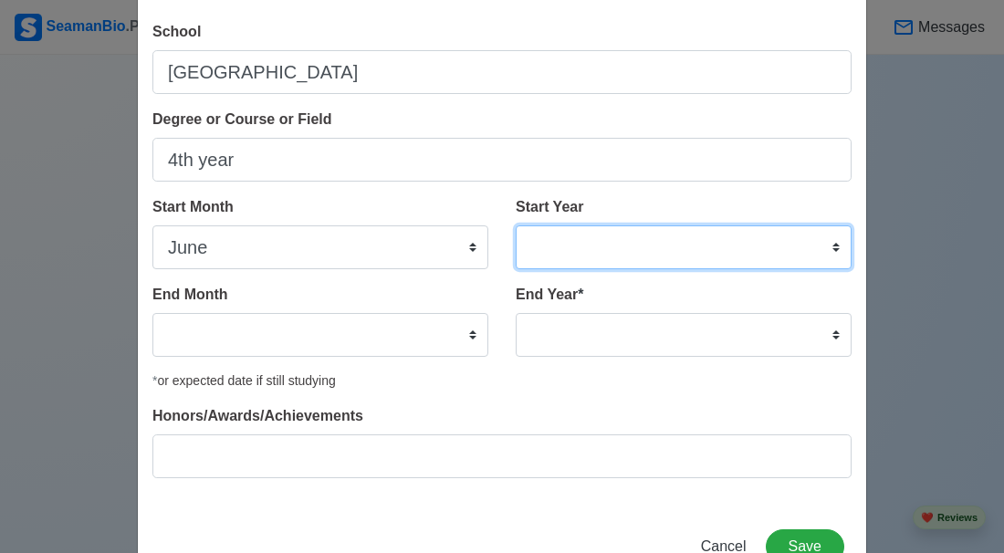
click at [836, 246] on select "2025 2024 2023 2022 2021 2020 2019 2018 2017 2016 2015 2014 2013 2012 2011 2010…" at bounding box center [684, 247] width 336 height 44
select select "2008"
click at [516, 225] on select "2025 2024 2023 2022 2021 2020 2019 2018 2017 2016 2015 2014 2013 2012 2011 2010…" at bounding box center [684, 247] width 336 height 44
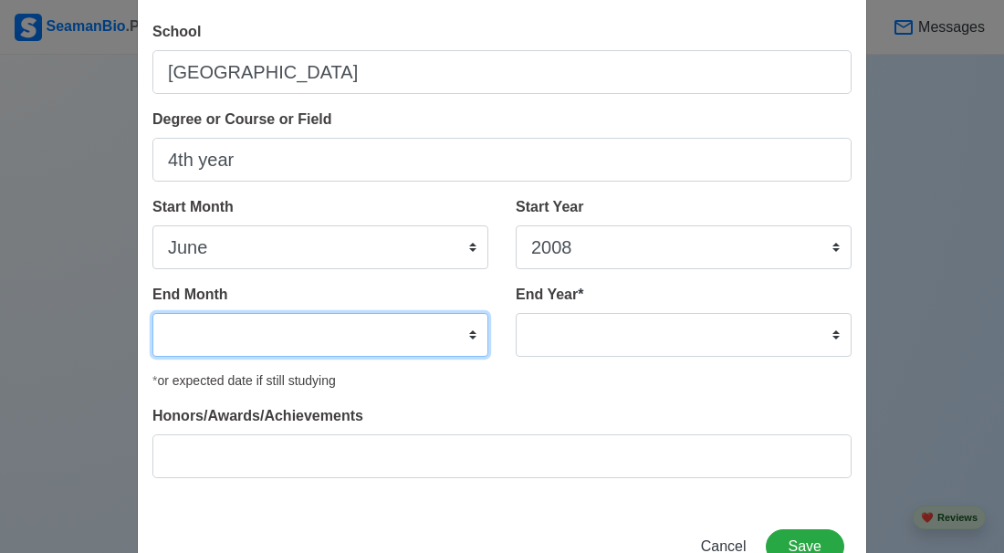
click at [468, 324] on select "January February March April May June July August September October November De…" at bounding box center [320, 335] width 336 height 44
select select "April"
click at [152, 313] on select "January February March April May June July August September October November De…" at bounding box center [320, 335] width 336 height 44
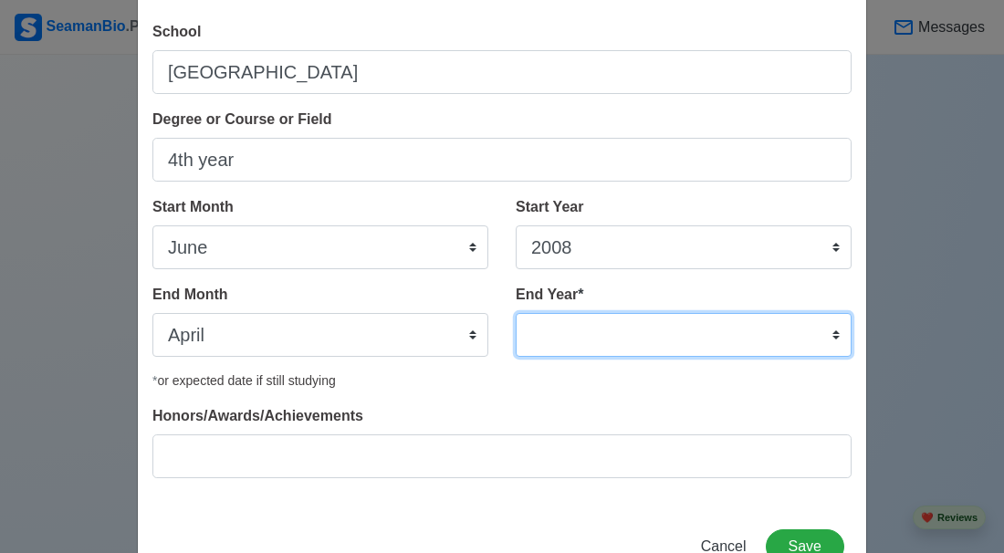
click at [835, 332] on select "2035 2034 2033 2032 2031 2030 2029 2028 2027 2026 2025 2024 2023 2022 2021 2020…" at bounding box center [684, 335] width 336 height 44
select select "2009"
click at [516, 313] on select "2035 2034 2033 2032 2031 2030 2029 2028 2027 2026 2025 2024 2023 2022 2021 2020…" at bounding box center [684, 335] width 336 height 44
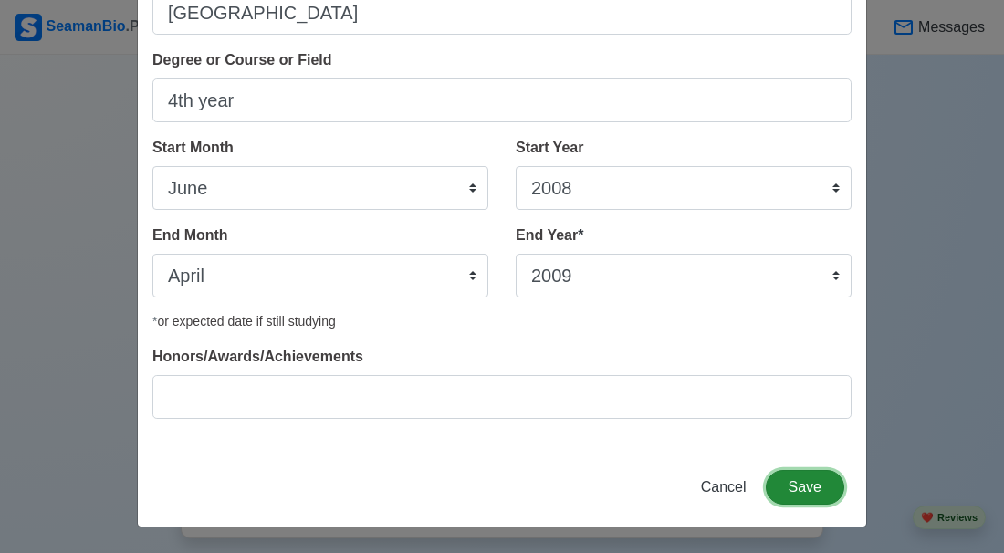
click at [802, 477] on button "Save" at bounding box center [805, 487] width 79 height 35
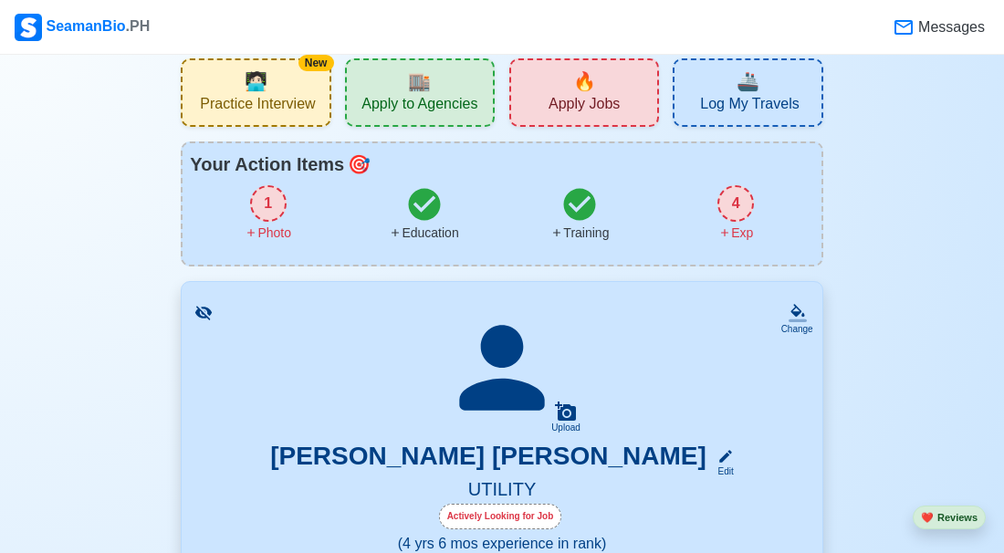
scroll to position [0, 0]
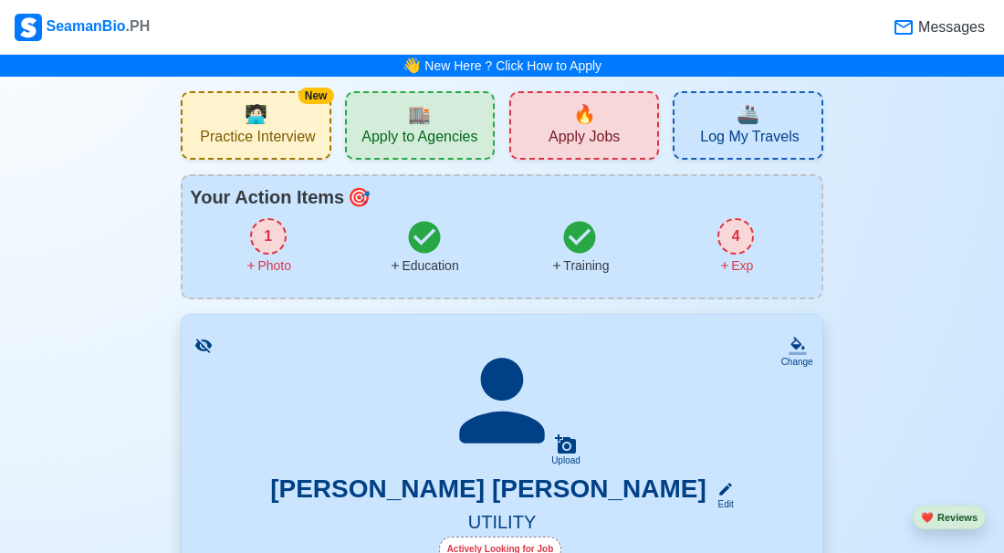
click at [269, 225] on div "1" at bounding box center [268, 236] width 37 height 37
click at [264, 239] on div "1" at bounding box center [268, 236] width 37 height 37
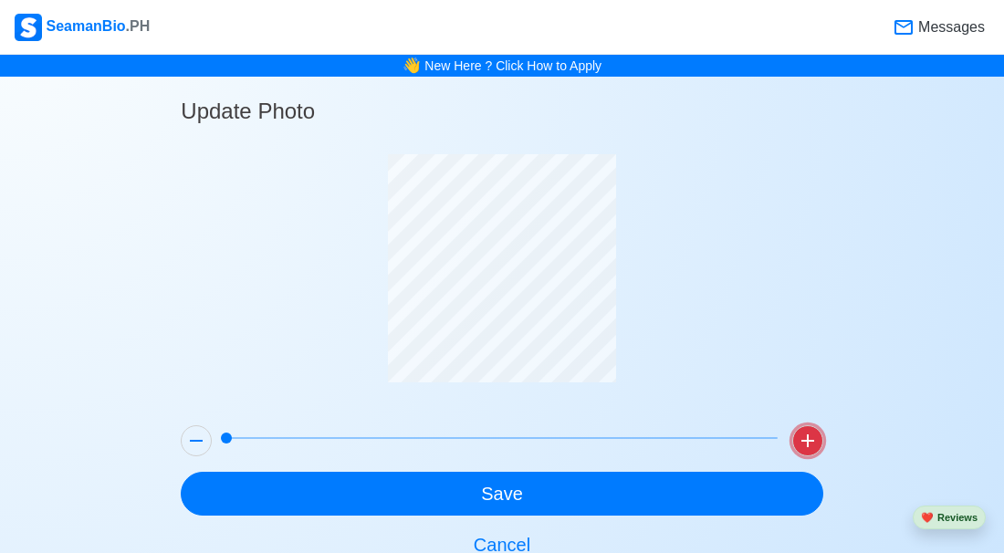
click at [807, 437] on icon at bounding box center [808, 441] width 13 height 13
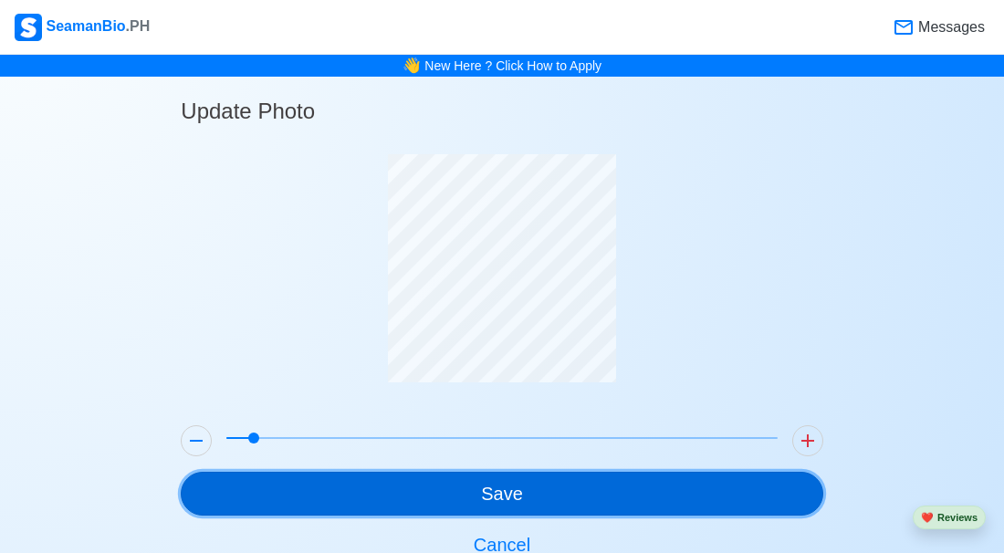
click at [619, 503] on button "Save" at bounding box center [502, 494] width 642 height 44
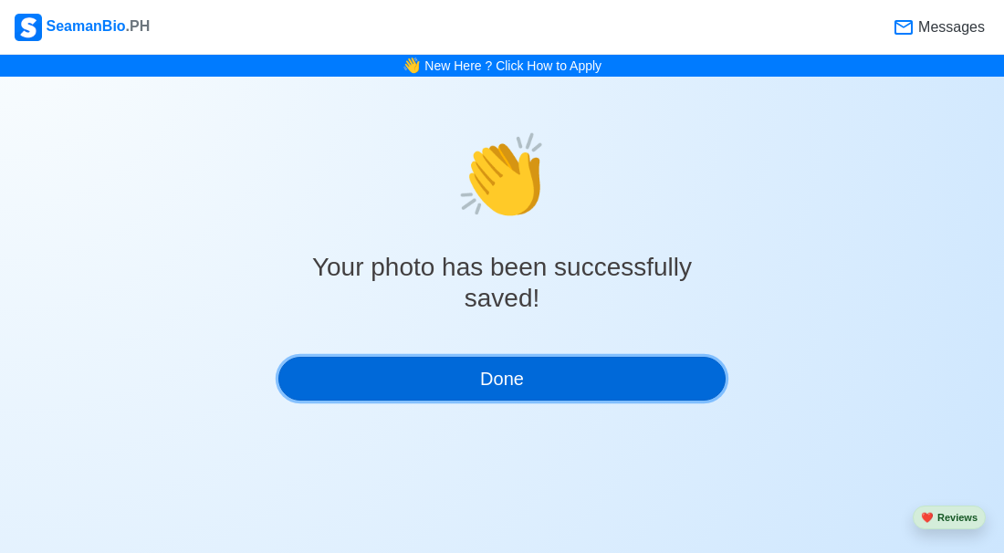
click at [519, 390] on button "Done" at bounding box center [501, 379] width 447 height 44
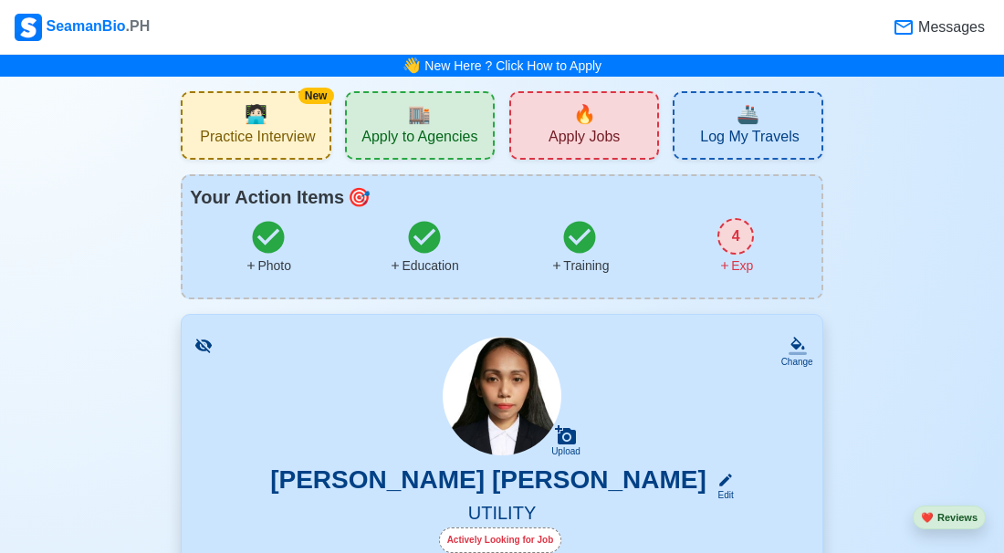
scroll to position [225, 0]
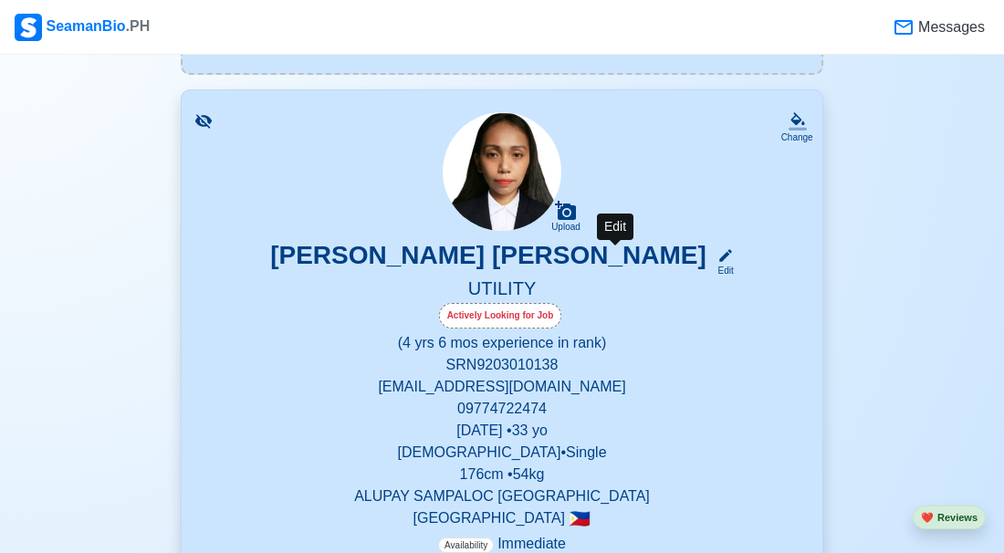
click at [719, 251] on icon at bounding box center [725, 255] width 13 height 13
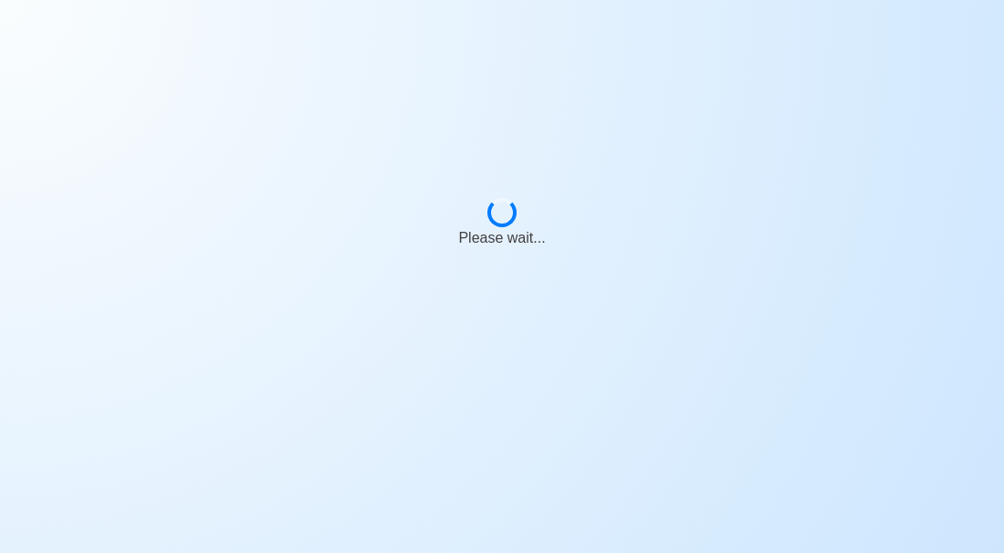
select select "Actively Looking for Job"
select select "Visible for Hiring"
select select "Single"
select select "[DEMOGRAPHIC_DATA]"
select select "PH"
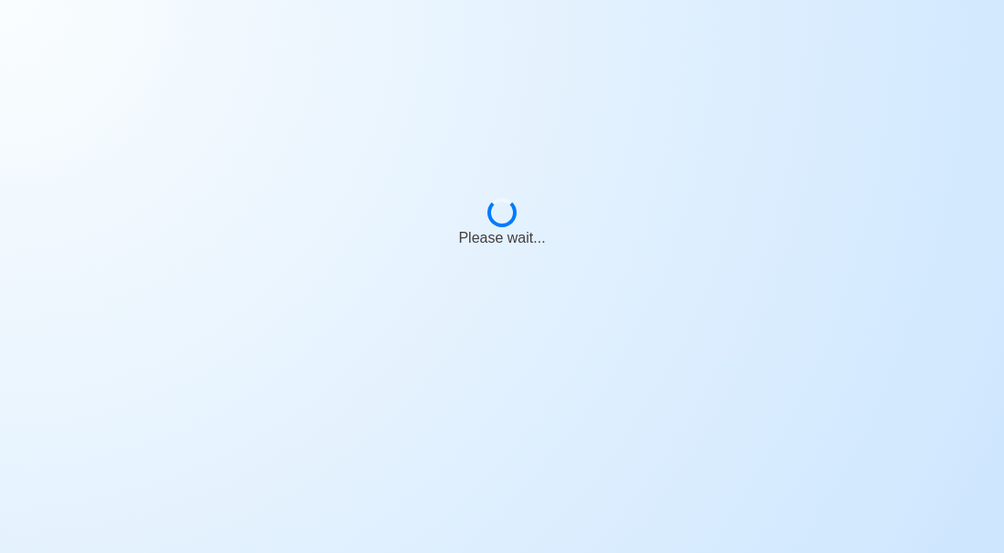
select select "4"
select select "6"
select select "4102416000000"
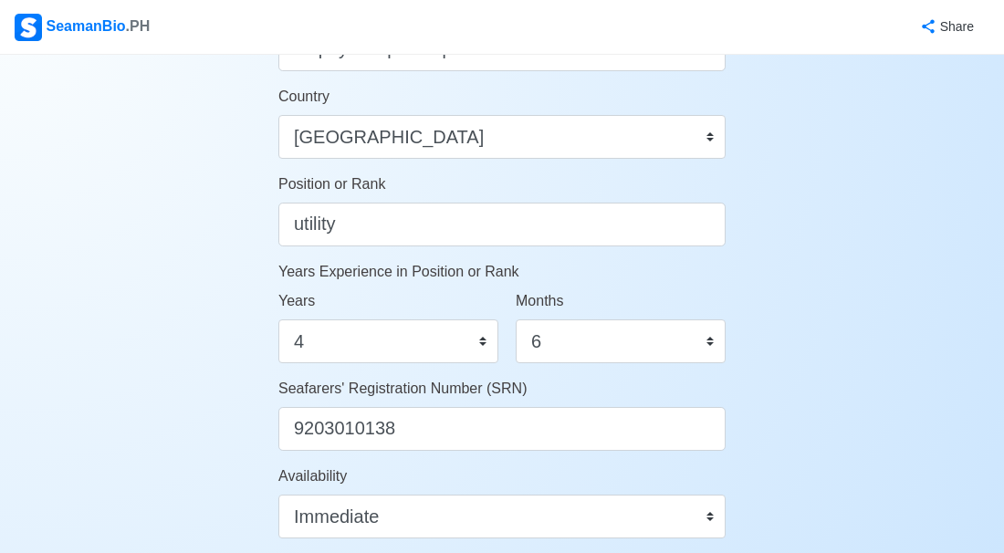
scroll to position [836, 0]
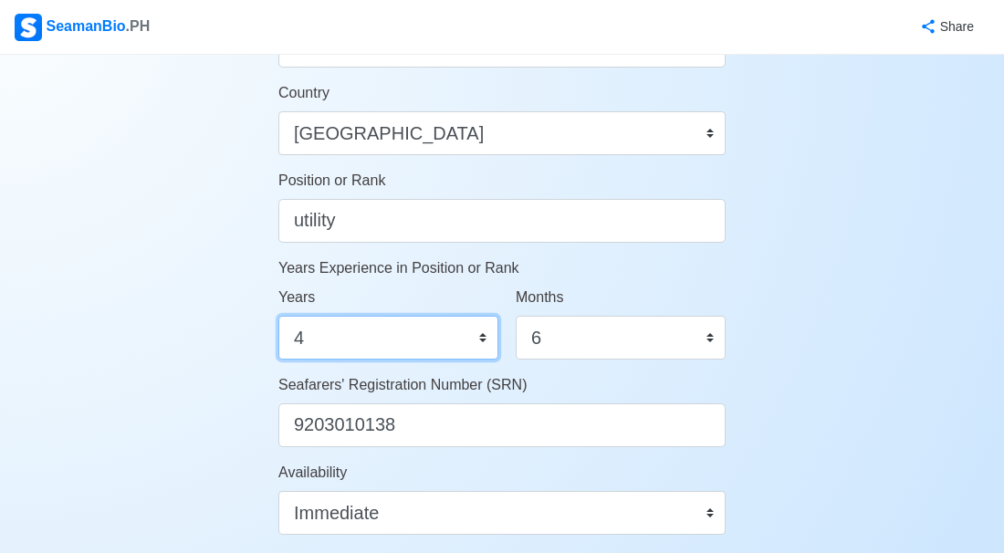
click at [338, 331] on select "0 1 2 3 4 5 6 7 8 9 10 11 12 13 14 15 16 17 18 19 20 21 22 23 24 25 26 27 28 29…" at bounding box center [388, 338] width 220 height 44
select select "5"
click at [278, 316] on select "0 1 2 3 4 5 6 7 8 9 10 11 12 13 14 15 16 17 18 19 20 21 22 23 24 25 26 27 28 29…" at bounding box center [388, 338] width 220 height 44
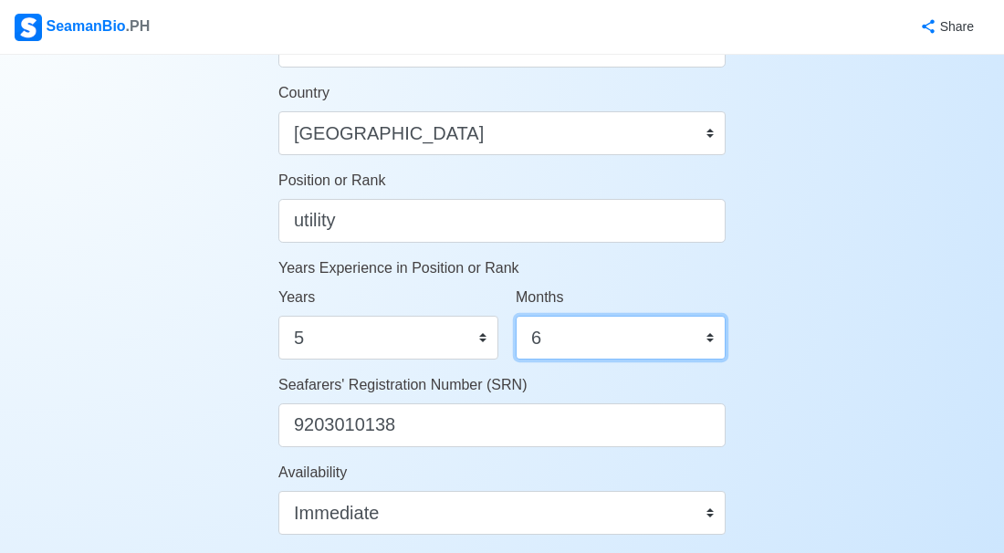
click at [710, 341] on select "0 1 2 3 4 5 6 7 8 9 10 11" at bounding box center [621, 338] width 210 height 44
select select "2"
click at [516, 316] on select "0 1 2 3 4 5 6 7 8 9 10 11" at bounding box center [621, 338] width 210 height 44
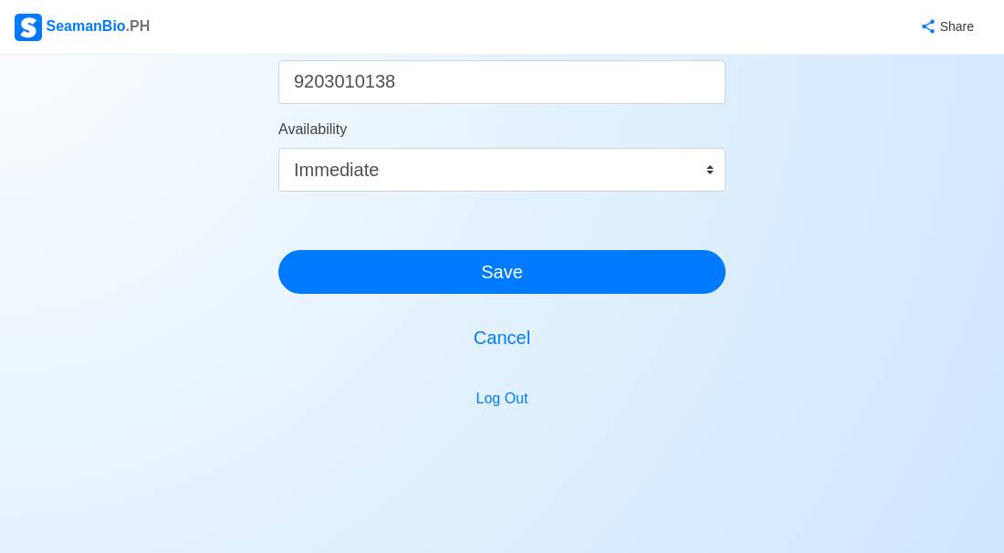
scroll to position [1210, 0]
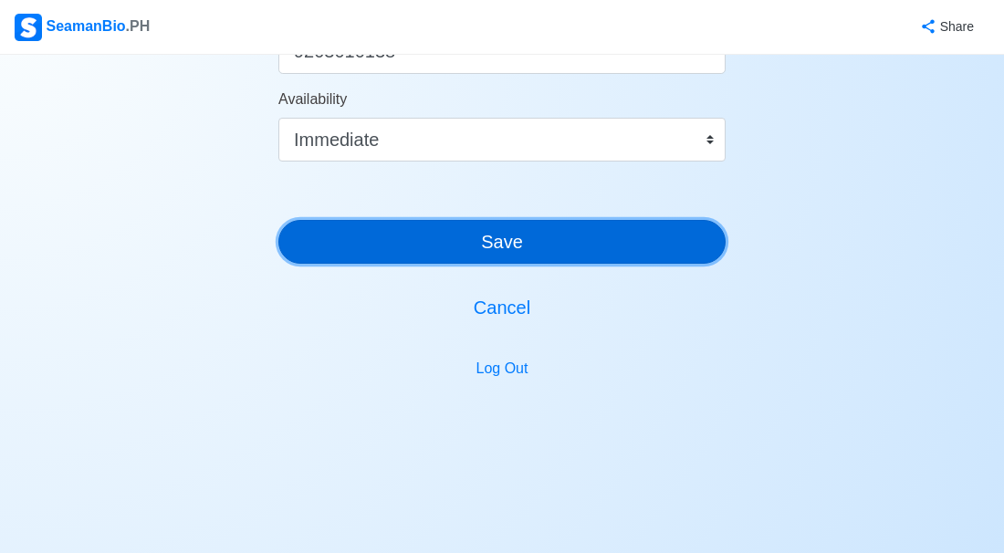
click at [538, 247] on button "Save" at bounding box center [501, 242] width 447 height 44
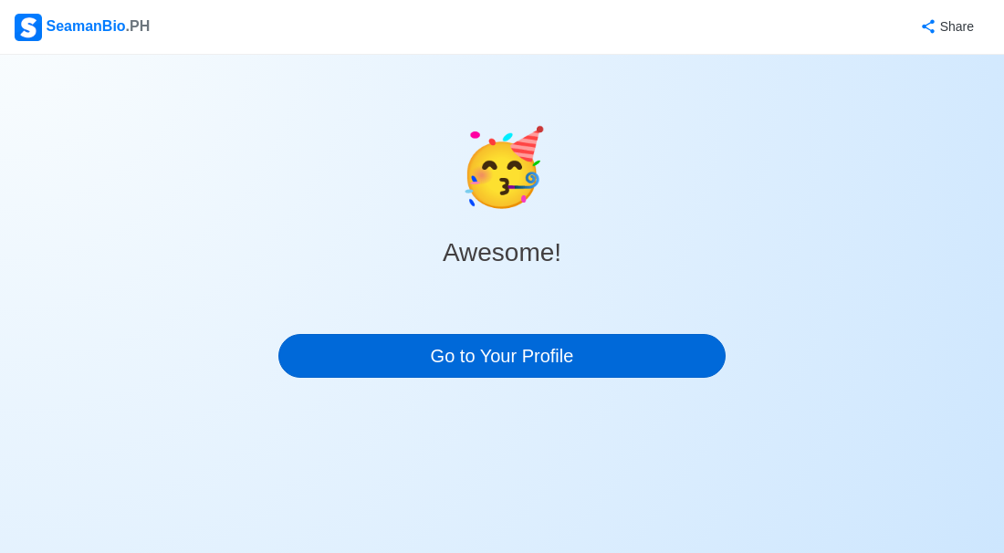
scroll to position [0, 0]
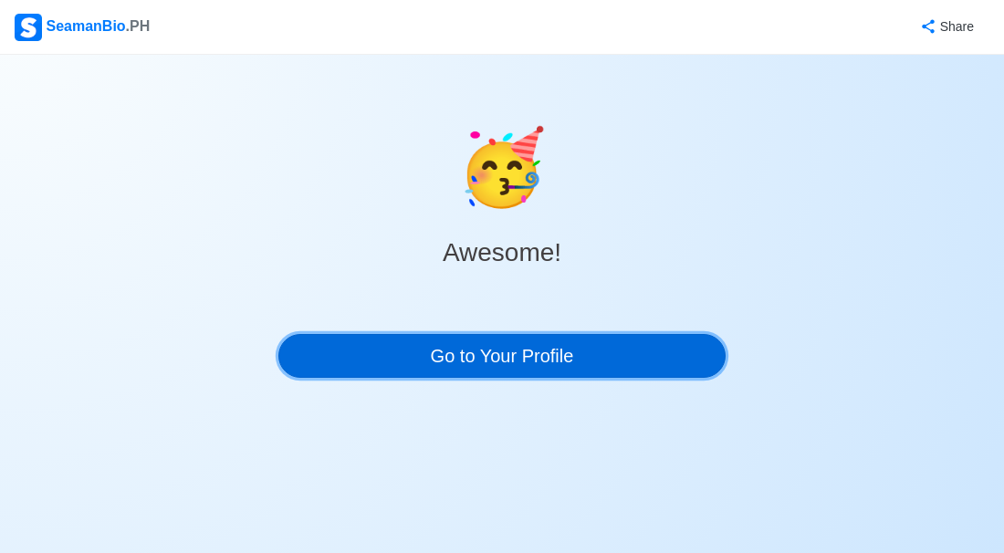
click at [511, 348] on link "Go to Your Profile" at bounding box center [501, 356] width 447 height 44
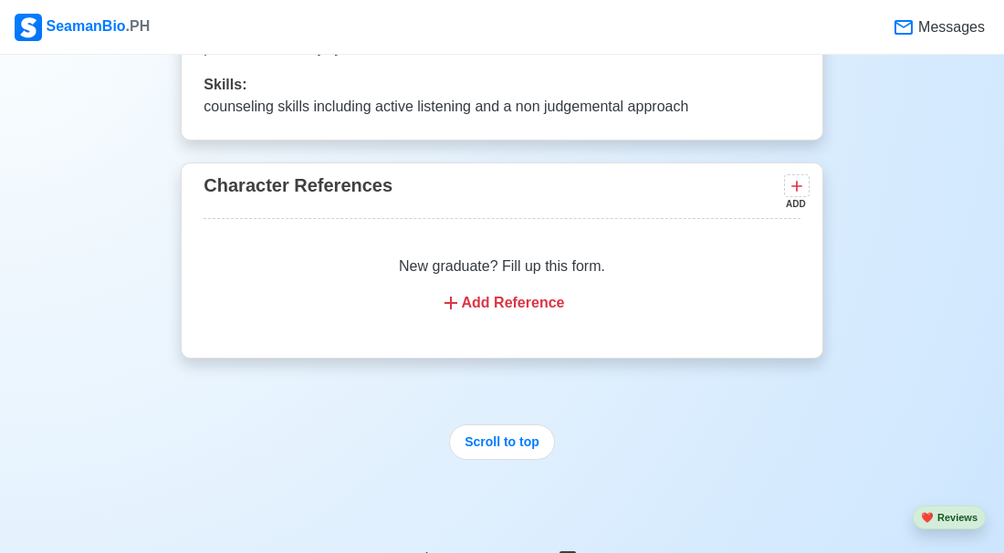
scroll to position [4097, 0]
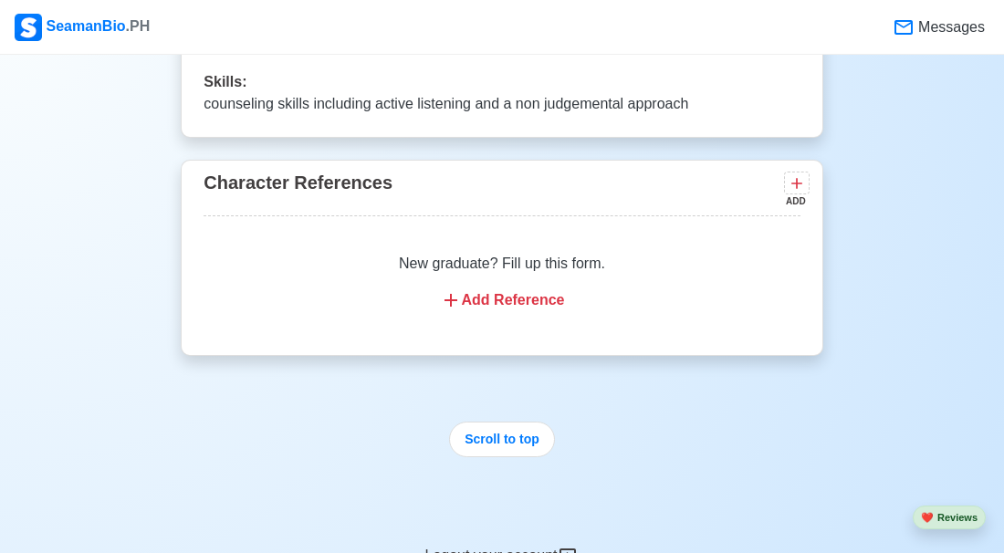
click at [476, 289] on div "Add Reference" at bounding box center [501, 300] width 552 height 22
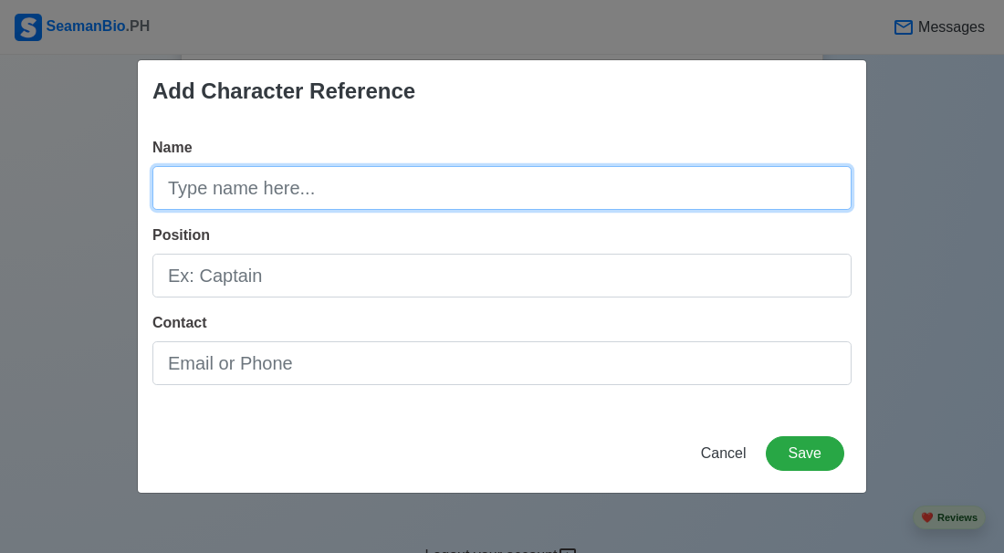
click at [424, 182] on input "Name" at bounding box center [501, 188] width 699 height 44
type input "a"
type input "A"
type input "Marcelina Camungay"
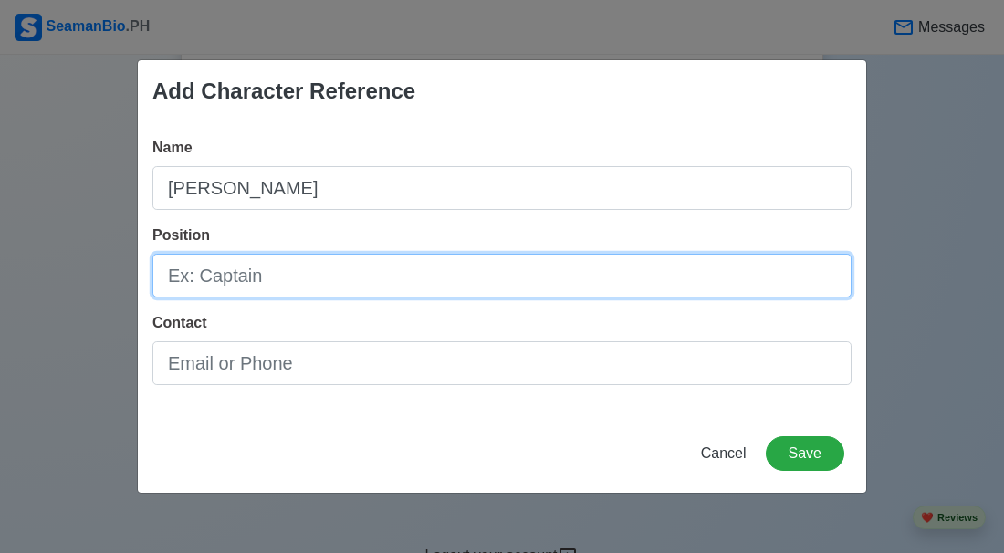
click at [368, 270] on input "Position" at bounding box center [501, 276] width 699 height 44
type input "s"
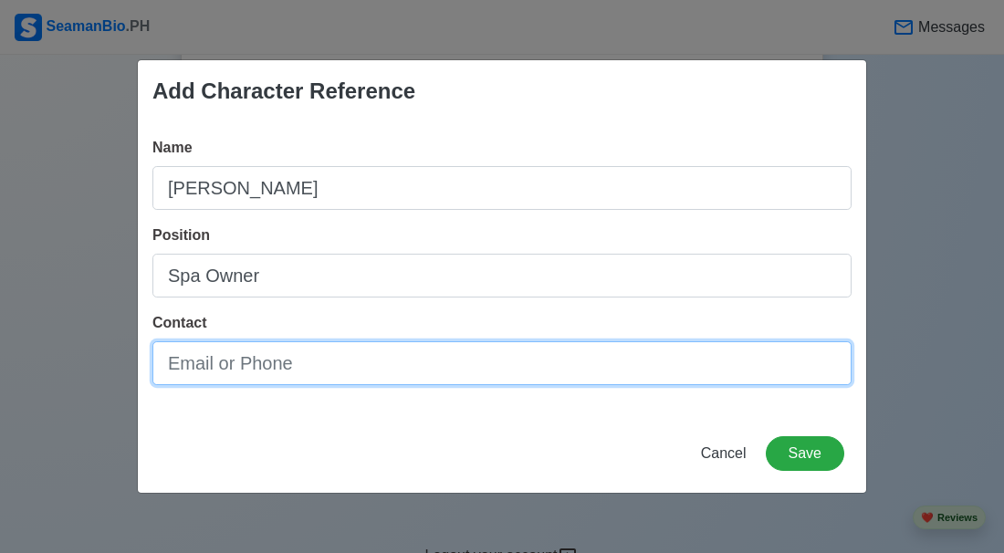
click at [319, 383] on input "Contact" at bounding box center [501, 363] width 699 height 44
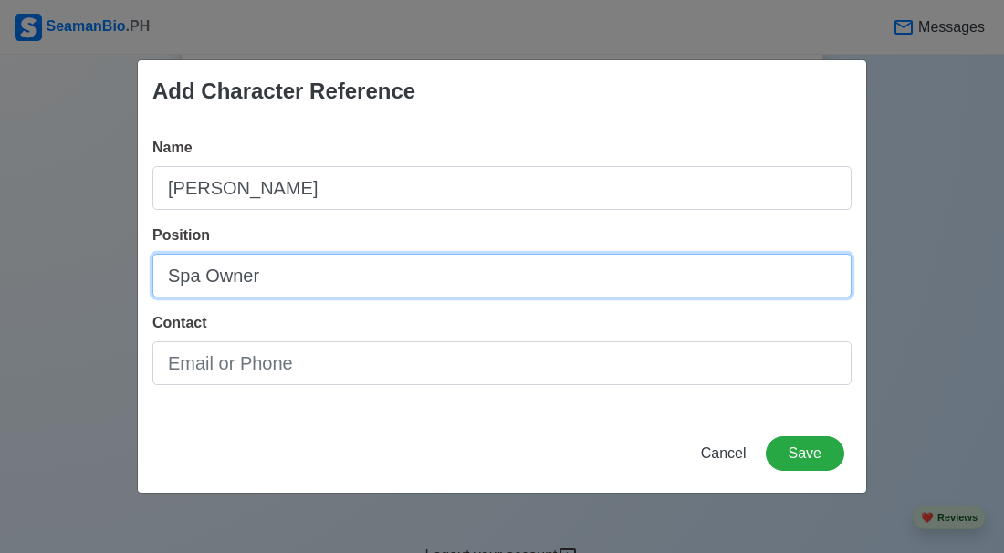
click at [307, 265] on input "Spa Owner" at bounding box center [501, 276] width 699 height 44
type input "S"
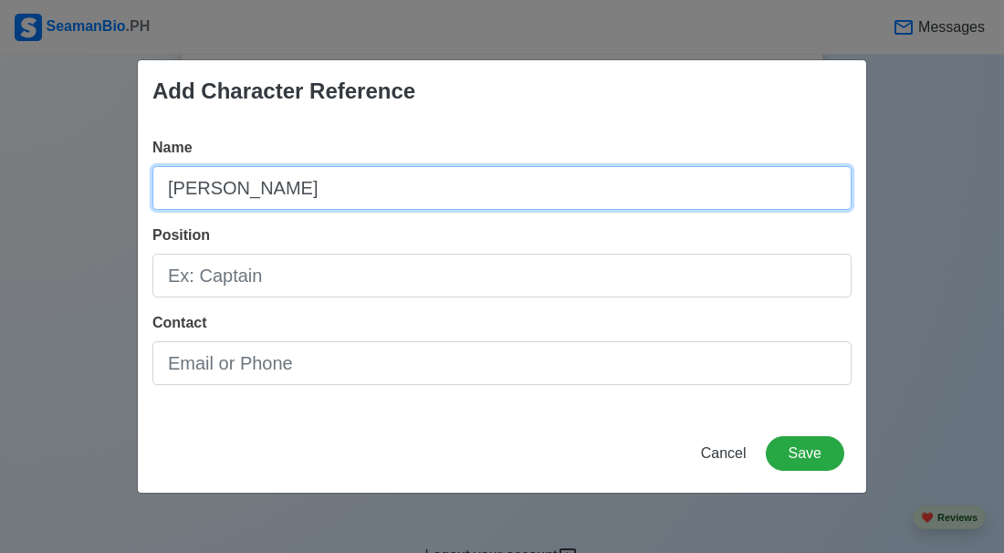
click at [346, 199] on input "Marcelina Camungay" at bounding box center [501, 188] width 699 height 44
type input "M"
type input "Amraida Benigno"
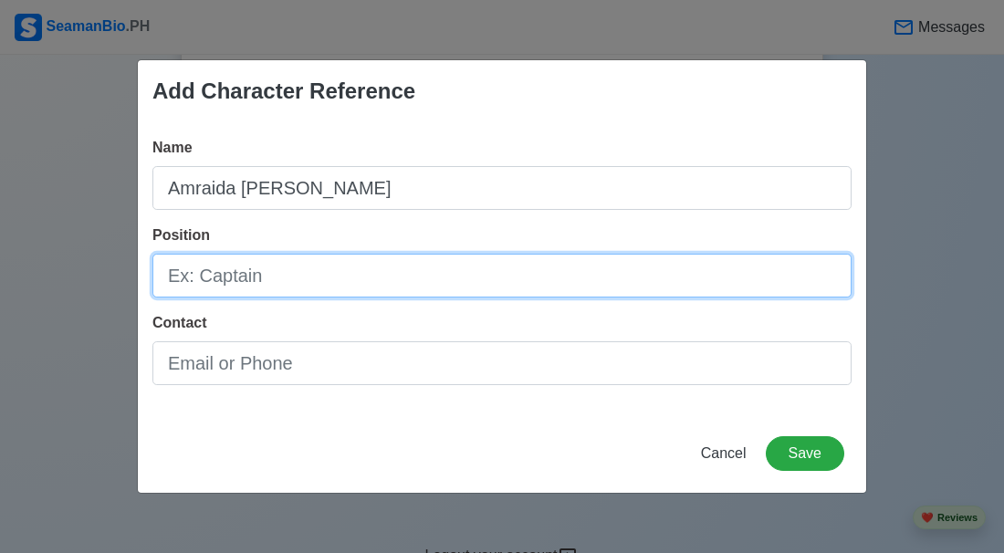
click at [270, 269] on input "Position" at bounding box center [501, 276] width 699 height 44
type input "Teacher"
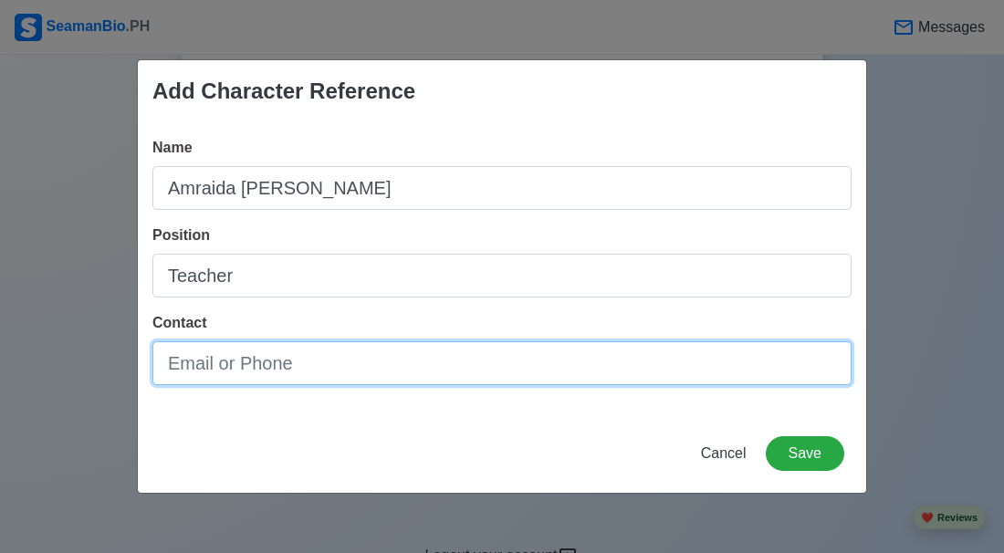
click at [250, 354] on input "Contact" at bounding box center [501, 363] width 699 height 44
type input "0"
type input "09278617630"
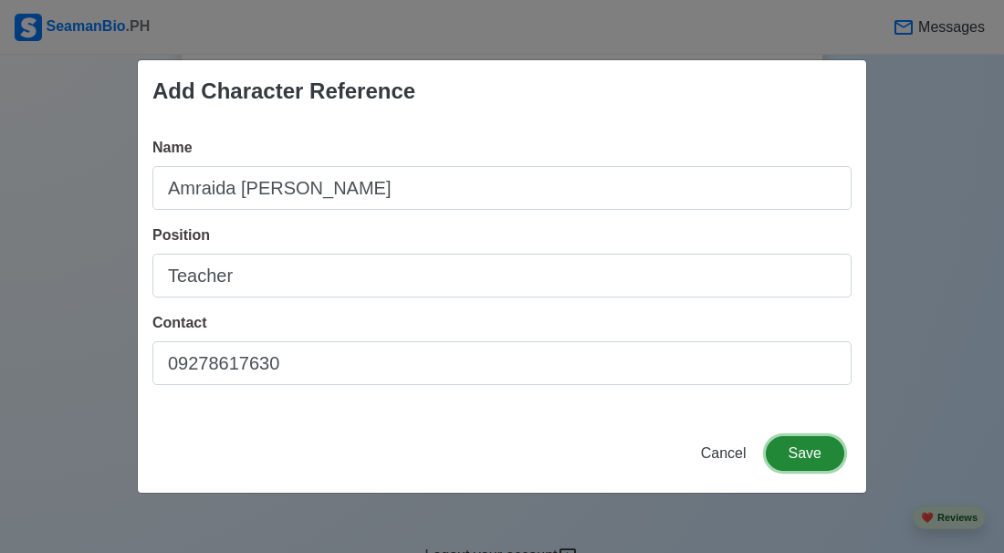
click at [790, 458] on button "Save" at bounding box center [805, 453] width 79 height 35
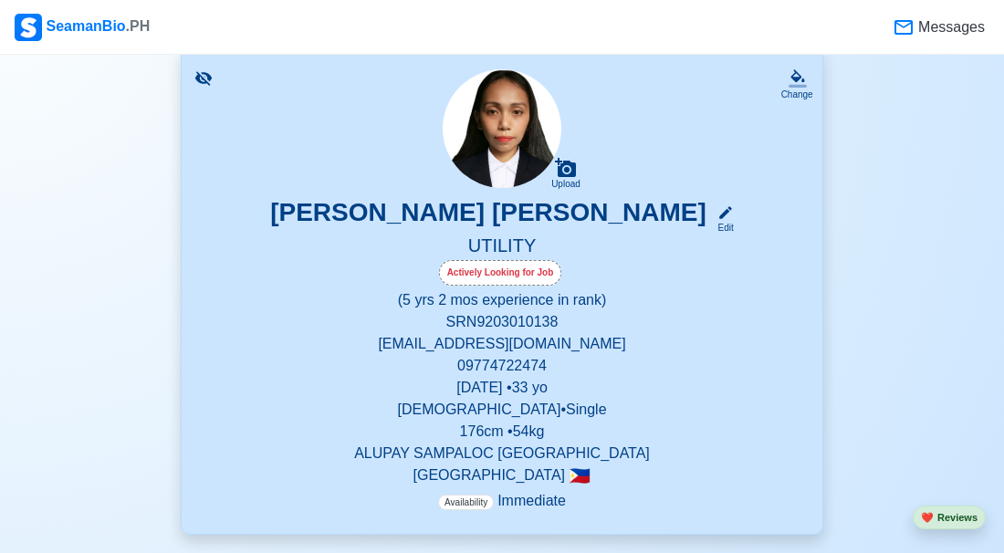
scroll to position [280, 0]
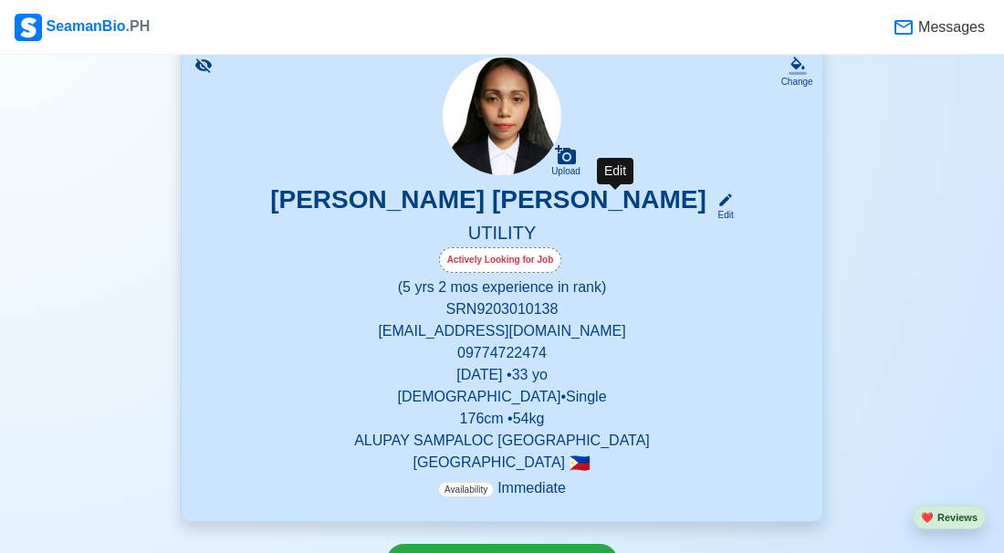
click at [710, 208] on div "Edit" at bounding box center [722, 215] width 24 height 14
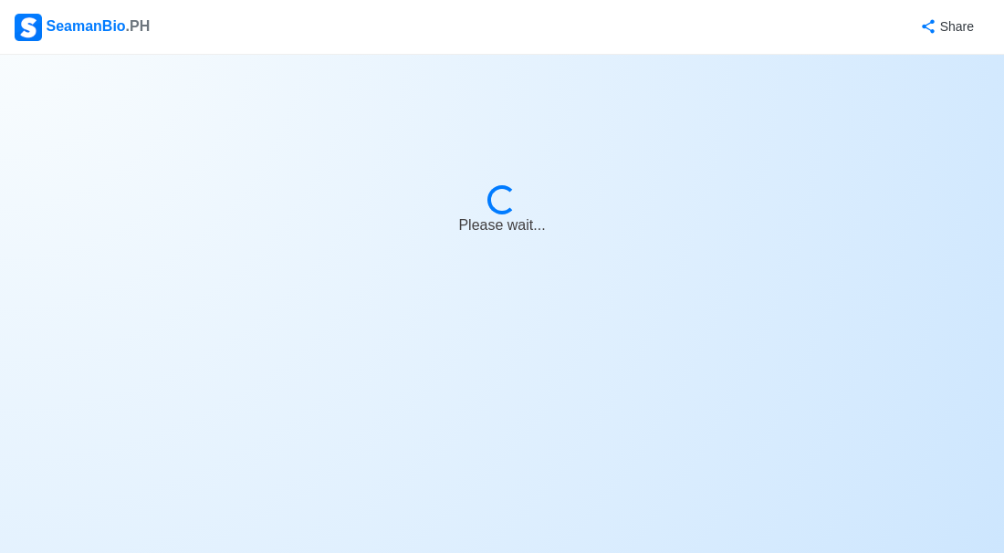
select select "Actively Looking for Job"
select select "Visible for Hiring"
select select "Single"
select select "Female"
select select "PH"
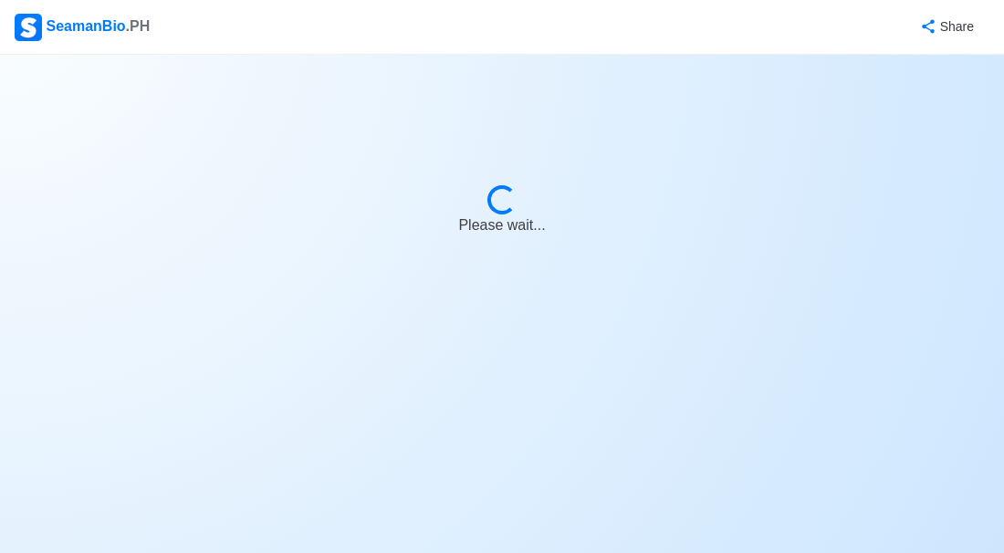
select select "5"
select select "2"
select select "4102416000000"
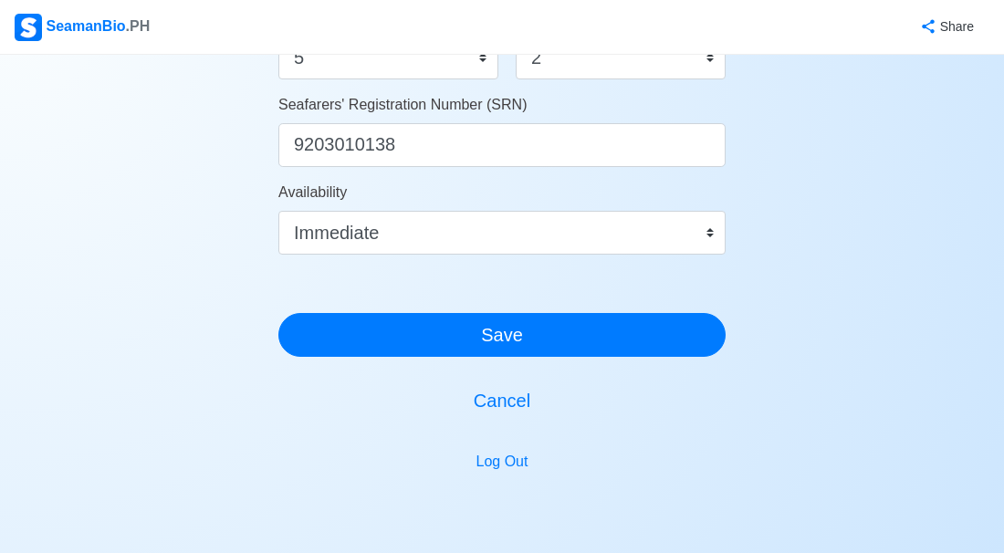
scroll to position [1127, 0]
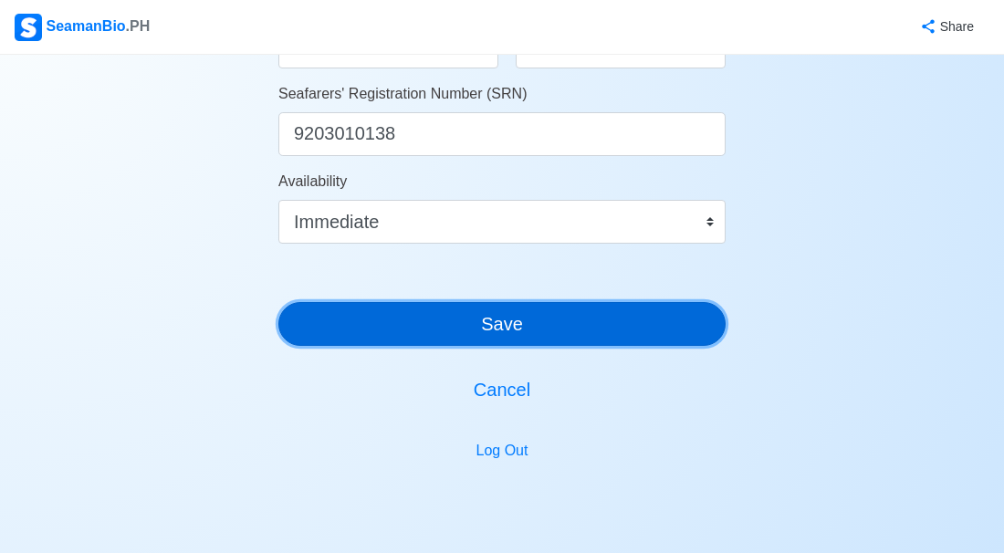
click at [508, 328] on button "Save" at bounding box center [501, 324] width 447 height 44
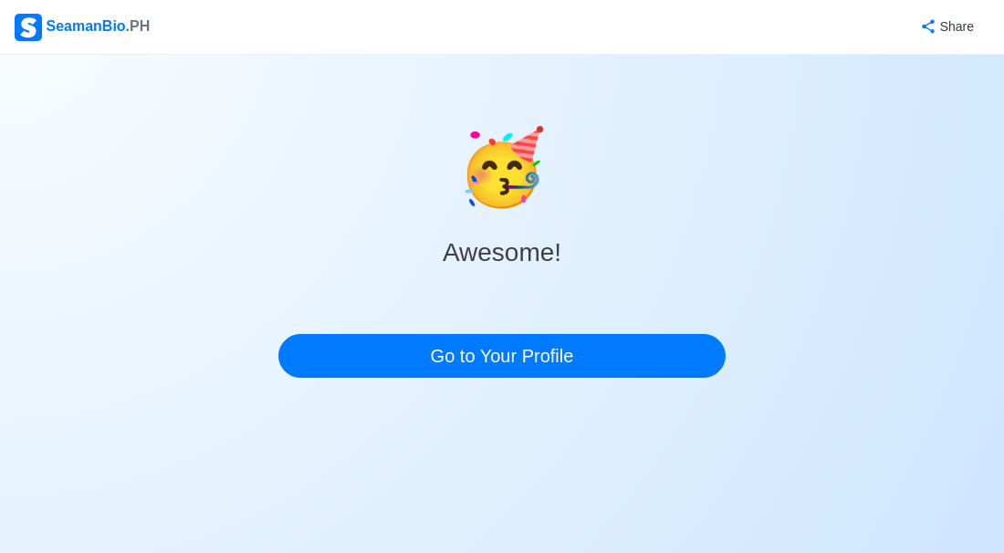
scroll to position [0, 0]
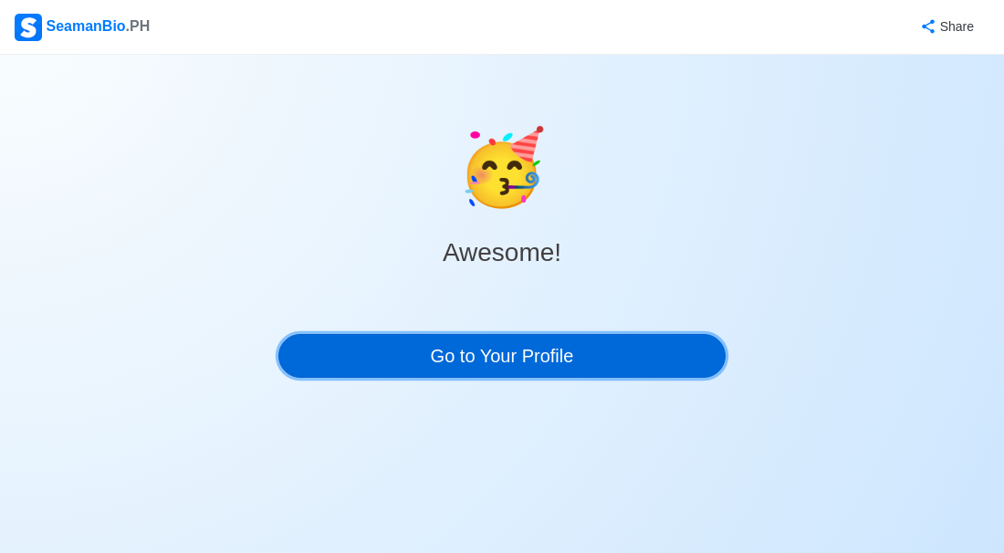
click at [497, 351] on link "Go to Your Profile" at bounding box center [501, 356] width 447 height 44
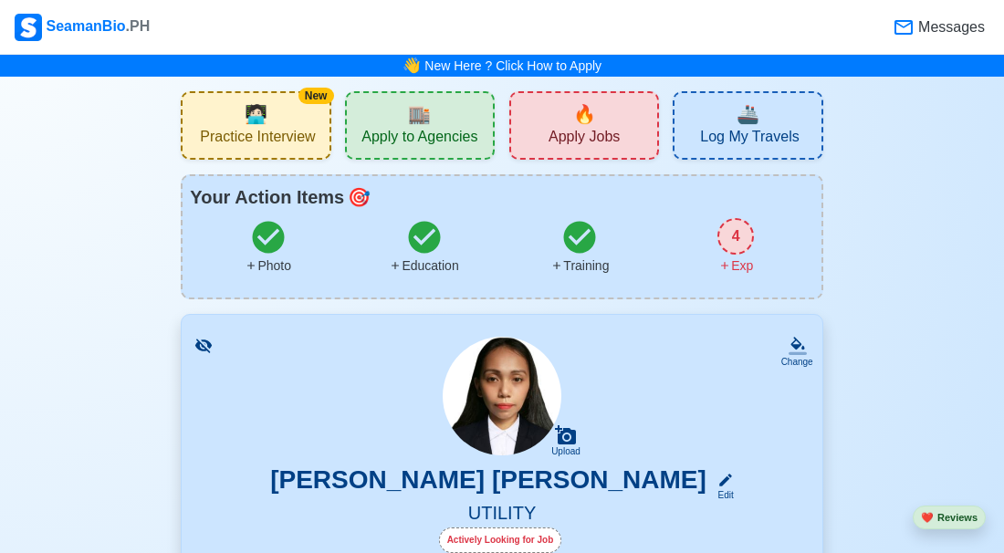
click at [585, 136] on span "Apply Jobs" at bounding box center [584, 139] width 71 height 23
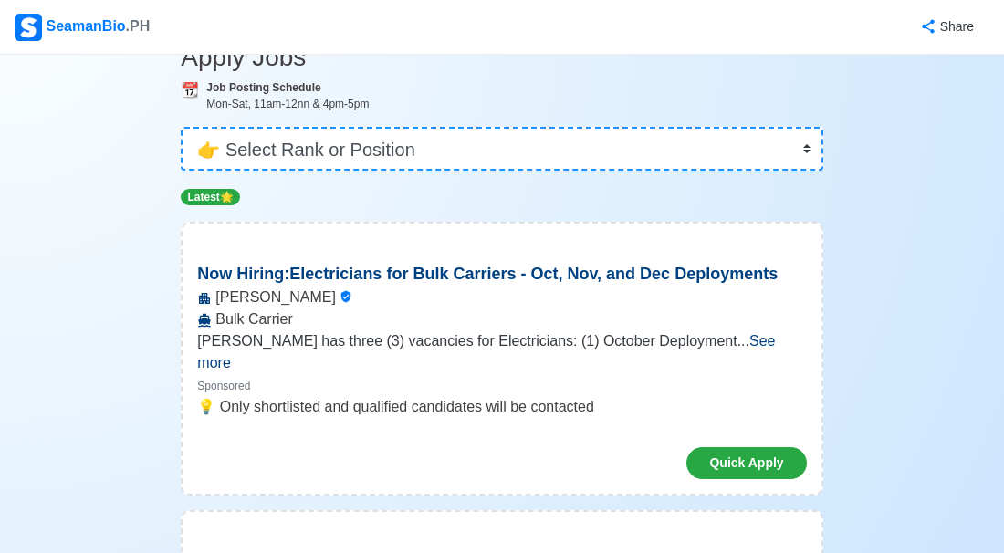
scroll to position [120, 0]
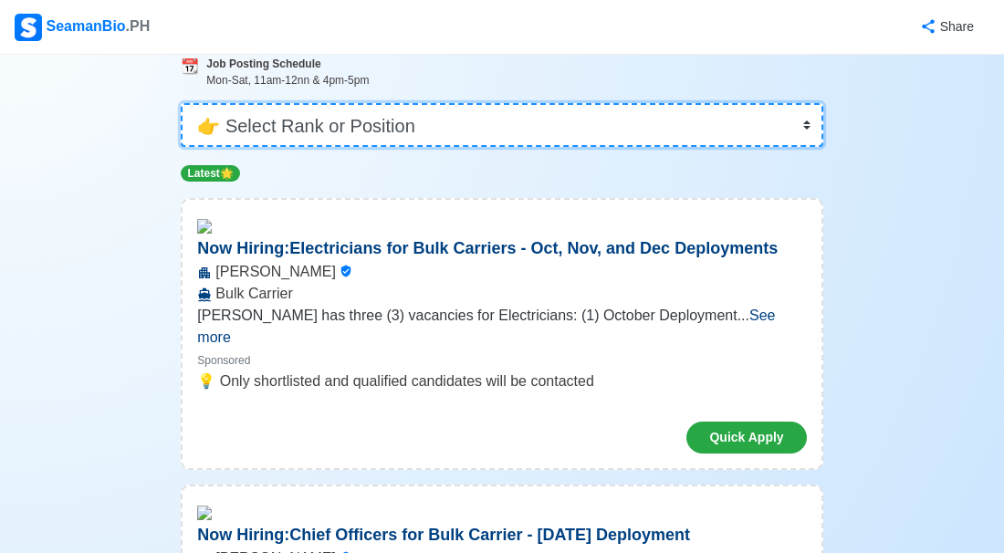
click at [805, 123] on select "👉 Select Rank or Position Master Chief Officer 2nd Officer 3rd Officer Junior O…" at bounding box center [502, 125] width 642 height 44
click at [181, 103] on select "👉 Select Rank or Position Master Chief Officer 2nd Officer 3rd Officer Junior O…" at bounding box center [502, 125] width 642 height 44
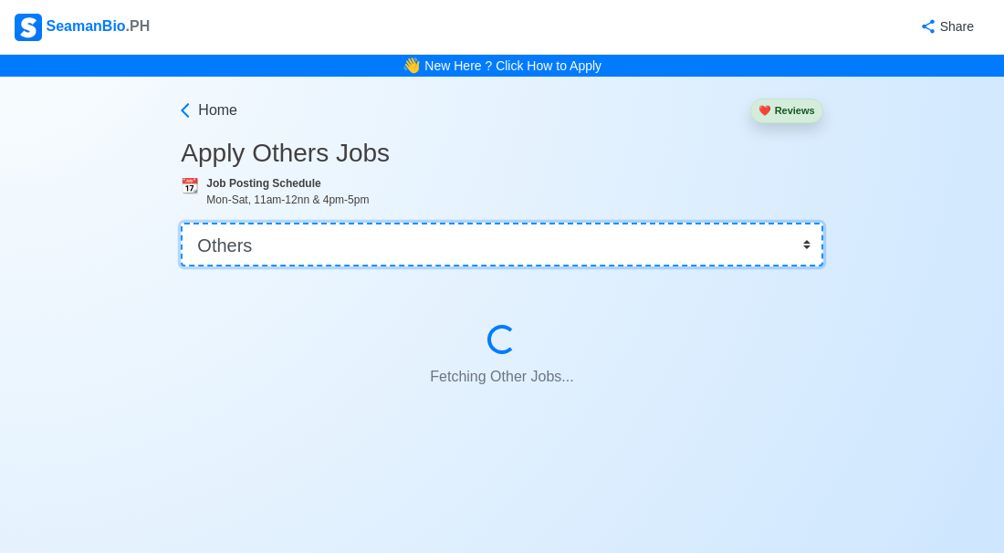
scroll to position [0, 0]
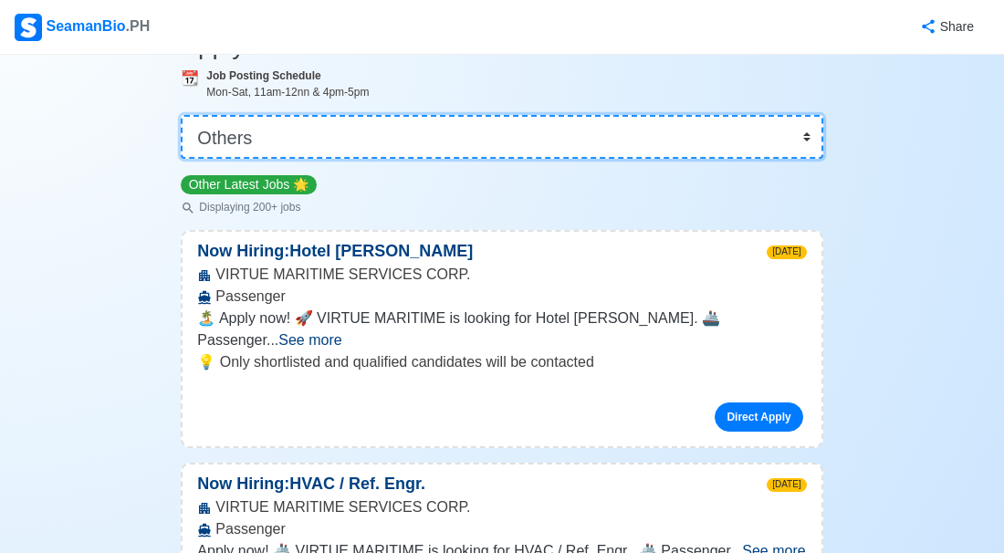
scroll to position [100, 0]
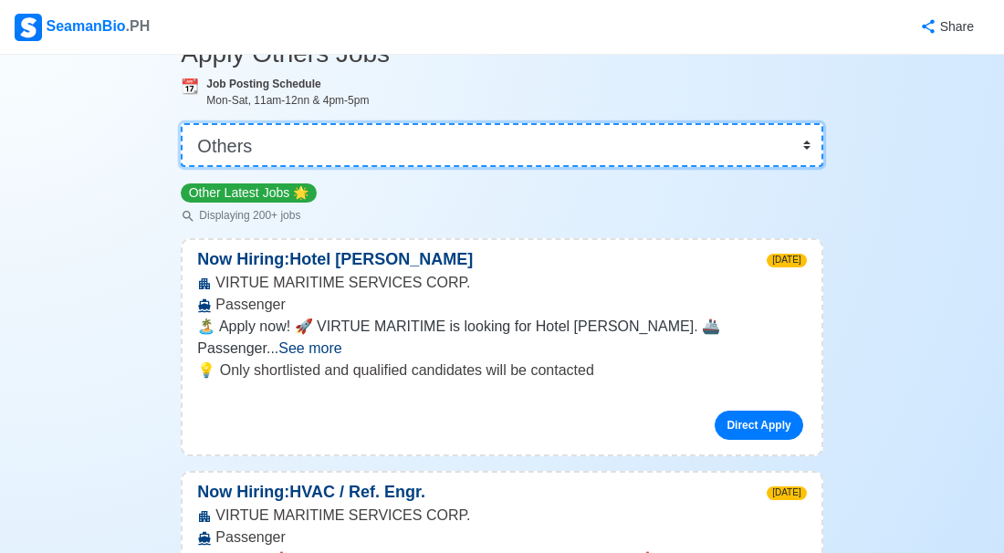
click at [808, 148] on select "👉 Select Rank or Position Master Chief Officer 2nd Officer 3rd Officer Junior O…" at bounding box center [502, 145] width 642 height 44
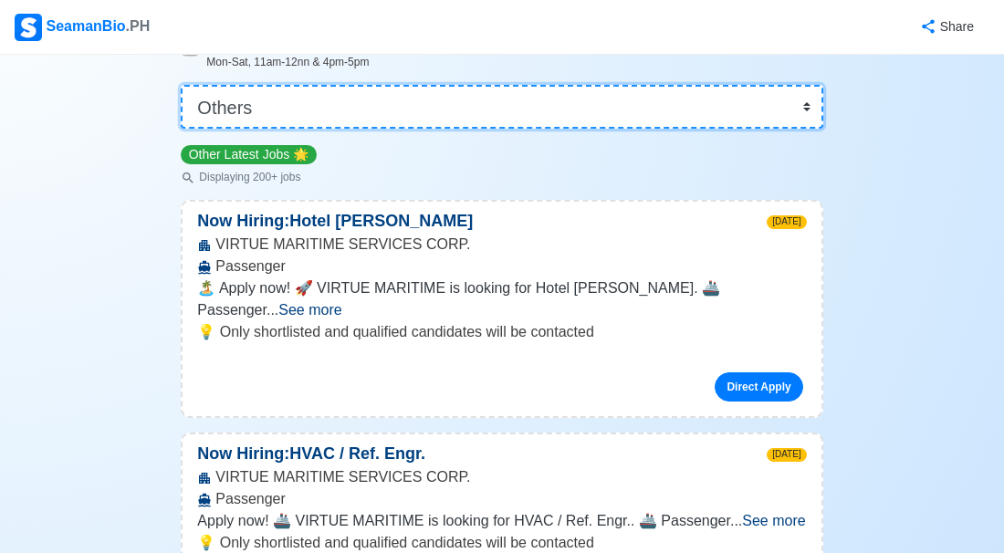
scroll to position [136, 0]
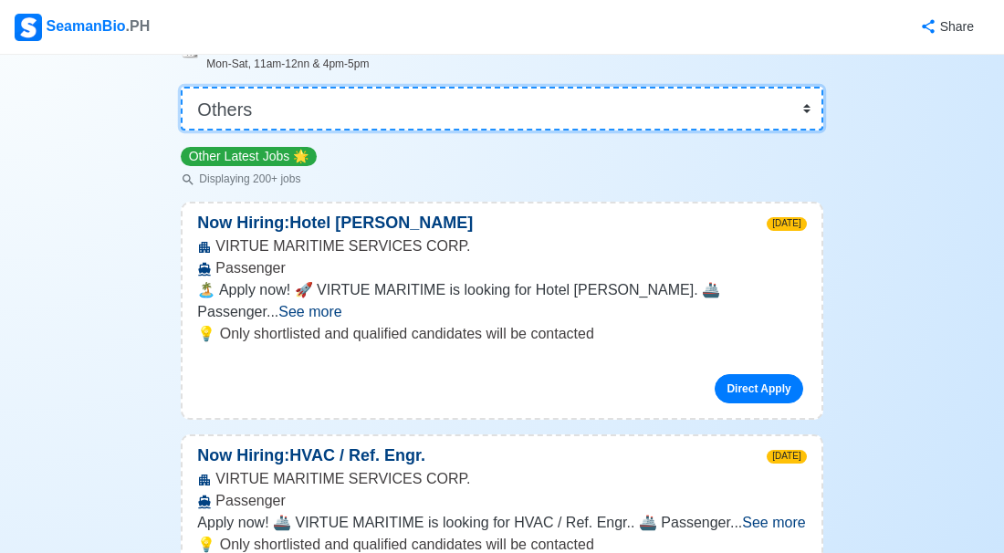
click at [808, 101] on select "👉 Select Rank or Position Master Chief Officer 2nd Officer 3rd Officer Junior O…" at bounding box center [502, 109] width 642 height 44
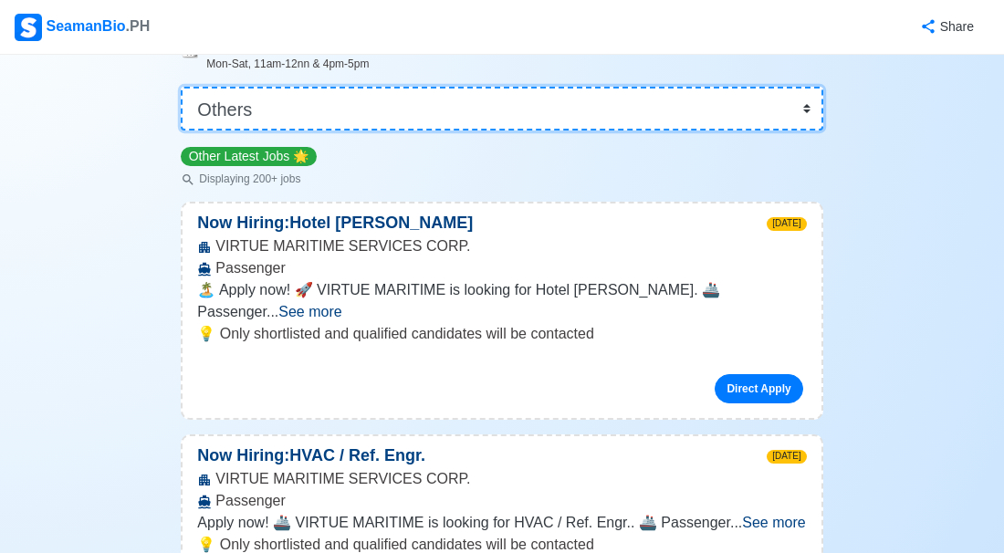
click at [802, 110] on select "👉 Select Rank or Position Master Chief Officer 2nd Officer 3rd Officer Junior O…" at bounding box center [502, 109] width 642 height 44
select select "Steward"
click at [181, 87] on select "👉 Select Rank or Position Master Chief Officer 2nd Officer 3rd Officer Junior O…" at bounding box center [502, 109] width 642 height 44
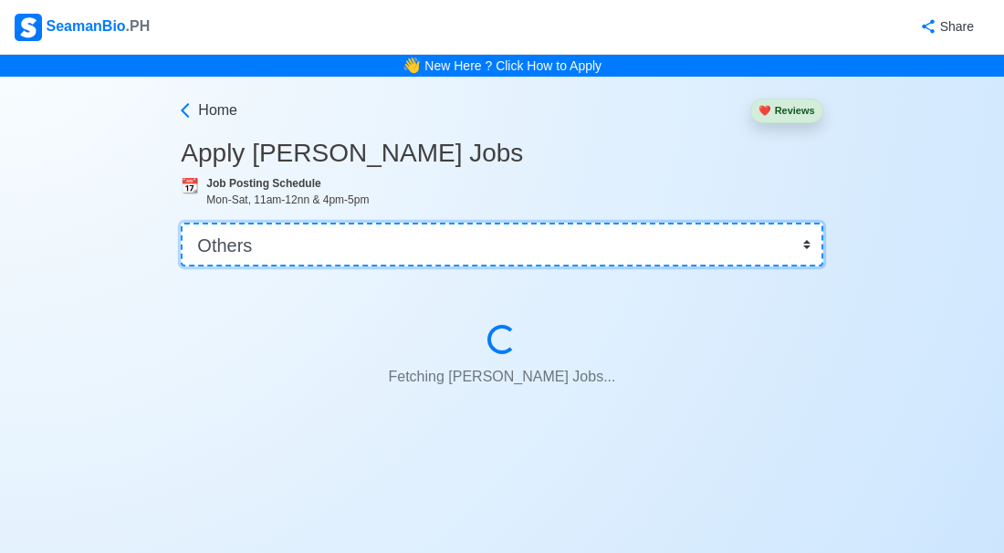
scroll to position [0, 0]
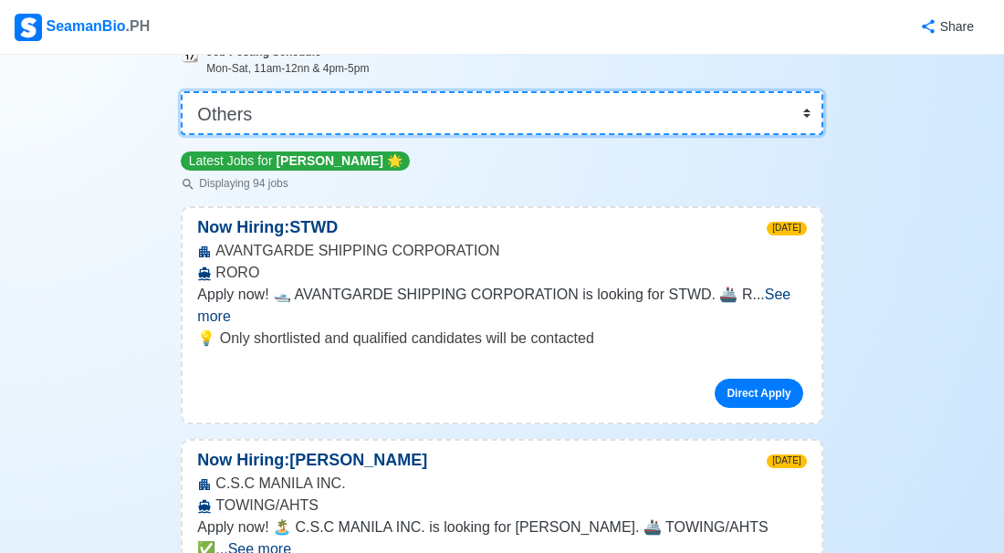
scroll to position [135, 0]
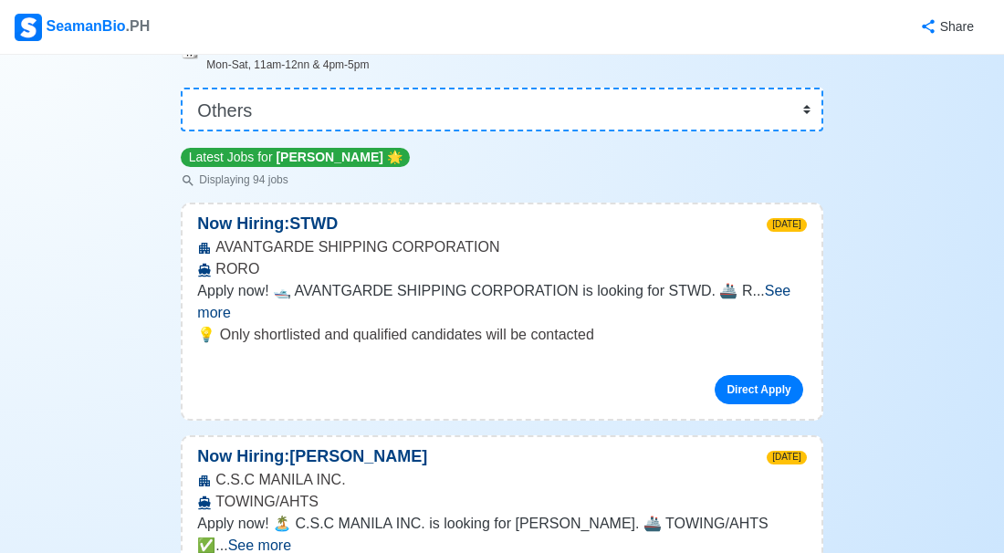
click at [772, 285] on span "See more" at bounding box center [493, 301] width 593 height 37
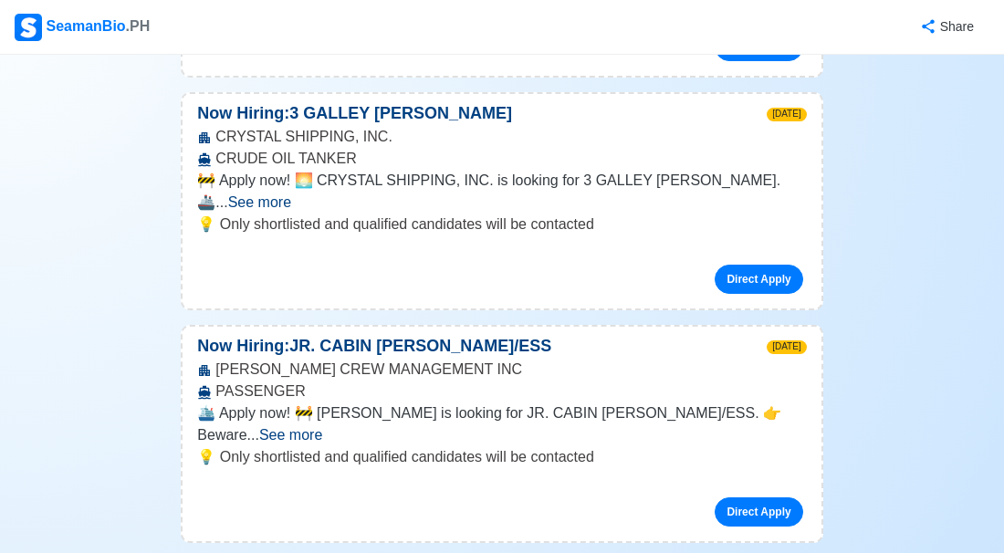
scroll to position [1542, 0]
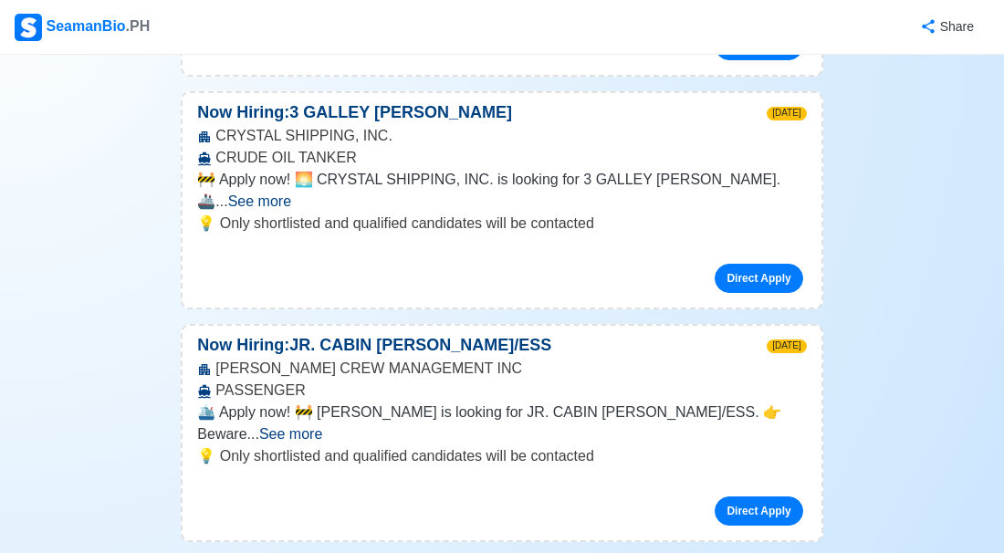
click at [322, 426] on span "See more" at bounding box center [290, 434] width 63 height 16
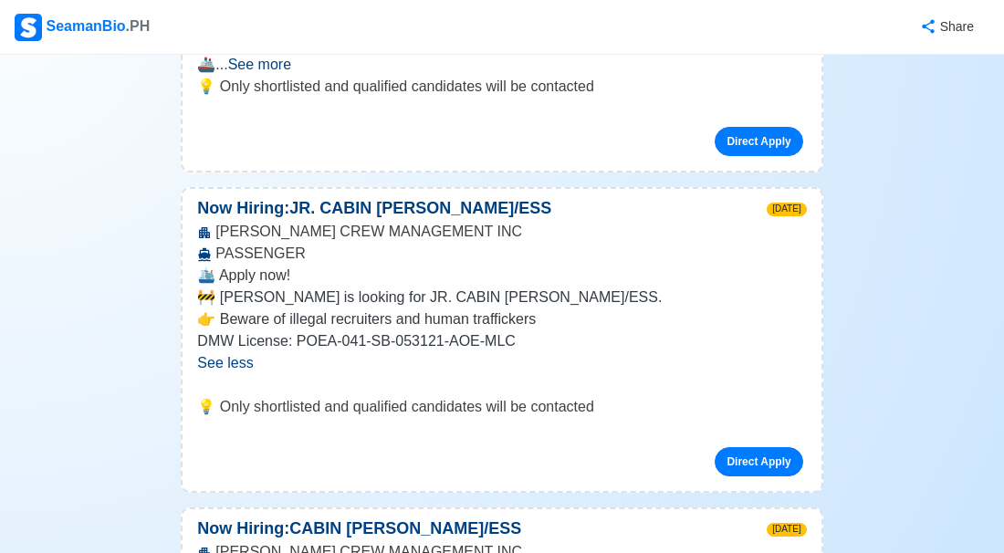
scroll to position [1687, 0]
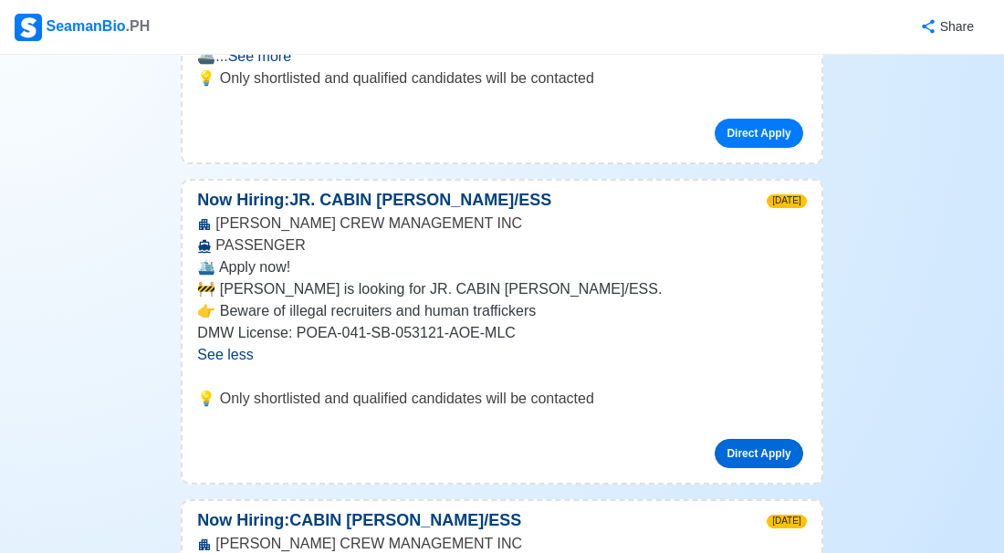
click at [771, 439] on link "Direct Apply" at bounding box center [759, 453] width 88 height 29
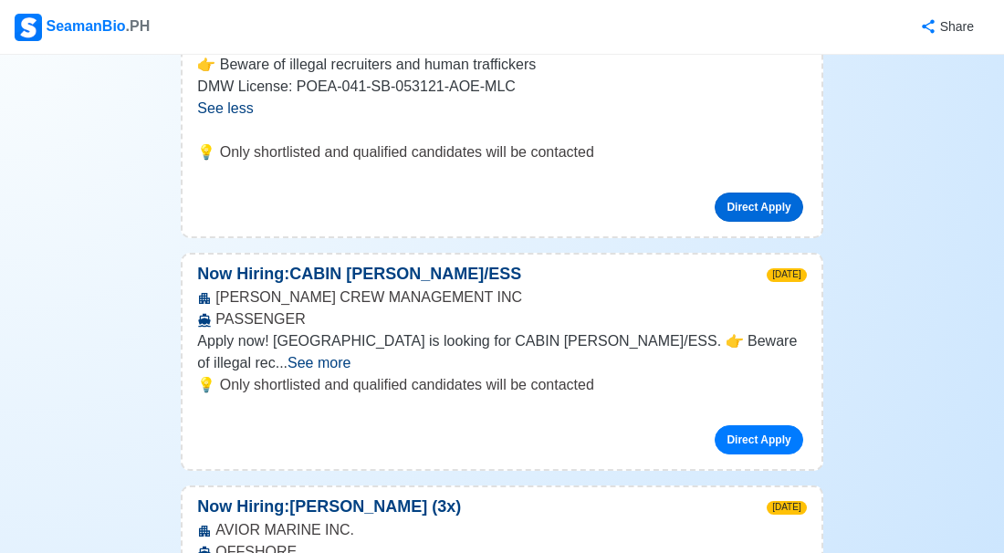
scroll to position [1940, 0]
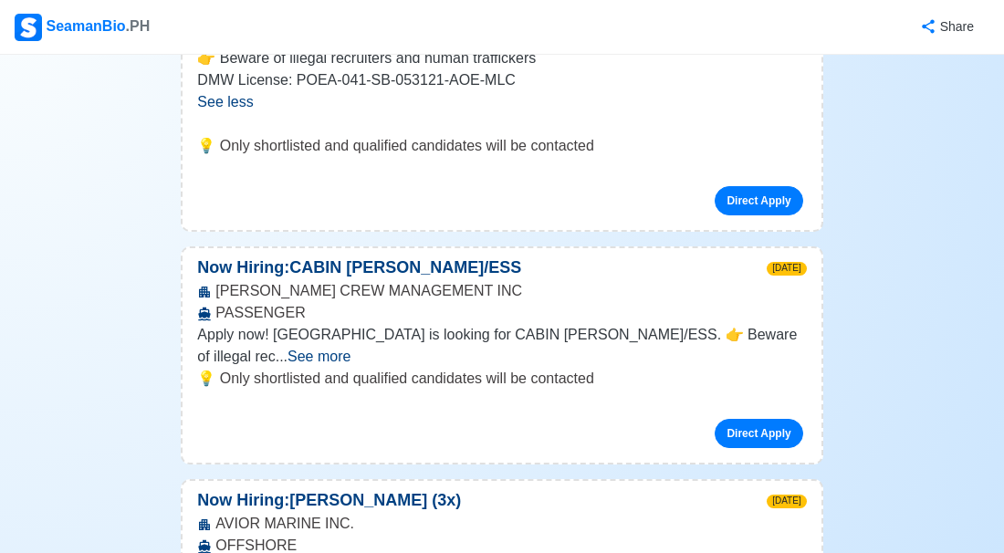
click at [351, 349] on span "See more" at bounding box center [319, 357] width 63 height 16
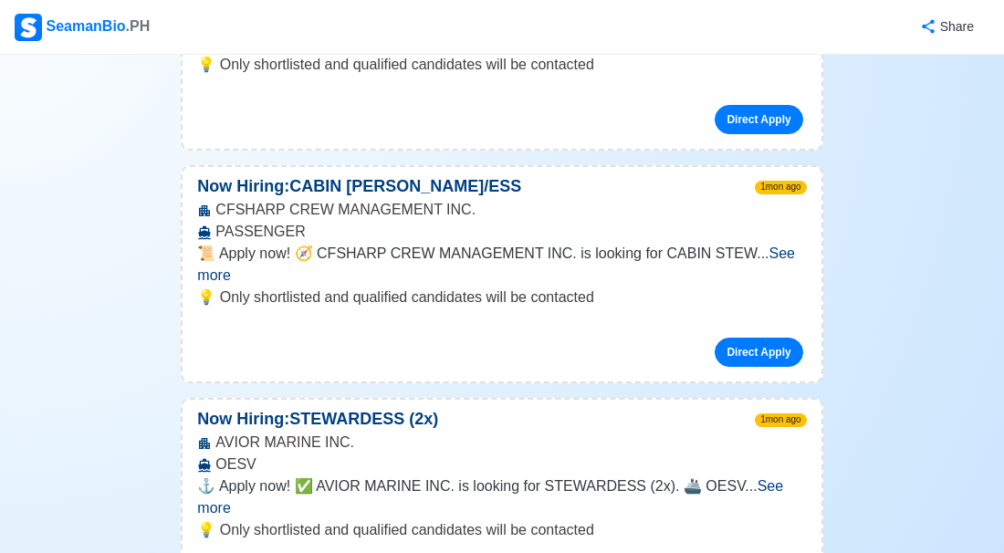
scroll to position [2808, 0]
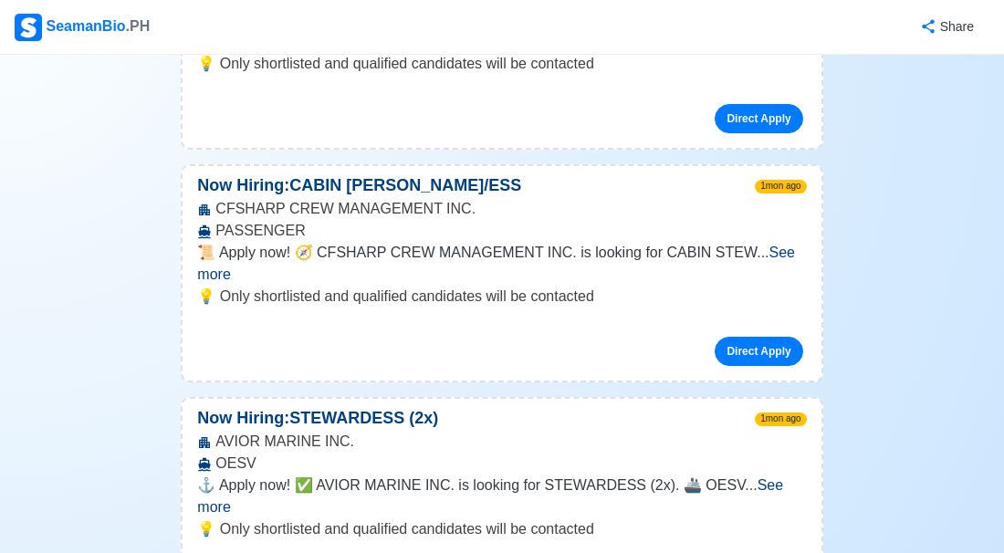
click at [755, 477] on span "See more" at bounding box center [490, 495] width 586 height 37
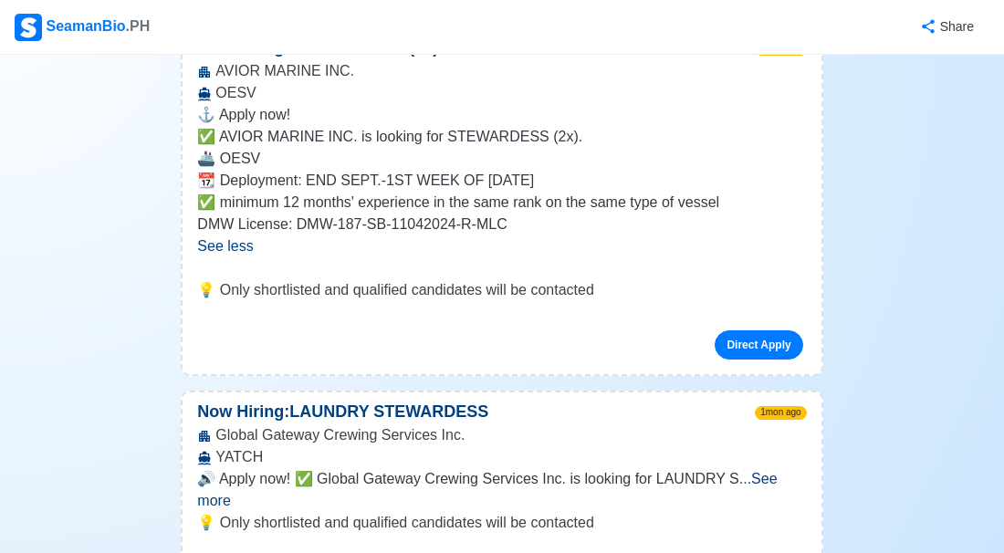
scroll to position [3181, 0]
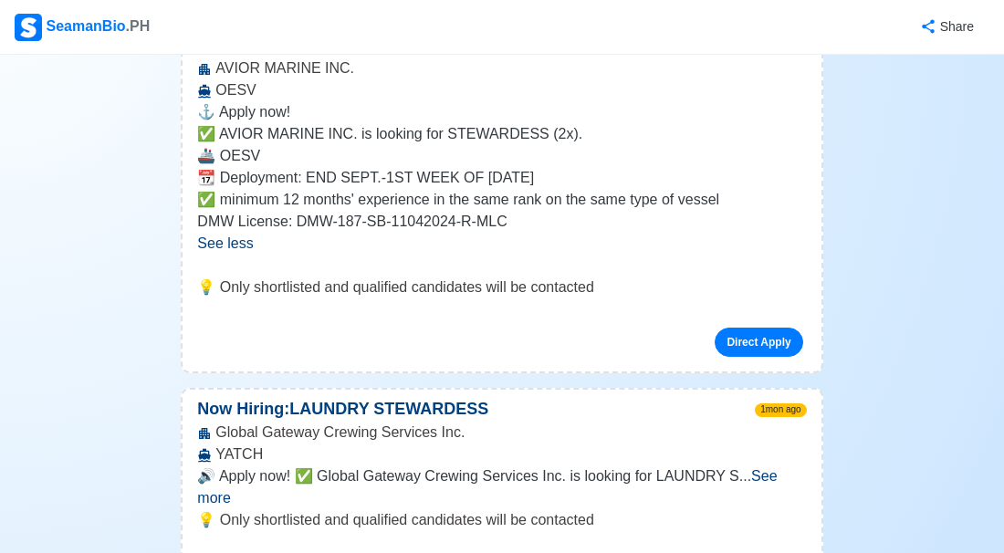
click at [770, 466] on div "🔊 Apply now! ✅ Global Gateway Crewing Services Inc. is looking for LAUNDRY S ..…" at bounding box center [501, 488] width 609 height 44
click at [767, 468] on span "See more" at bounding box center [487, 486] width 580 height 37
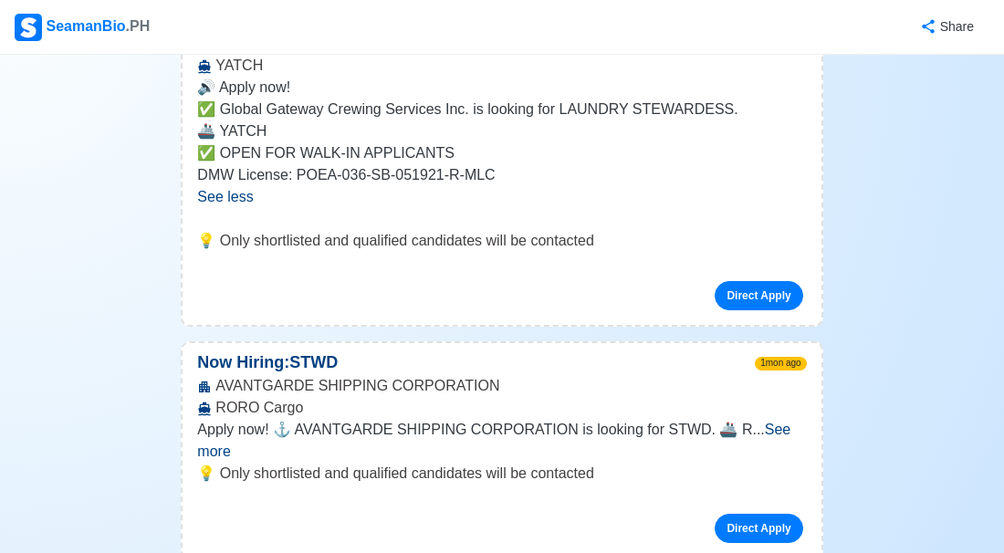
scroll to position [3571, 0]
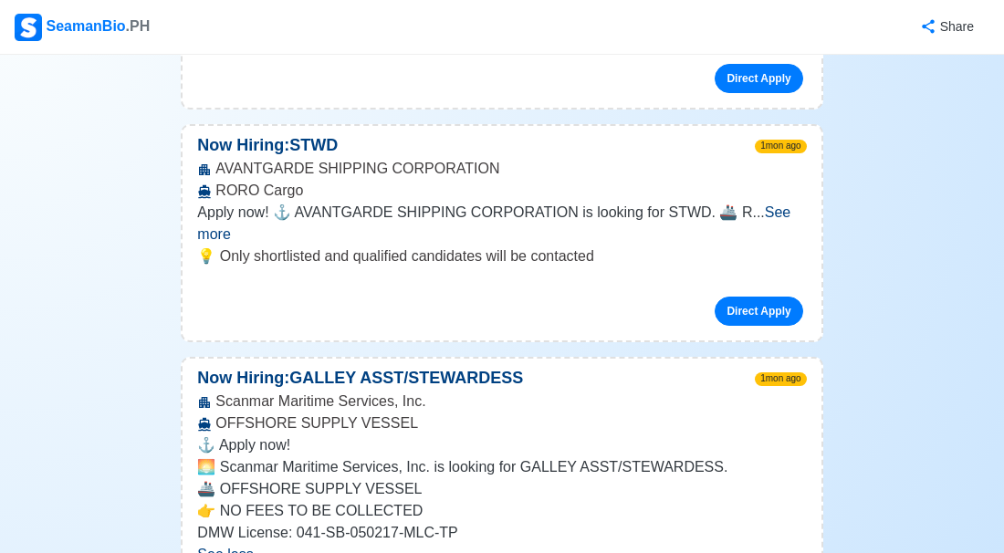
scroll to position [3814, 0]
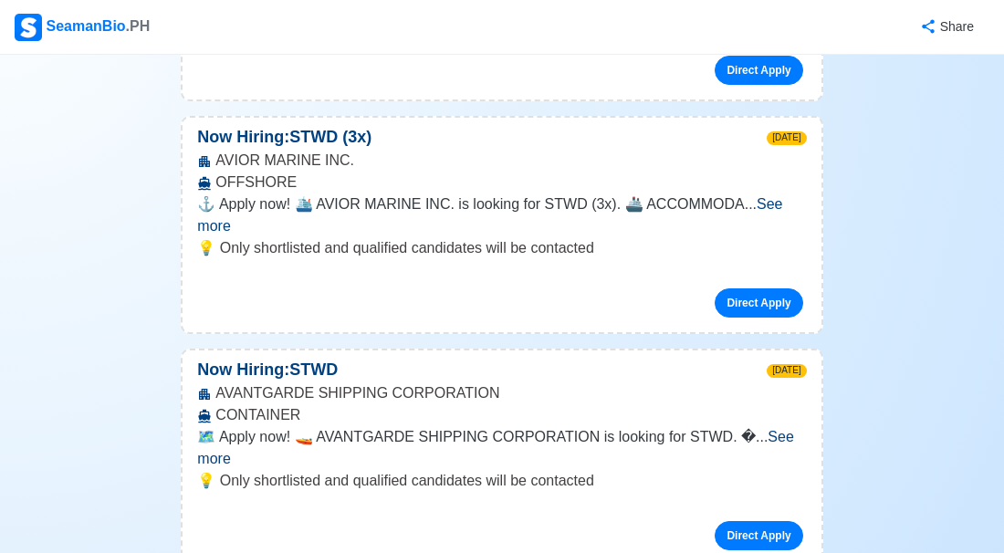
scroll to position [0, 0]
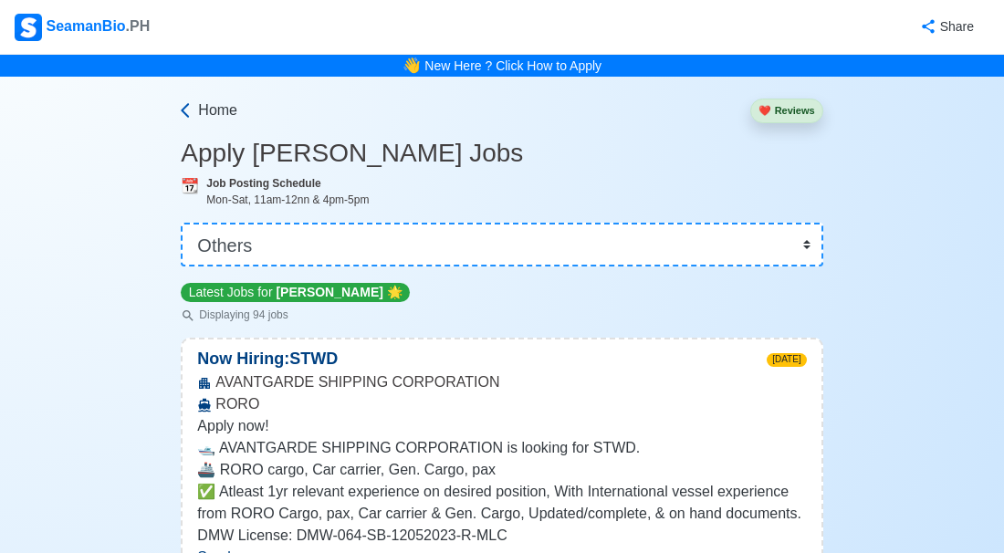
click at [190, 108] on icon at bounding box center [185, 110] width 18 height 18
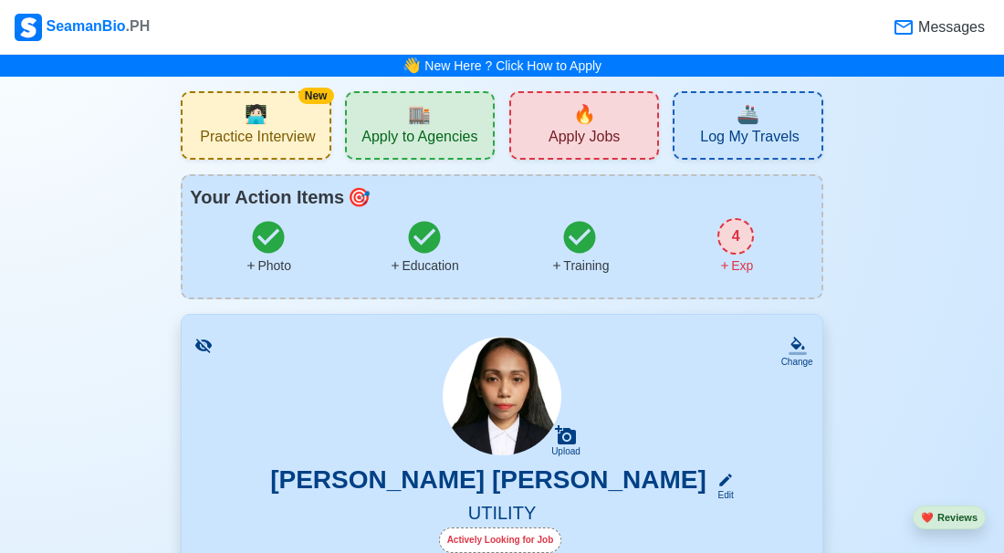
scroll to position [32, 0]
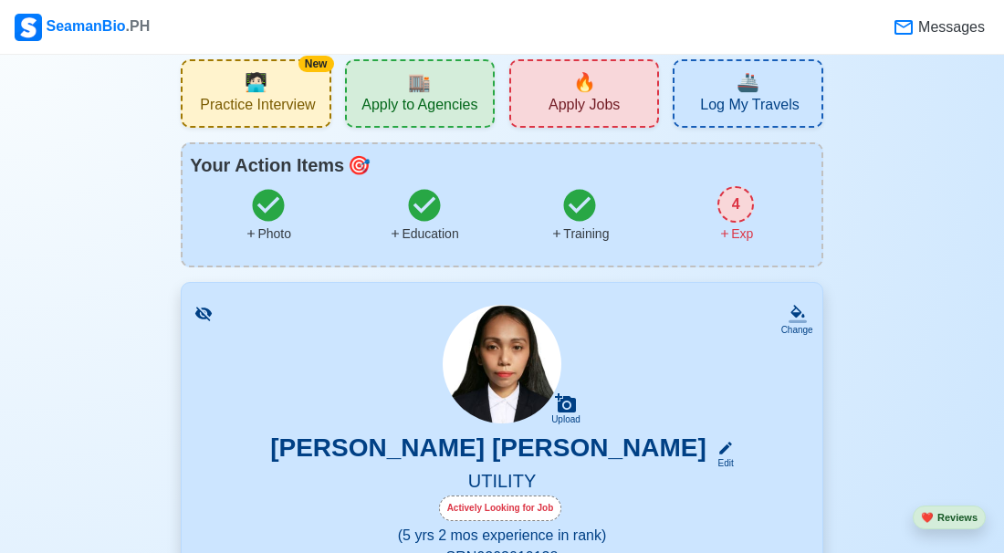
click at [266, 104] on span "Practice Interview" at bounding box center [257, 107] width 115 height 23
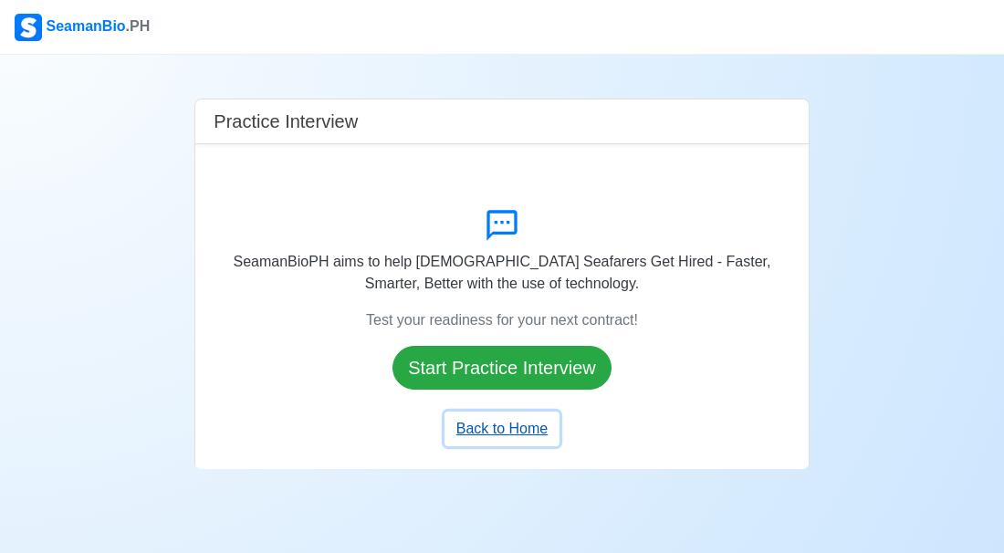
click at [508, 424] on button "Back to Home" at bounding box center [502, 429] width 115 height 35
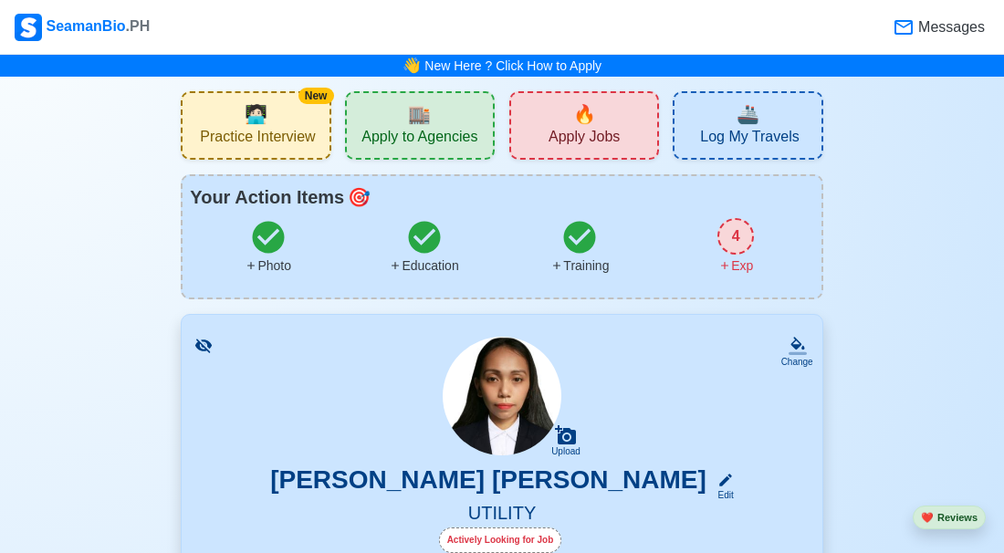
click at [609, 118] on div "🔥 Apply Jobs" at bounding box center [584, 125] width 150 height 68
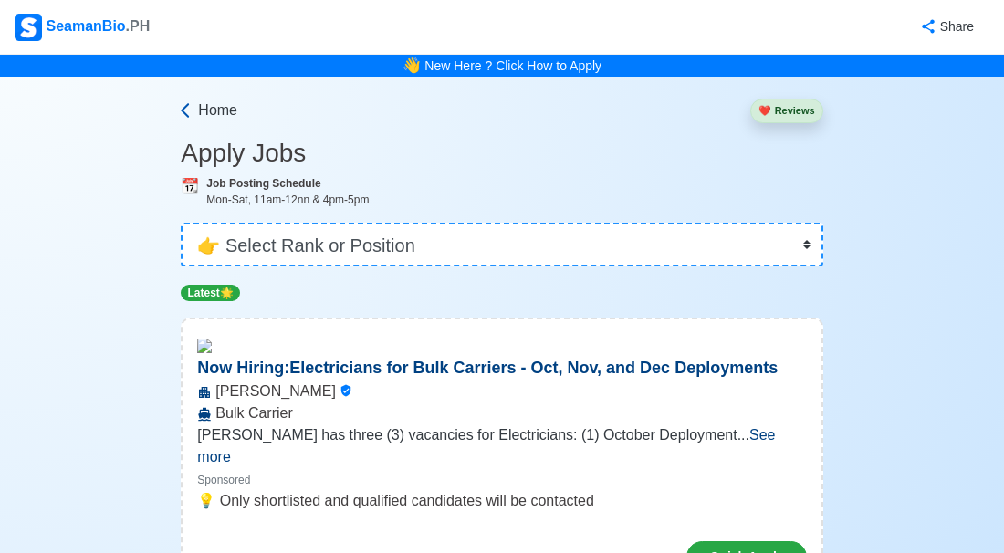
click at [192, 100] on link "Home" at bounding box center [206, 111] width 61 height 22
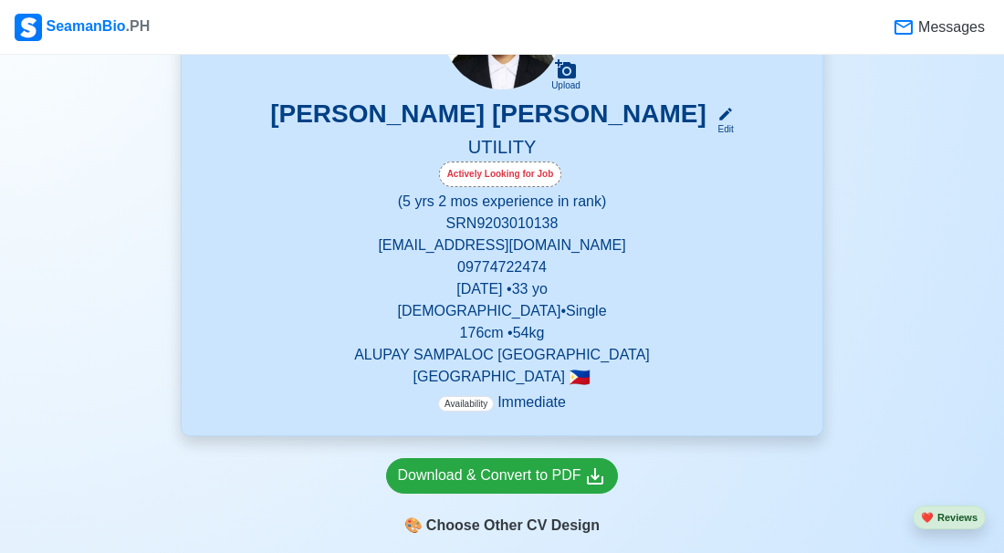
scroll to position [371, 0]
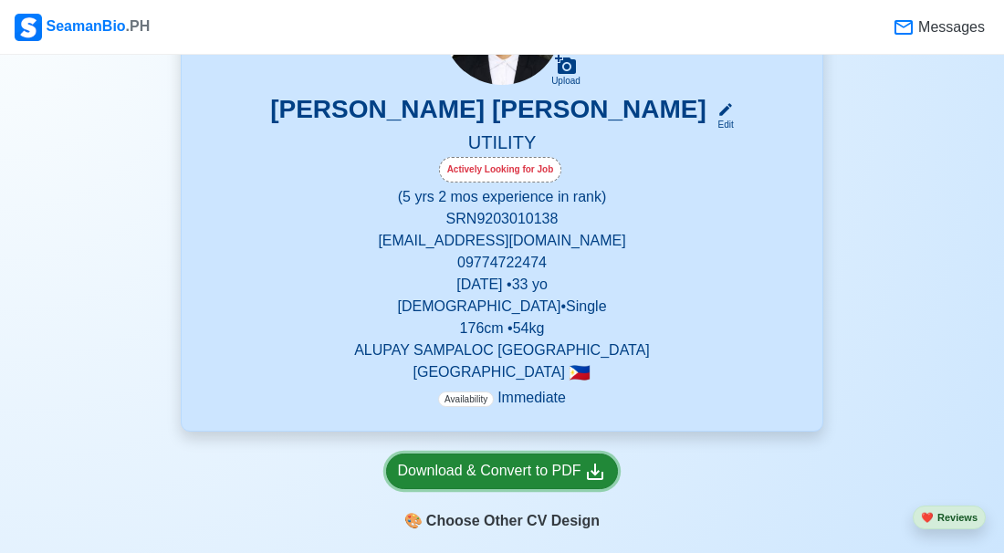
click at [466, 466] on div "Download & Convert to PDF" at bounding box center [502, 471] width 209 height 23
